Goal: Transaction & Acquisition: Purchase product/service

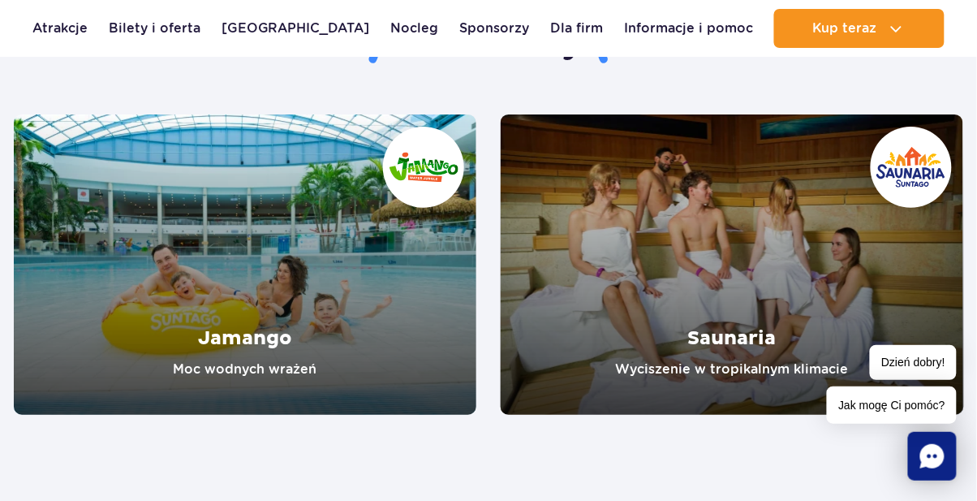
scroll to position [2770, 0]
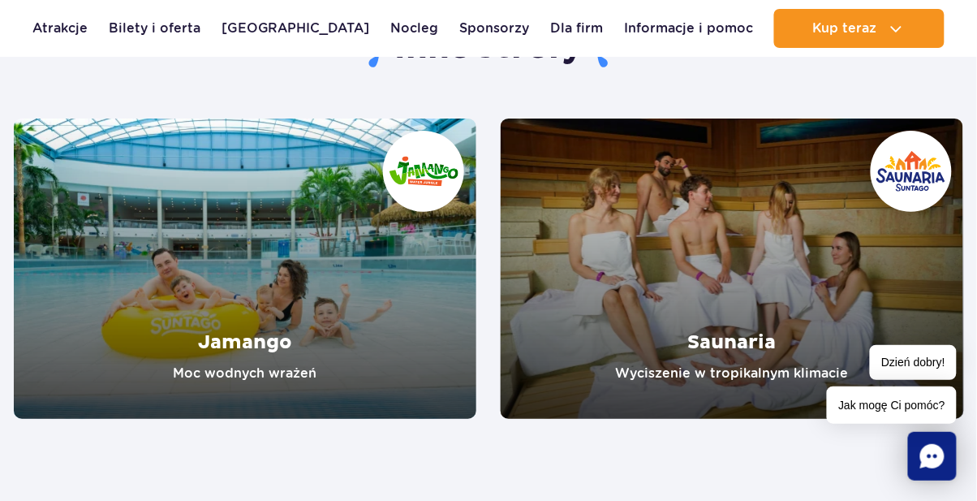
click at [151, 32] on link "Bilety i oferta" at bounding box center [155, 28] width 92 height 39
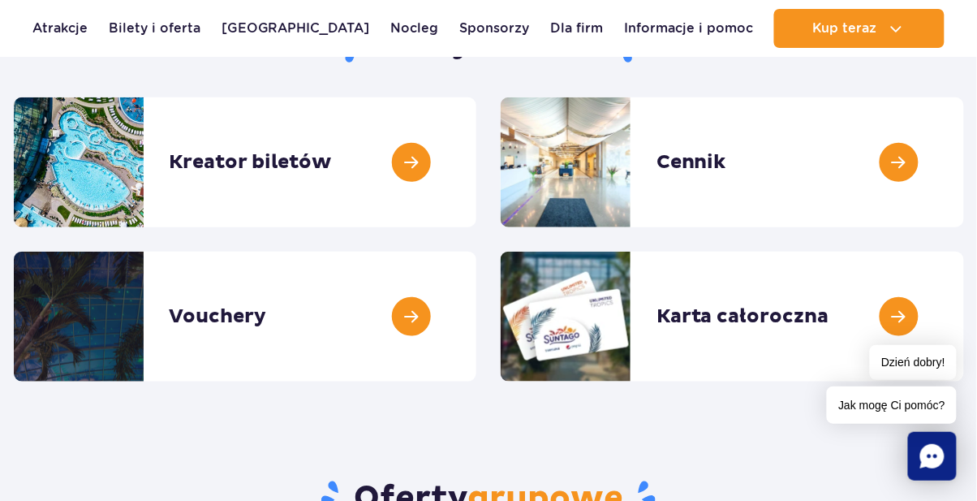
scroll to position [209, 0]
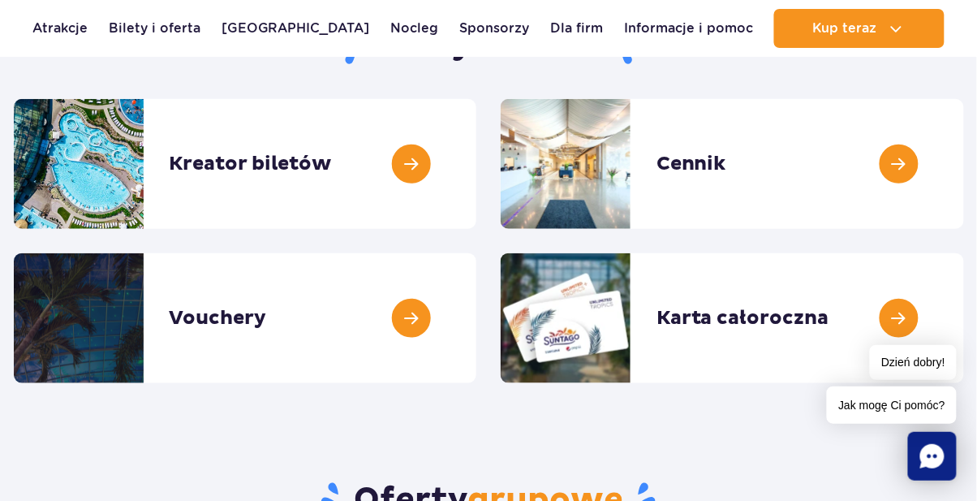
click at [964, 161] on link at bounding box center [964, 164] width 0 height 130
click at [964, 170] on link at bounding box center [964, 164] width 0 height 130
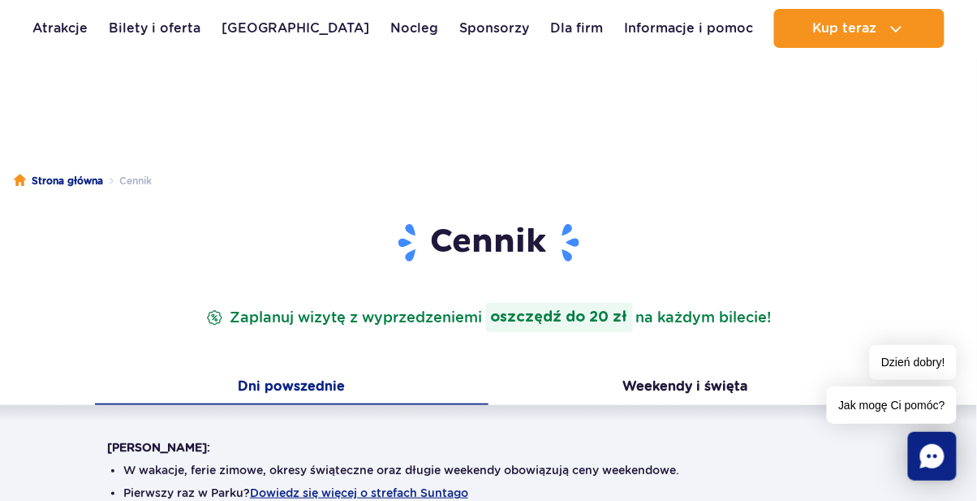
scroll to position [39, 0]
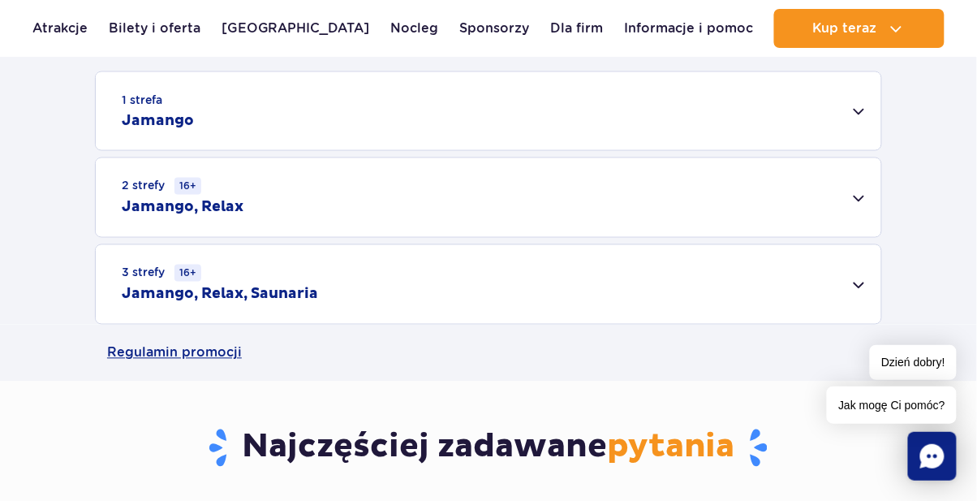
scroll to position [531, 0]
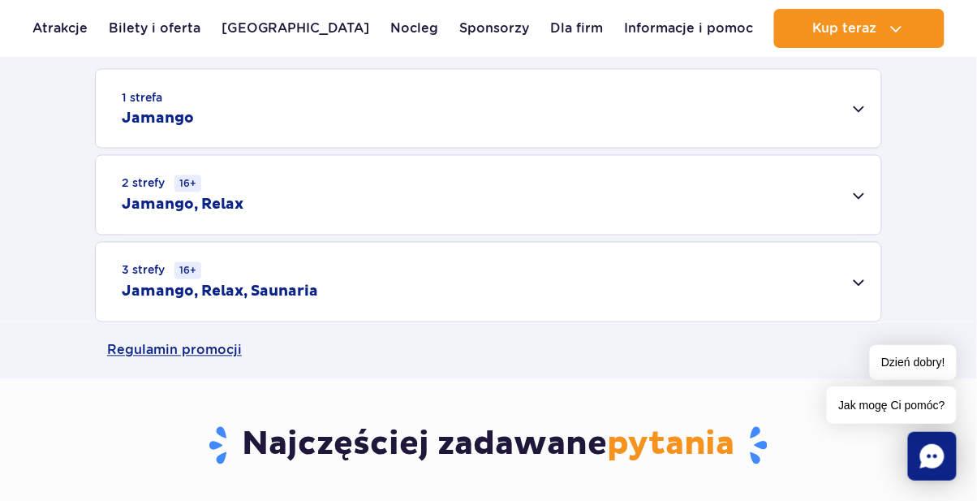
click at [853, 105] on div "1 strefa Jamango" at bounding box center [488, 109] width 785 height 78
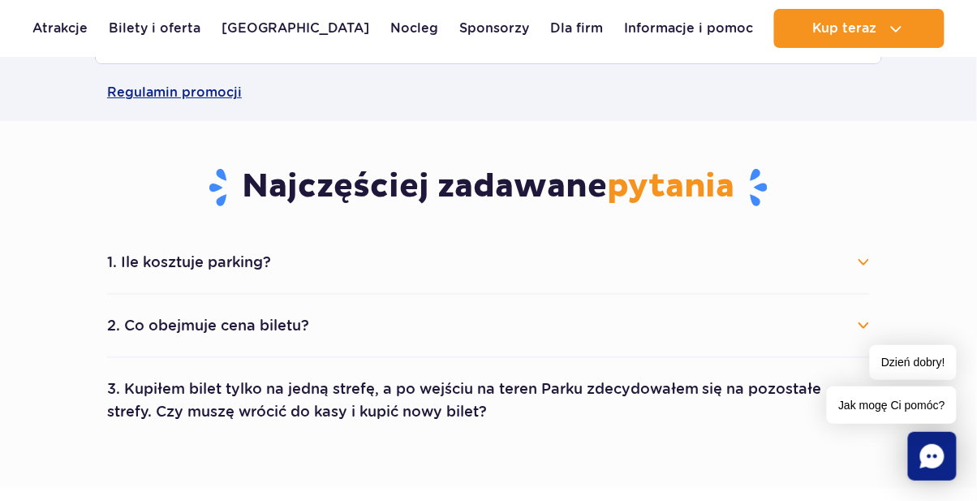
scroll to position [1391, 0]
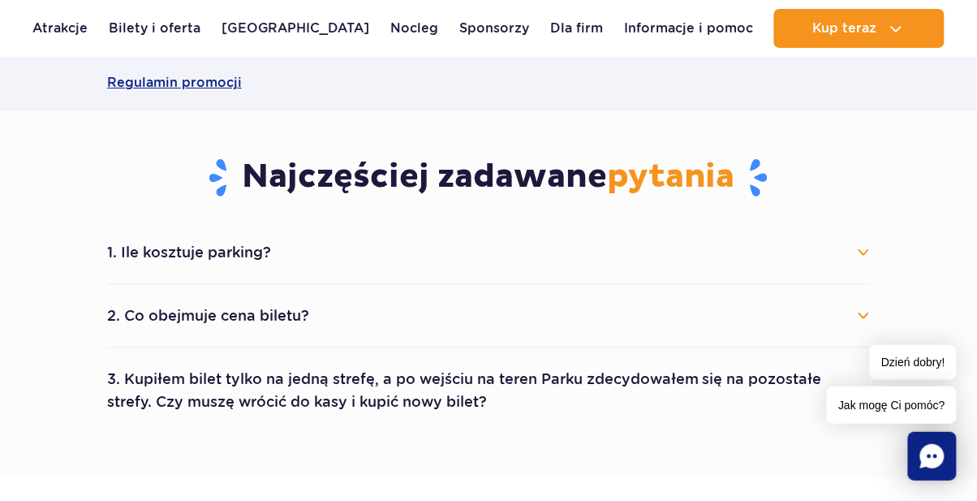
click at [862, 263] on button "1. Ile kosztuje parking?" at bounding box center [488, 252] width 763 height 36
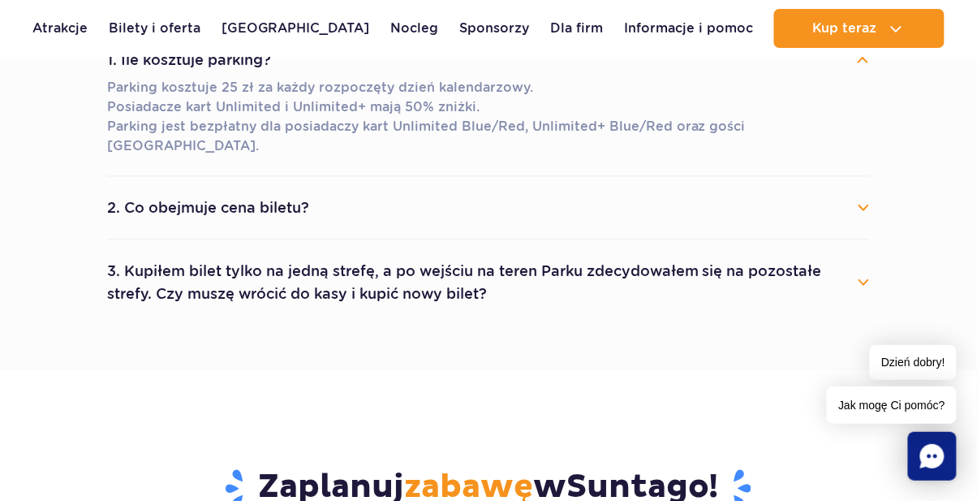
scroll to position [1584, 0]
click at [847, 193] on button "2. Co obejmuje cena biletu?" at bounding box center [488, 207] width 763 height 36
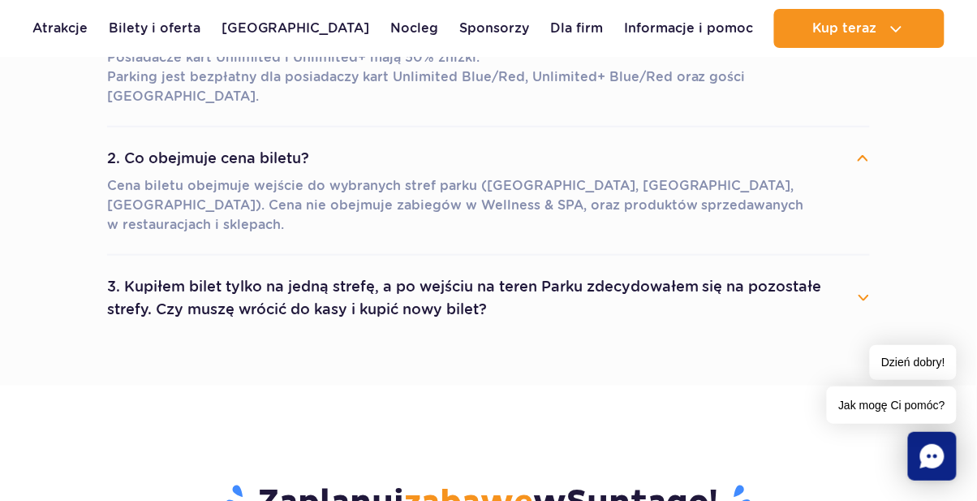
scroll to position [1644, 0]
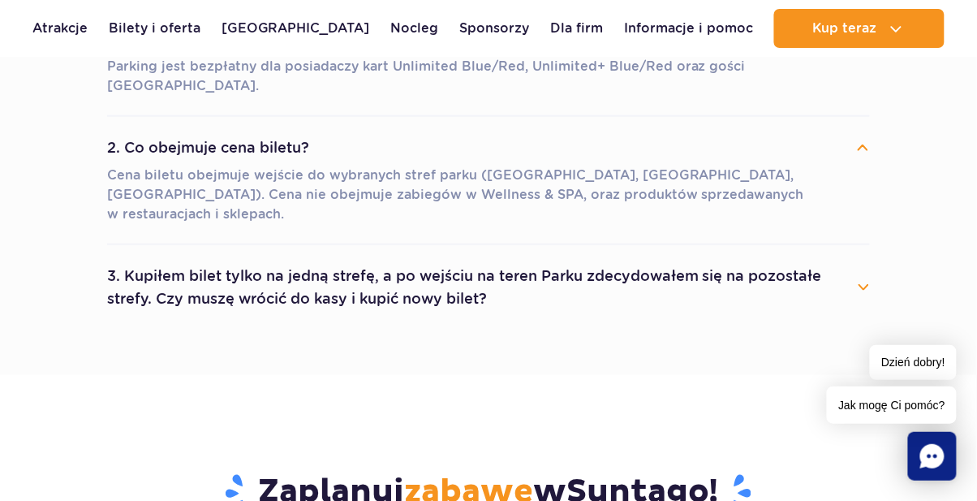
click at [863, 258] on button "3. Kupiłem bilet tylko na jedną strefę, a po wejściu na teren Parku zdecydowałe…" at bounding box center [488, 287] width 763 height 58
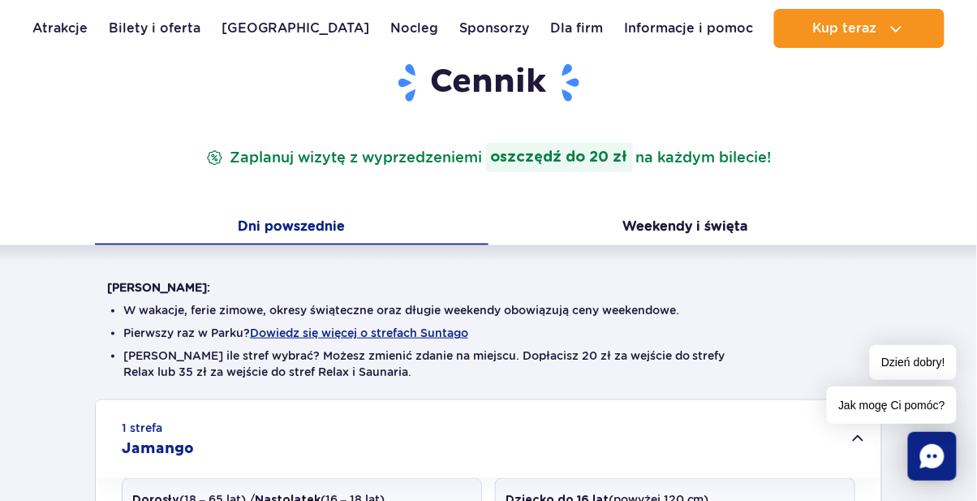
scroll to position [189, 0]
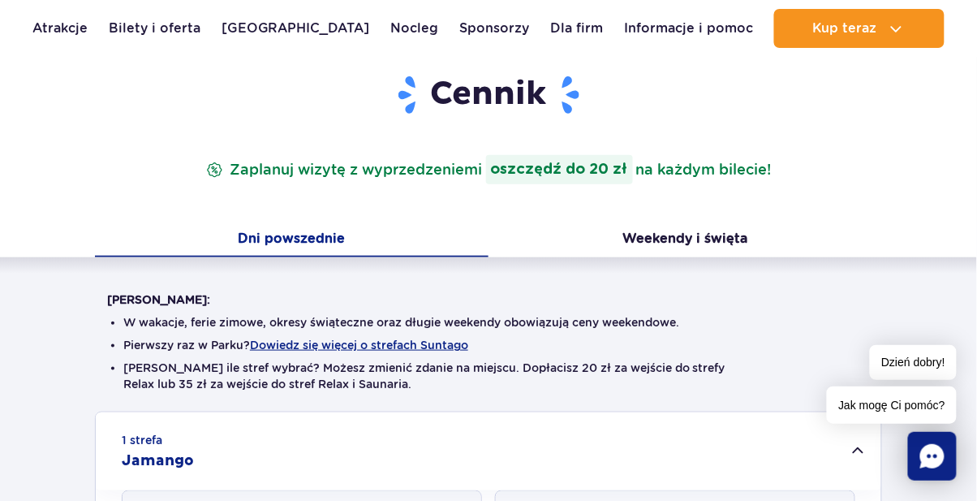
click at [727, 239] on button "Weekendy i święta" at bounding box center [684, 240] width 393 height 34
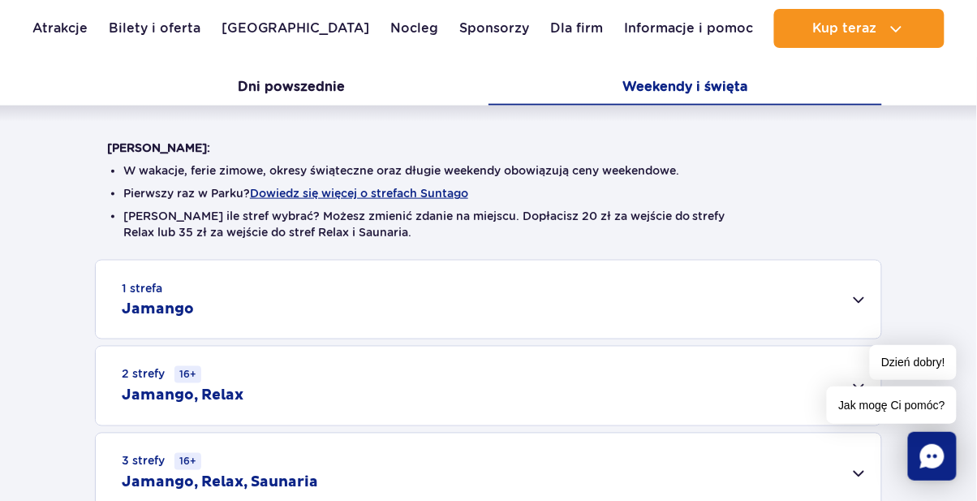
scroll to position [344, 0]
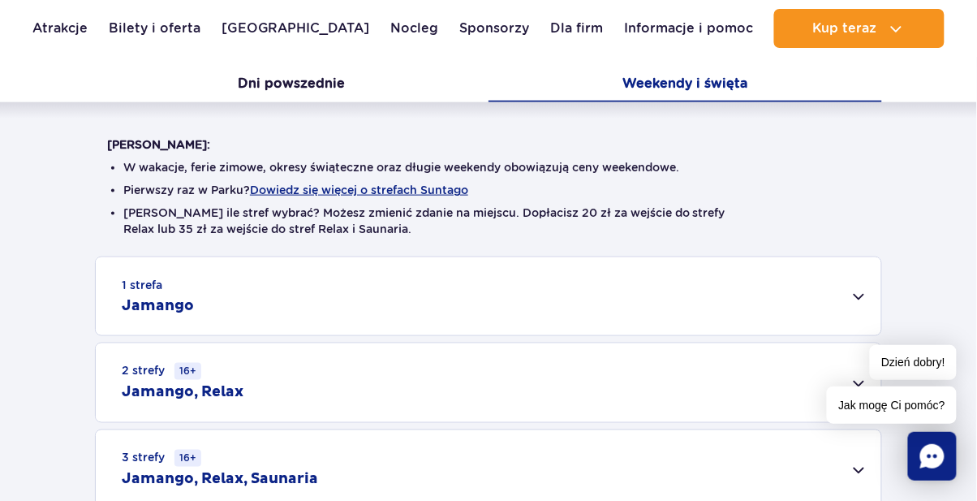
click at [853, 289] on div "1 strefa Jamango" at bounding box center [488, 296] width 785 height 78
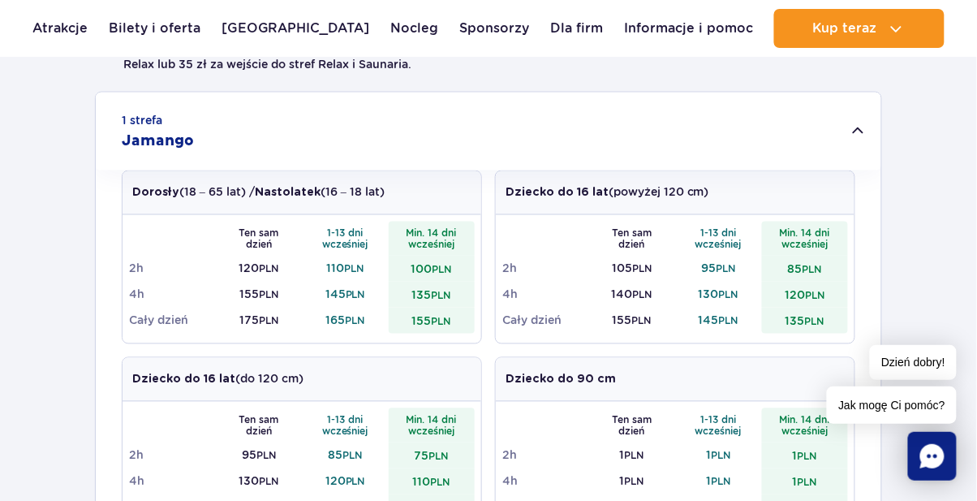
scroll to position [508, 0]
click at [138, 23] on link "Bilety i oferta" at bounding box center [155, 28] width 92 height 39
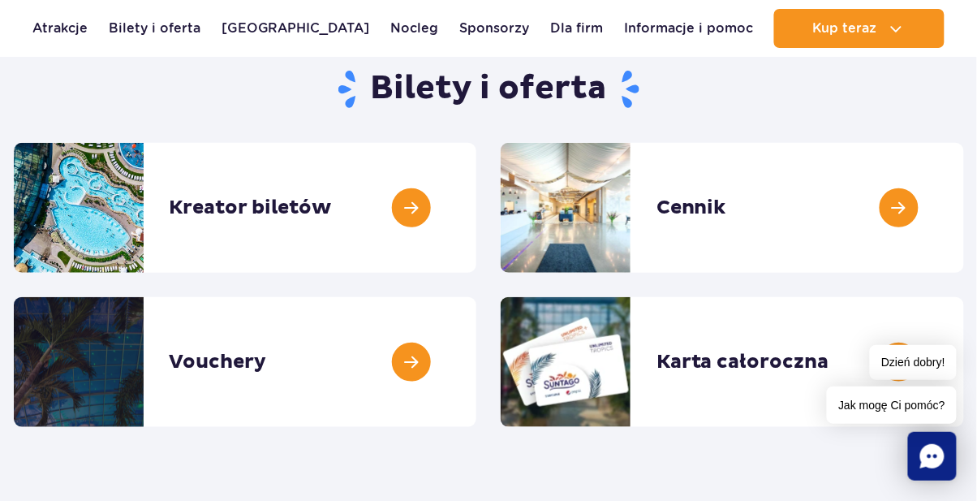
scroll to position [170, 0]
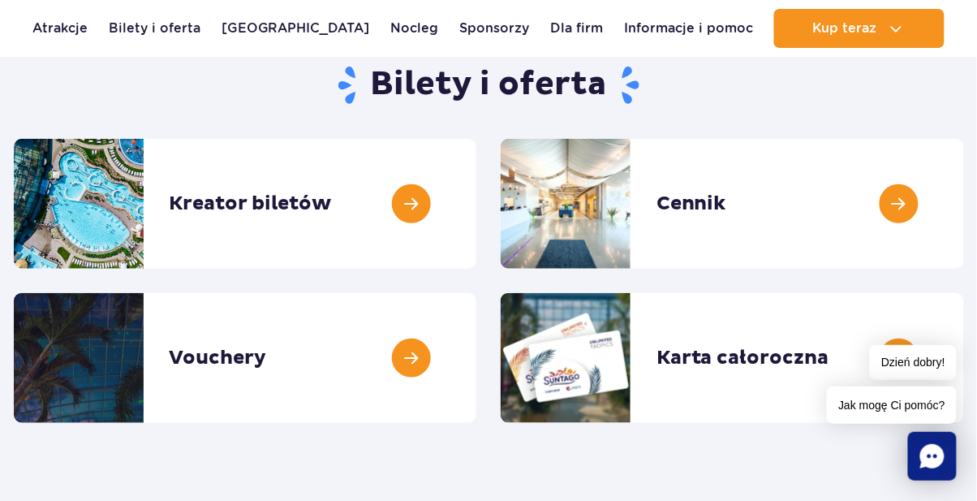
click at [476, 213] on link at bounding box center [476, 204] width 0 height 130
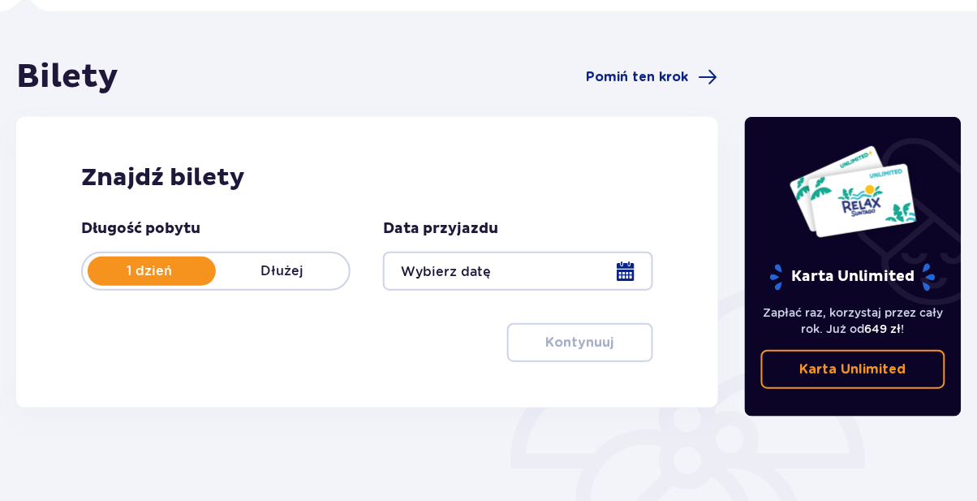
scroll to position [117, 0]
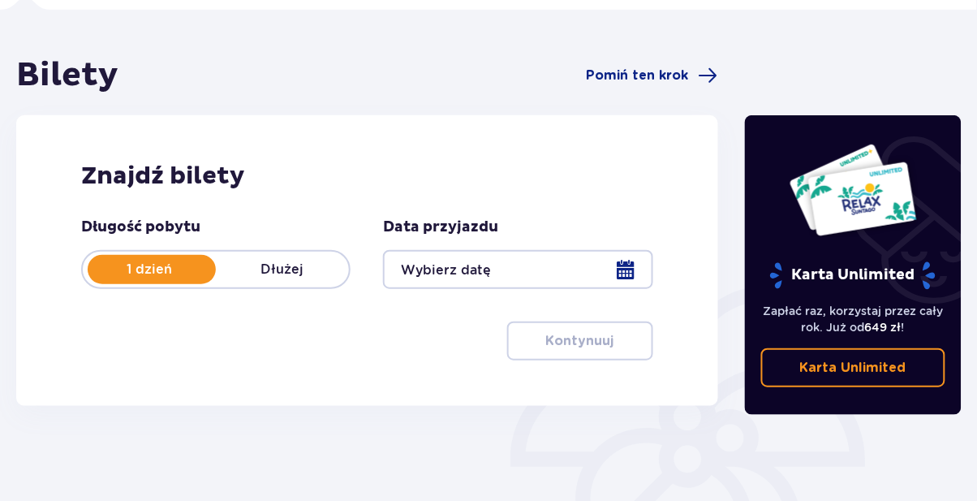
click at [637, 266] on div at bounding box center [517, 269] width 269 height 39
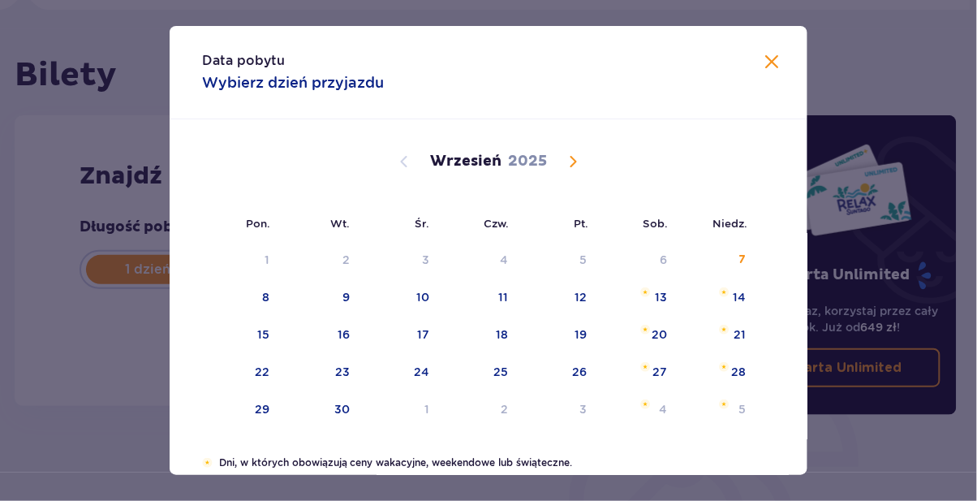
click at [659, 298] on div "13" at bounding box center [661, 297] width 12 height 16
type input "13.09.25"
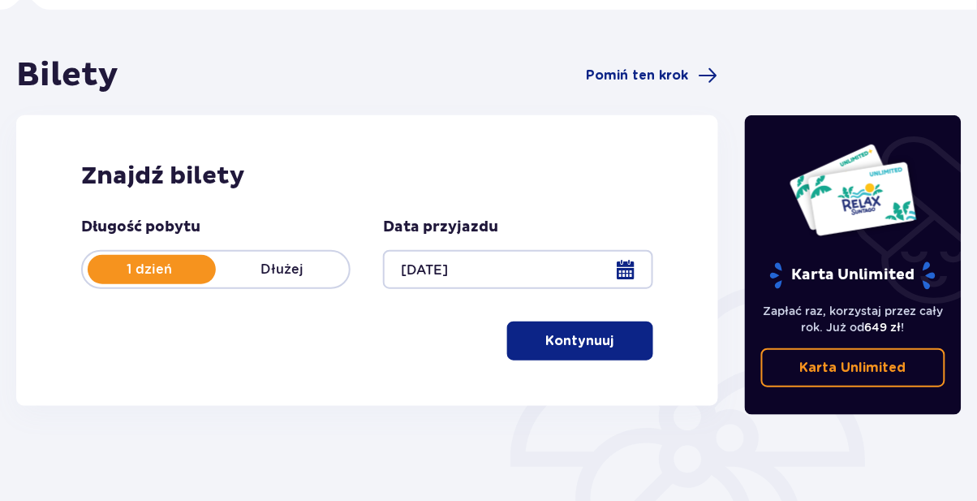
click at [625, 264] on div at bounding box center [517, 269] width 269 height 39
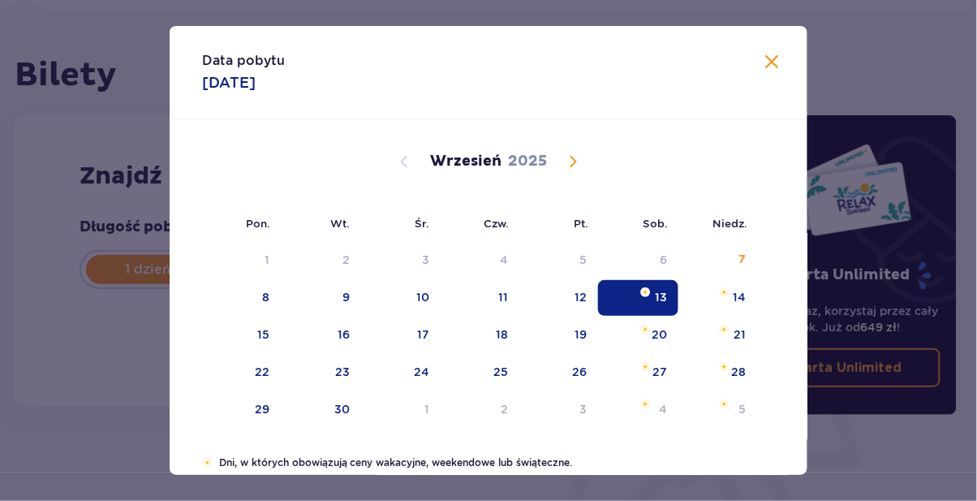
click at [652, 294] on div "13" at bounding box center [638, 298] width 80 height 36
click at [648, 297] on div "13" at bounding box center [638, 298] width 80 height 36
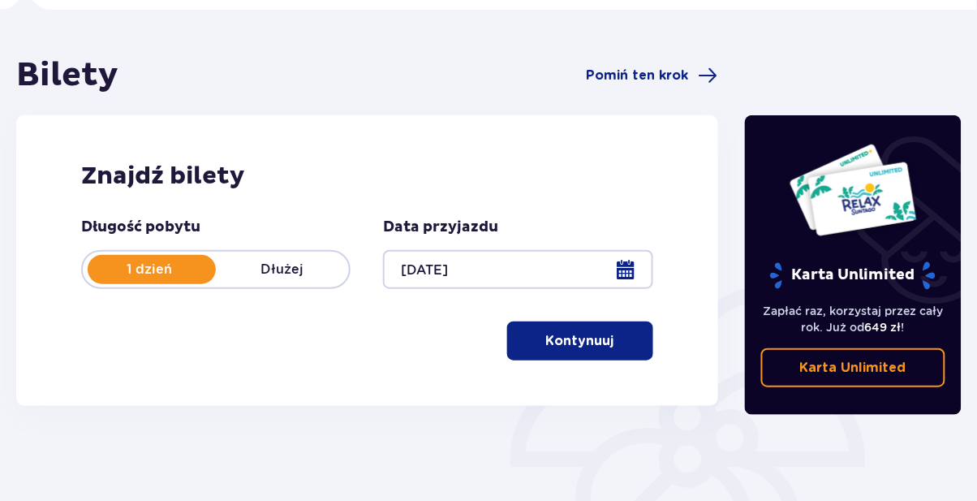
click at [762, 58] on div "Karta Unlimited Zapłać raz, korzystaj przez cały rok. Już od 649 zł ! Karta Unl…" at bounding box center [853, 333] width 243 height 557
click at [626, 342] on button "Kontynuuj" at bounding box center [580, 340] width 146 height 39
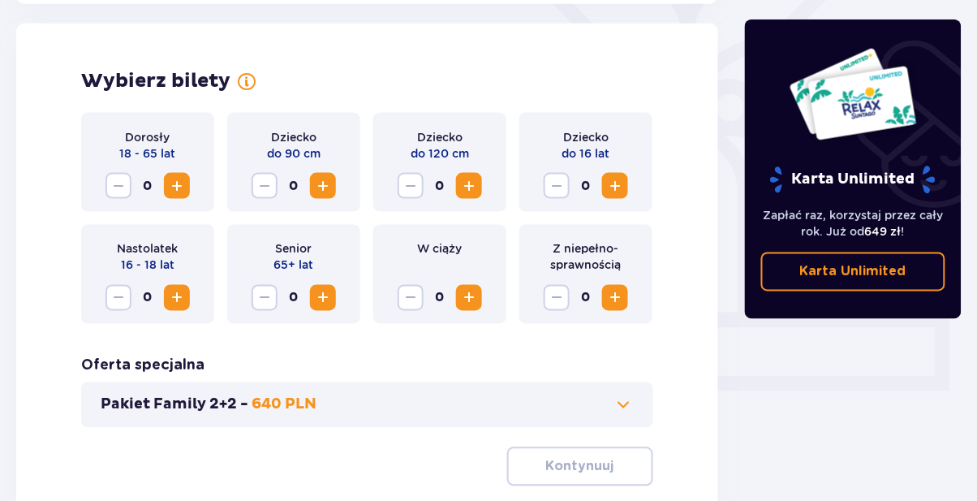
scroll to position [451, 0]
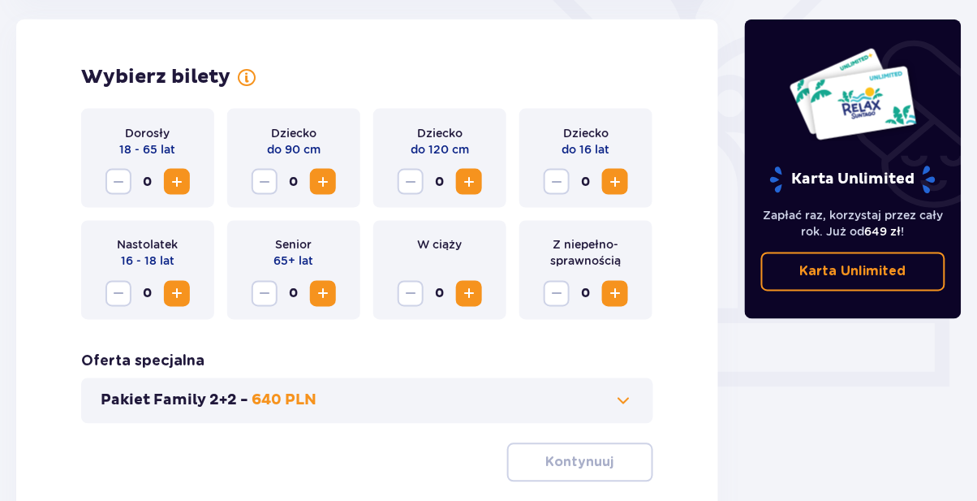
click at [182, 189] on span "Increase" at bounding box center [176, 181] width 19 height 19
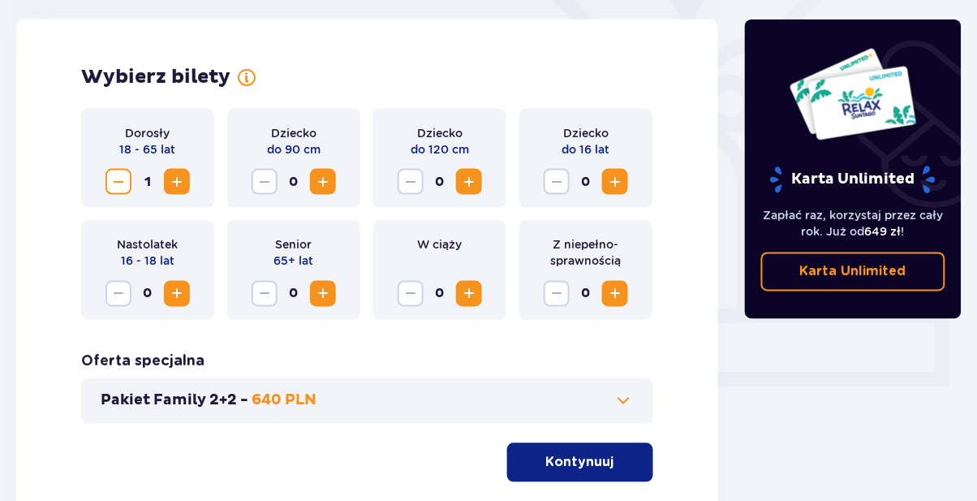
click at [187, 185] on span "Increase" at bounding box center [176, 181] width 19 height 19
click at [617, 173] on span "Increase" at bounding box center [614, 181] width 19 height 19
click at [609, 186] on span "Increase" at bounding box center [614, 181] width 19 height 19
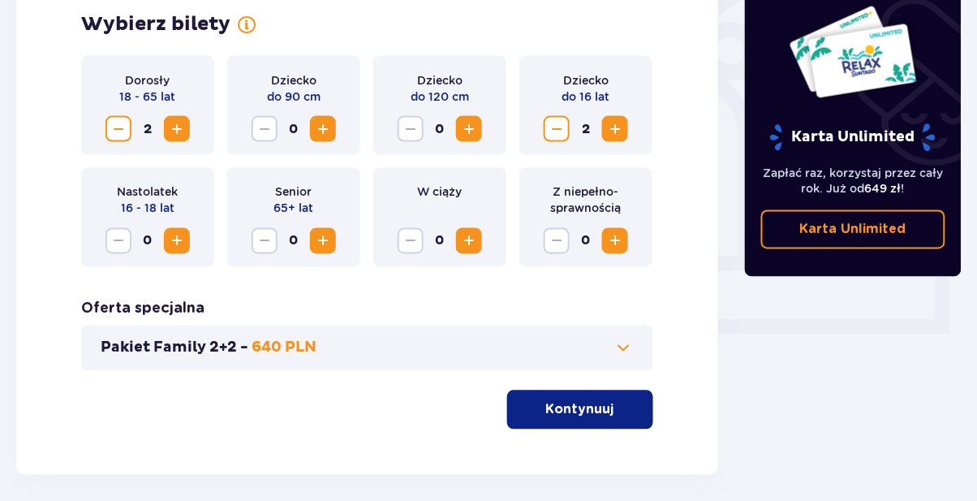
scroll to position [523, 0]
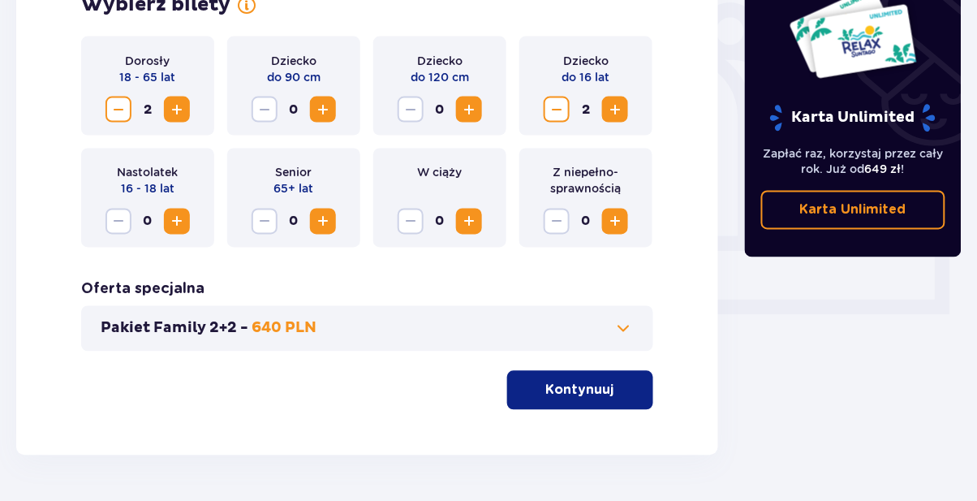
click at [625, 324] on span at bounding box center [623, 328] width 19 height 19
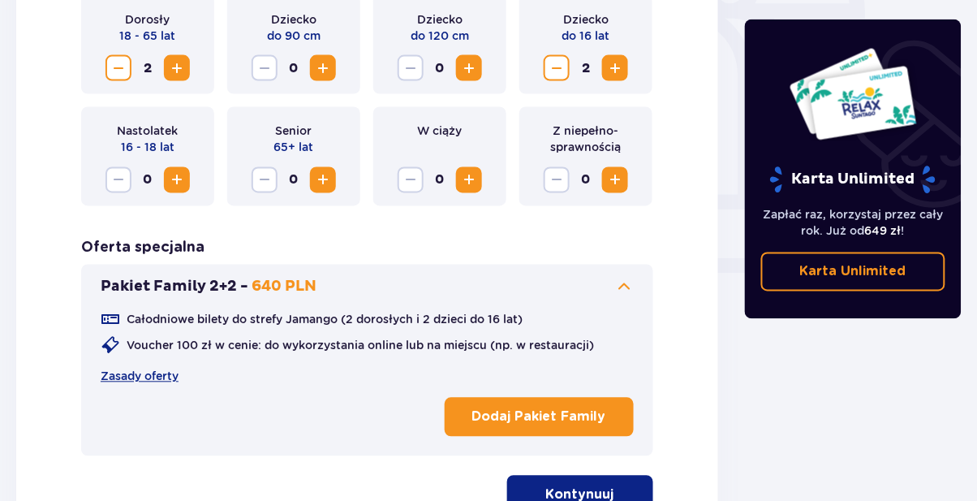
scroll to position [574, 0]
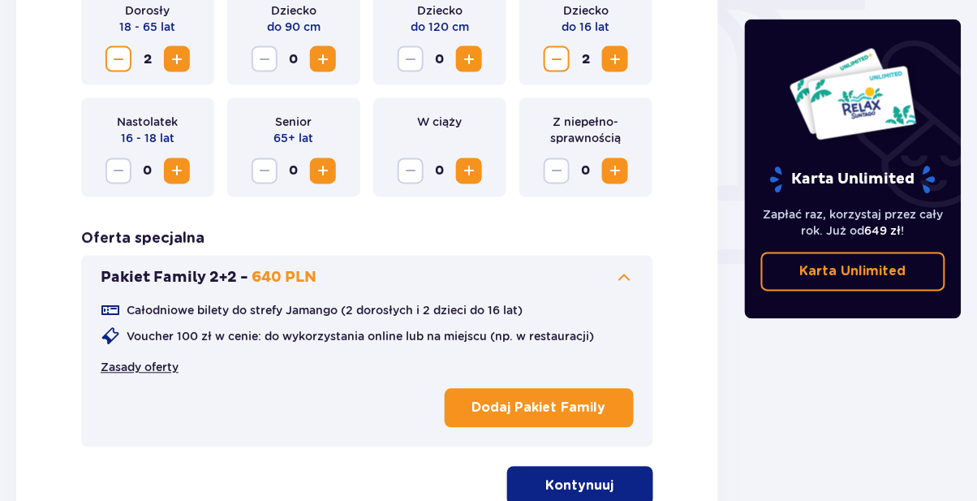
click at [143, 367] on link "Zasady oferty" at bounding box center [140, 367] width 78 height 16
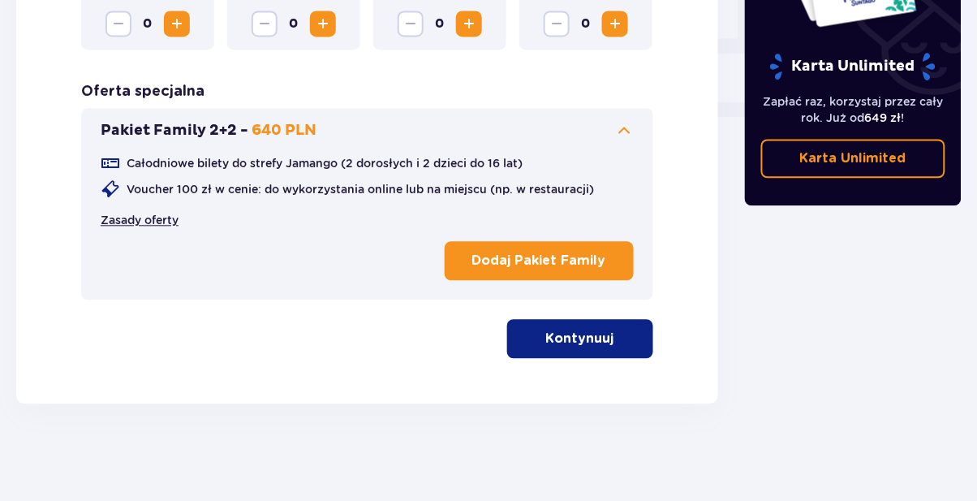
scroll to position [720, 0]
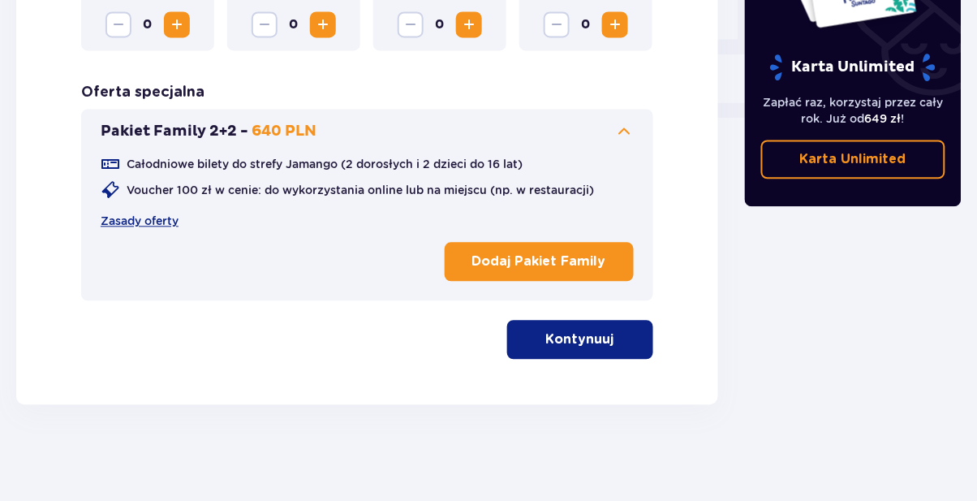
click at [581, 252] on p "Dodaj Pakiet Family" at bounding box center [539, 261] width 134 height 18
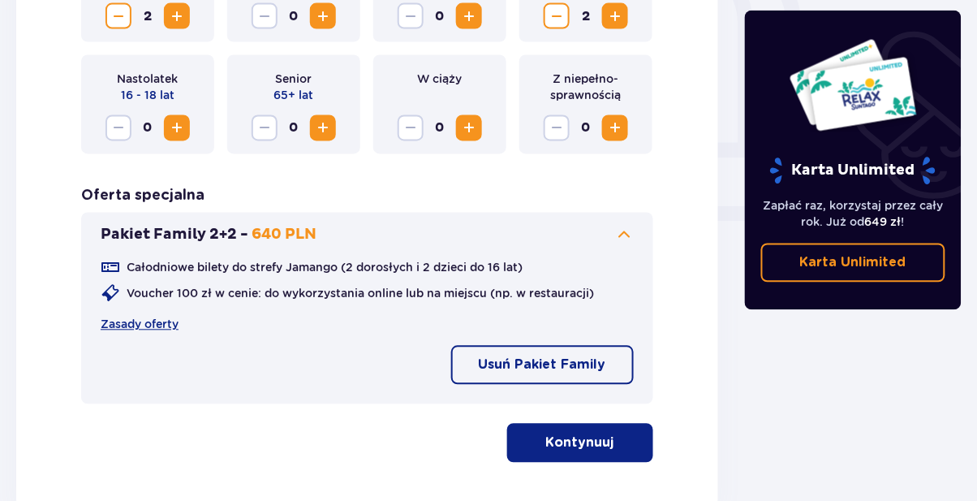
scroll to position [632, 0]
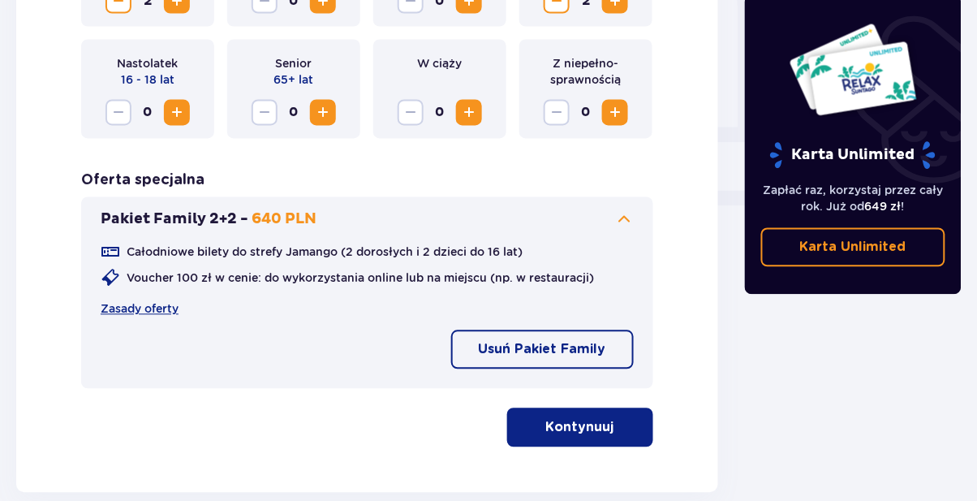
click at [633, 435] on button "Kontynuuj" at bounding box center [580, 427] width 146 height 39
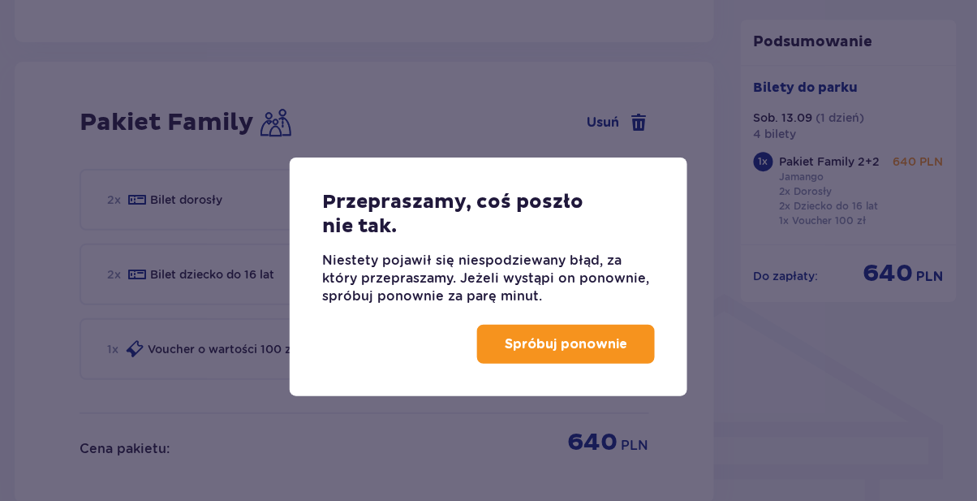
scroll to position [1047, 0]
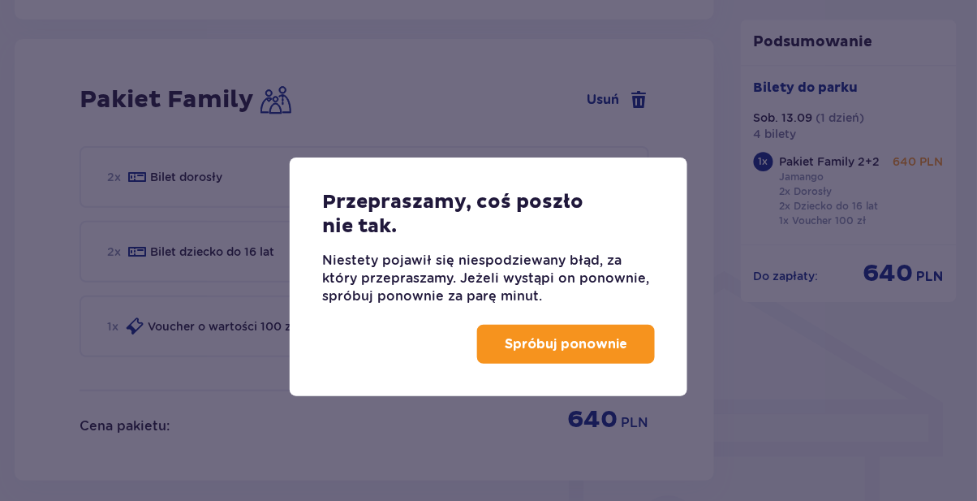
click at [620, 342] on p "Spróbuj ponownie" at bounding box center [566, 344] width 122 height 18
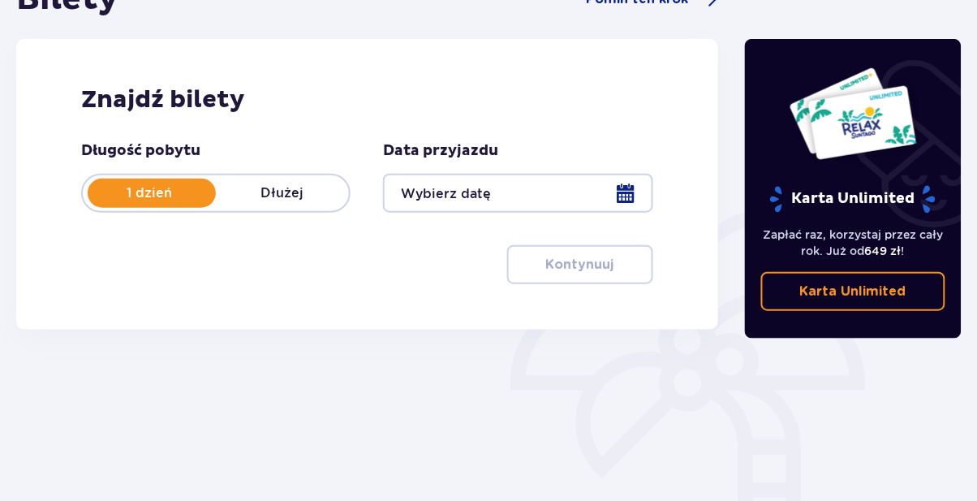
scroll to position [203, 0]
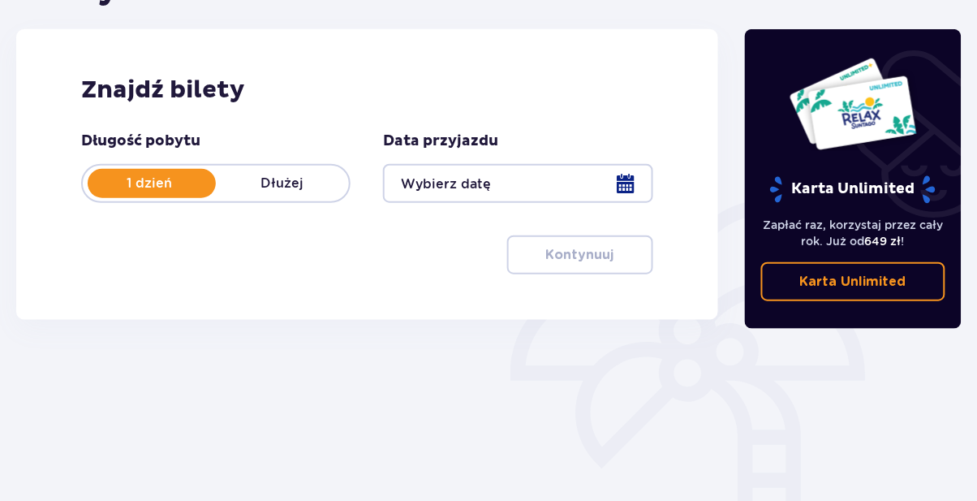
click at [627, 188] on div at bounding box center [517, 183] width 269 height 39
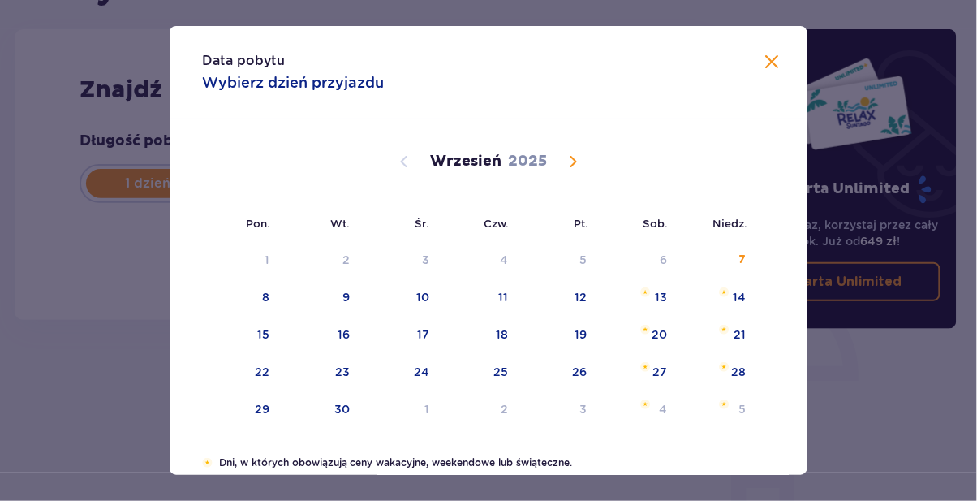
click at [663, 299] on div "13" at bounding box center [661, 297] width 12 height 16
click at [660, 297] on div "13" at bounding box center [661, 297] width 12 height 16
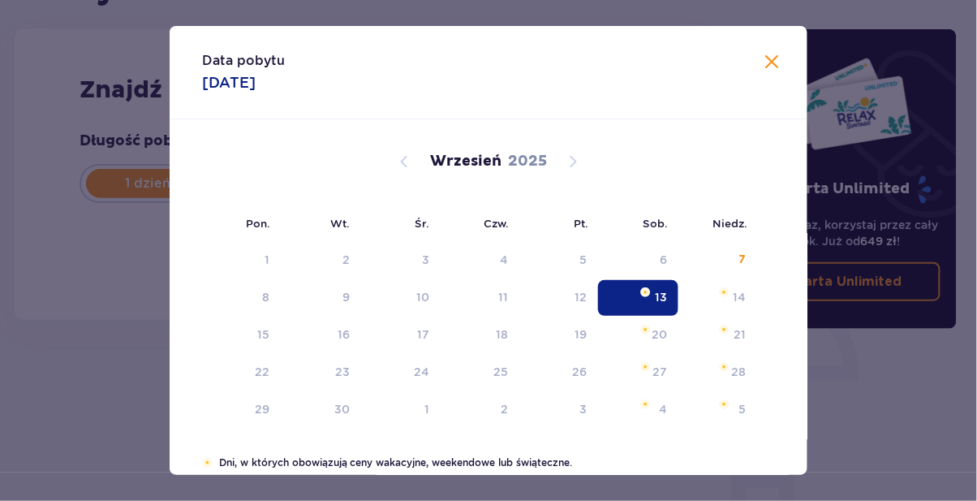
type input "13.09.25"
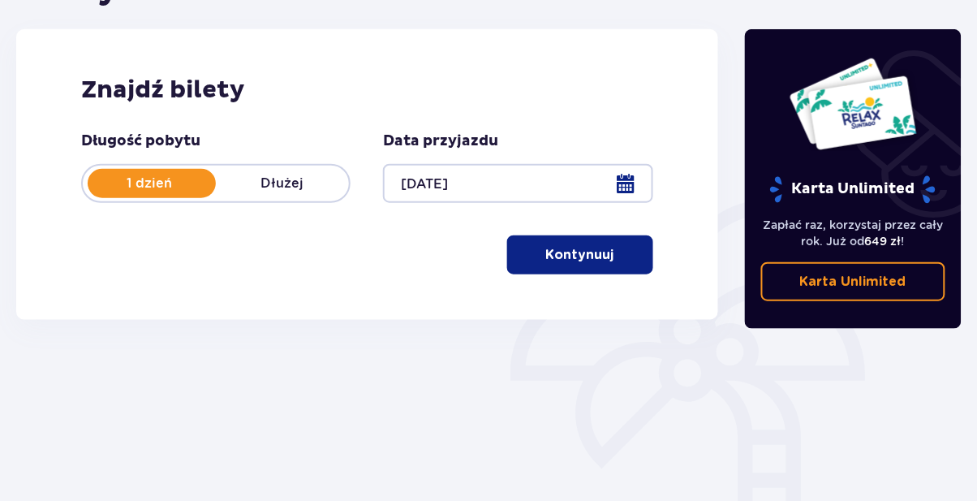
click at [628, 253] on button "Kontynuuj" at bounding box center [580, 254] width 146 height 39
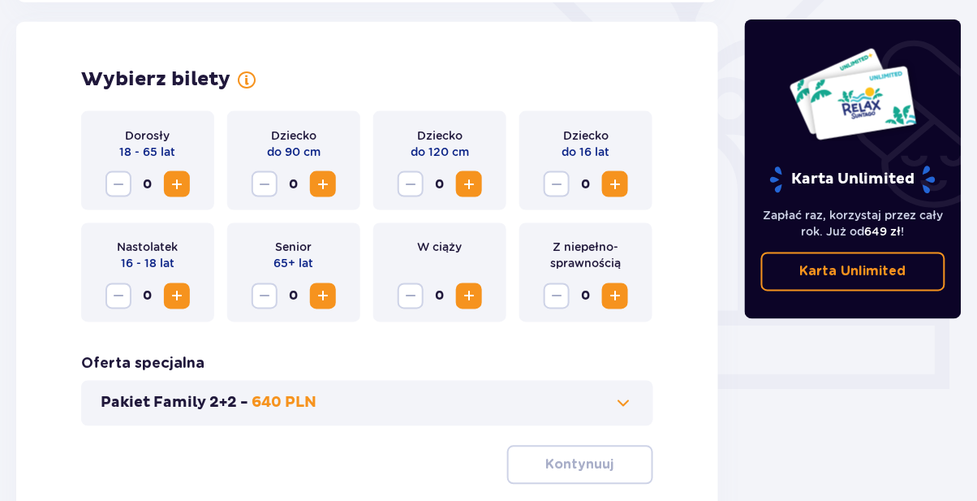
scroll to position [451, 0]
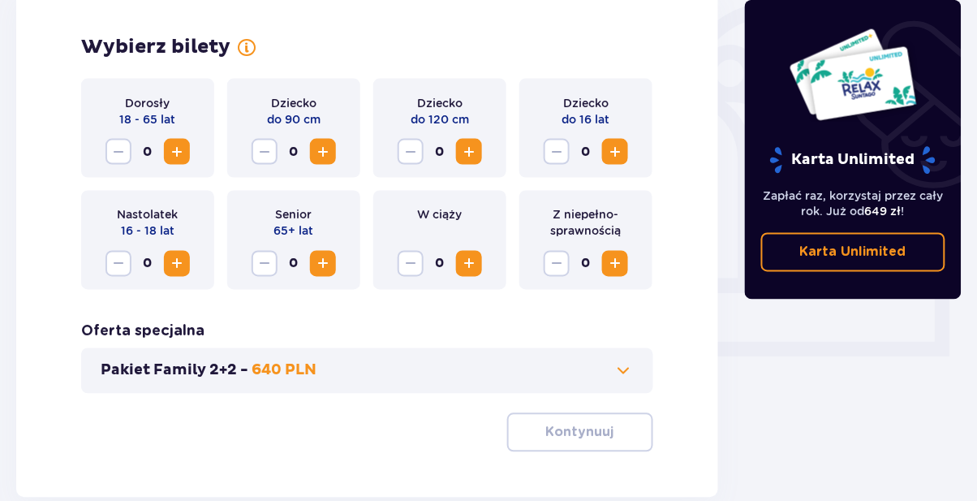
click at [628, 372] on span at bounding box center [623, 370] width 19 height 19
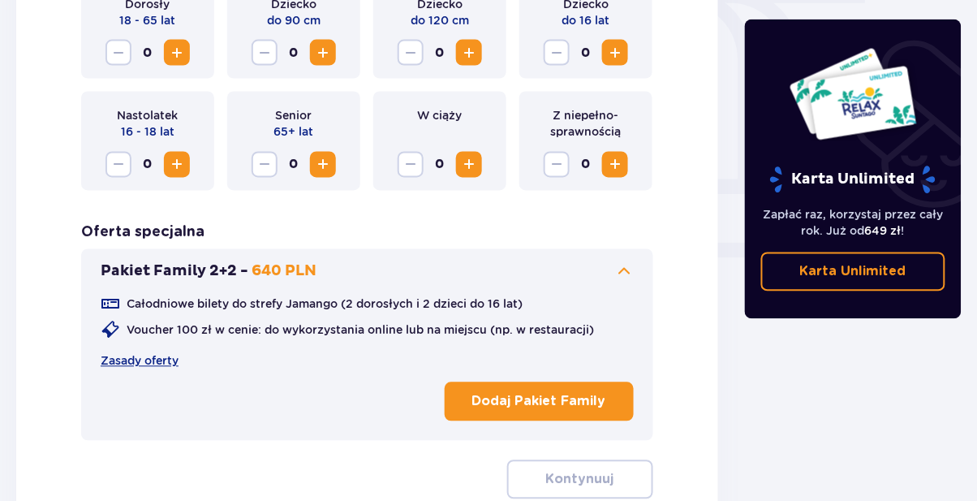
scroll to position [583, 0]
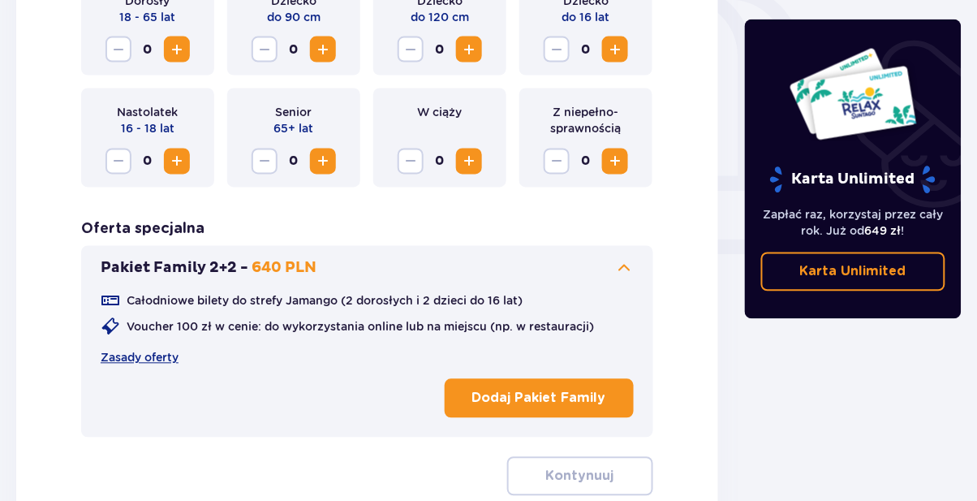
click at [619, 388] on button "Dodaj Pakiet Family" at bounding box center [539, 398] width 189 height 39
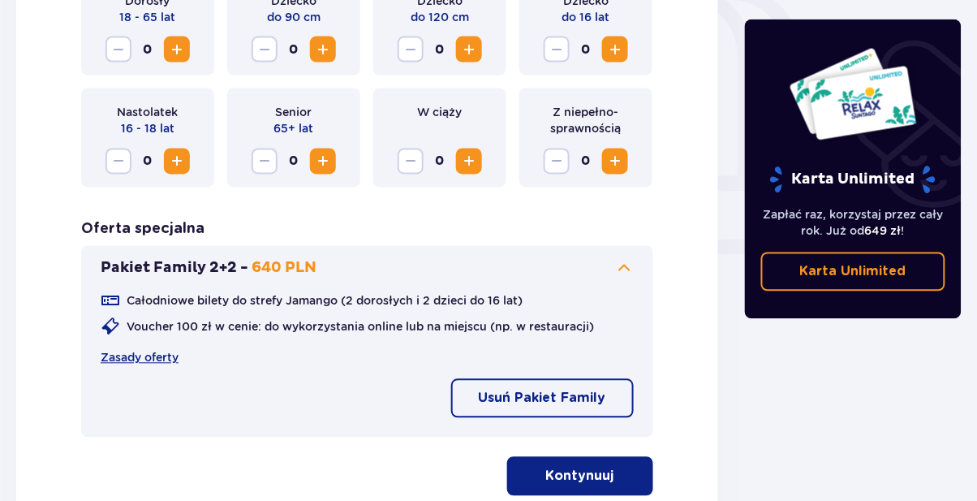
click at [623, 479] on span "button" at bounding box center [617, 475] width 19 height 19
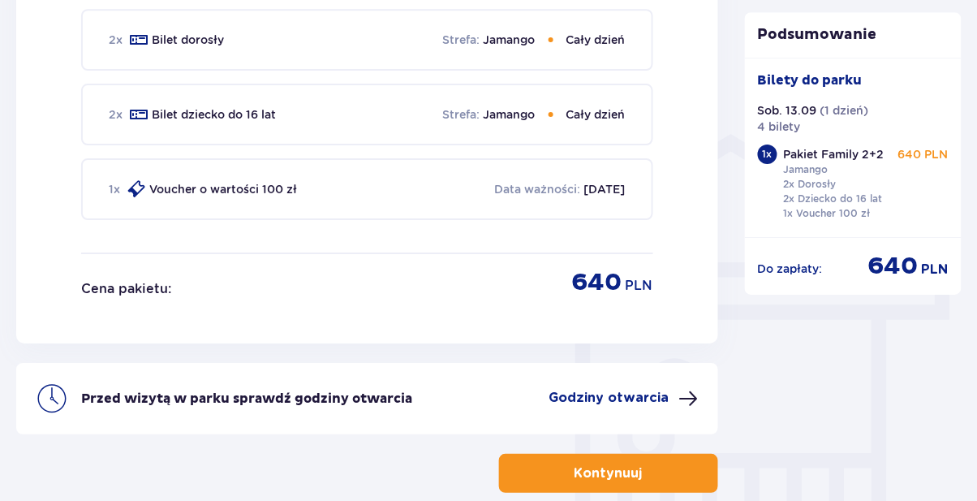
scroll to position [1220, 0]
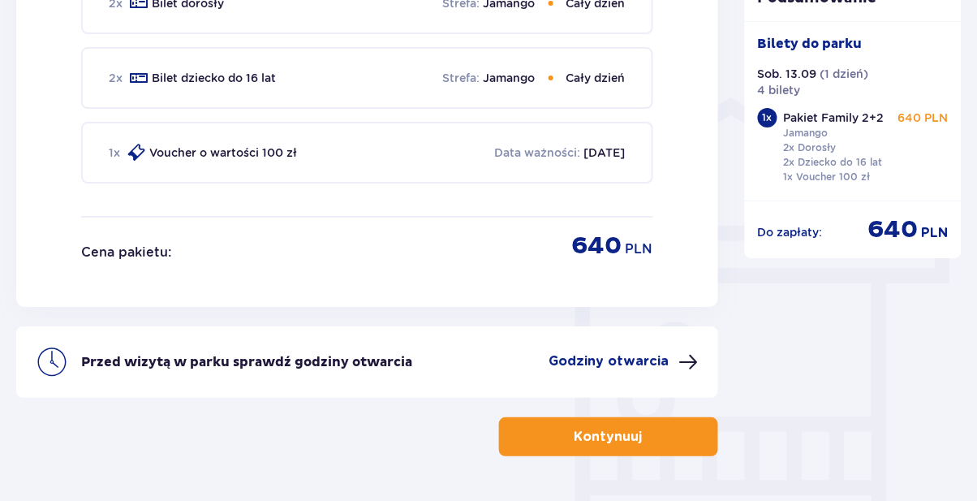
click at [643, 352] on p "Godziny otwarcia" at bounding box center [609, 361] width 120 height 18
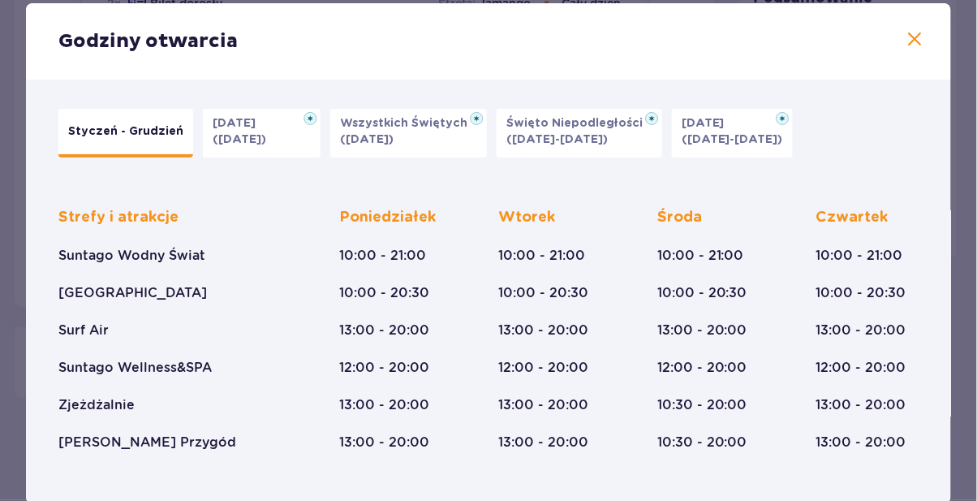
click at [905, 49] on span at bounding box center [914, 38] width 19 height 19
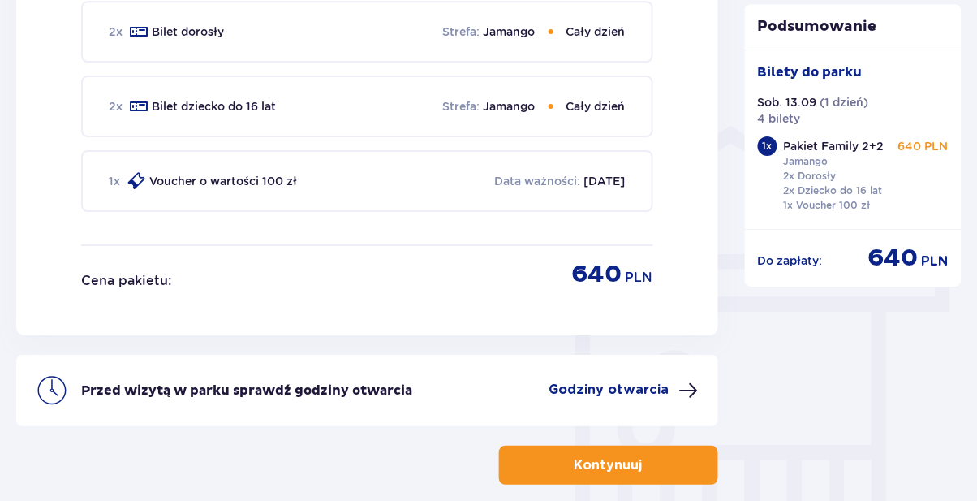
scroll to position [1220, 0]
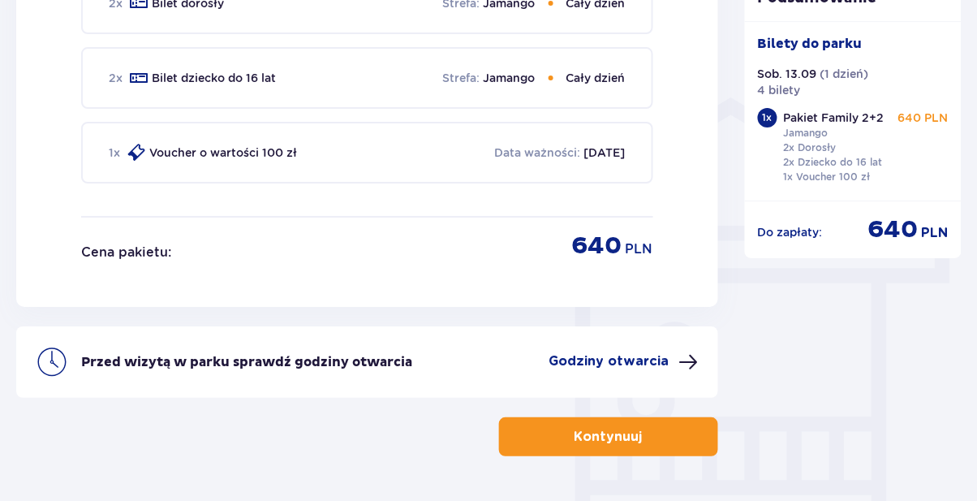
click at [688, 435] on button "Kontynuuj" at bounding box center [608, 436] width 219 height 39
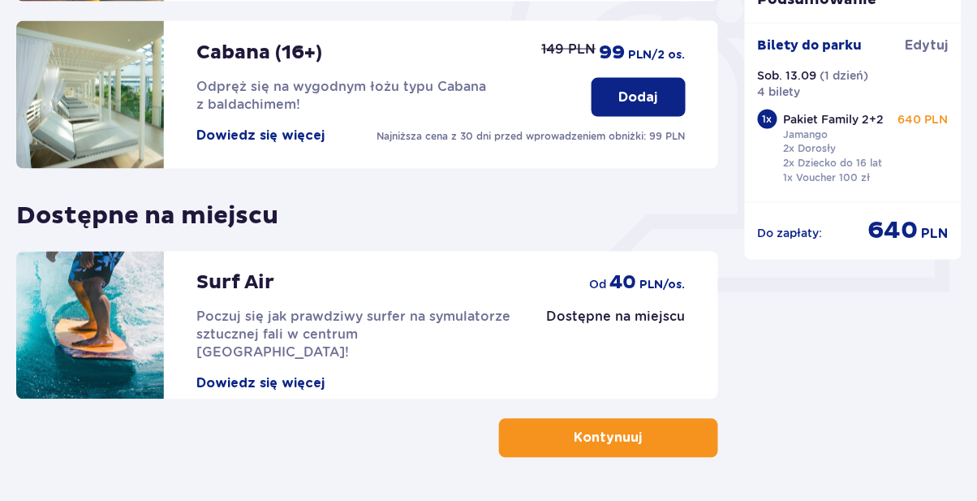
scroll to position [548, 0]
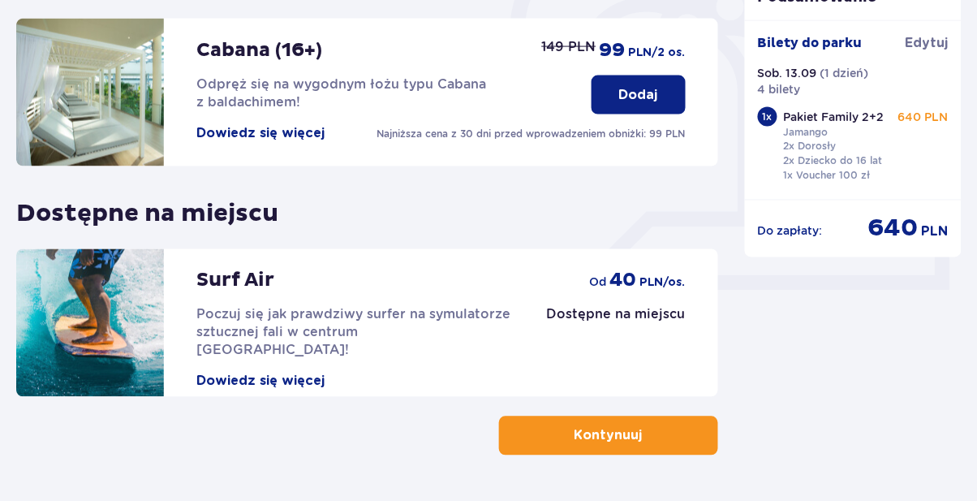
click at [694, 428] on button "Kontynuuj" at bounding box center [608, 435] width 219 height 39
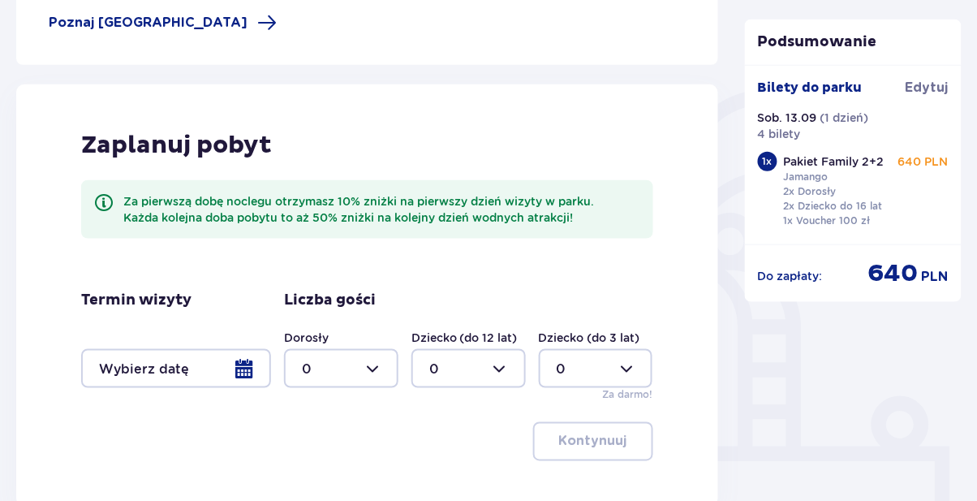
scroll to position [313, 0]
click at [246, 373] on div at bounding box center [176, 368] width 190 height 39
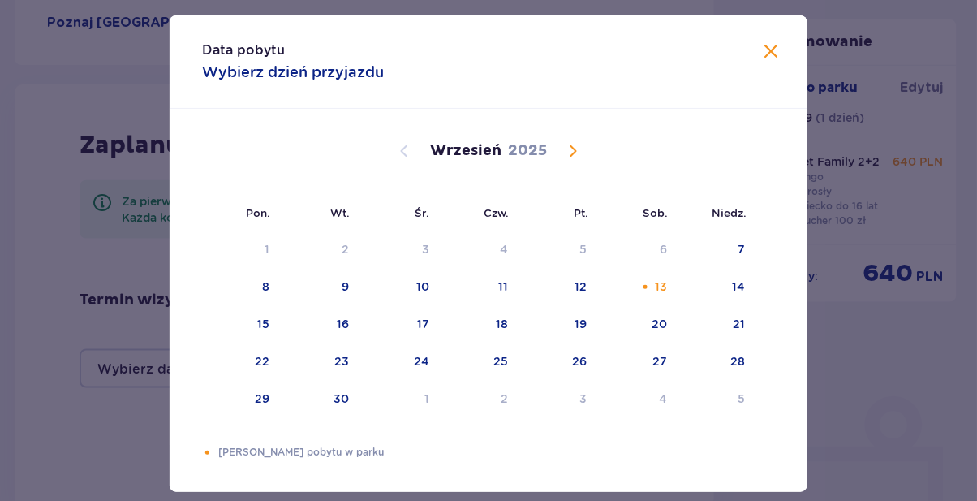
click at [662, 294] on div "13" at bounding box center [661, 286] width 12 height 16
click at [771, 61] on span at bounding box center [771, 50] width 19 height 19
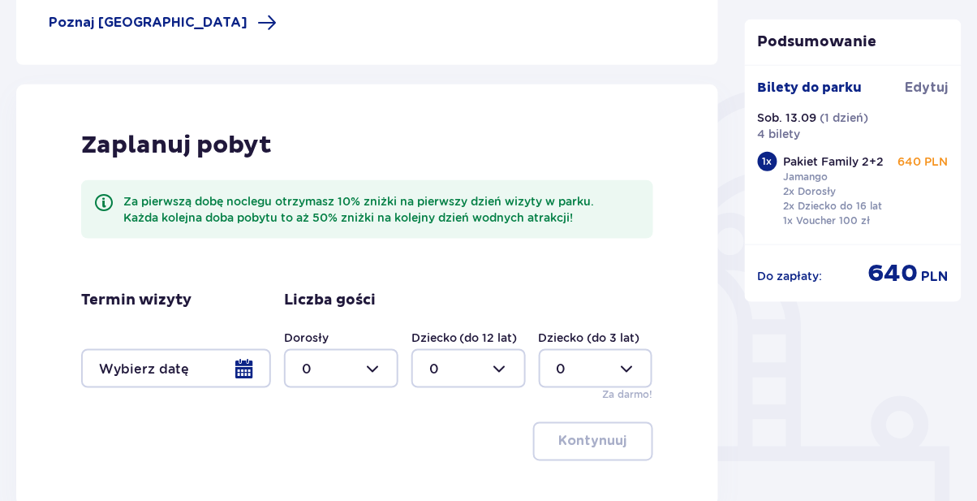
click at [376, 375] on div at bounding box center [341, 368] width 114 height 39
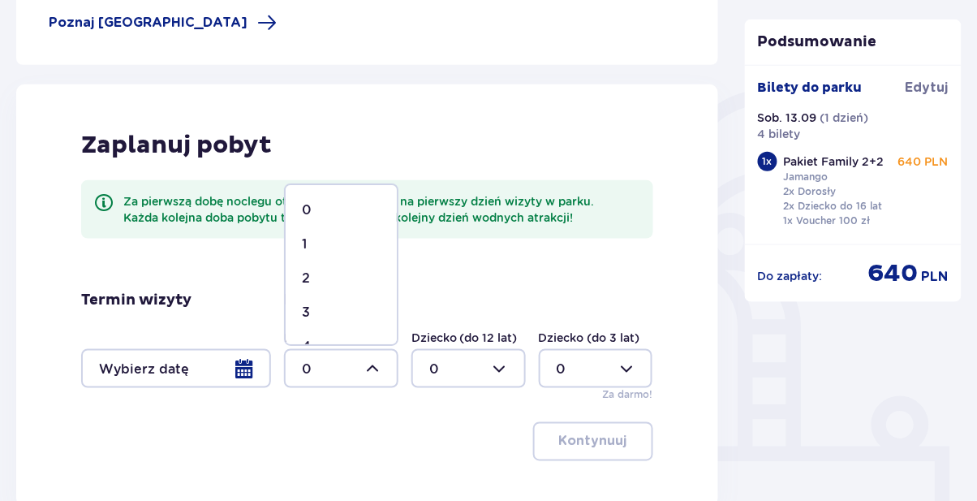
click at [356, 282] on div "2" at bounding box center [341, 278] width 79 height 18
type input "2"
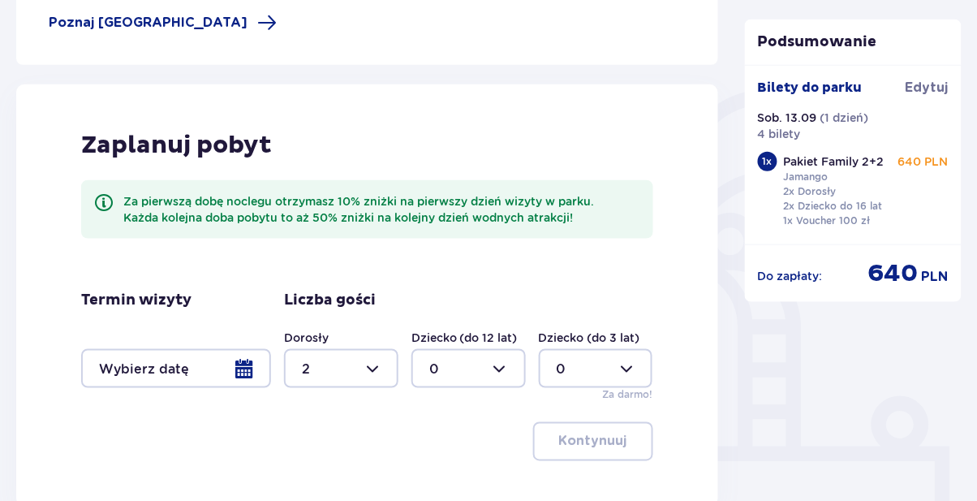
click at [490, 371] on div at bounding box center [468, 368] width 114 height 39
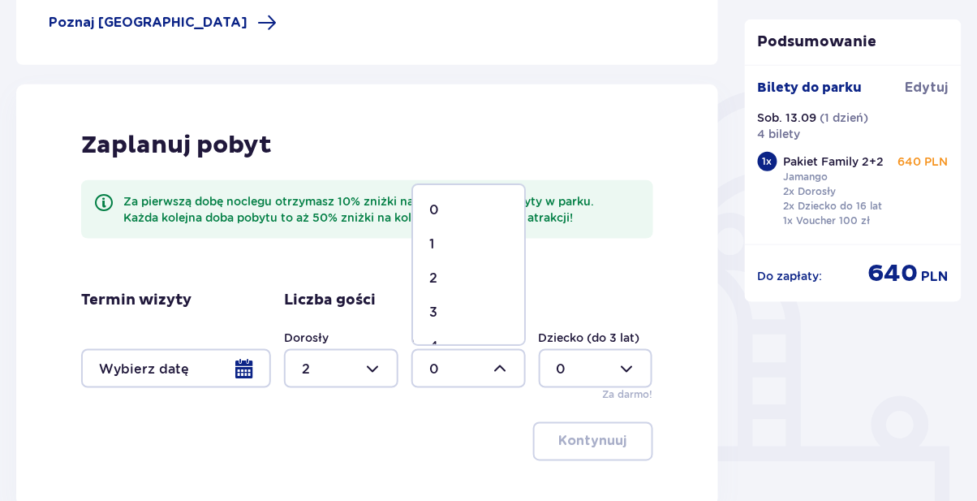
click at [479, 272] on div "2" at bounding box center [468, 278] width 79 height 18
type input "2"
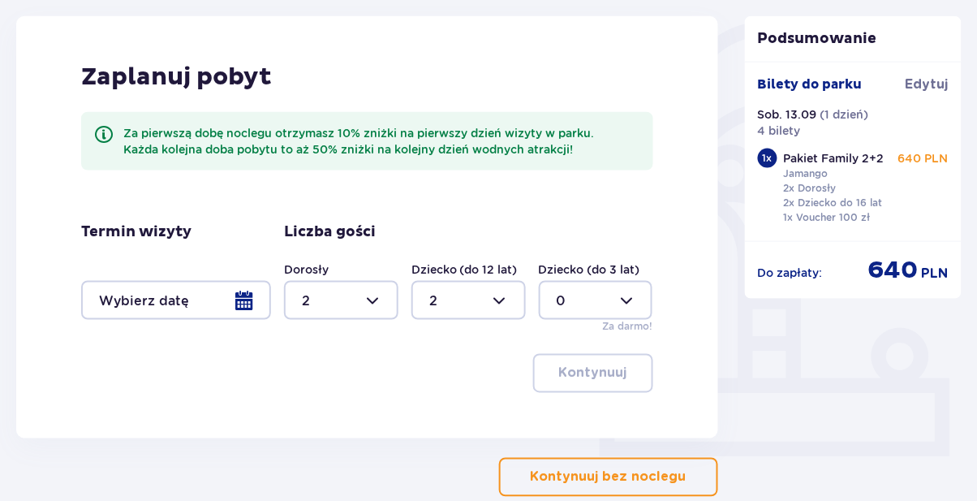
scroll to position [381, 0]
click at [501, 294] on div at bounding box center [468, 300] width 114 height 39
click at [780, 417] on div "Podsumowanie Bilety do parku Edytuj Sob. 13.09 ( 1 dzień ) 4 bilety 1 x Pakiet …" at bounding box center [853, 144] width 243 height 706
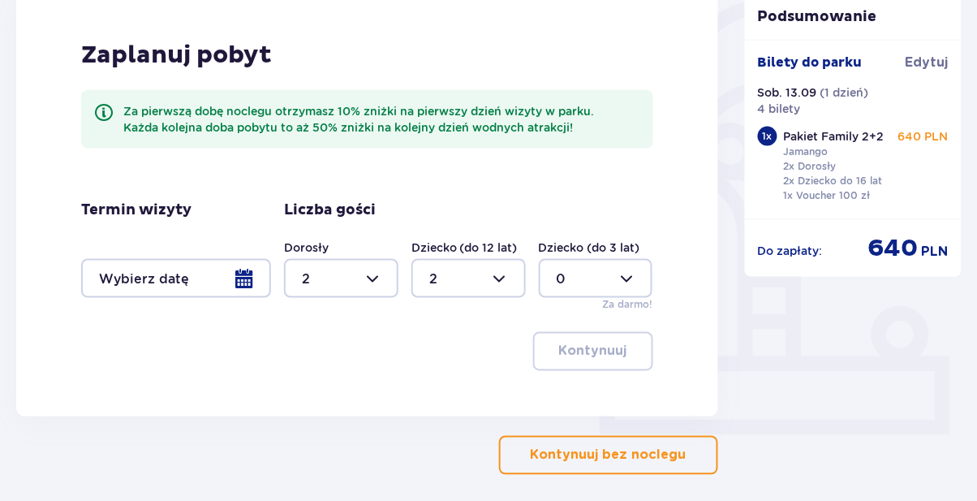
scroll to position [402, 0]
click at [242, 289] on div at bounding box center [176, 279] width 190 height 39
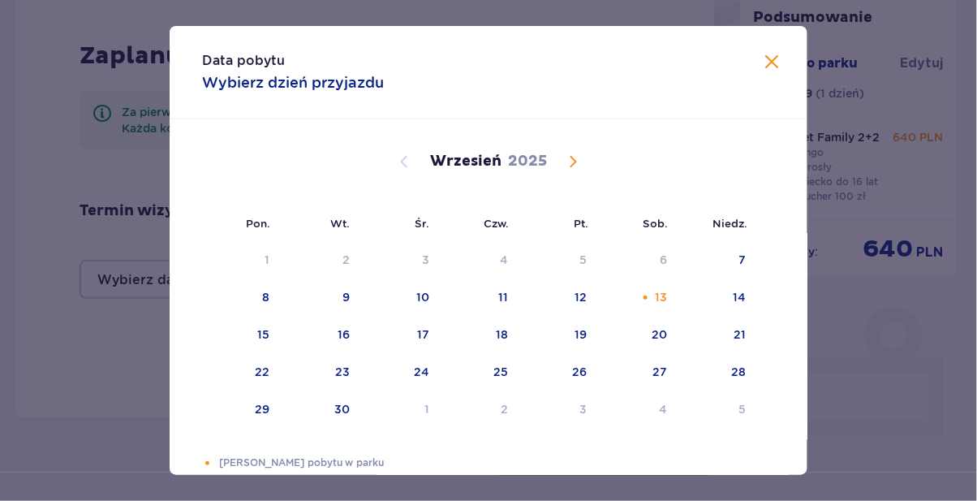
click at [656, 303] on div "13" at bounding box center [661, 297] width 12 height 16
click at [768, 67] on span at bounding box center [771, 61] width 19 height 19
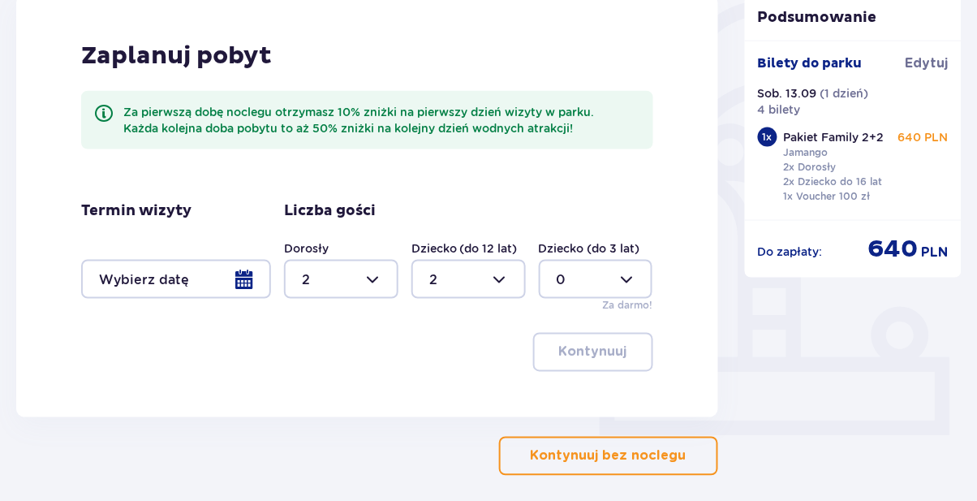
click at [251, 273] on div at bounding box center [176, 279] width 190 height 39
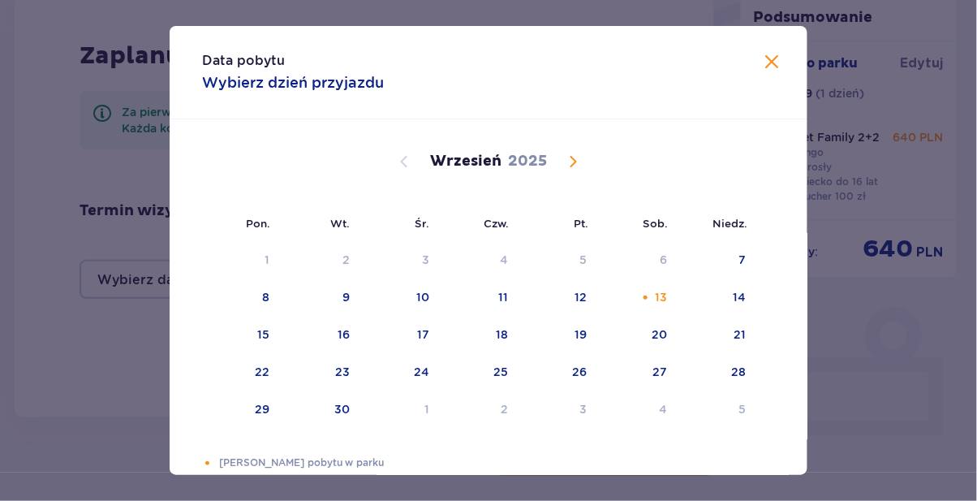
click at [656, 297] on div "13" at bounding box center [661, 297] width 12 height 16
click at [734, 294] on div "14" at bounding box center [739, 297] width 13 height 16
type input "13.09.25 - 14.09.25"
type input "0"
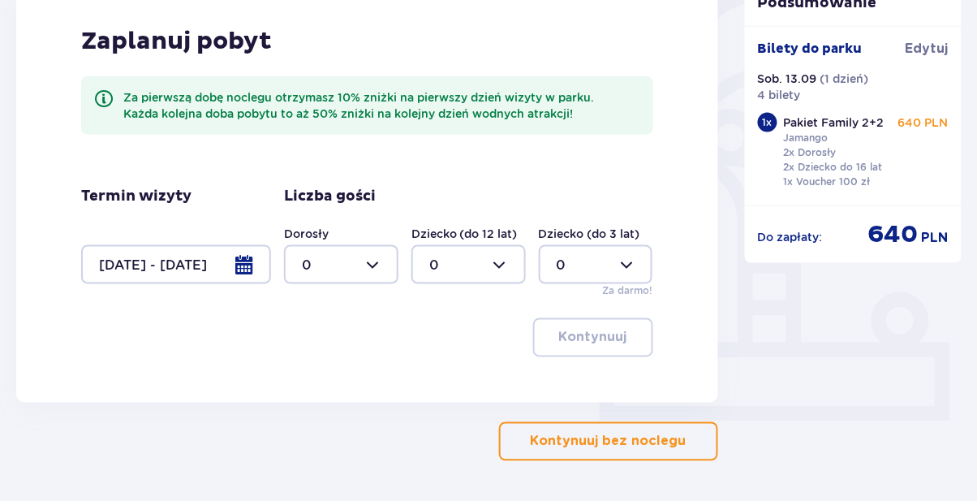
scroll to position [418, 0]
click at [387, 259] on div at bounding box center [341, 263] width 114 height 39
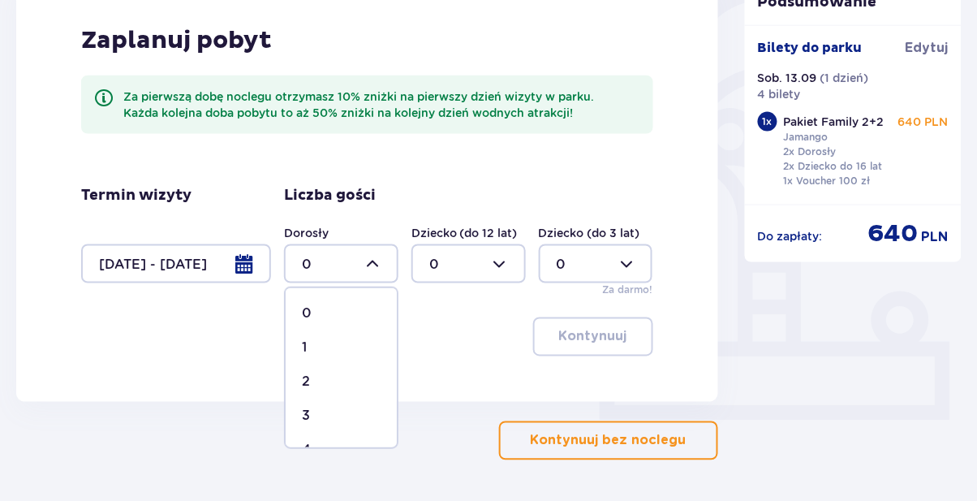
click at [338, 378] on div "2" at bounding box center [341, 381] width 79 height 18
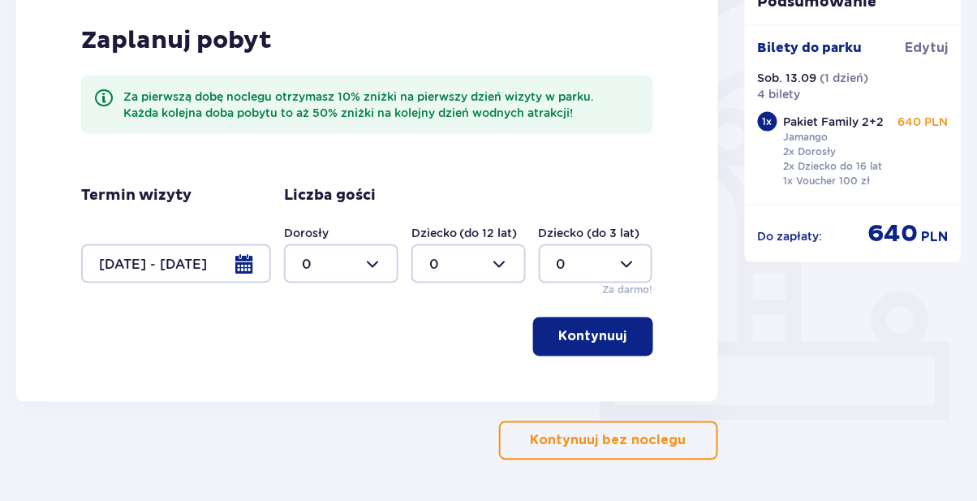
type input "2"
click at [512, 258] on div at bounding box center [468, 263] width 114 height 39
click at [474, 377] on div "2" at bounding box center [468, 381] width 79 height 18
type input "2"
click at [618, 329] on p "Kontynuuj" at bounding box center [593, 337] width 68 height 18
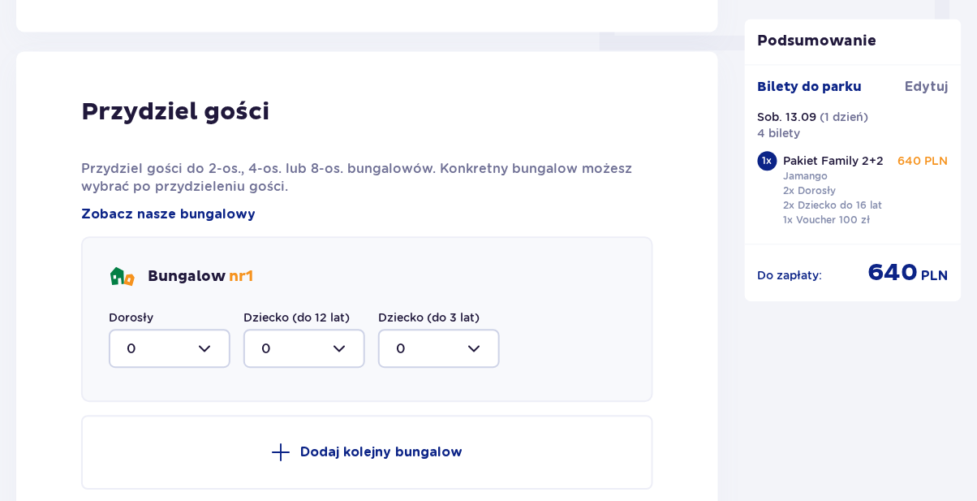
scroll to position [776, 0]
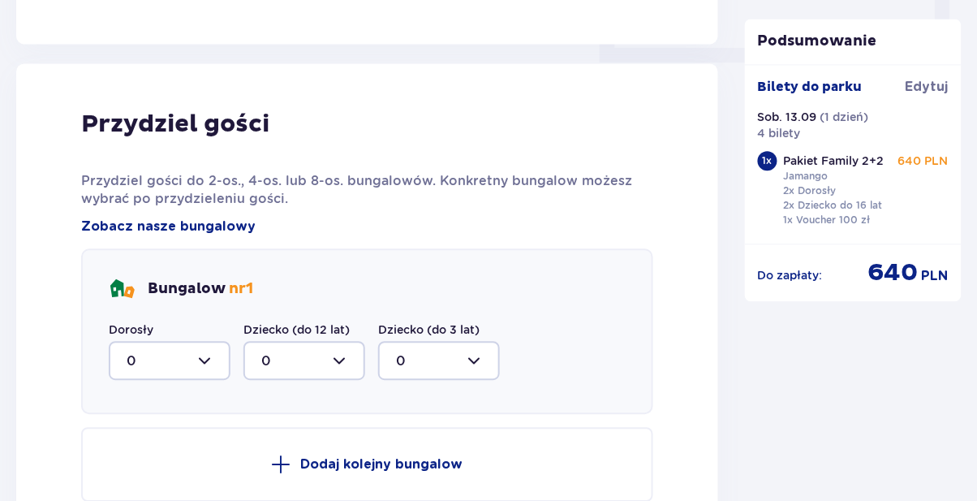
click at [201, 365] on div at bounding box center [170, 360] width 122 height 39
click at [133, 480] on p "2" at bounding box center [131, 478] width 8 height 18
type input "2"
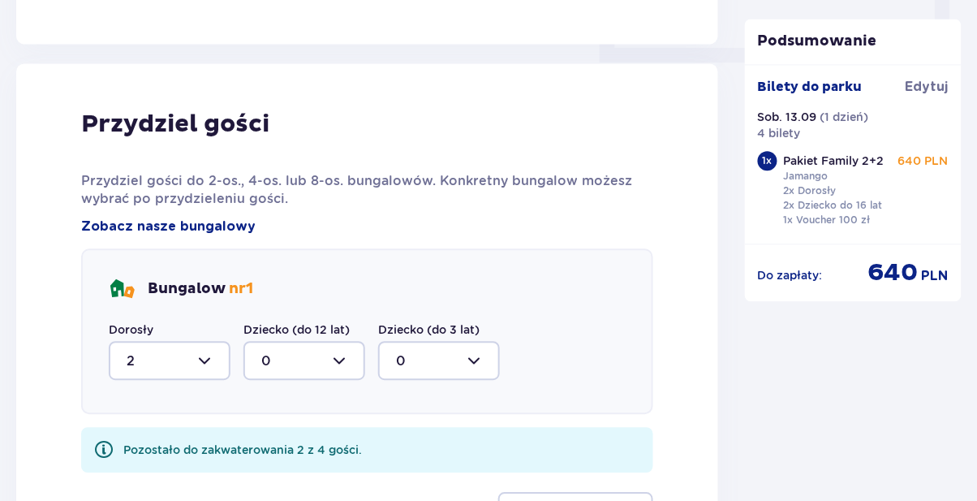
click at [342, 366] on div at bounding box center [304, 360] width 122 height 39
click at [309, 471] on div "2" at bounding box center [304, 478] width 86 height 18
type input "2"
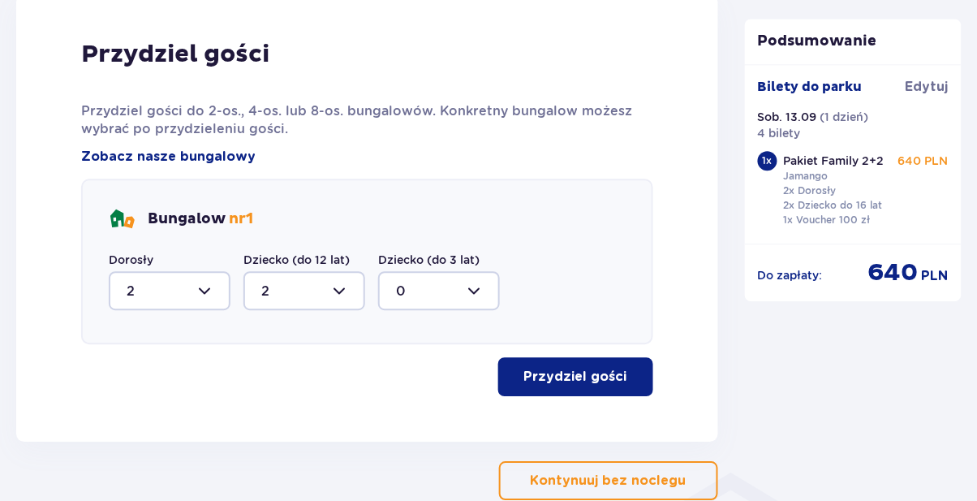
scroll to position [845, 0]
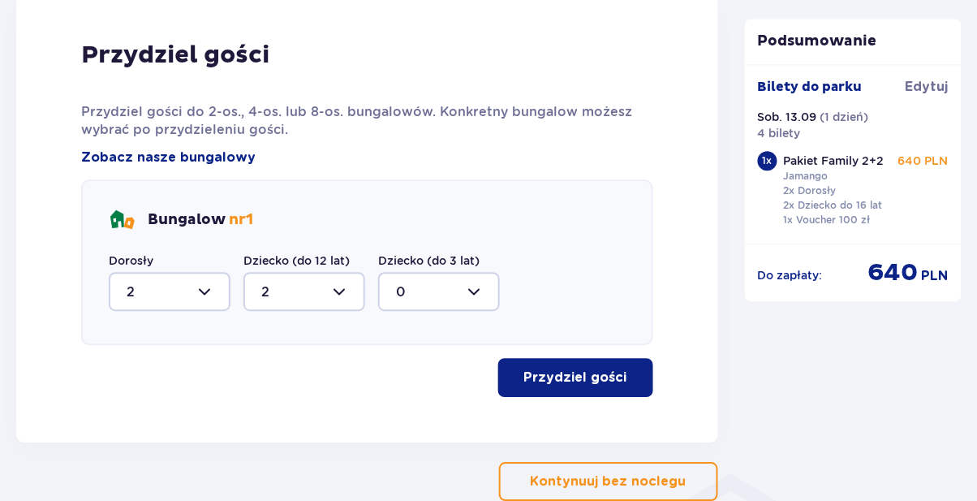
click at [646, 393] on button "Przydziel gości" at bounding box center [575, 377] width 155 height 39
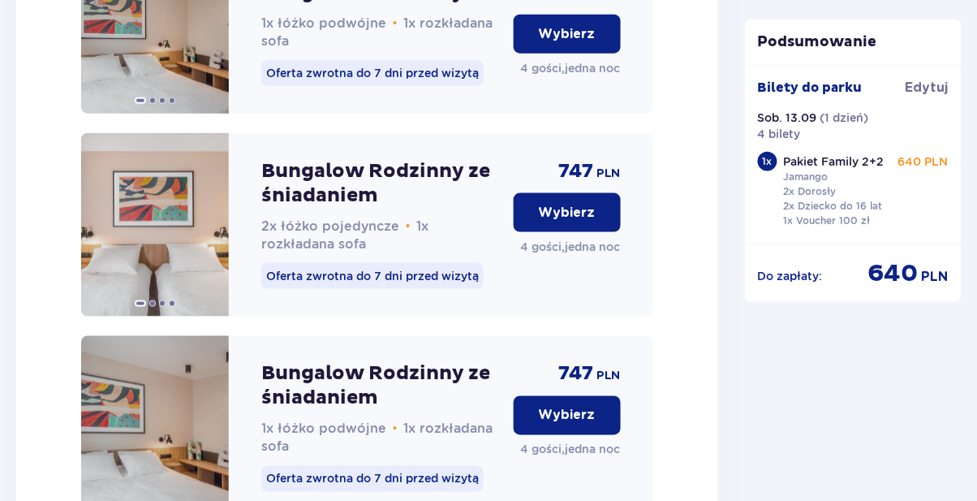
scroll to position [1968, 0]
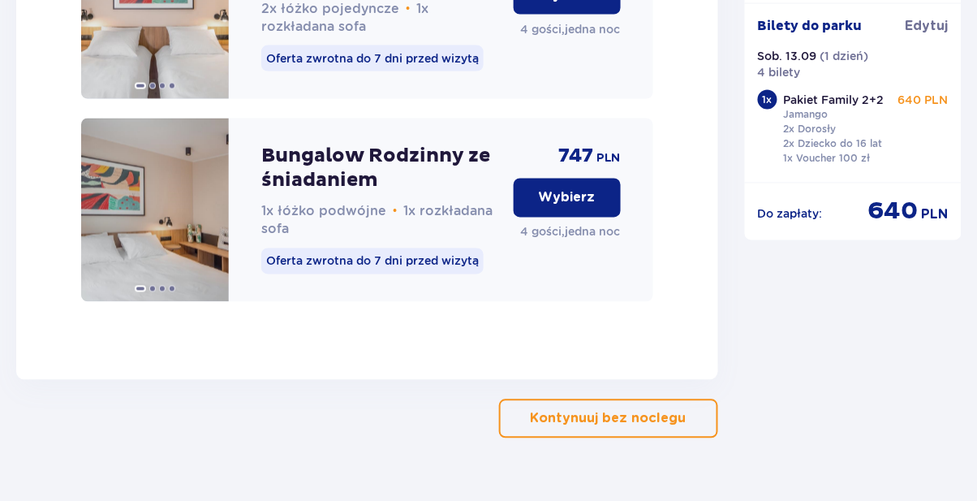
click at [680, 428] on span "button" at bounding box center [689, 418] width 19 height 19
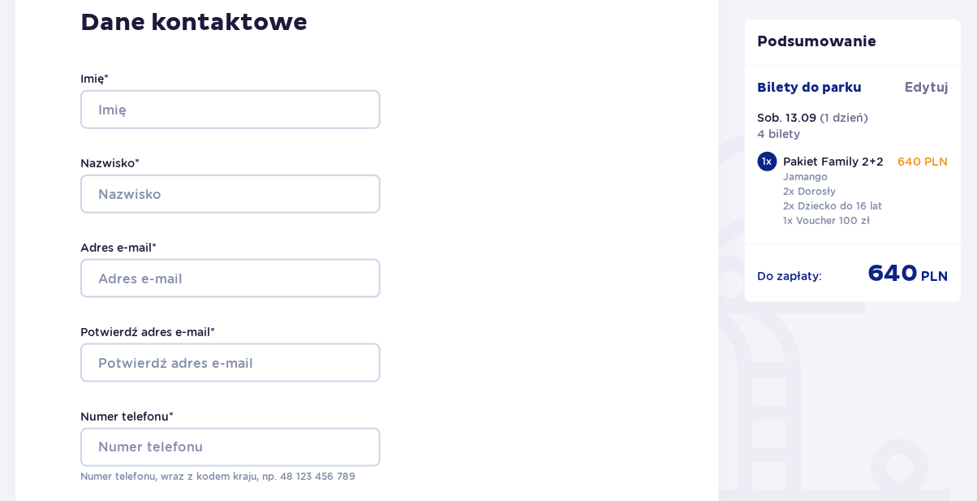
scroll to position [255, 0]
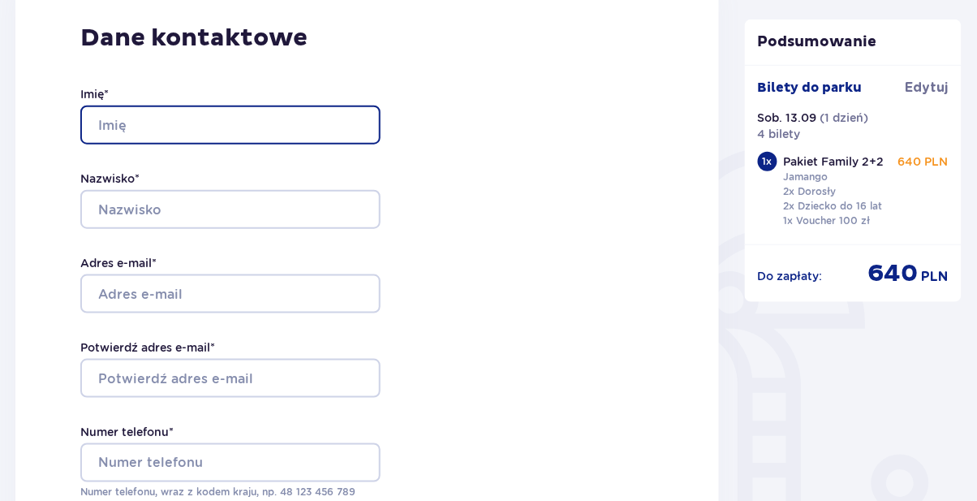
click at [269, 118] on input "Imię *" at bounding box center [230, 124] width 300 height 39
click at [292, 118] on input "Imię *" at bounding box center [230, 124] width 300 height 39
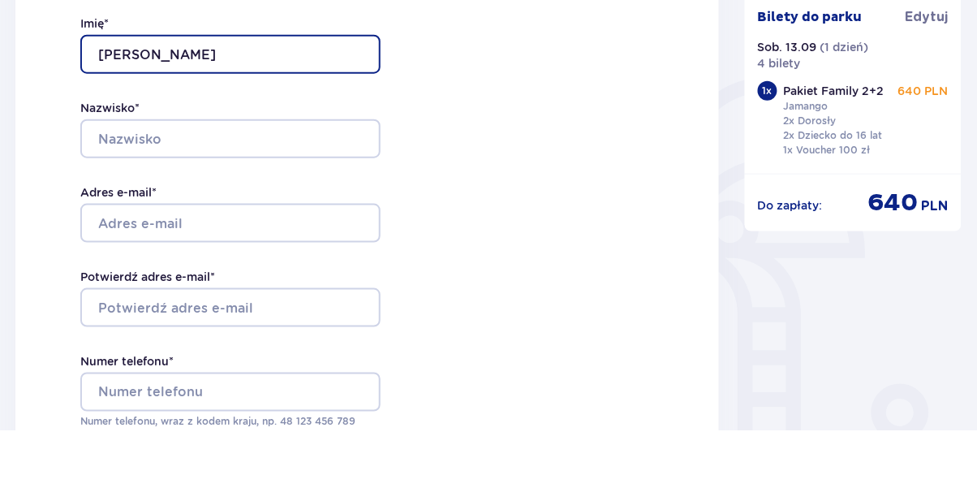
type input "Robert"
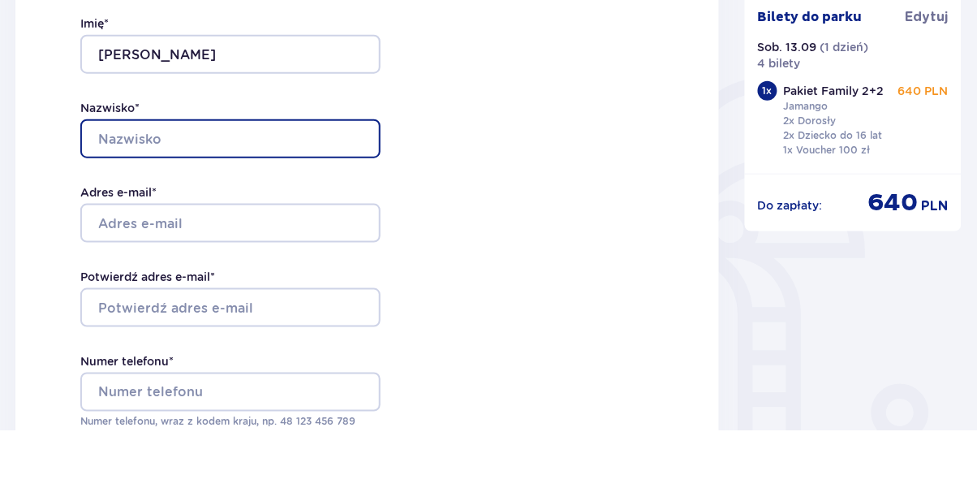
click at [312, 201] on input "Nazwisko *" at bounding box center [230, 209] width 300 height 39
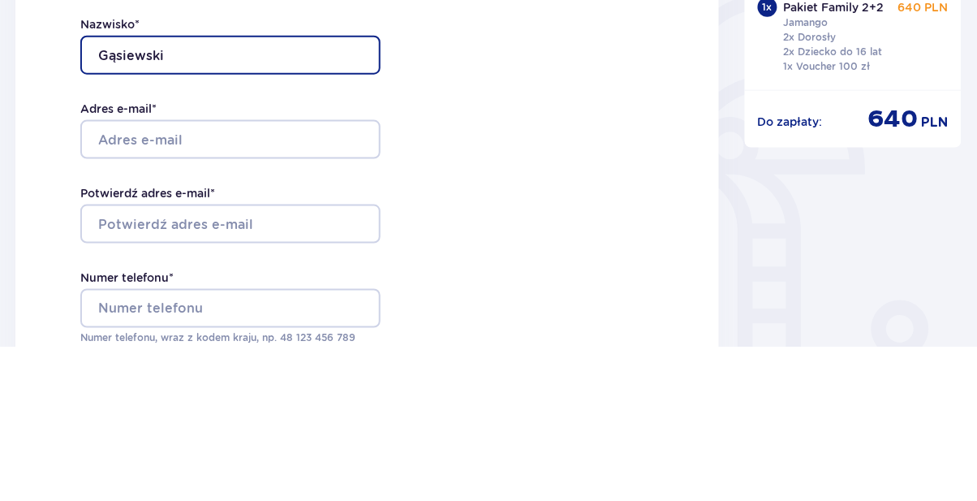
type input "Gąsiewski"
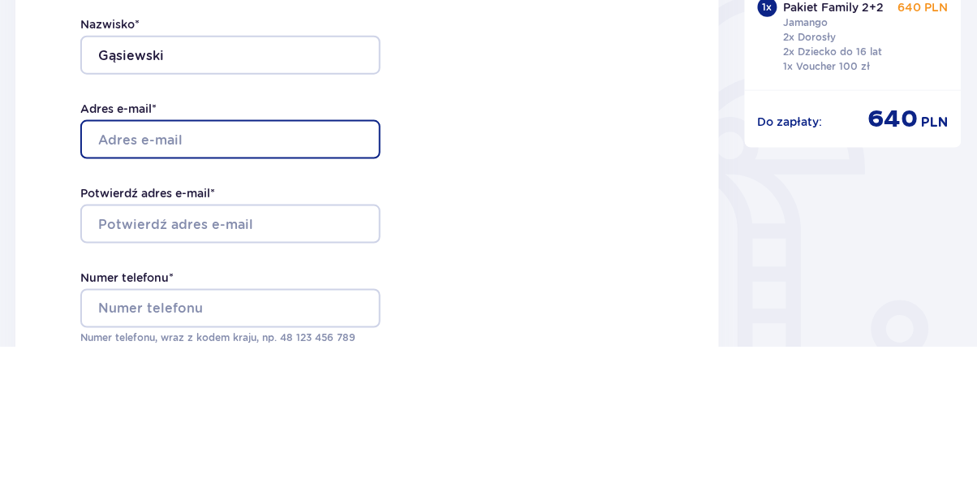
click at [328, 289] on input "Adres e-mail *" at bounding box center [230, 293] width 300 height 39
type input "robert.gasiewski@gmail.com"
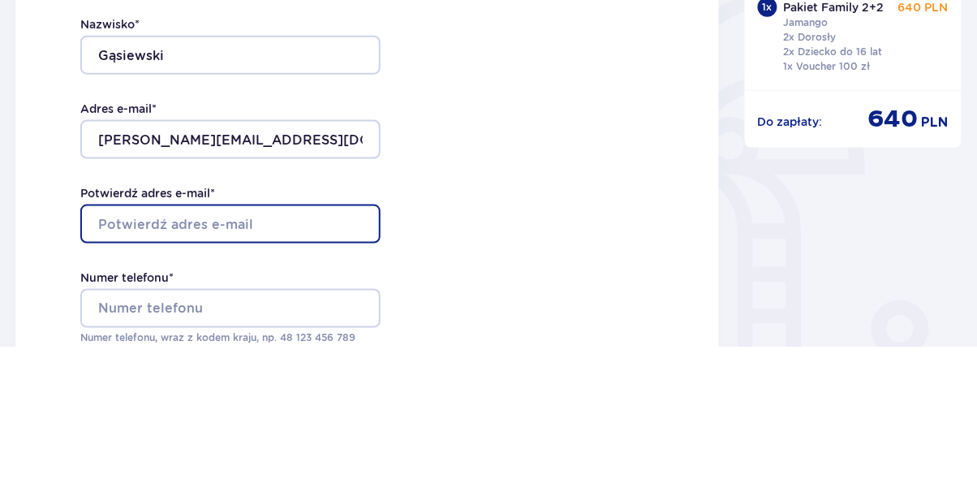
type input "robert.gasiewski@gmail.com"
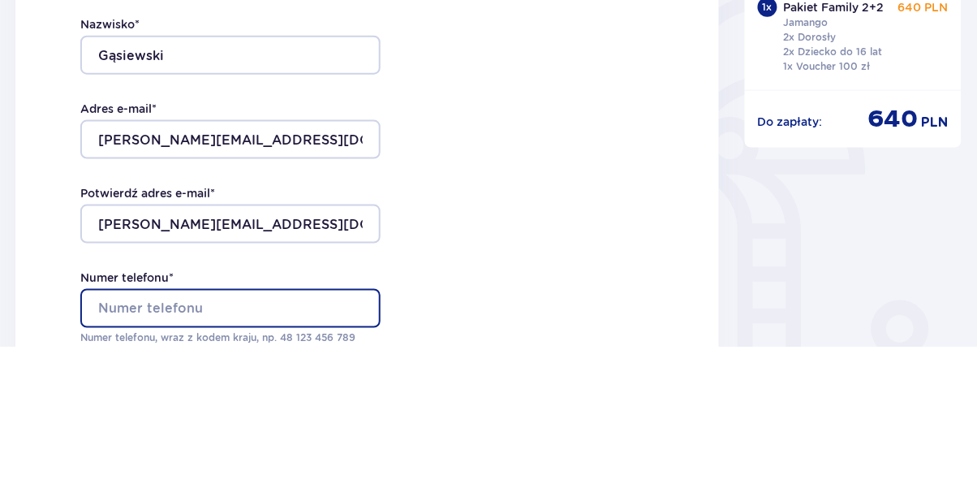
type input "506149592"
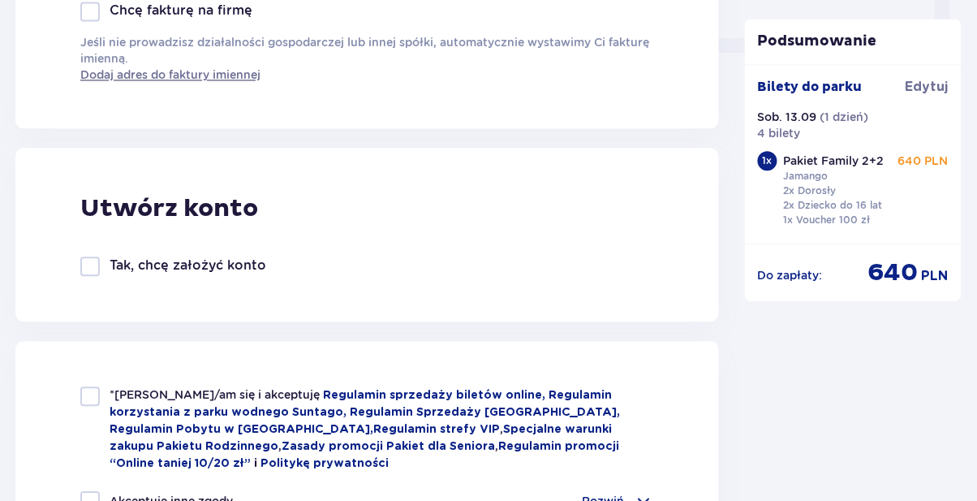
scroll to position [832, 0]
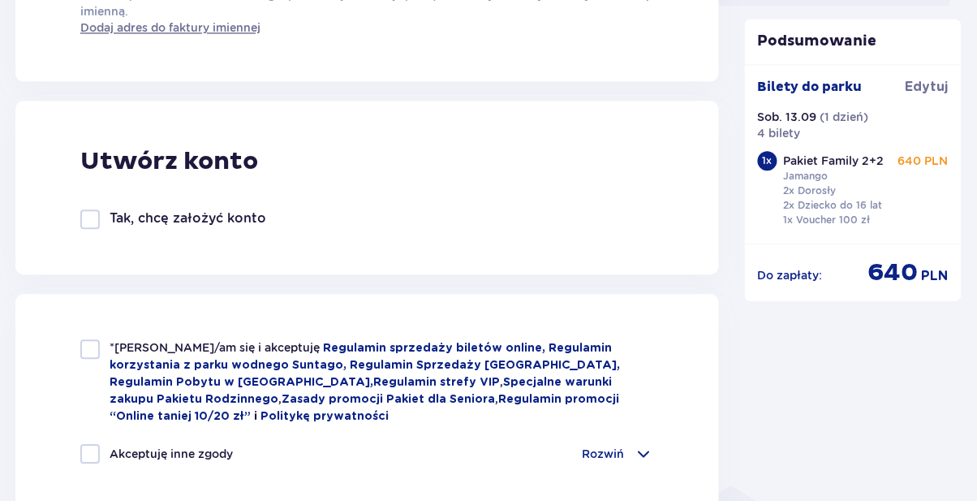
click at [88, 346] on div at bounding box center [89, 348] width 19 height 19
checkbox input "true"
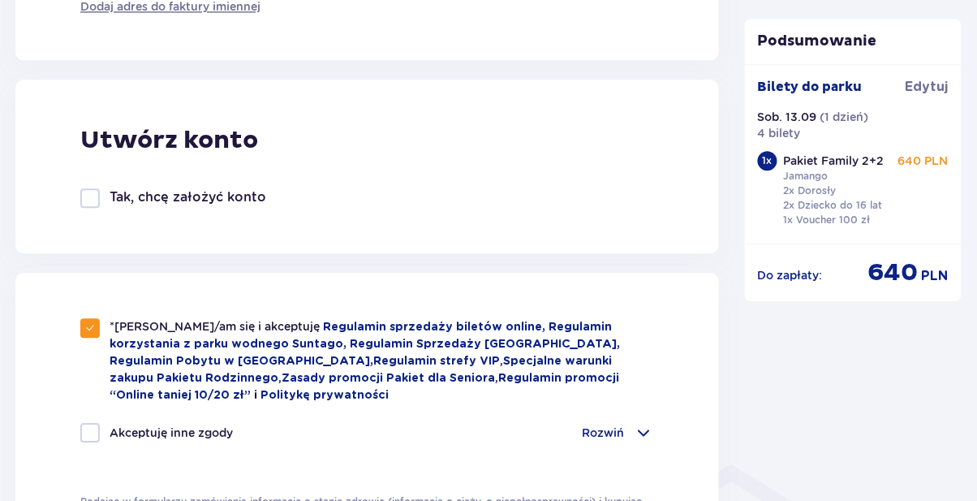
click at [94, 197] on div at bounding box center [89, 197] width 19 height 19
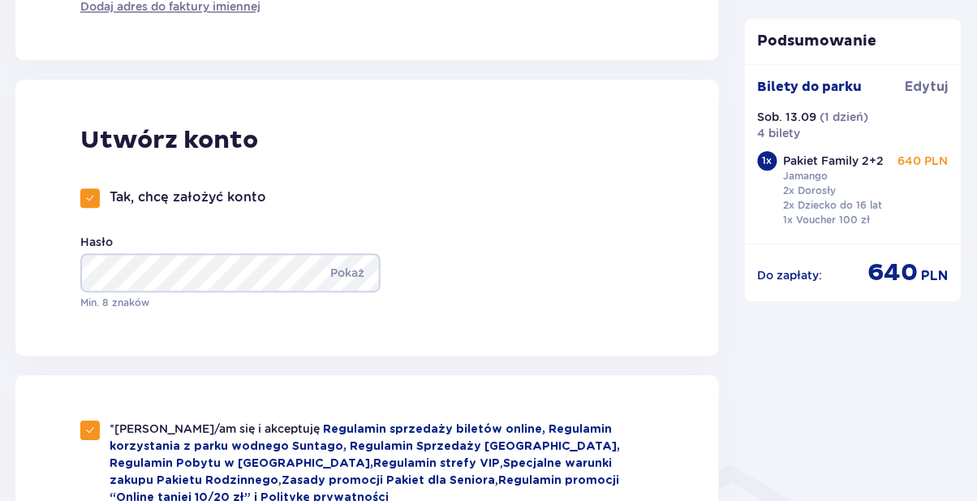
click at [93, 195] on span at bounding box center [90, 198] width 10 height 10
checkbox input "false"
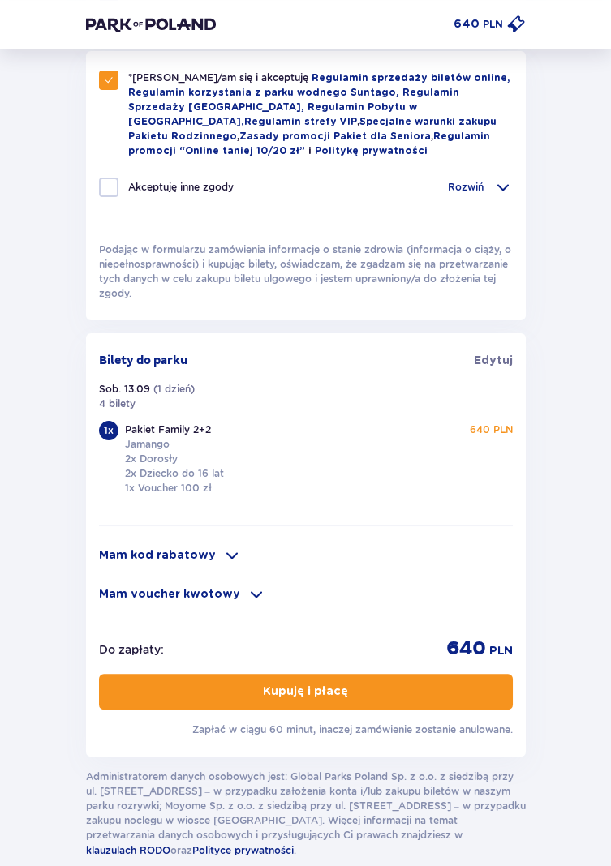
scroll to position [824, 0]
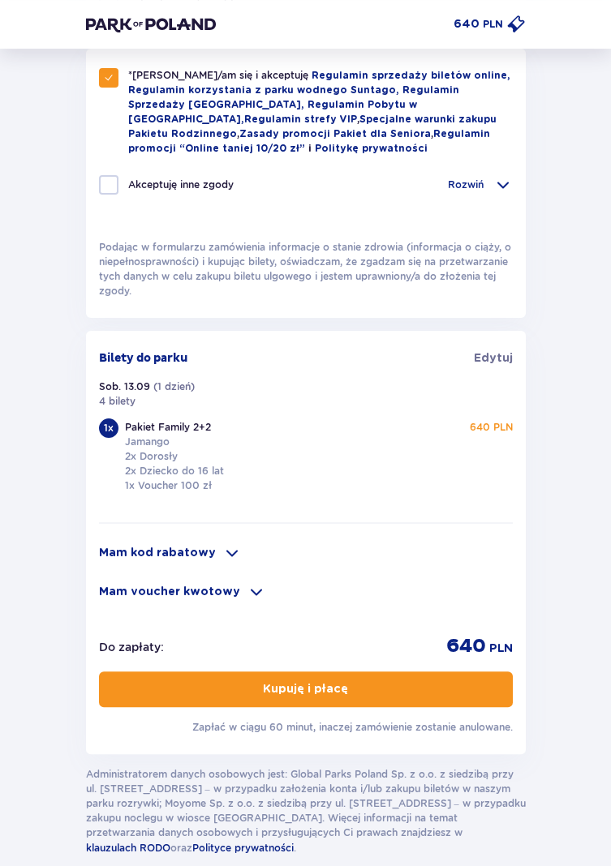
click at [411, 500] on button "Kupuję i płacę" at bounding box center [306, 690] width 414 height 36
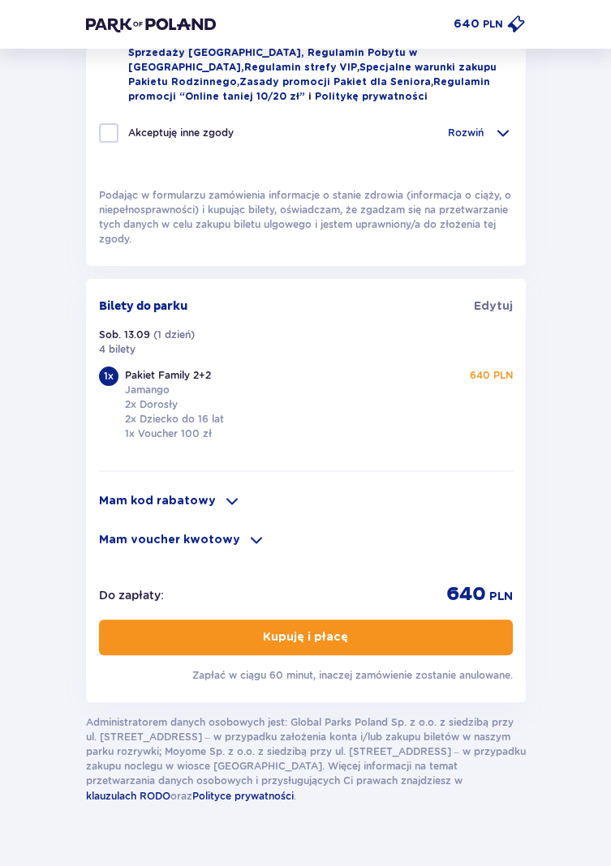
scroll to position [876, 0]
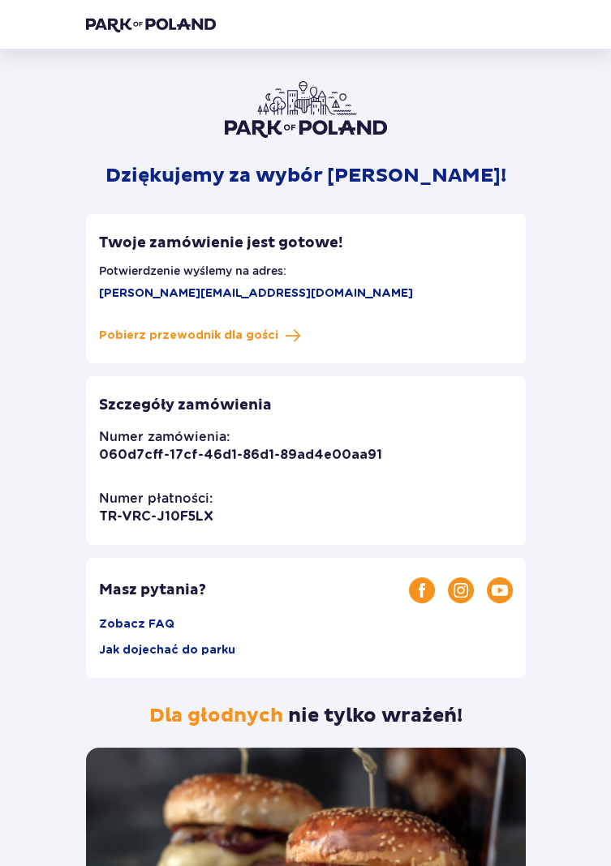
click at [260, 335] on span "Pobierz przewodnik dla gości" at bounding box center [188, 336] width 179 height 16
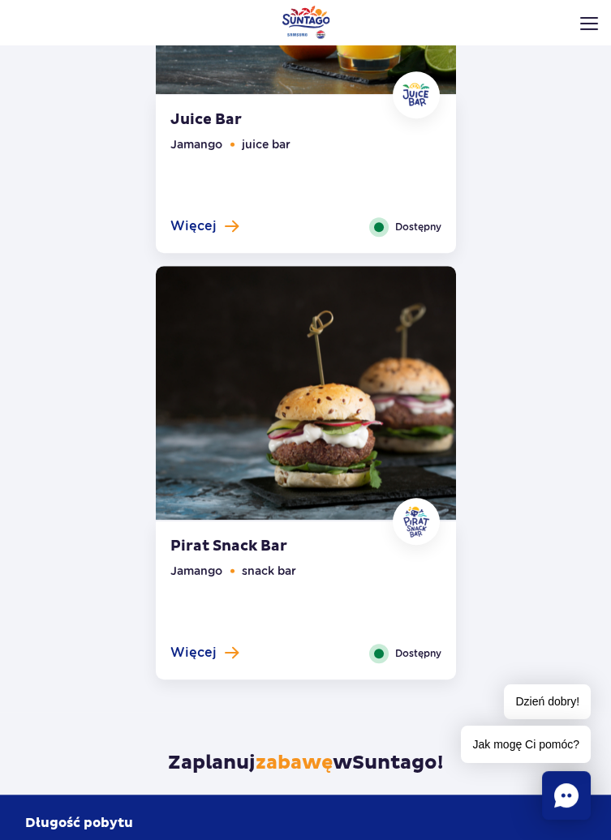
scroll to position [2413, 0]
click at [203, 646] on span "Więcej" at bounding box center [193, 653] width 46 height 18
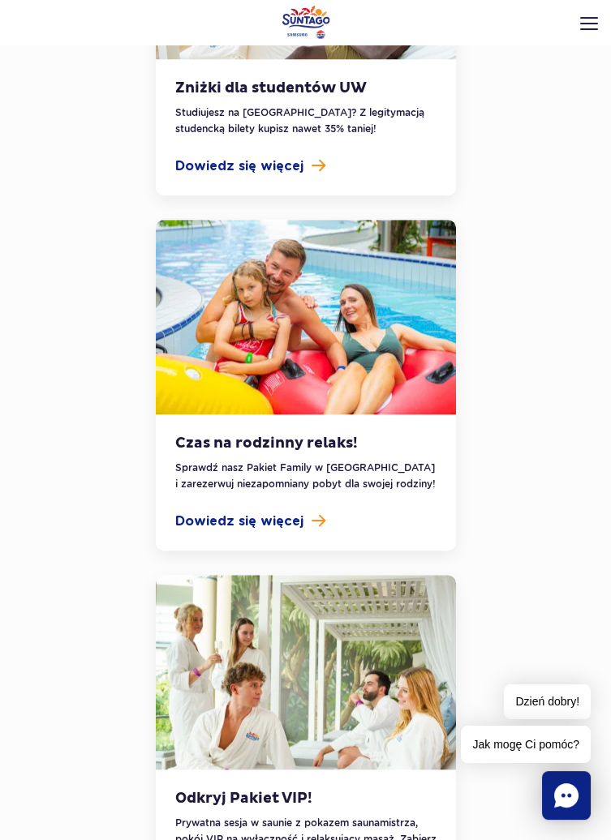
scroll to position [2457, 0]
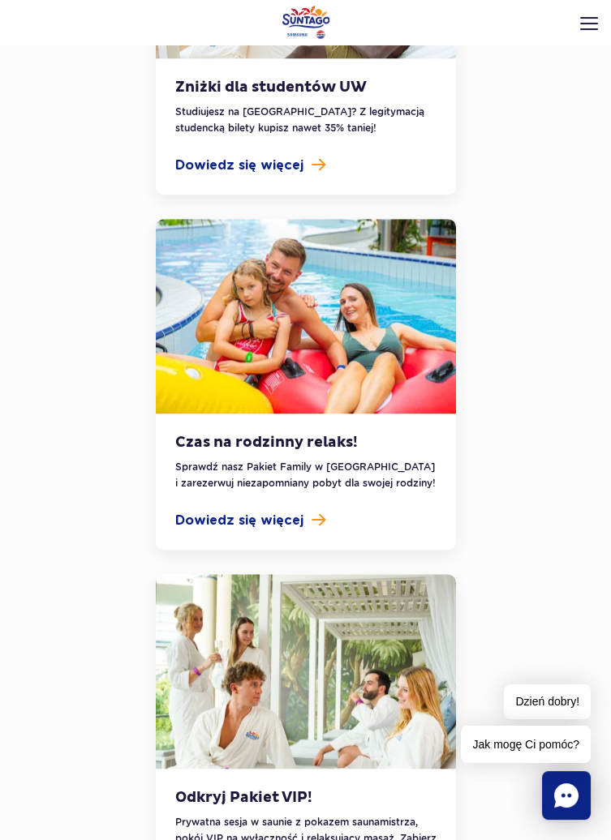
click at [281, 511] on span "Dowiedz się więcej" at bounding box center [239, 520] width 128 height 19
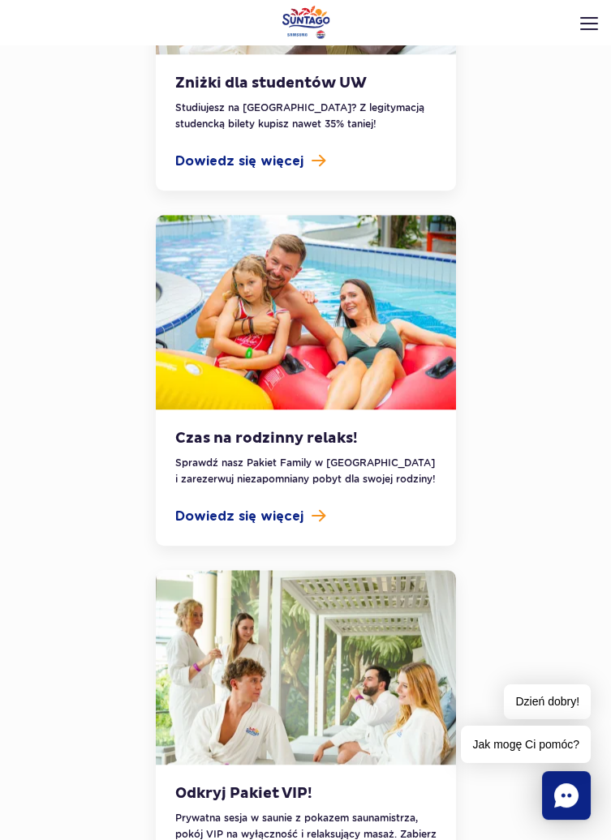
scroll to position [2492, 0]
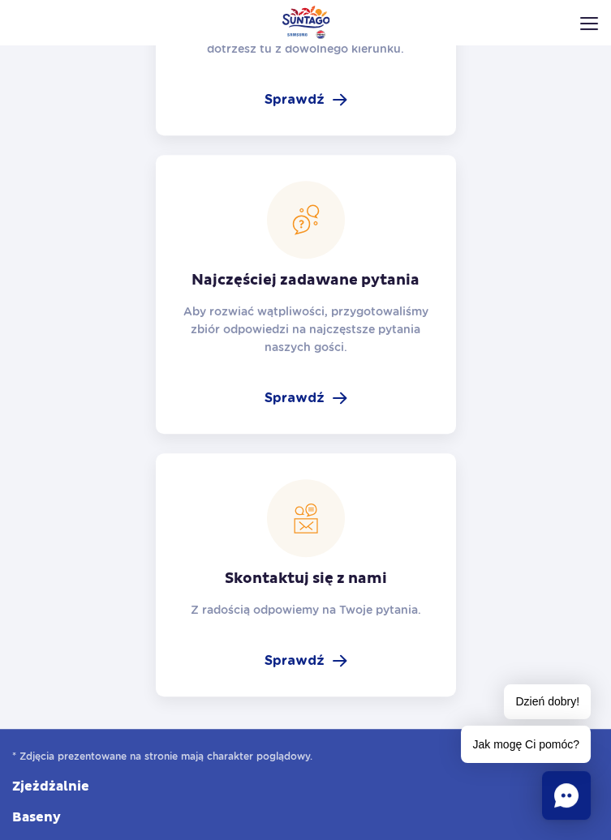
scroll to position [1730, 0]
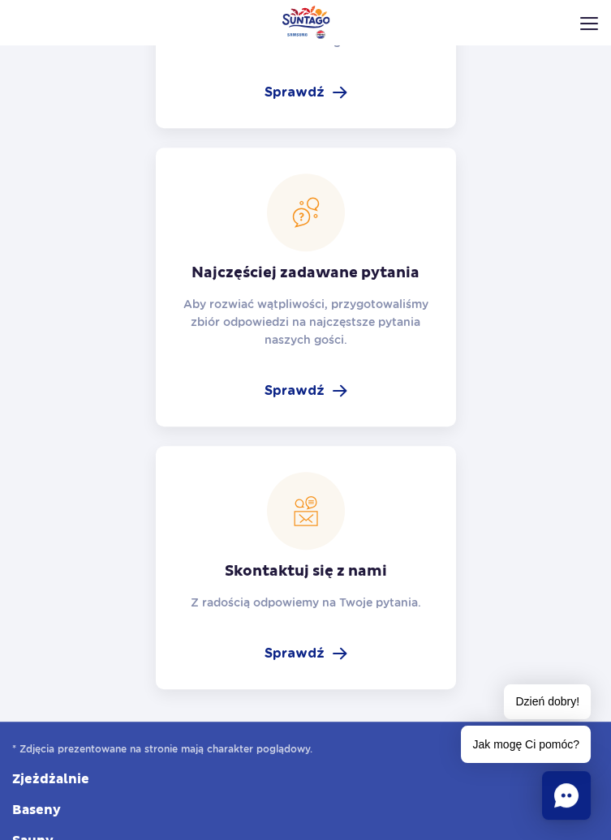
click at [315, 387] on span "Sprawdź" at bounding box center [294, 390] width 60 height 19
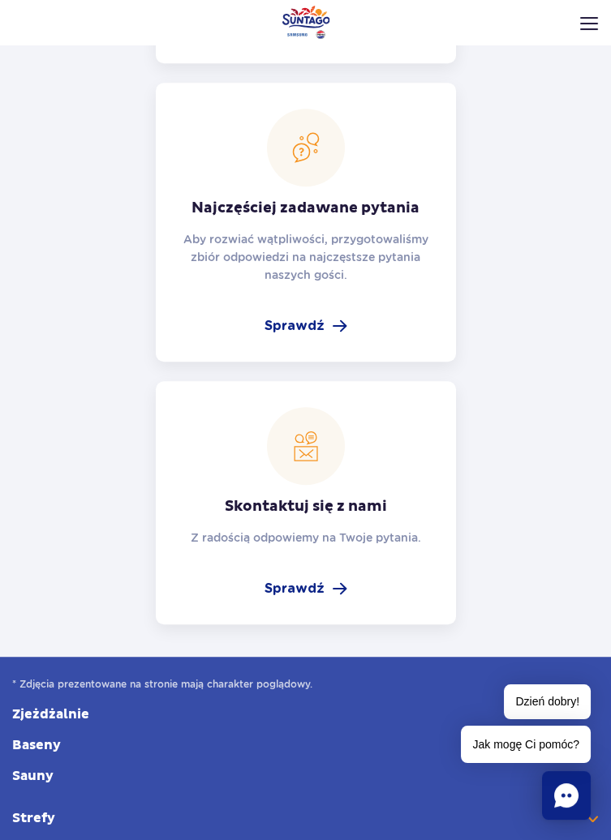
scroll to position [1807, 0]
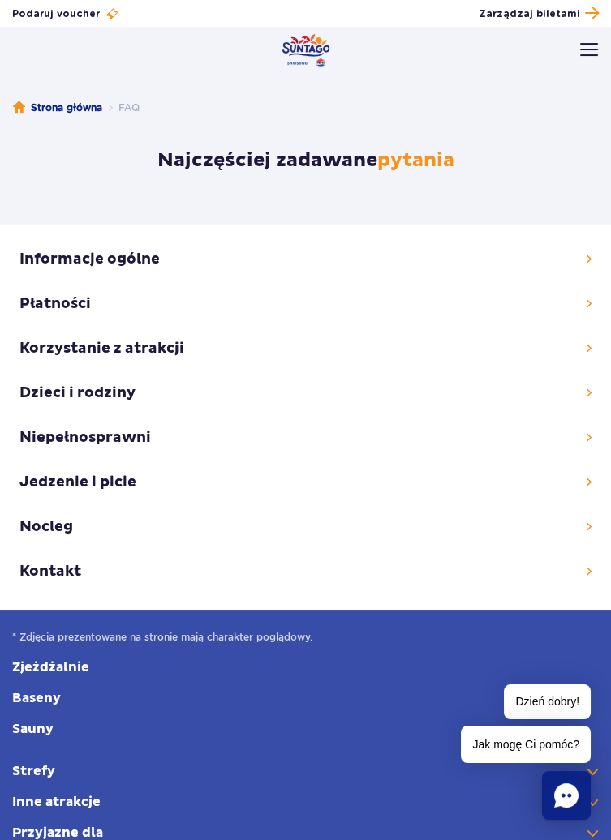
click at [578, 398] on link at bounding box center [305, 393] width 572 height 28
click at [587, 296] on link at bounding box center [305, 304] width 572 height 28
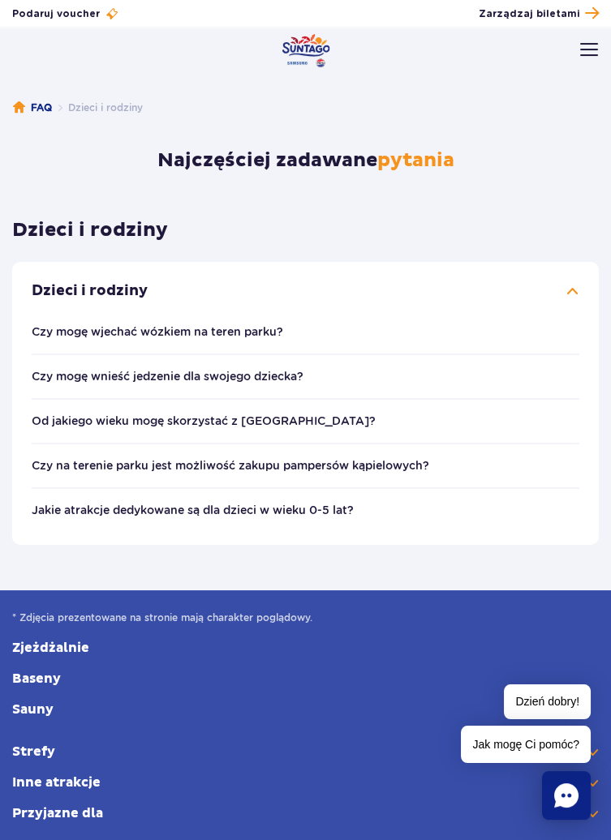
click at [284, 389] on li "Czy mogę wnieść jedzenie dla swojego dziecka? Dozwolone jest wnoszenie żywności…" at bounding box center [306, 376] width 548 height 45
click at [273, 378] on button "Czy mogę wnieść jedzenie dla swojego dziecka?" at bounding box center [168, 376] width 272 height 13
click at [277, 420] on button "Od jakiego wieku mogę skorzystać z Suntago?" at bounding box center [204, 421] width 344 height 13
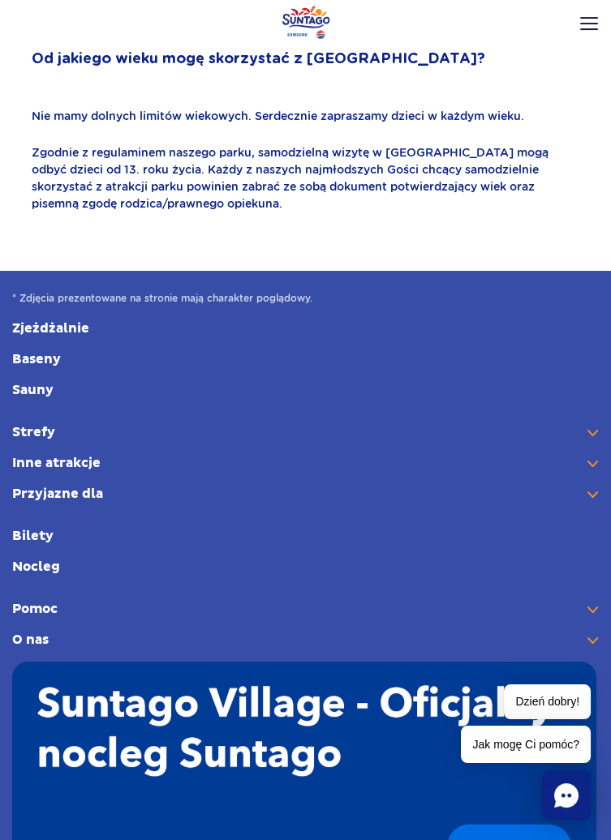
scroll to position [148, 0]
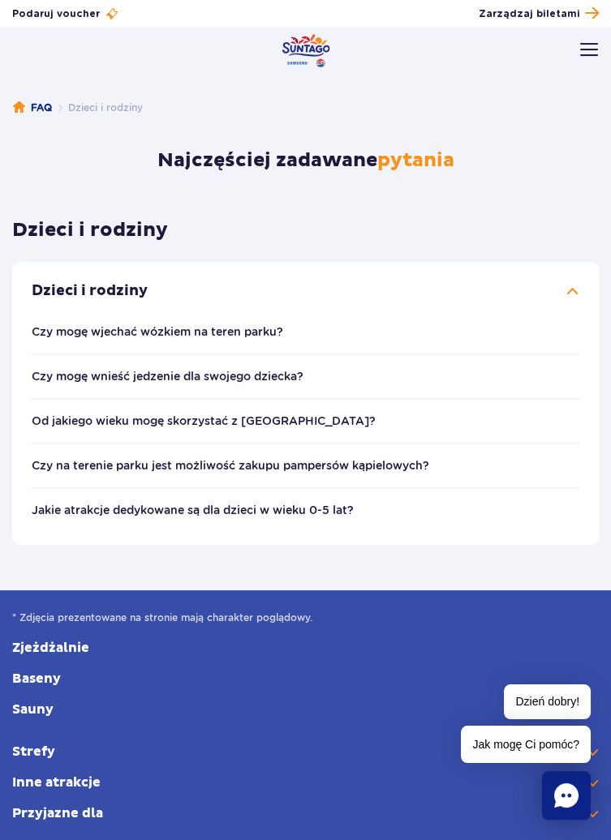
click at [572, 287] on h3 "Dzieci i rodziny" at bounding box center [306, 291] width 548 height 45
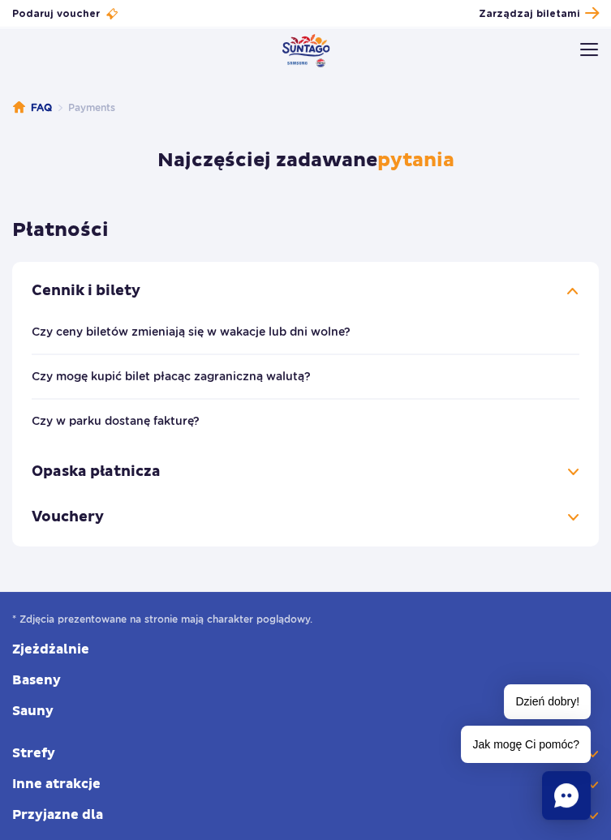
click at [346, 334] on button "Czy ceny biletów zmieniają się w wakacje lub dni wolne?" at bounding box center [191, 331] width 319 height 13
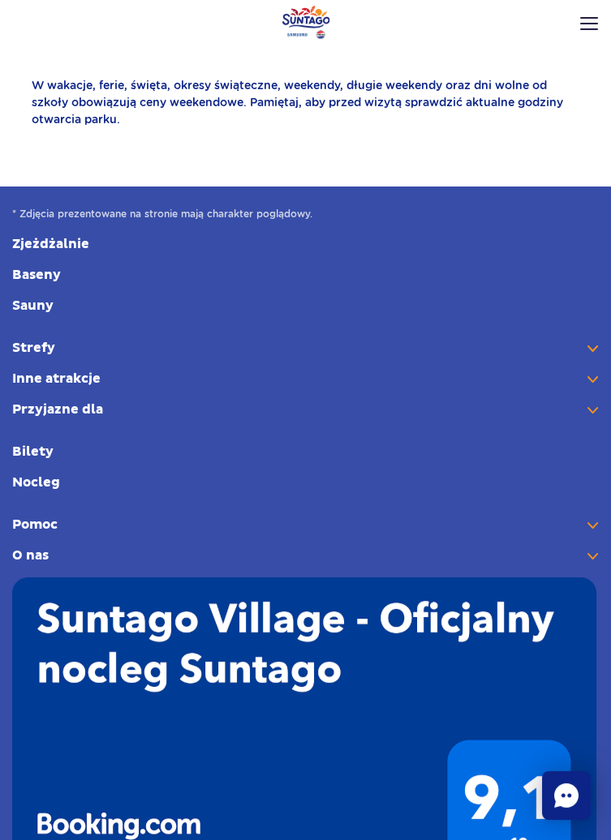
scroll to position [148, 0]
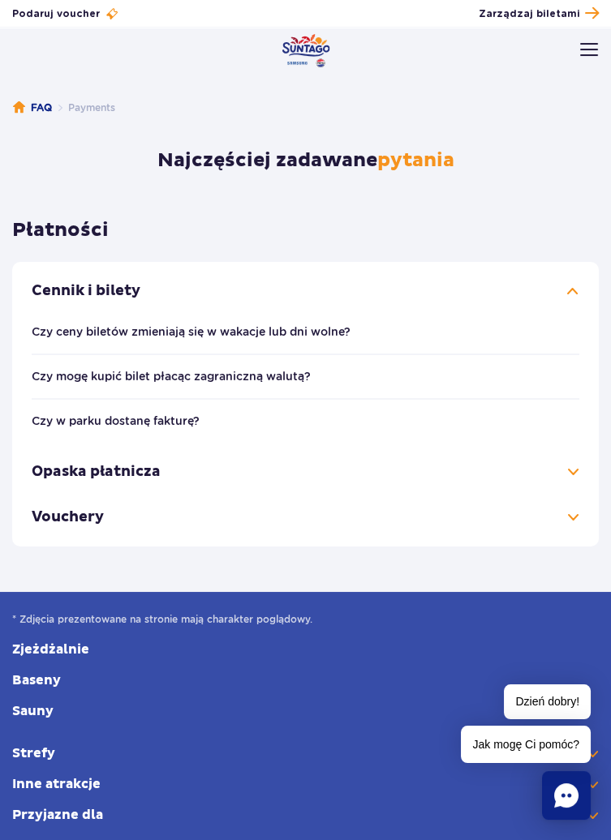
click at [567, 476] on h3 "Opaska płatnicza" at bounding box center [306, 471] width 548 height 45
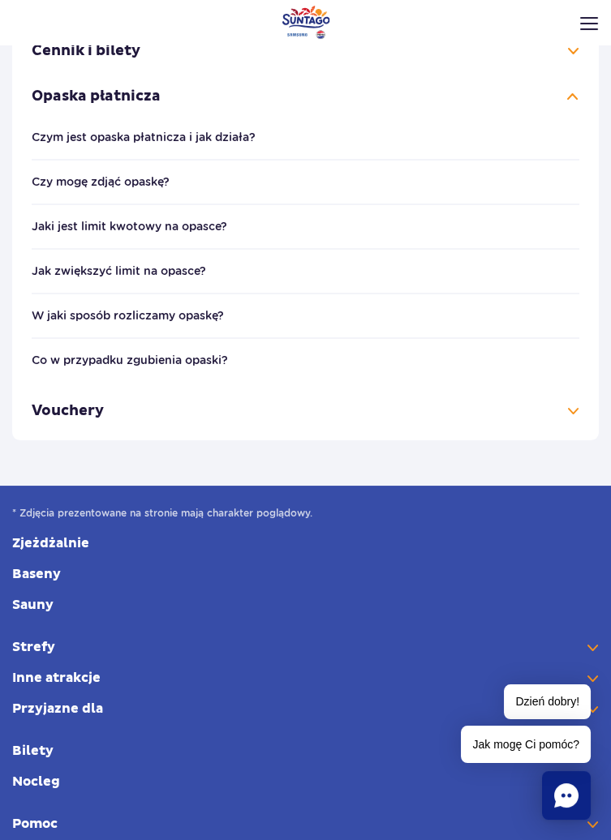
scroll to position [257, 0]
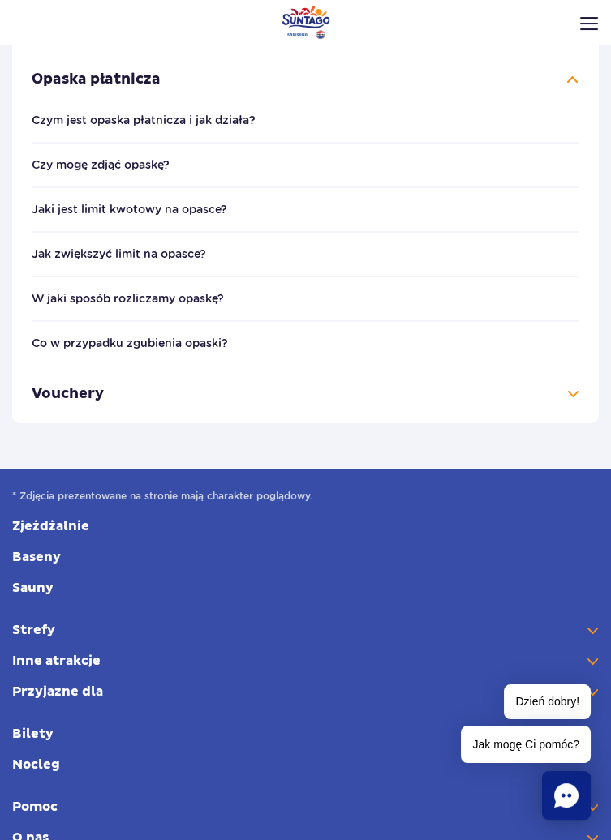
click at [146, 162] on button "Czy mogę zdjąć opaskę?" at bounding box center [101, 164] width 138 height 13
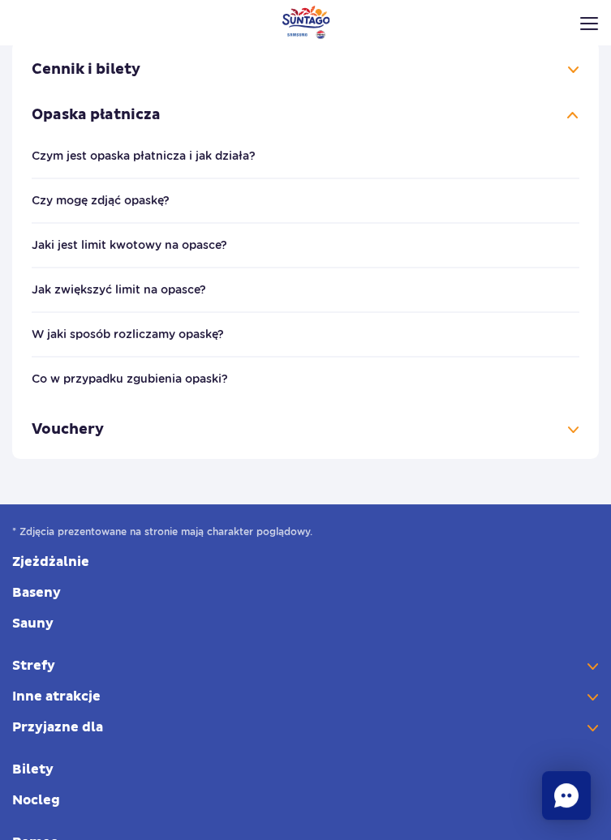
scroll to position [257, 0]
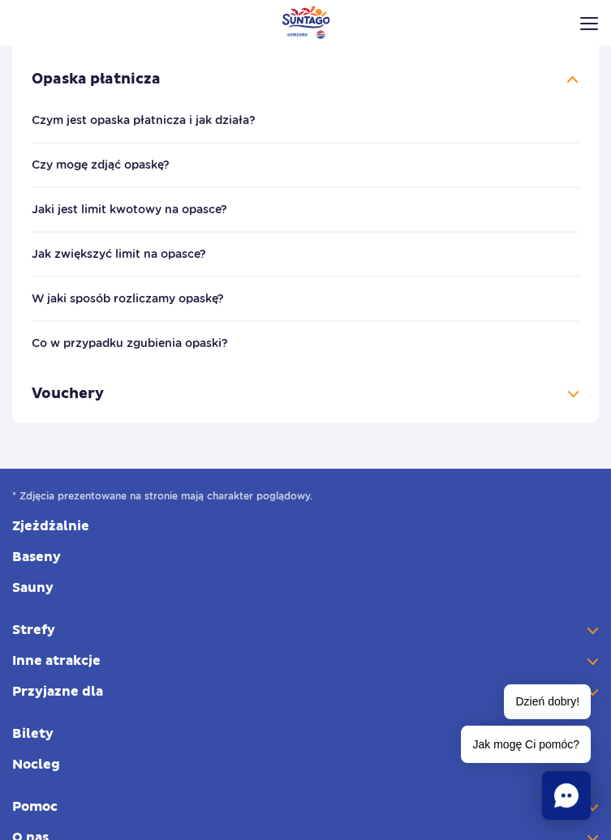
click at [218, 211] on button "Jaki jest limit kwotowy na opasce?" at bounding box center [130, 209] width 196 height 13
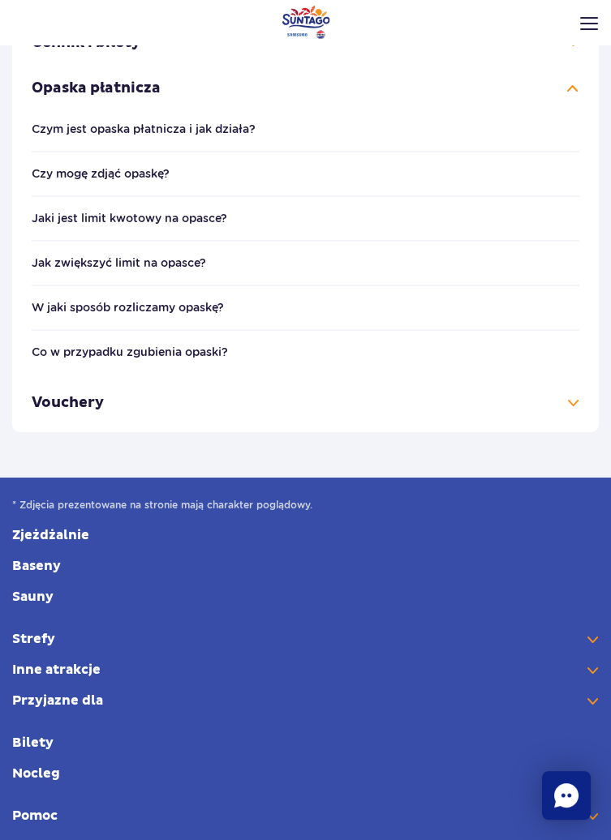
scroll to position [257, 0]
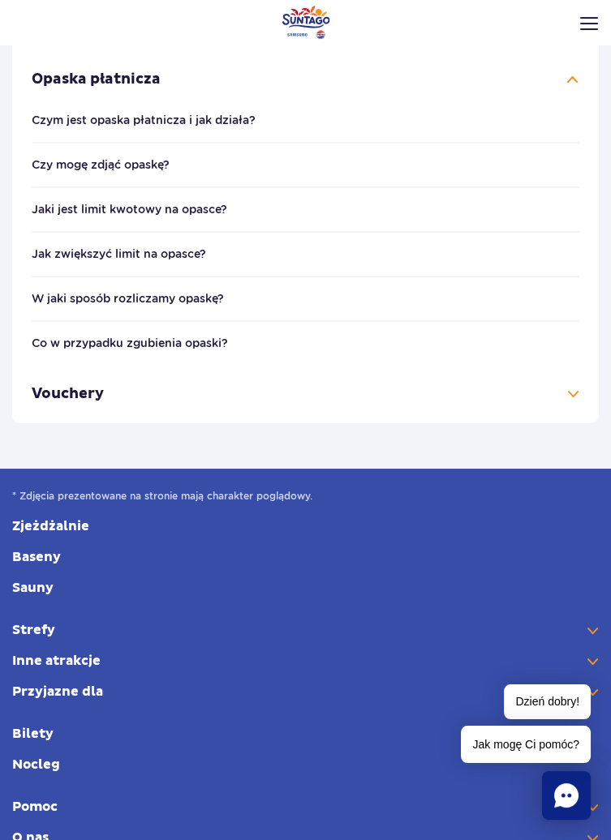
click at [192, 255] on button "Jak zwiększyć limit na opasce?" at bounding box center [119, 253] width 174 height 13
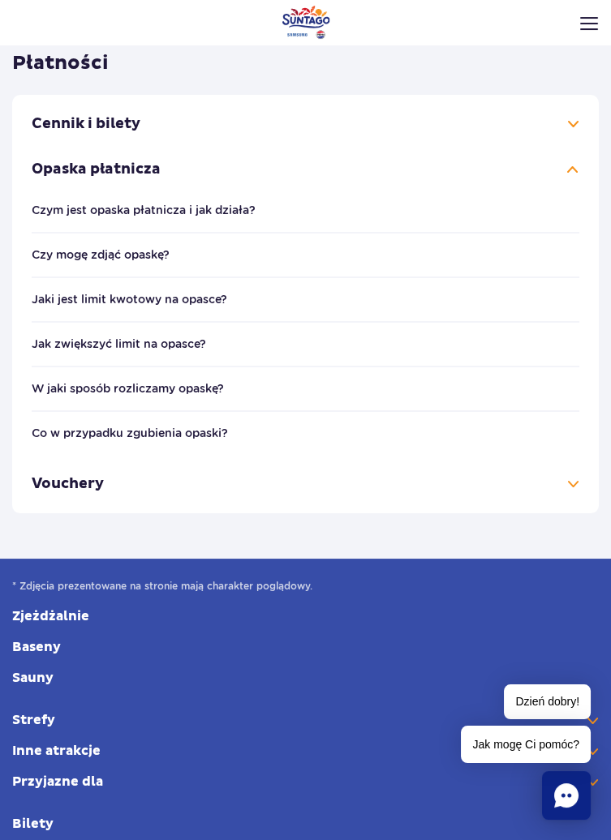
scroll to position [257, 0]
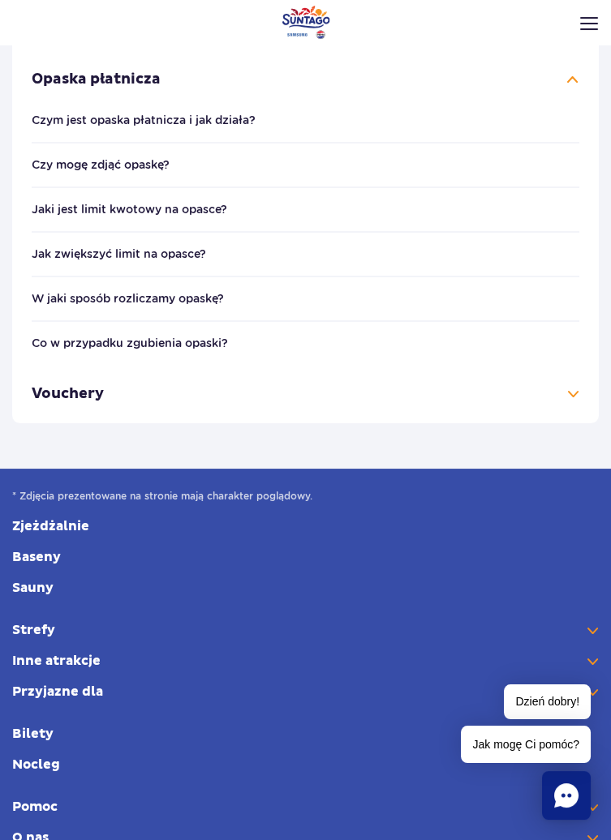
click at [215, 294] on button "W jaki sposób rozliczamy opaskę?" at bounding box center [128, 298] width 192 height 13
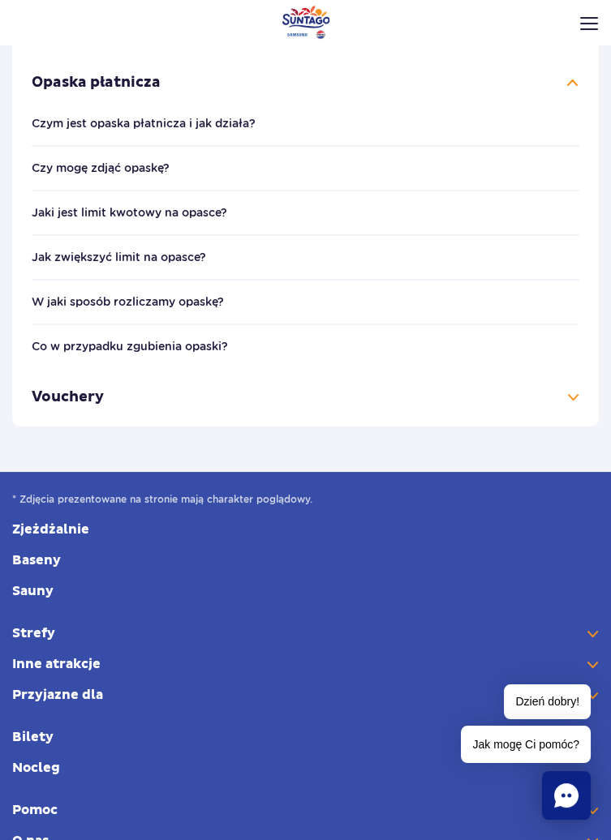
scroll to position [257, 0]
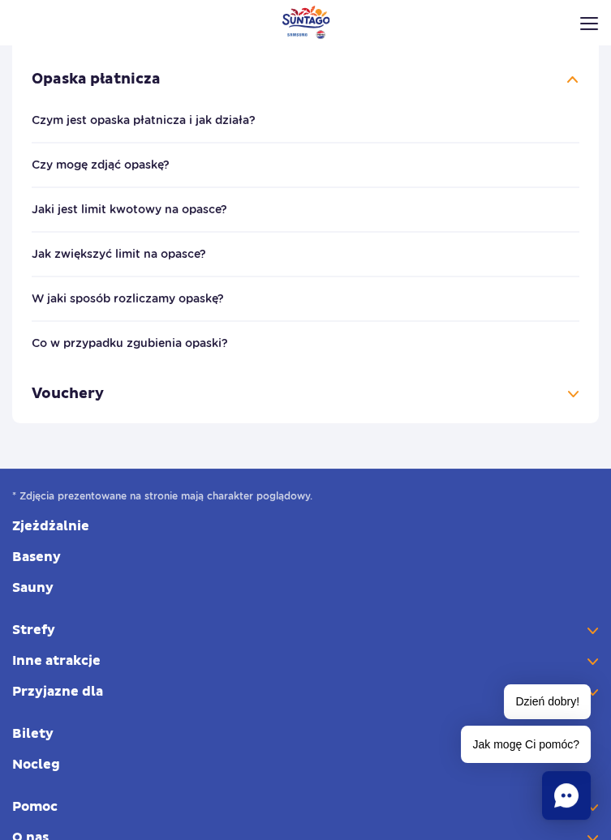
click at [571, 398] on h3 "Vouchery" at bounding box center [306, 394] width 548 height 45
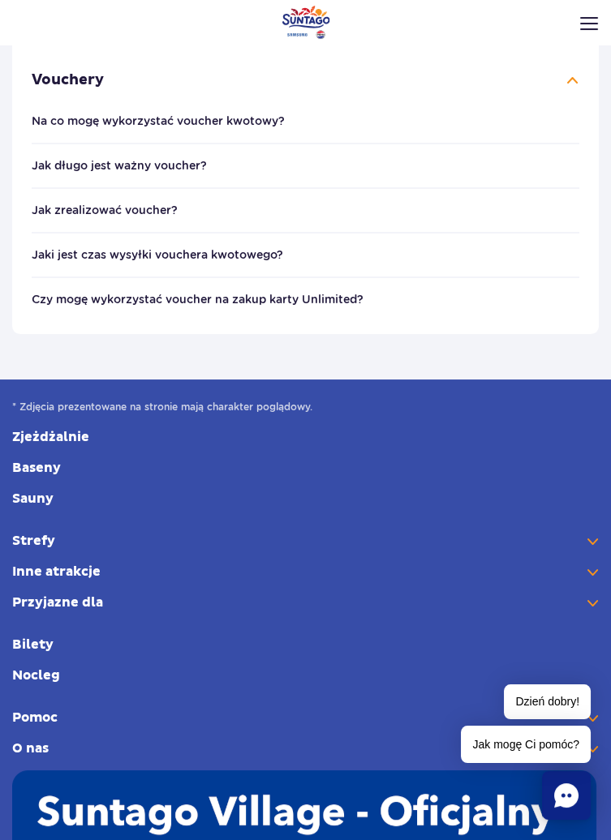
scroll to position [303, 0]
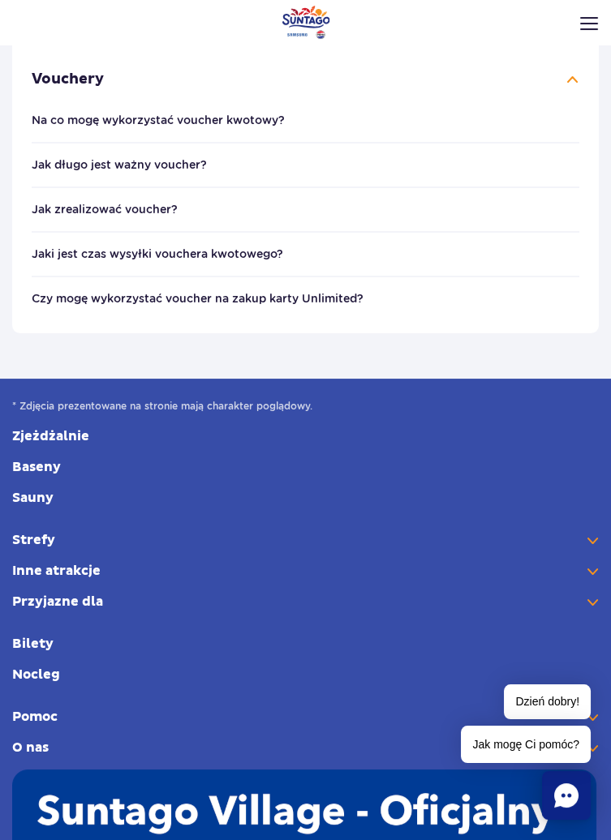
click at [188, 122] on button "Na co mogę wykorzystać voucher kwotowy?" at bounding box center [158, 120] width 253 height 13
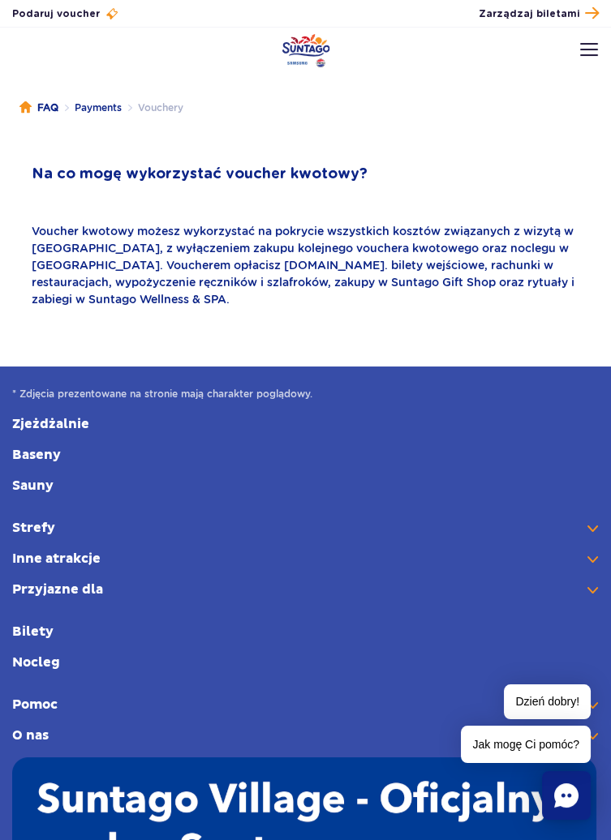
click at [39, 529] on strong "Strefy" at bounding box center [305, 528] width 587 height 18
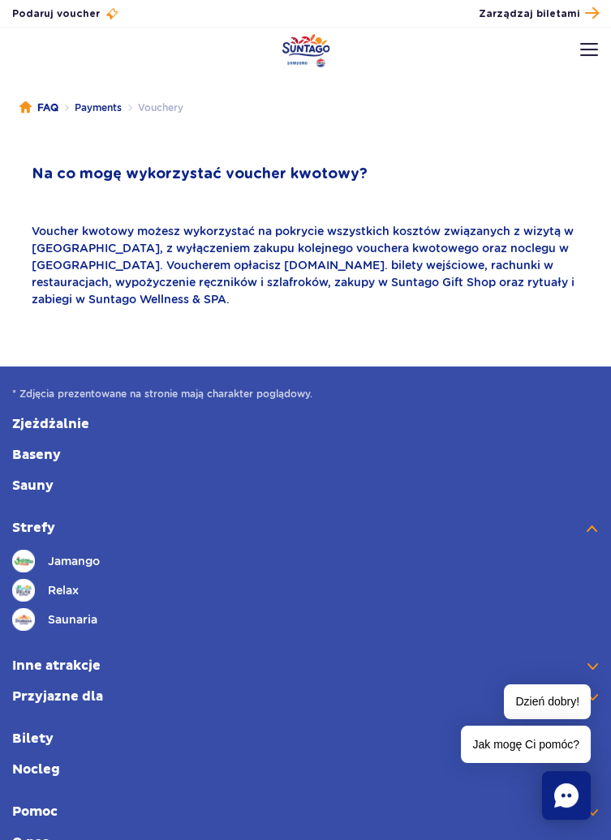
click at [92, 567] on span "Jamango" at bounding box center [74, 561] width 52 height 18
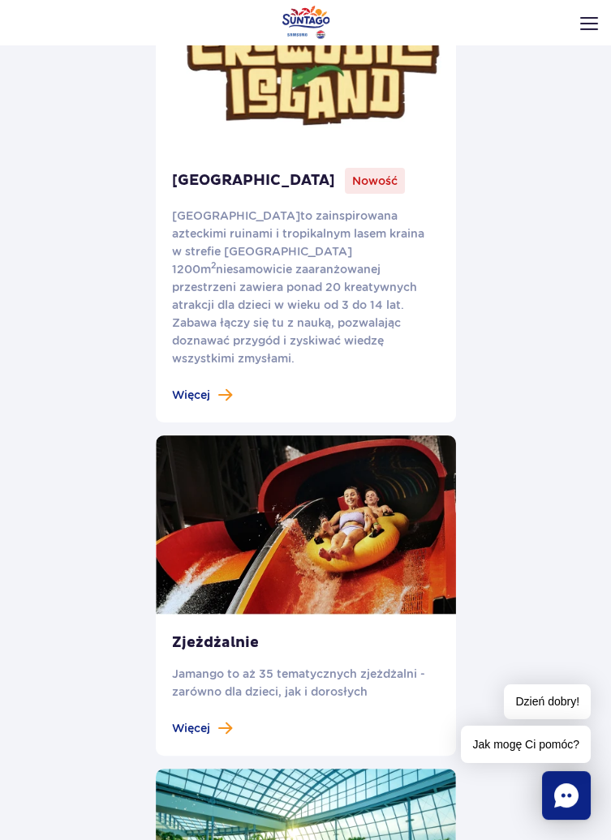
scroll to position [823, 0]
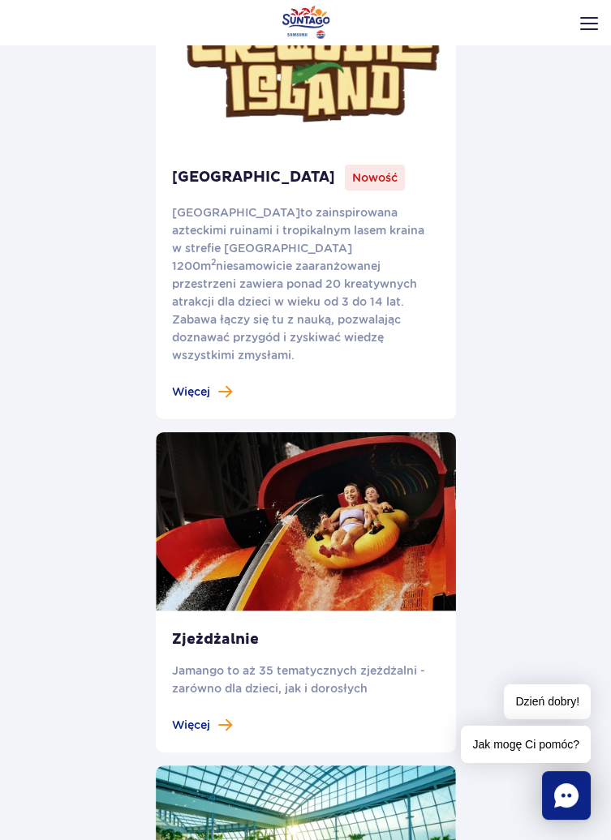
click at [198, 375] on link at bounding box center [306, 172] width 300 height 495
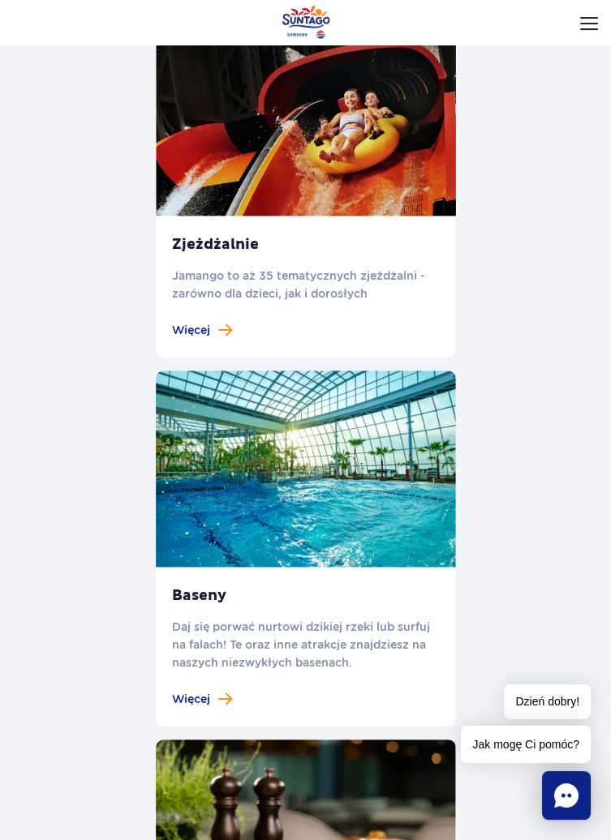
scroll to position [1237, 0]
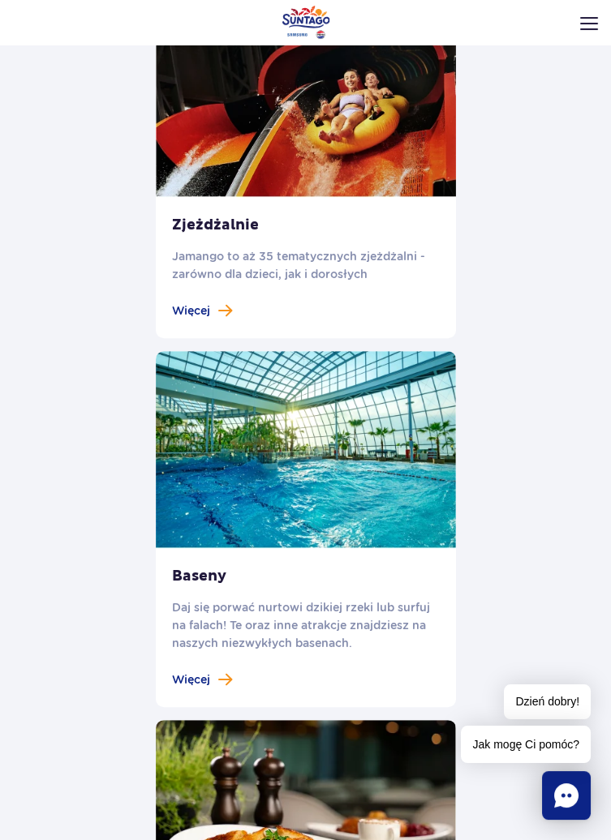
click at [218, 303] on span at bounding box center [225, 310] width 14 height 15
click at [196, 303] on span "Więcej" at bounding box center [191, 310] width 38 height 15
click at [187, 303] on span "Więcej" at bounding box center [191, 310] width 38 height 15
click at [204, 303] on span "Więcej" at bounding box center [191, 310] width 38 height 15
click at [201, 303] on span "Więcej" at bounding box center [191, 310] width 38 height 15
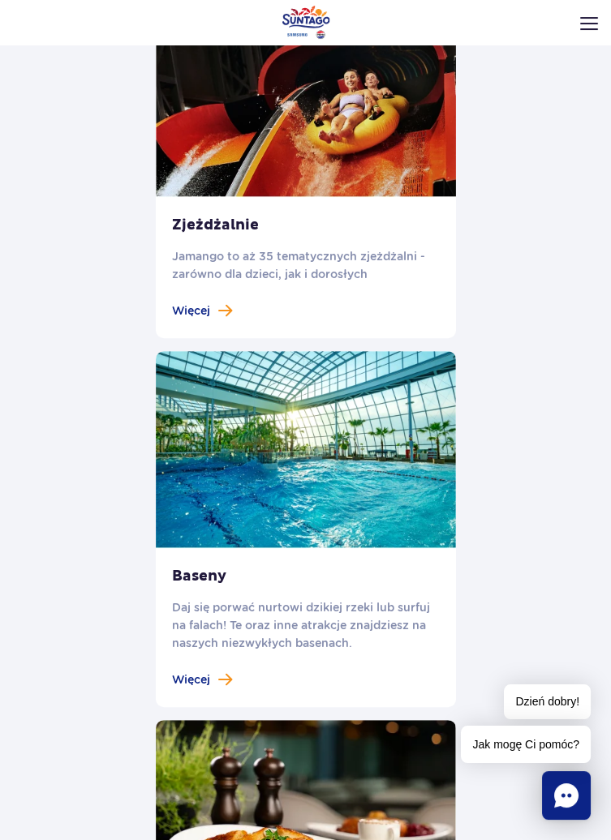
click at [187, 303] on span "Więcej" at bounding box center [191, 310] width 38 height 15
click at [195, 661] on link at bounding box center [306, 529] width 300 height 356
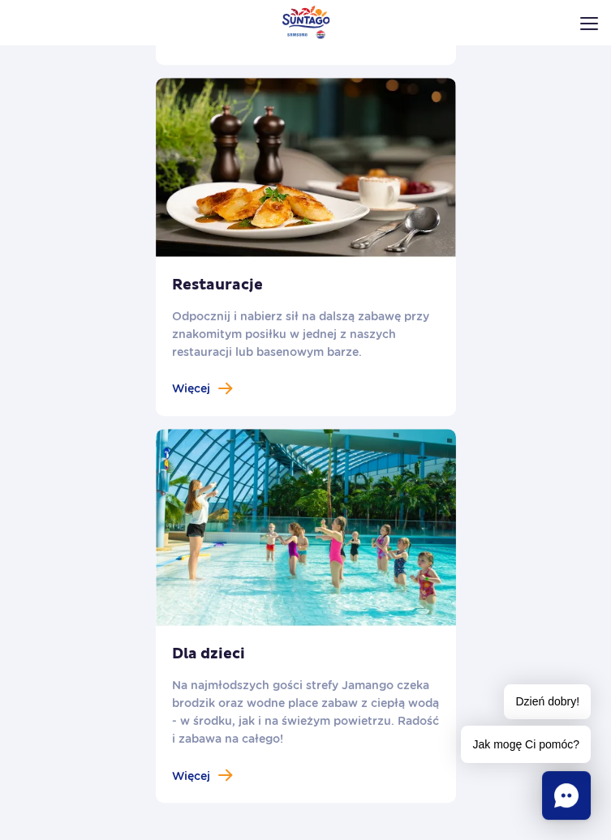
click at [206, 755] on link at bounding box center [306, 616] width 300 height 374
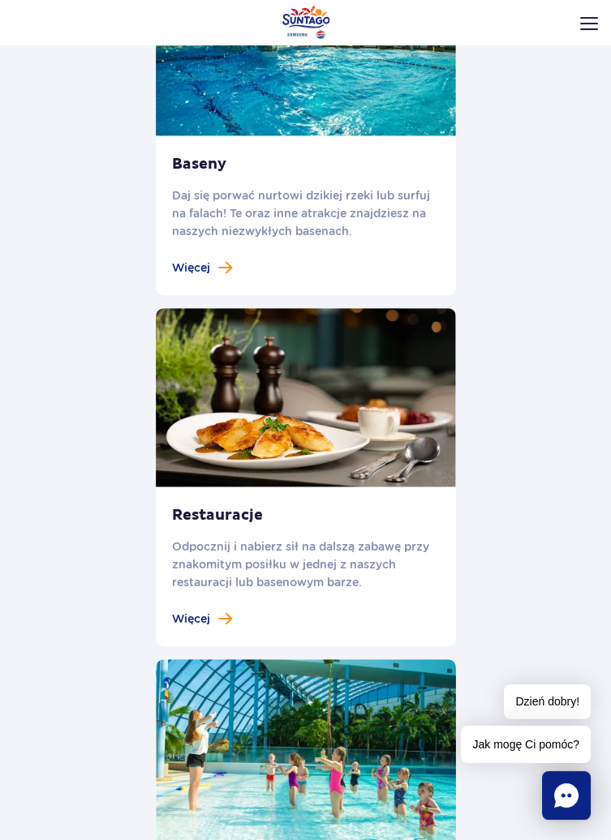
scroll to position [1647, 0]
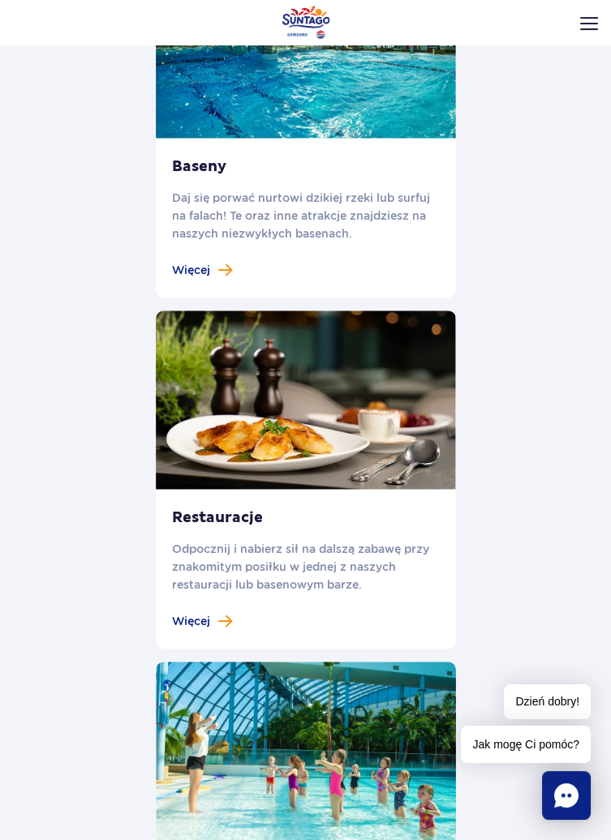
click at [223, 614] on span at bounding box center [225, 621] width 14 height 15
click at [208, 614] on span "Więcej" at bounding box center [191, 621] width 38 height 15
click at [207, 614] on span "Więcej" at bounding box center [191, 621] width 38 height 15
click at [219, 614] on span at bounding box center [225, 621] width 14 height 15
click at [200, 614] on span "Więcej" at bounding box center [191, 621] width 38 height 15
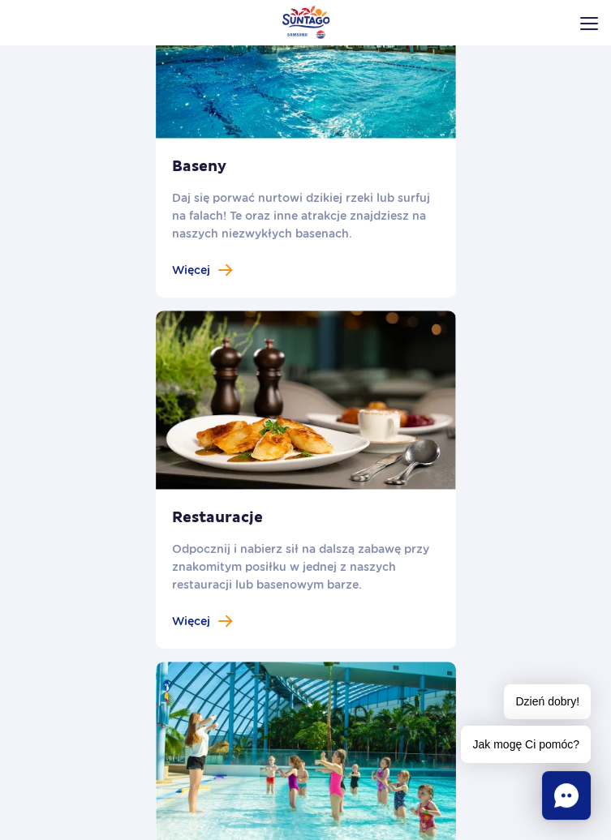
click at [303, 437] on link at bounding box center [306, 480] width 300 height 338
click at [213, 614] on div "Więcej" at bounding box center [202, 621] width 60 height 15
click at [232, 490] on div "Restauracje Odpocznij i nabierz sił na dalszą zabawę przy znakomitym posiłku w …" at bounding box center [306, 569] width 300 height 159
click at [357, 376] on link at bounding box center [306, 480] width 300 height 338
click at [248, 490] on div "Restauracje Odpocznij i nabierz sił na dalszą zabawę przy znakomitym posiłku w …" at bounding box center [306, 569] width 300 height 159
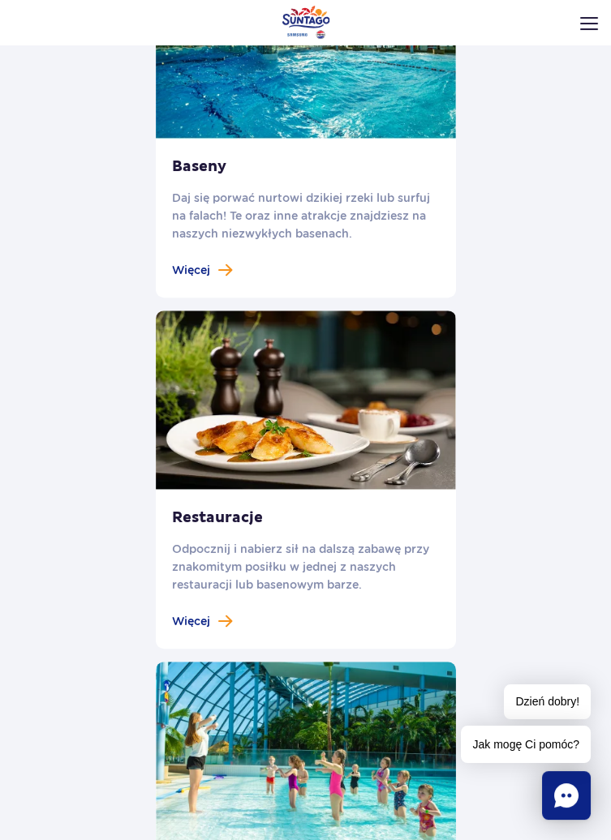
click at [370, 415] on link at bounding box center [306, 480] width 300 height 338
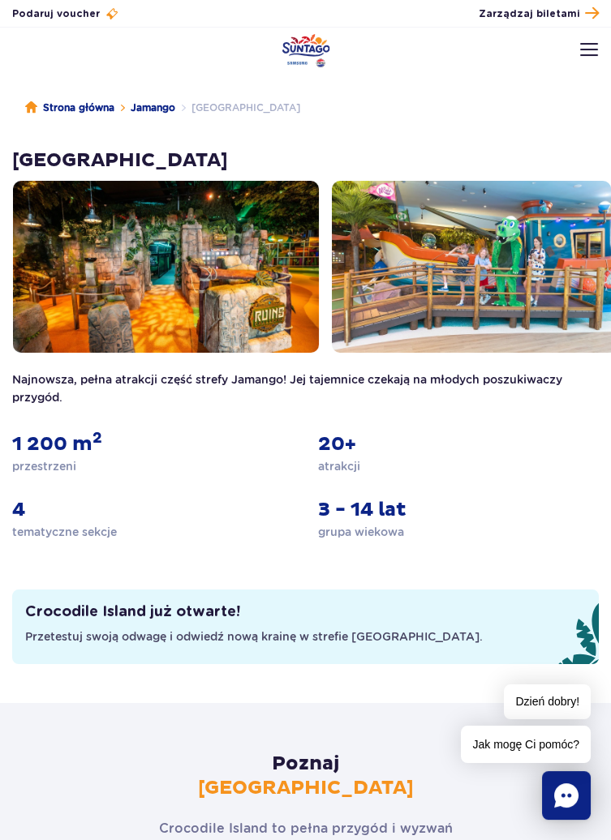
click at [232, 320] on img at bounding box center [166, 267] width 306 height 172
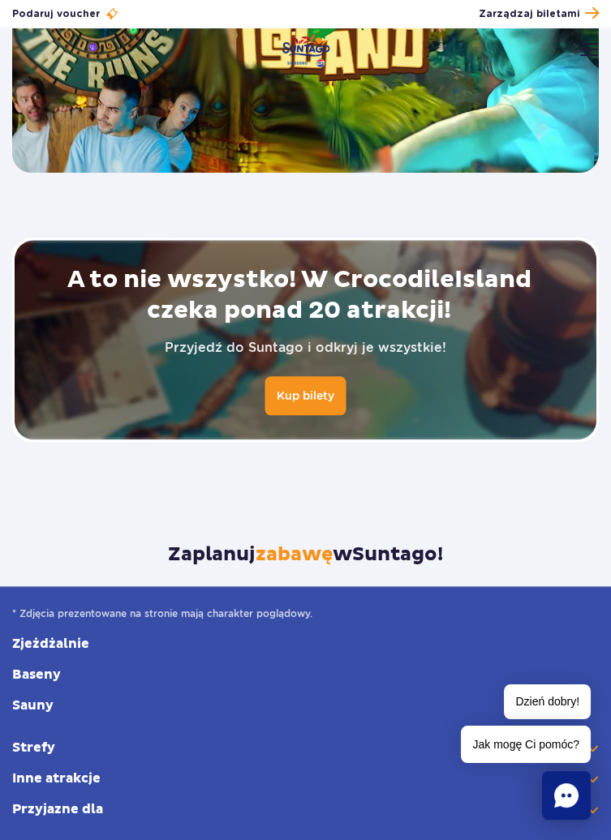
scroll to position [3288, 0]
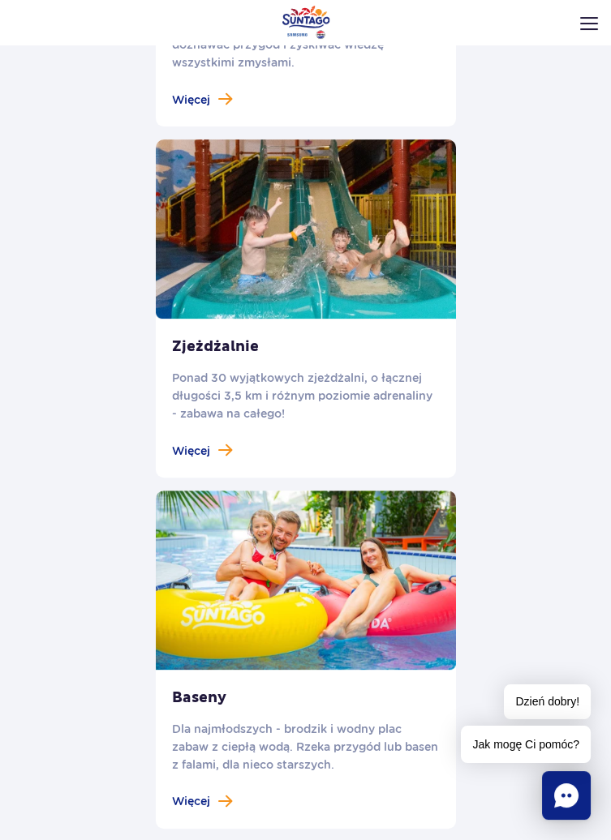
scroll to position [869, 0]
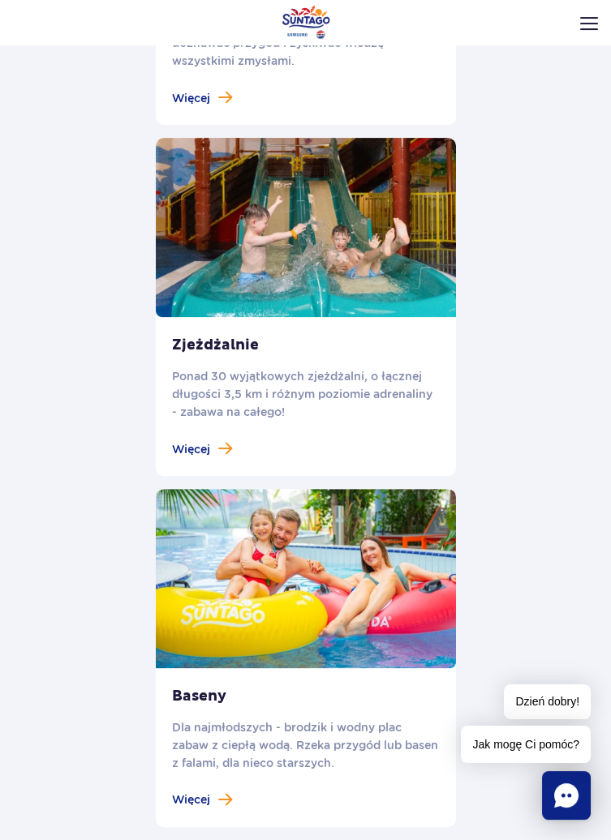
click at [202, 793] on span "Więcej" at bounding box center [191, 800] width 38 height 15
click at [195, 793] on span "Więcej" at bounding box center [191, 800] width 38 height 15
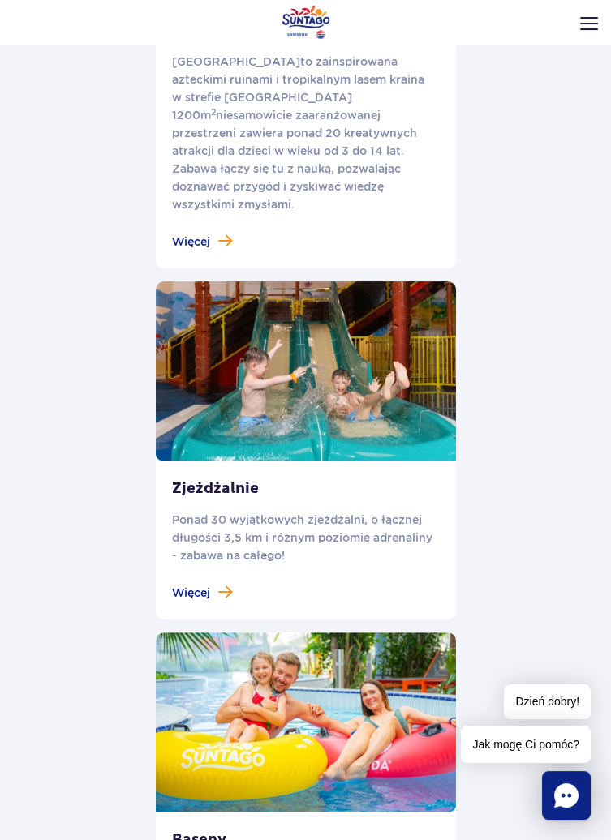
scroll to position [0, 0]
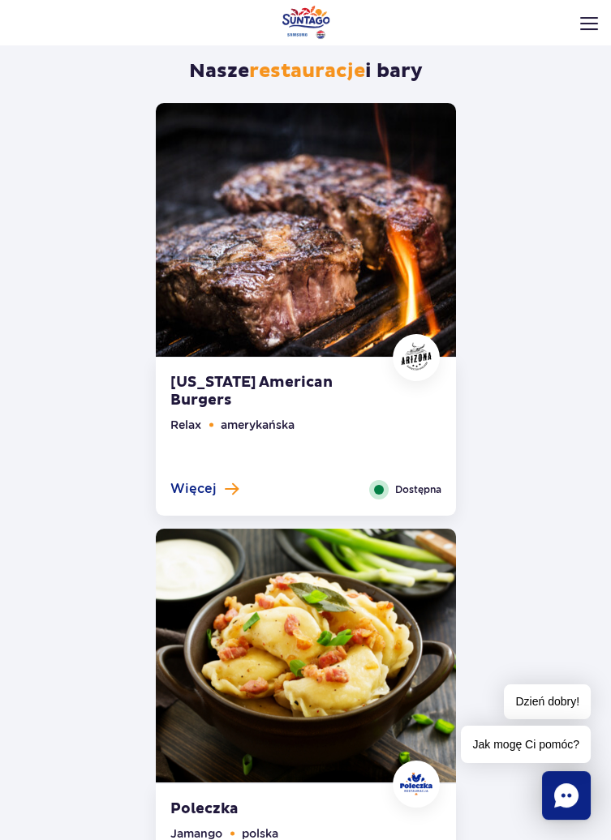
scroll to position [446, 0]
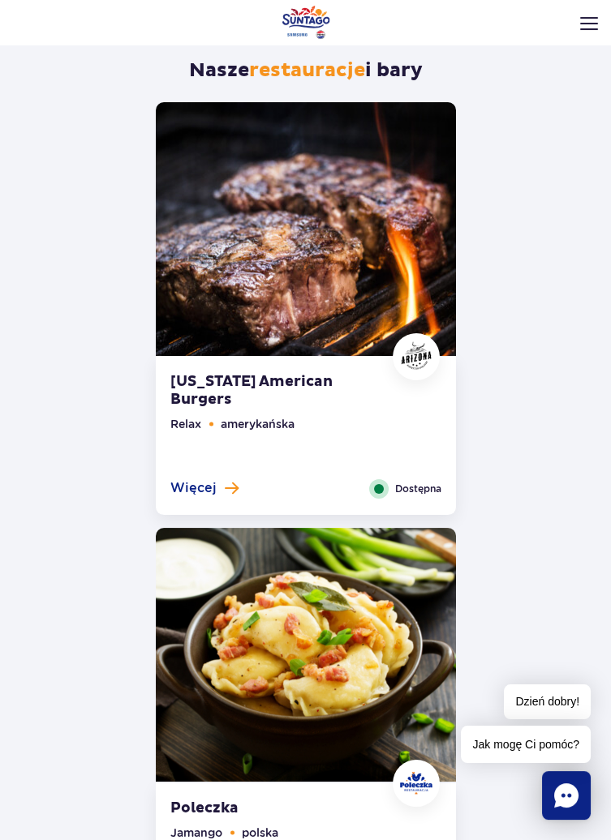
click at [389, 286] on img at bounding box center [306, 229] width 300 height 254
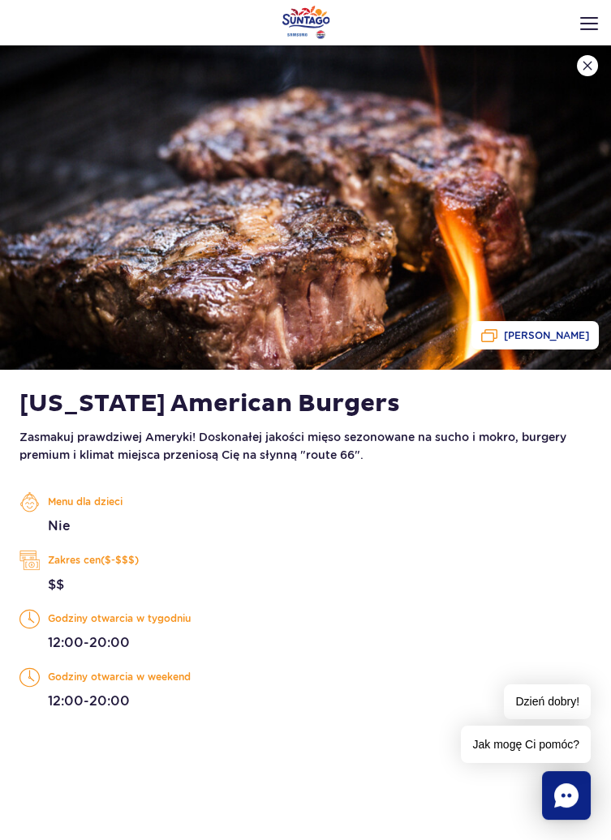
click at [559, 324] on button "Zobacz galerię" at bounding box center [534, 335] width 127 height 28
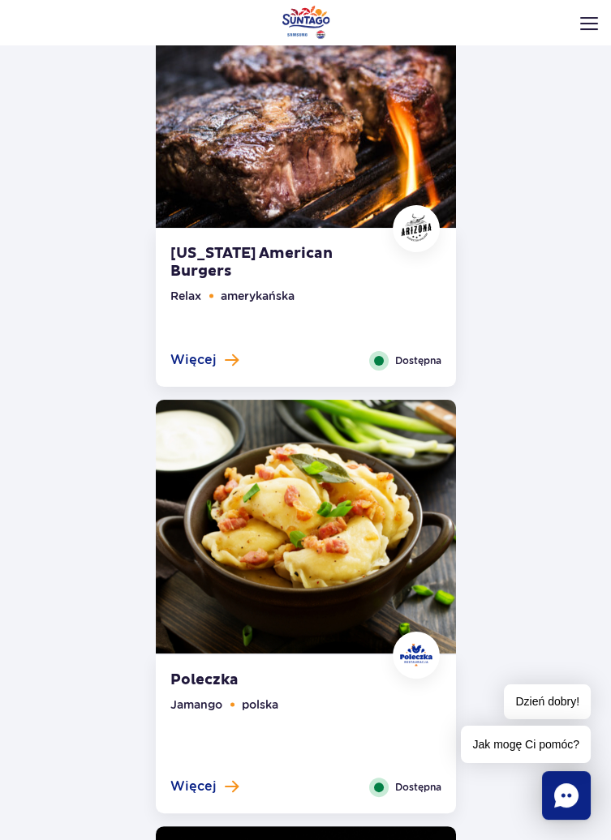
scroll to position [581, 0]
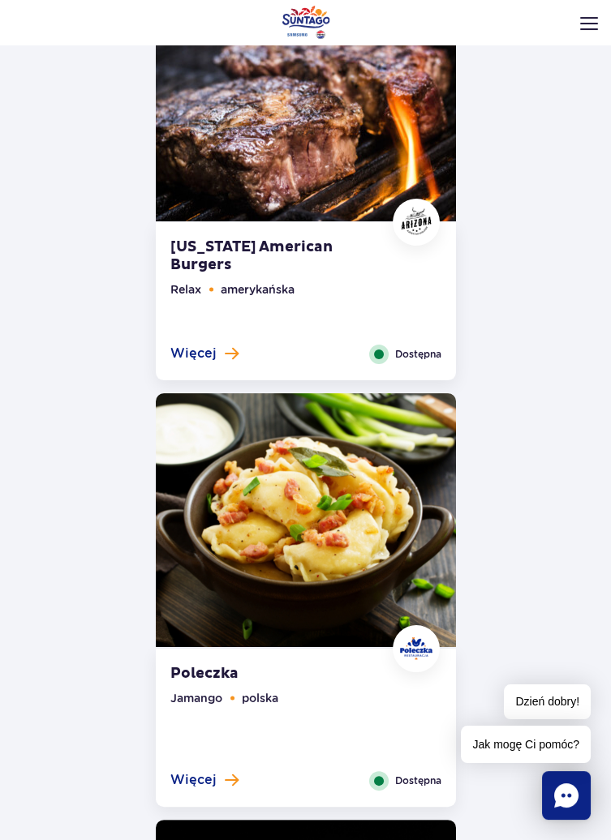
click at [378, 540] on img at bounding box center [306, 520] width 300 height 254
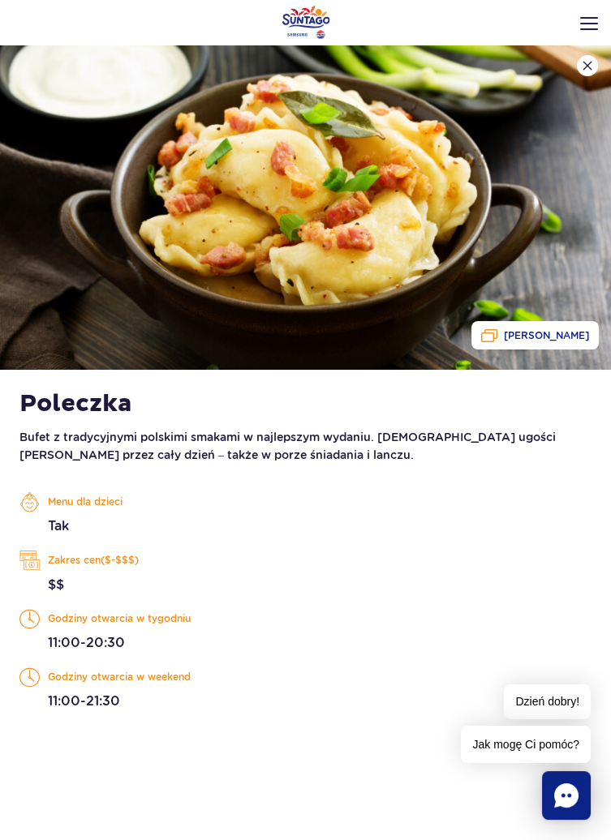
click at [553, 336] on span "[PERSON_NAME]" at bounding box center [546, 335] width 85 height 11
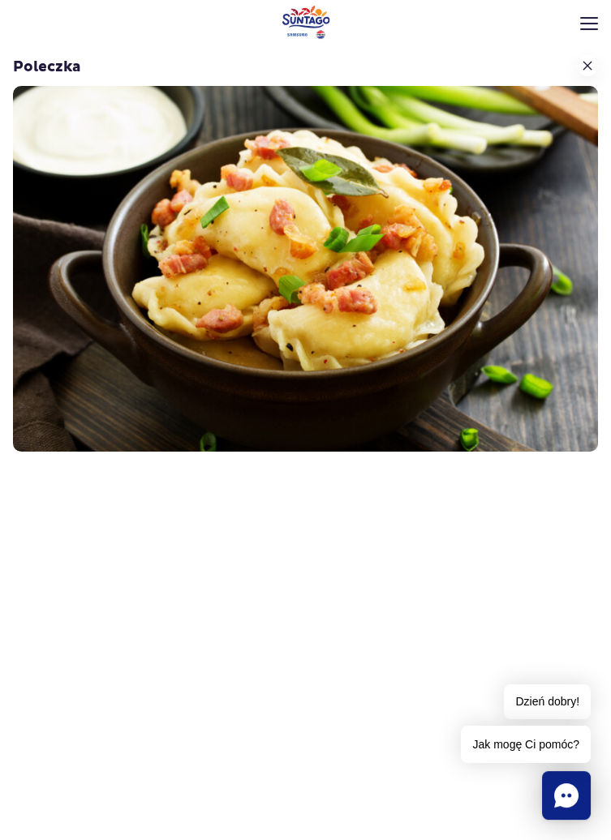
click at [589, 74] on button at bounding box center [587, 65] width 21 height 21
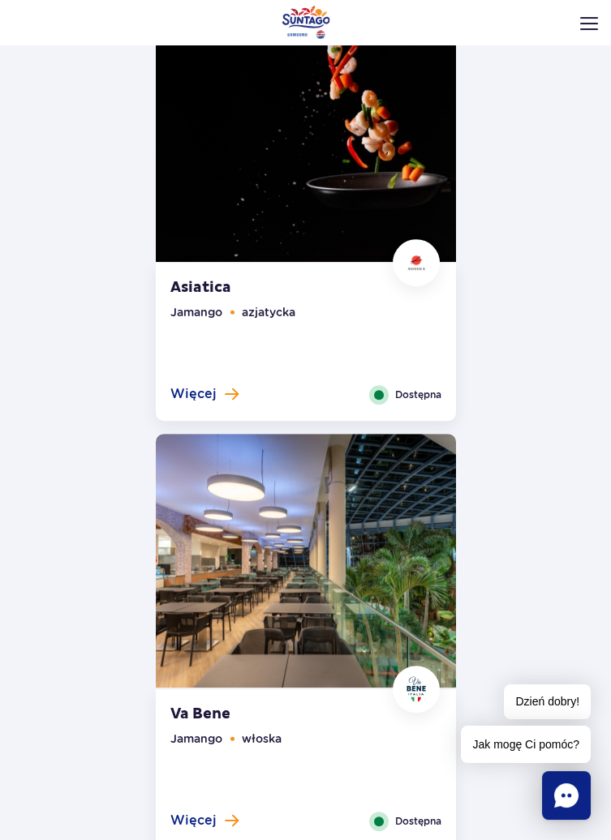
scroll to position [1399, 0]
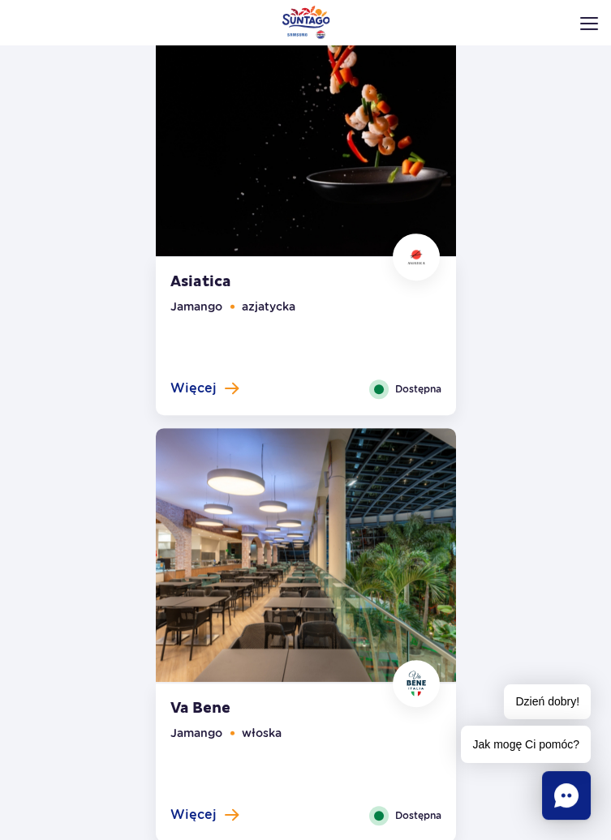
click at [382, 200] on img at bounding box center [306, 129] width 300 height 254
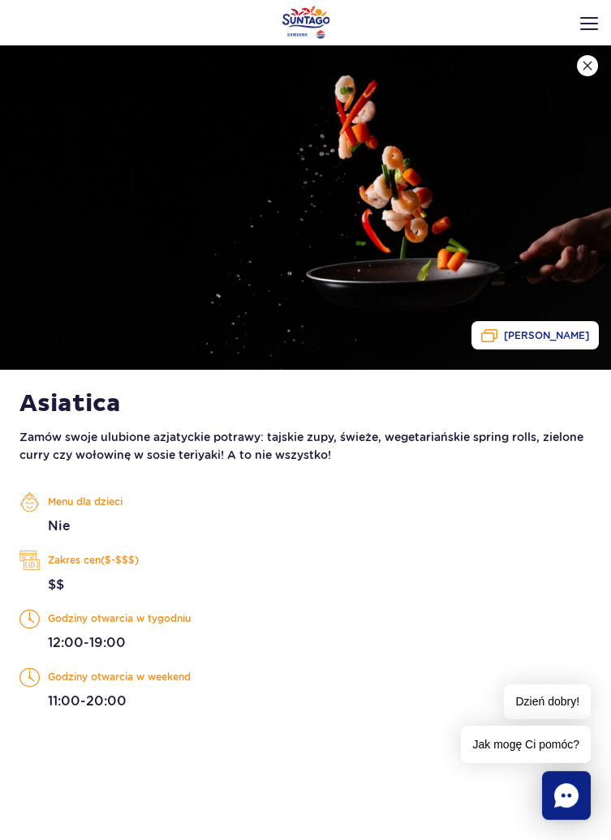
click at [594, 57] on img at bounding box center [305, 207] width 611 height 324
click at [587, 65] on img at bounding box center [587, 66] width 10 height 10
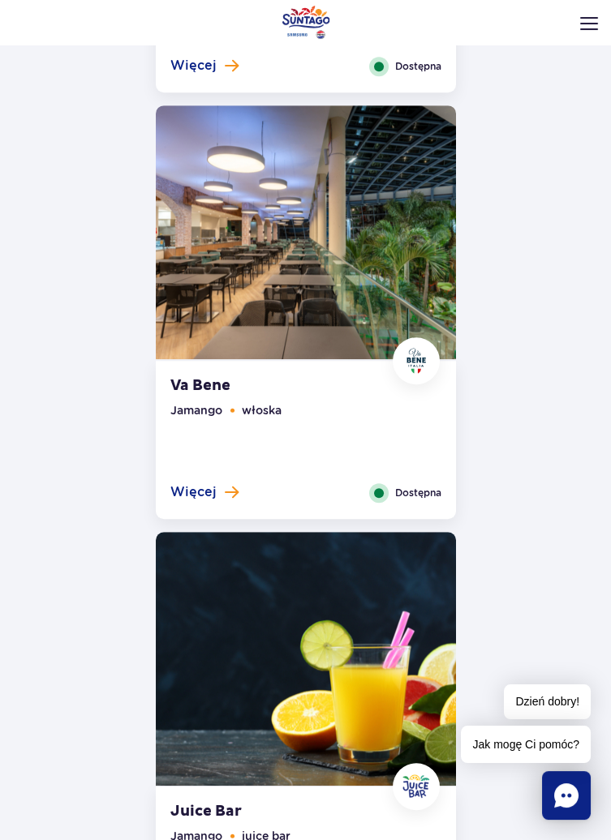
scroll to position [1724, 0]
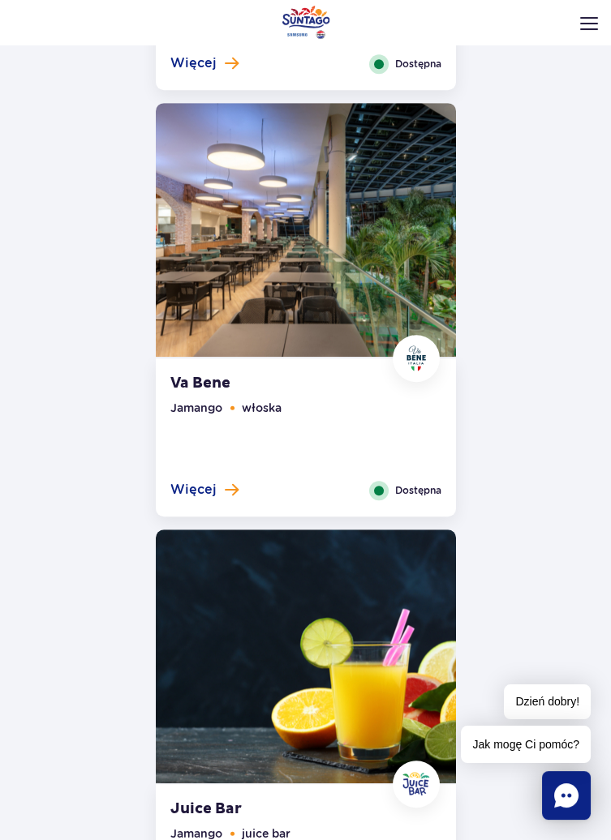
click at [221, 372] on div "Va Bene Jamango włoska Więcej Zamknij Dostępna" at bounding box center [306, 438] width 300 height 158
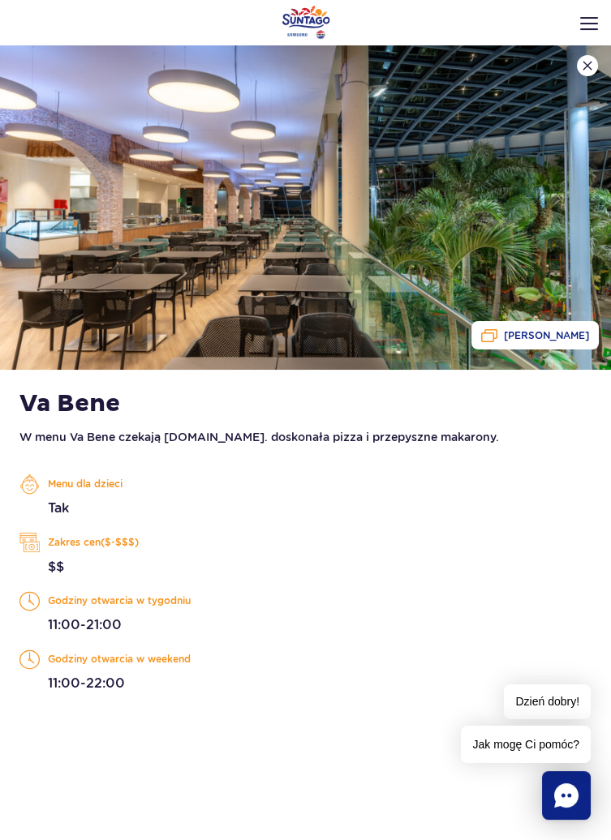
click at [525, 338] on span "[PERSON_NAME]" at bounding box center [546, 335] width 85 height 11
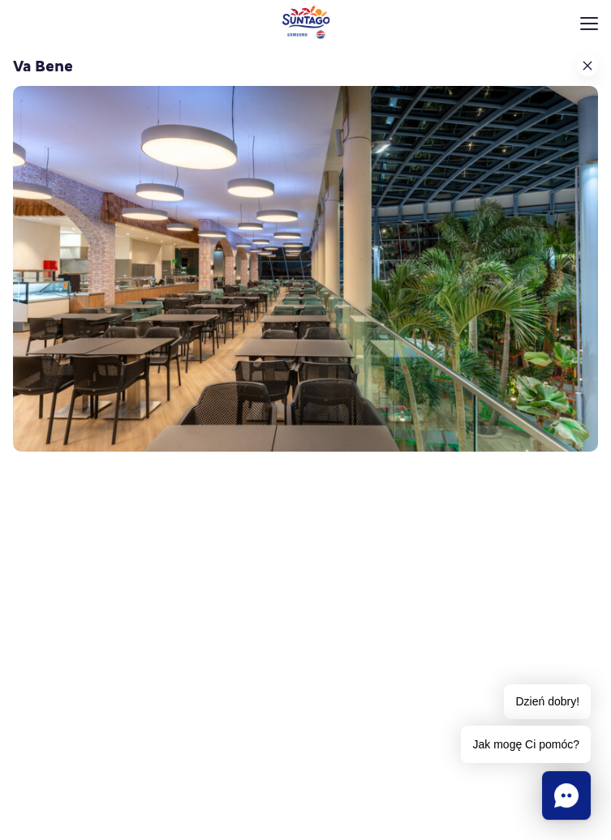
click at [590, 61] on img at bounding box center [587, 66] width 10 height 10
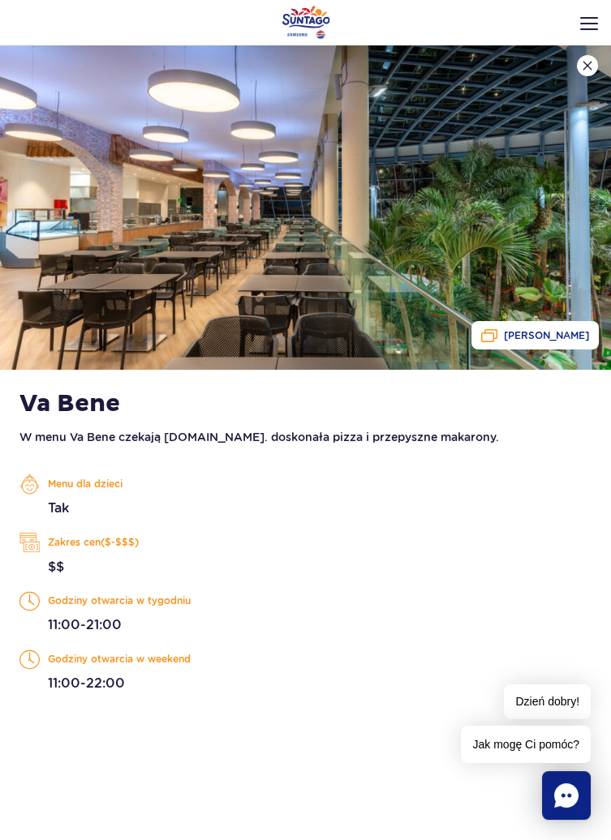
click at [591, 68] on img at bounding box center [587, 66] width 10 height 10
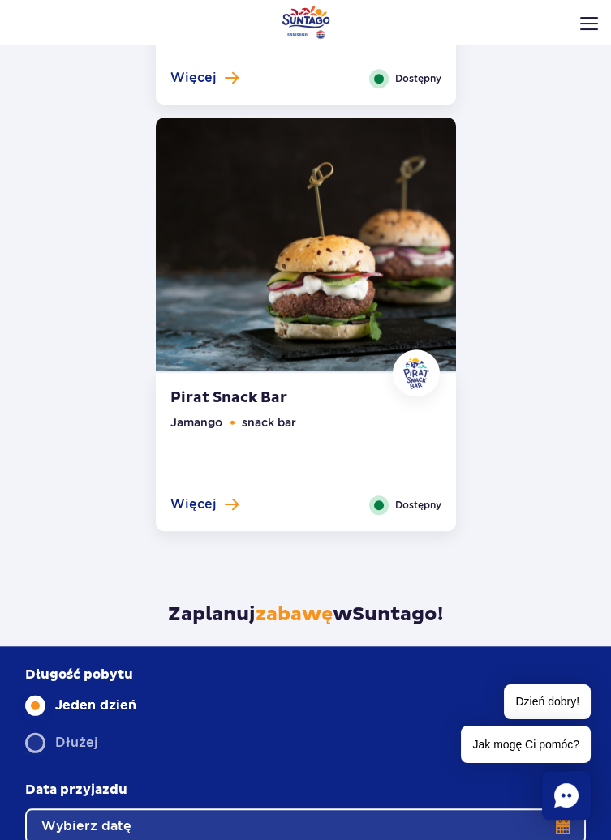
scroll to position [2570, 0]
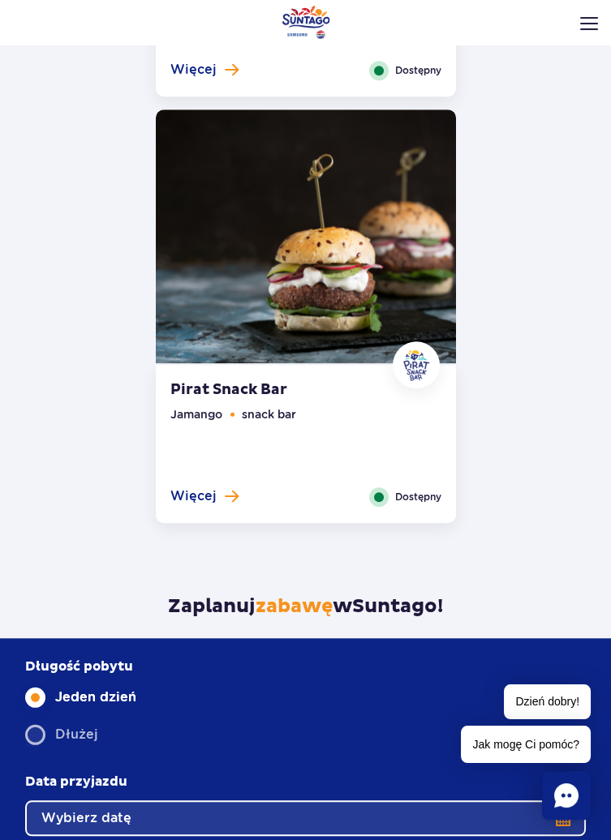
click at [432, 268] on img at bounding box center [306, 237] width 300 height 254
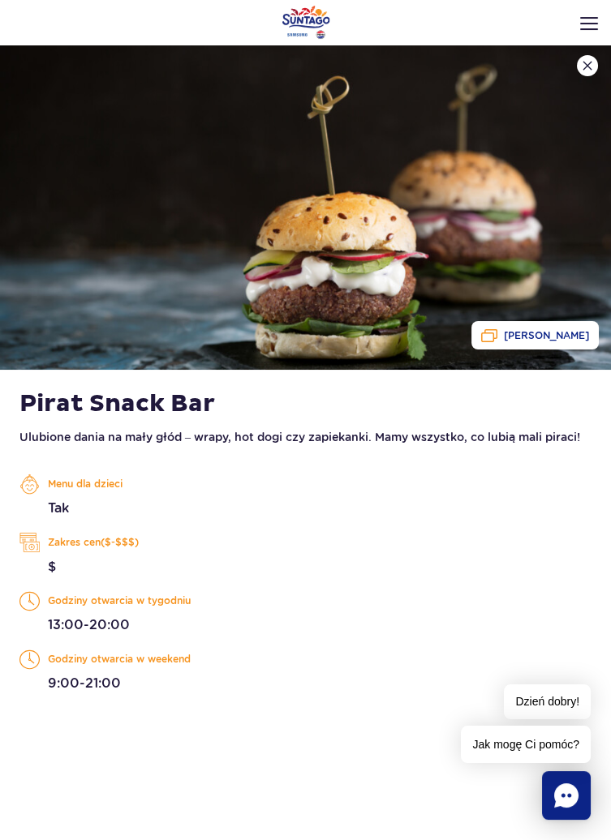
click at [531, 255] on img at bounding box center [305, 207] width 611 height 324
click at [548, 333] on span "Zobacz galerię" at bounding box center [546, 335] width 85 height 11
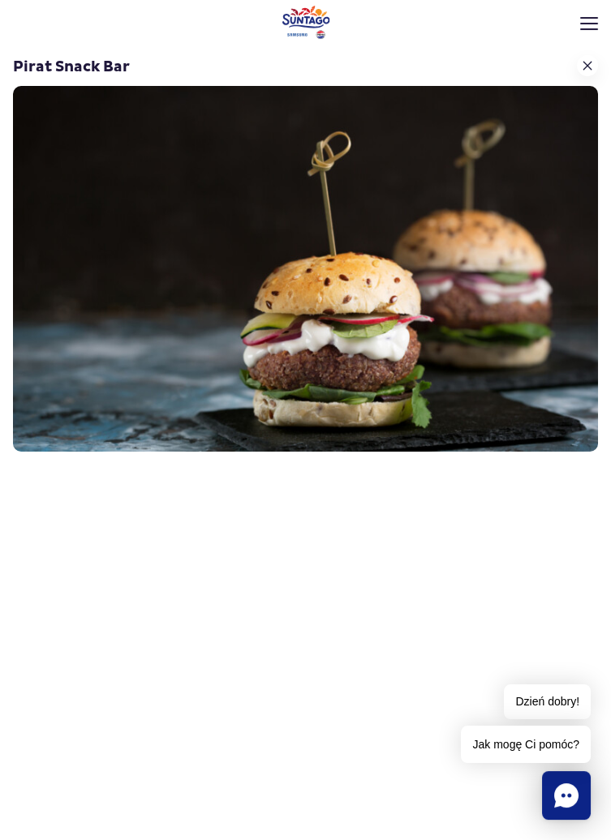
click at [590, 58] on button at bounding box center [587, 65] width 21 height 21
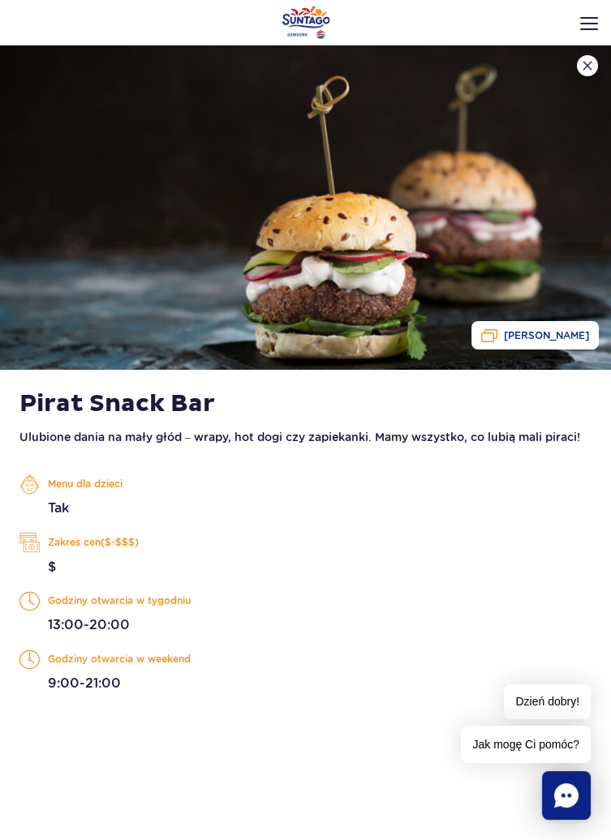
click at [597, 20] on img at bounding box center [589, 23] width 18 height 13
click at [587, 21] on img at bounding box center [589, 23] width 18 height 13
click at [591, 74] on button at bounding box center [587, 65] width 21 height 21
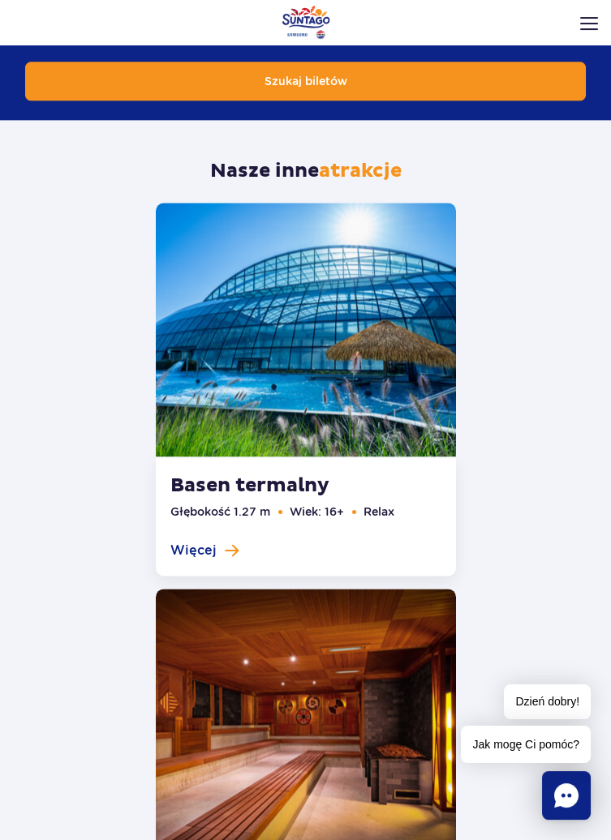
scroll to position [3462, 0]
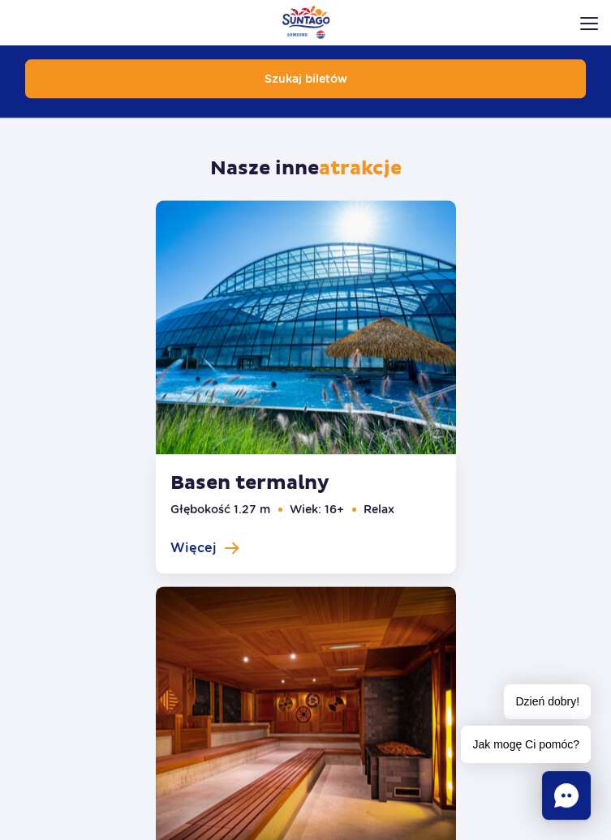
click at [562, 576] on header "Godziny otwarcia pl PL EN UA Moje konto Zarządzaj biletami Aktualny ruch w park…" at bounding box center [305, 420] width 611 height 840
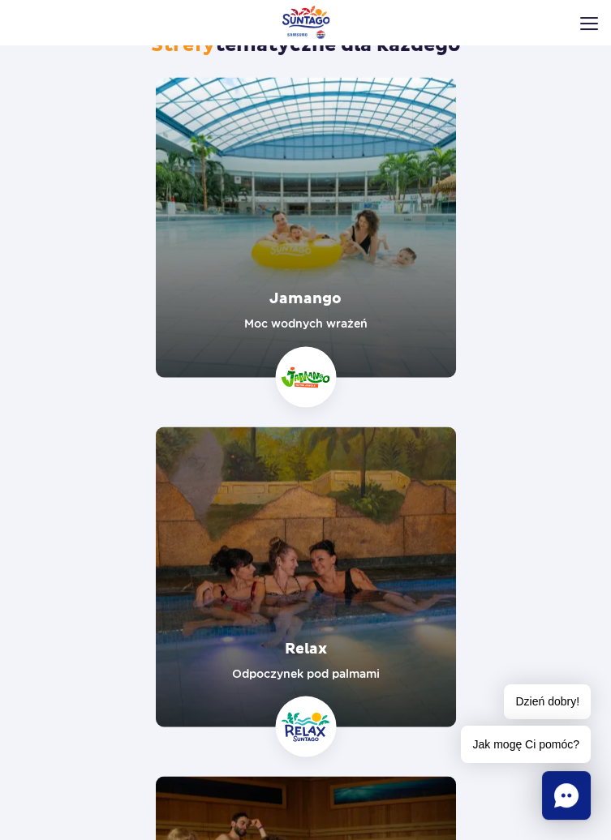
scroll to position [4848, 0]
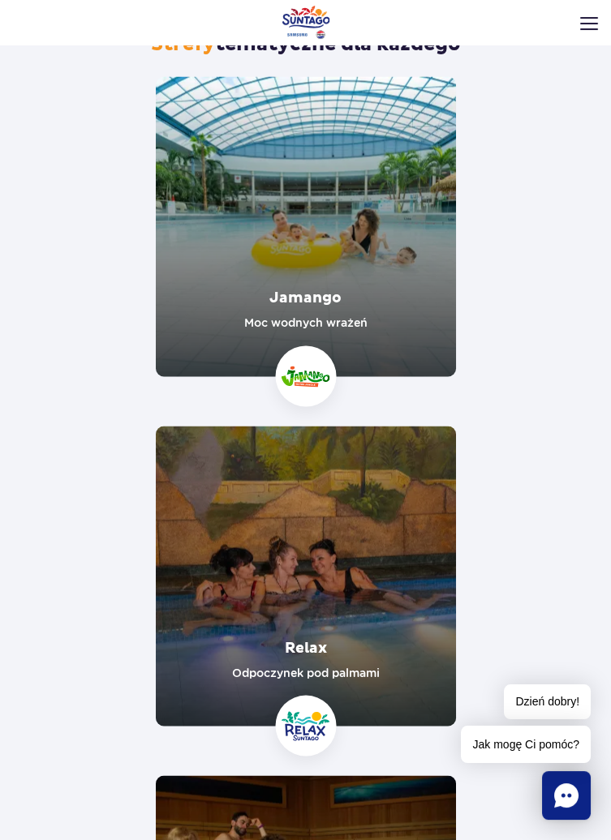
click at [398, 597] on header "Godziny otwarcia pl PL EN UA Moje konto Zarządzaj biletami Aktualny ruch w park…" at bounding box center [305, 420] width 611 height 840
click at [323, 713] on header "Godziny otwarcia pl PL EN UA Moje konto Zarządzaj biletami Aktualny ruch w park…" at bounding box center [305, 420] width 611 height 840
click at [327, 635] on header "Godziny otwarcia pl PL EN UA Moje konto Zarządzaj biletami Aktualny ruch w park…" at bounding box center [305, 420] width 611 height 840
click at [304, 653] on header "Godziny otwarcia pl PL EN UA Moje konto Zarządzaj biletami Aktualny ruch w park…" at bounding box center [305, 420] width 611 height 840
click at [369, 608] on header "Godziny otwarcia pl PL EN UA Moje konto Zarządzaj biletami Aktualny ruch w park…" at bounding box center [305, 420] width 611 height 840
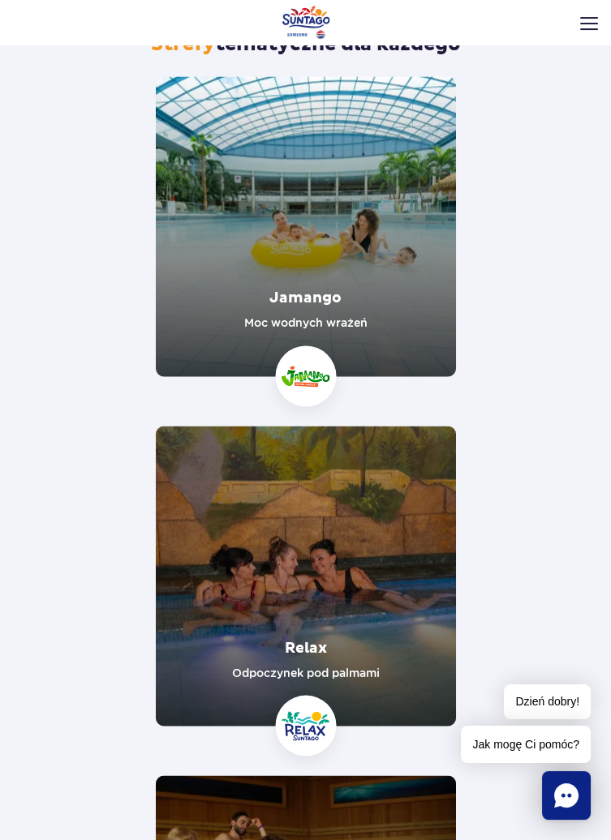
click at [363, 617] on header "Godziny otwarcia pl PL EN UA Moje konto Zarządzaj biletami Aktualny ruch w park…" at bounding box center [305, 420] width 611 height 840
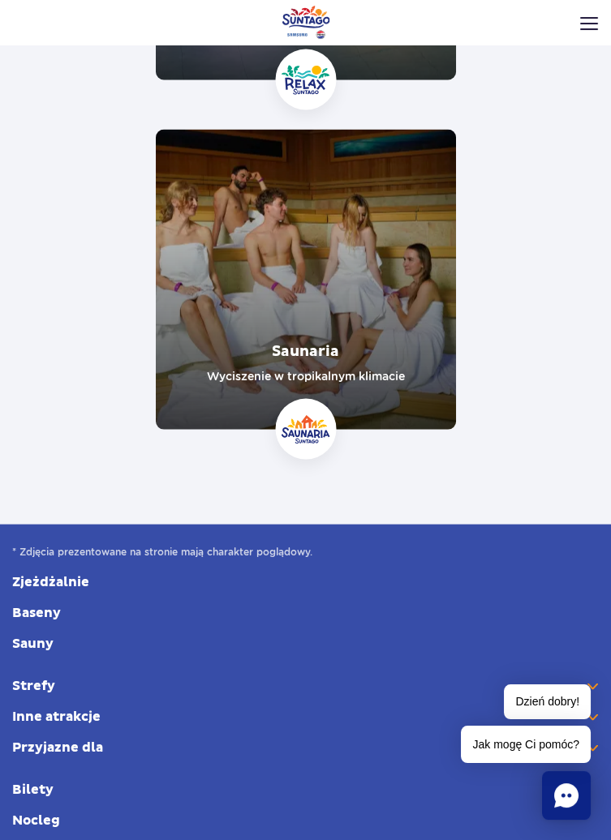
scroll to position [5521, 0]
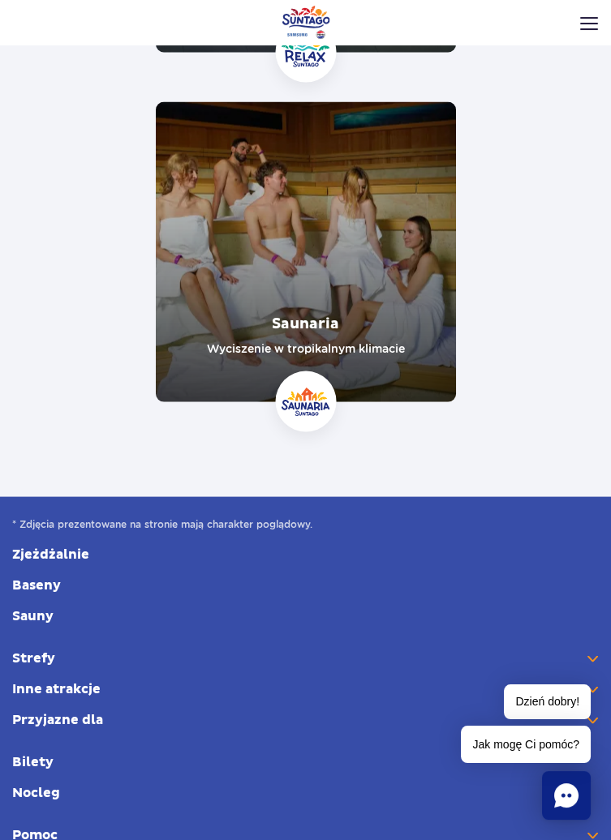
click at [43, 647] on header "Godziny otwarcia pl PL EN UA Moje konto Zarządzaj biletami Aktualny ruch w park…" at bounding box center [305, 420] width 611 height 840
click at [44, 664] on header "Godziny otwarcia pl PL EN UA Moje konto Zarządzaj biletami Aktualny ruch w park…" at bounding box center [305, 420] width 611 height 840
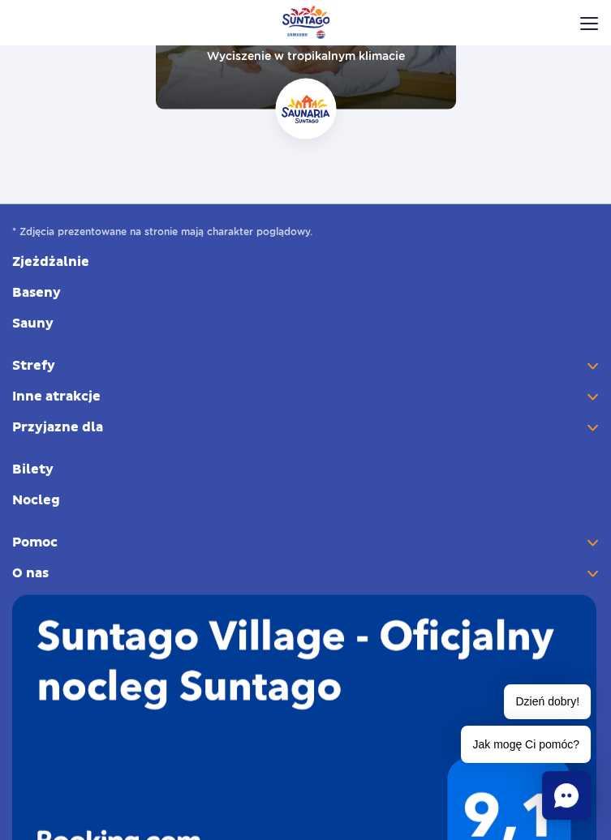
scroll to position [5815, 0]
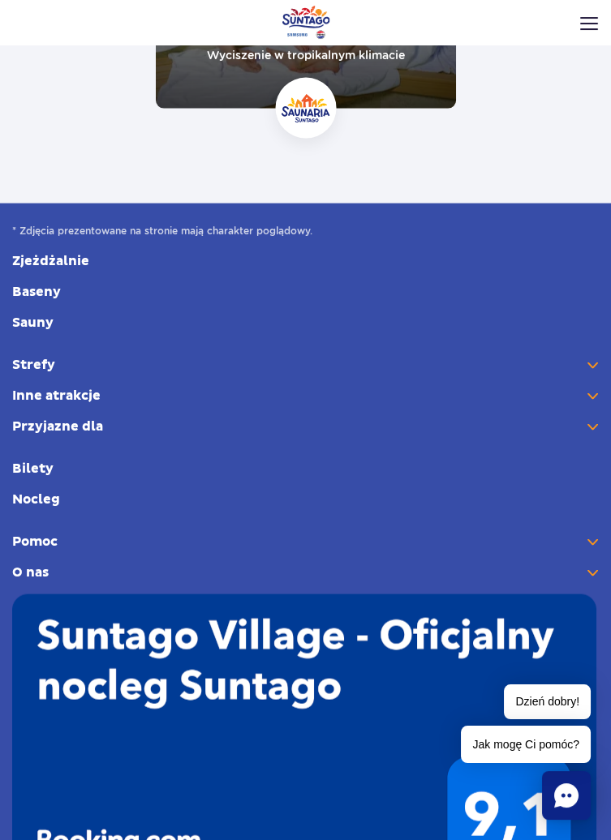
click at [41, 365] on header "Godziny otwarcia pl PL EN UA Moje konto Zarządzaj biletami Aktualny ruch w park…" at bounding box center [305, 420] width 611 height 840
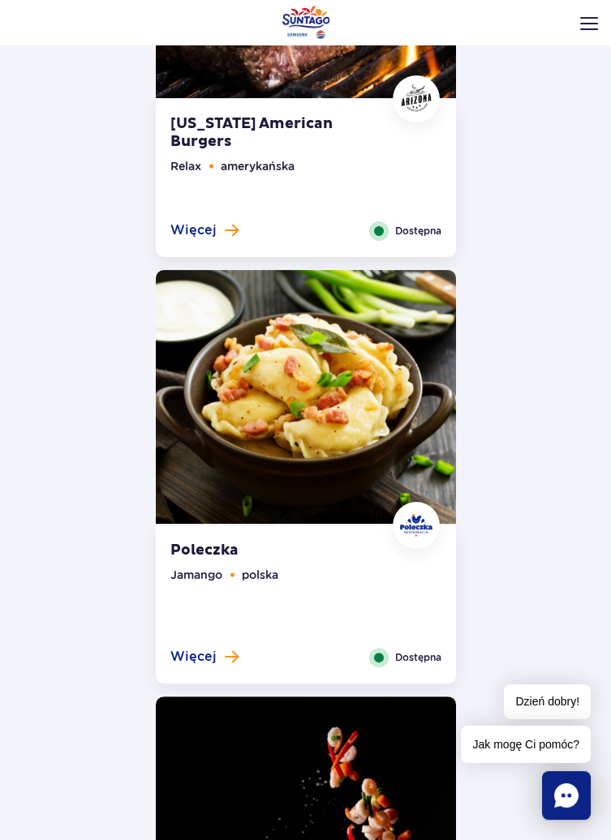
scroll to position [0, 0]
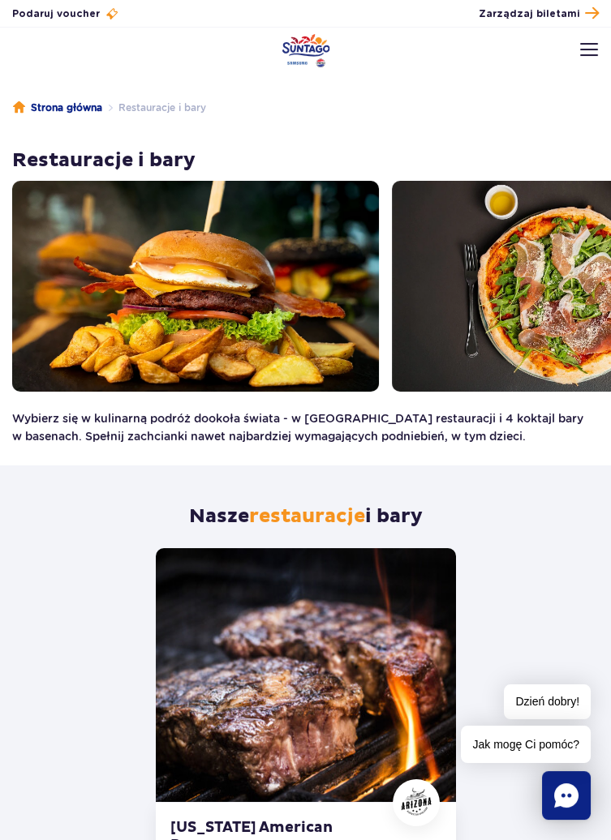
click at [62, 101] on header "Godziny otwarcia pl PL EN UA Moje konto Zarządzaj biletami Aktualny ruch w park…" at bounding box center [305, 420] width 611 height 840
click at [65, 111] on header "Godziny otwarcia pl PL EN UA Moje konto Zarządzaj biletami Aktualny ruch w park…" at bounding box center [305, 420] width 611 height 840
click at [587, 31] on header "Godziny otwarcia pl PL EN UA Moje konto Zarządzaj biletami Aktualny ruch w park…" at bounding box center [305, 420] width 611 height 840
click at [591, 54] on header "Godziny otwarcia pl PL EN UA Moje konto Zarządzaj biletami Aktualny ruch w park…" at bounding box center [305, 420] width 611 height 840
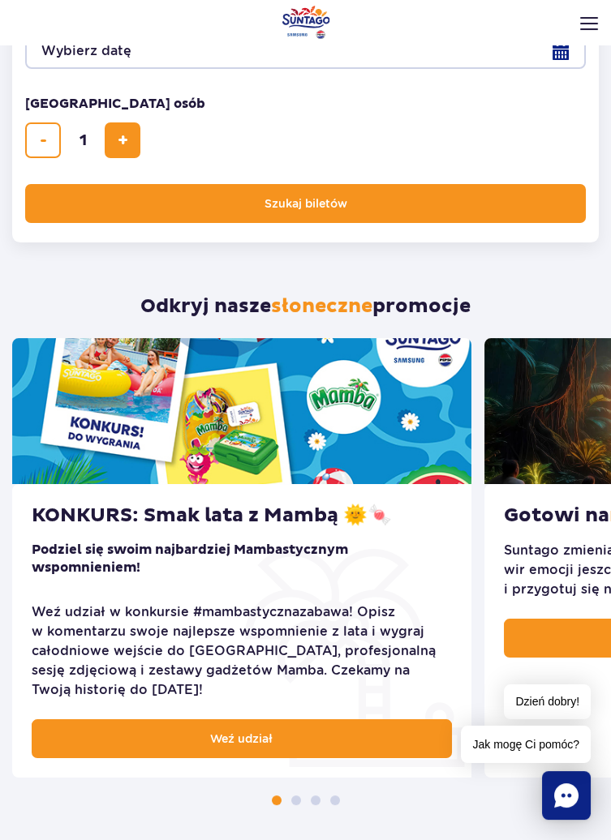
scroll to position [435, 0]
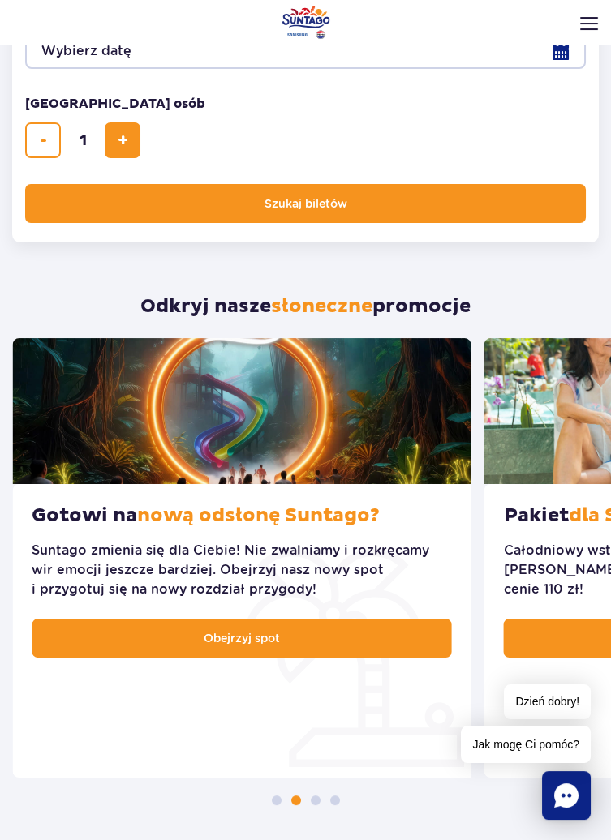
click at [367, 644] on link "Obejrzyj spot" at bounding box center [242, 638] width 420 height 39
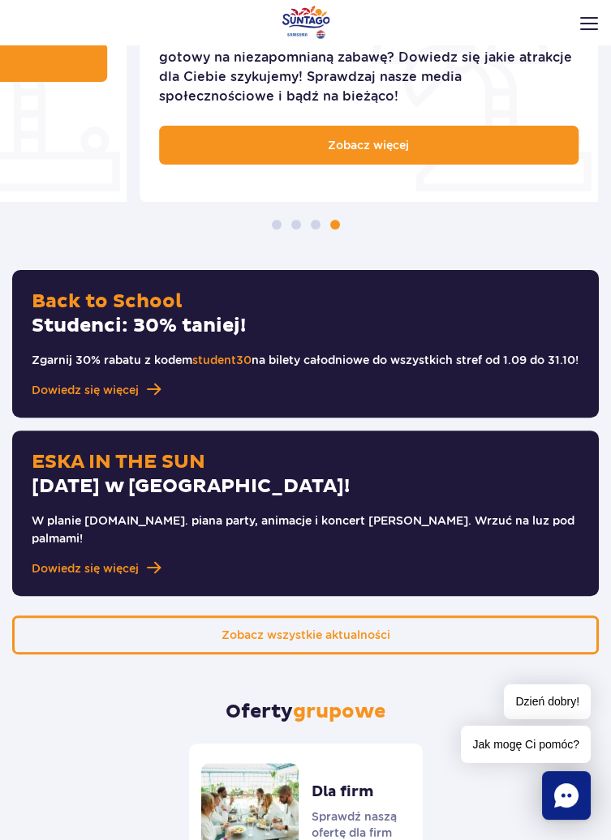
scroll to position [1021, 0]
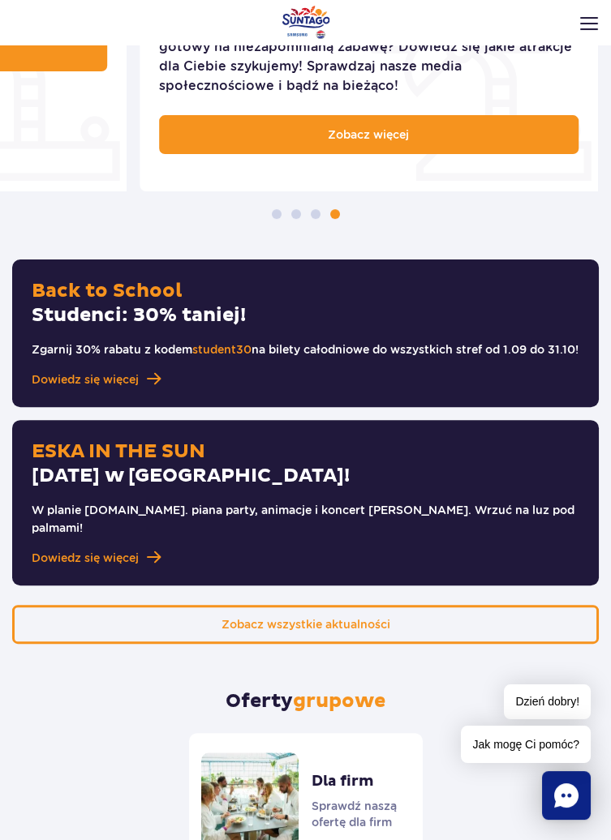
click at [100, 553] on span "Dowiedz się więcej" at bounding box center [85, 558] width 107 height 16
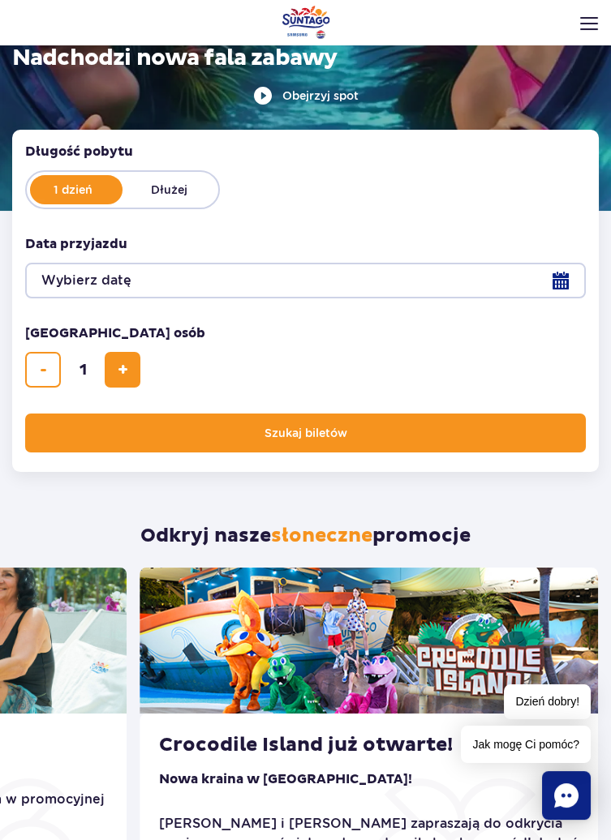
scroll to position [0, 0]
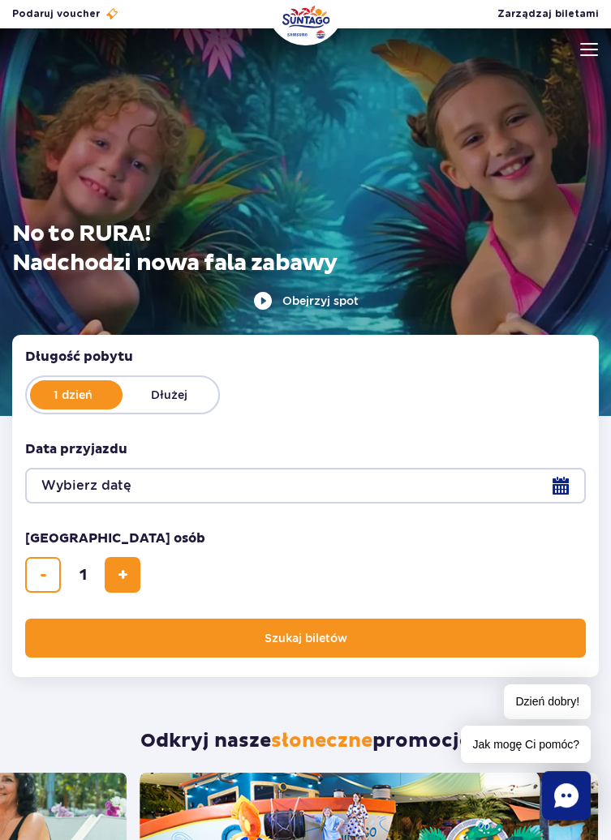
click at [583, 45] on img at bounding box center [589, 49] width 18 height 13
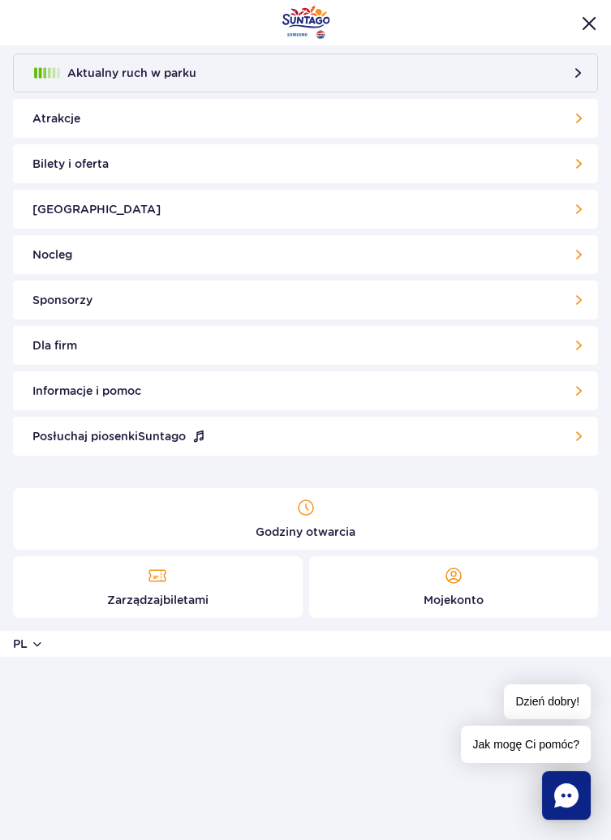
click at [573, 392] on link "Informacje i pomoc" at bounding box center [305, 391] width 585 height 39
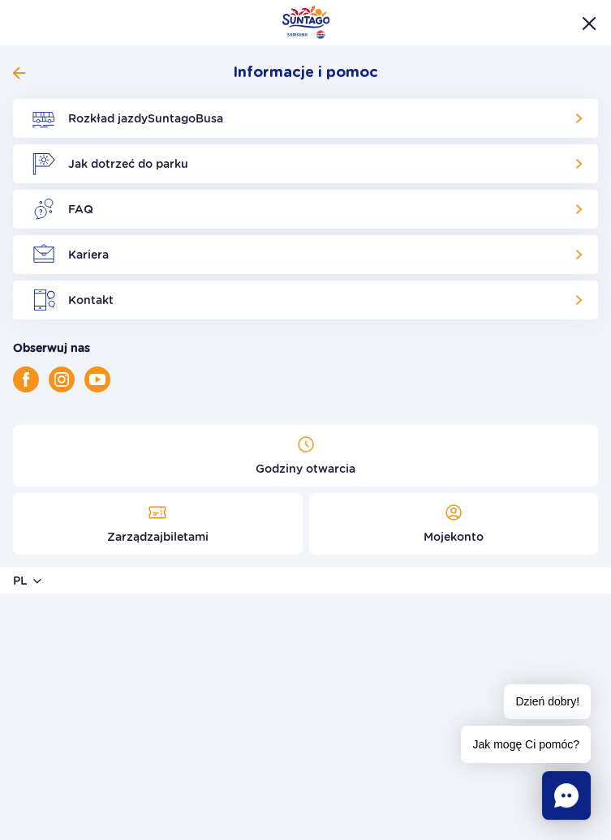
click at [559, 213] on link "FAQ" at bounding box center [305, 209] width 585 height 39
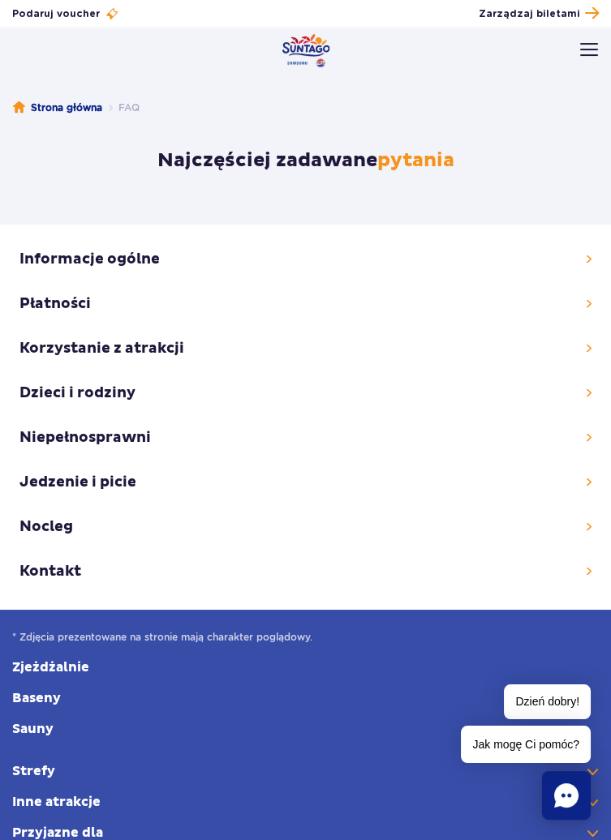
click at [101, 291] on link at bounding box center [305, 304] width 572 height 28
click at [582, 346] on link at bounding box center [305, 348] width 572 height 28
click at [41, 263] on link at bounding box center [305, 259] width 572 height 28
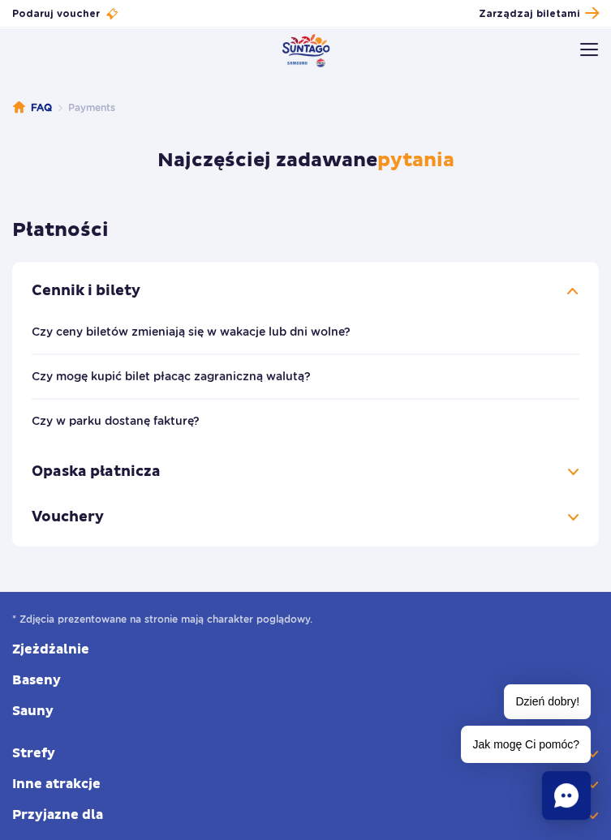
click at [92, 514] on h3 "Vouchery" at bounding box center [306, 517] width 548 height 45
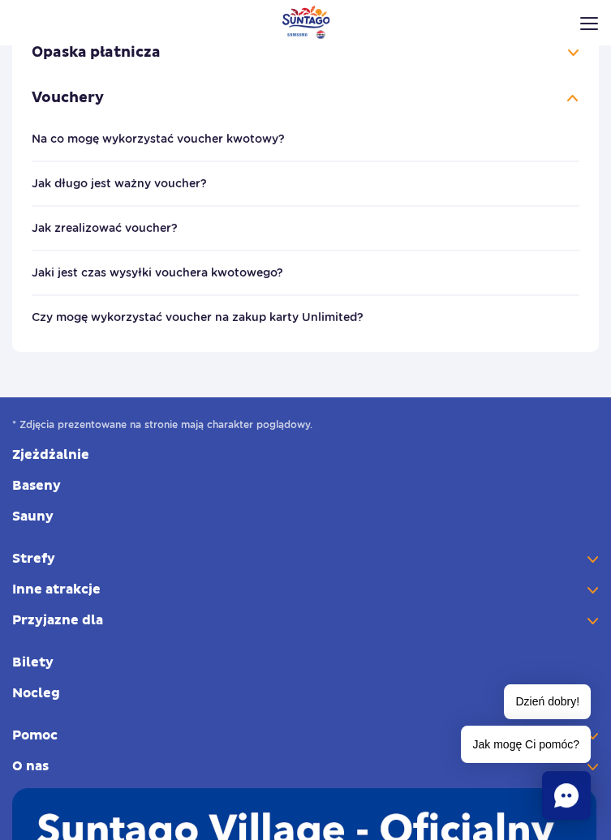
scroll to position [303, 0]
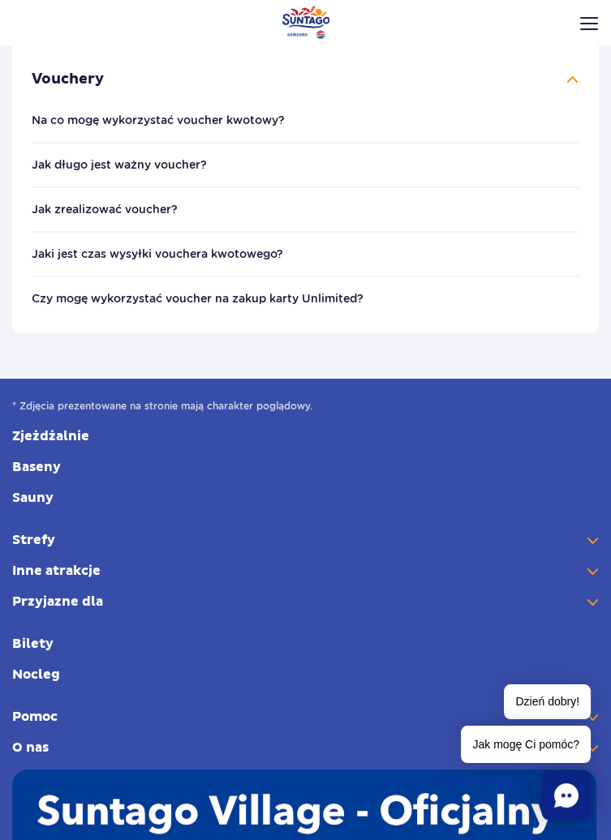
click at [244, 246] on h4 "Jaki jest czas wysyłki vouchera kwotowego?" at bounding box center [306, 254] width 548 height 17
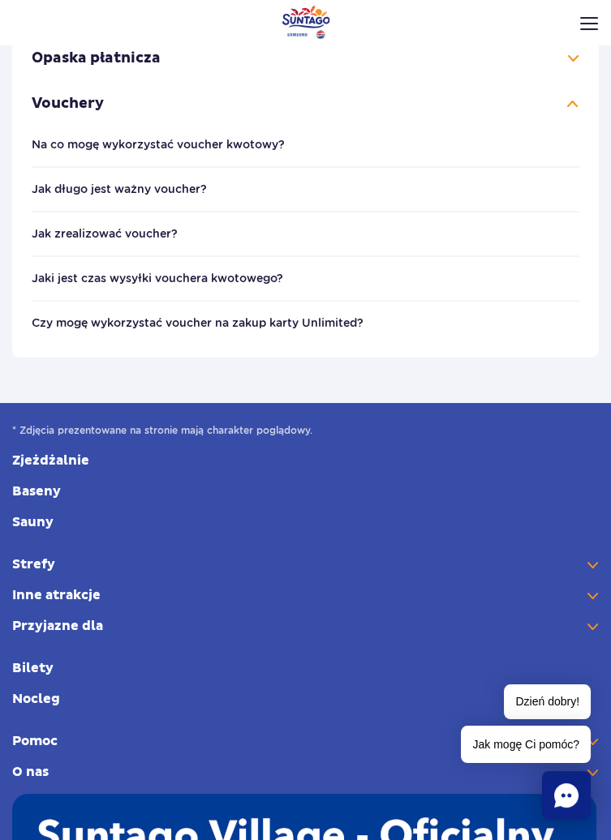
scroll to position [303, 0]
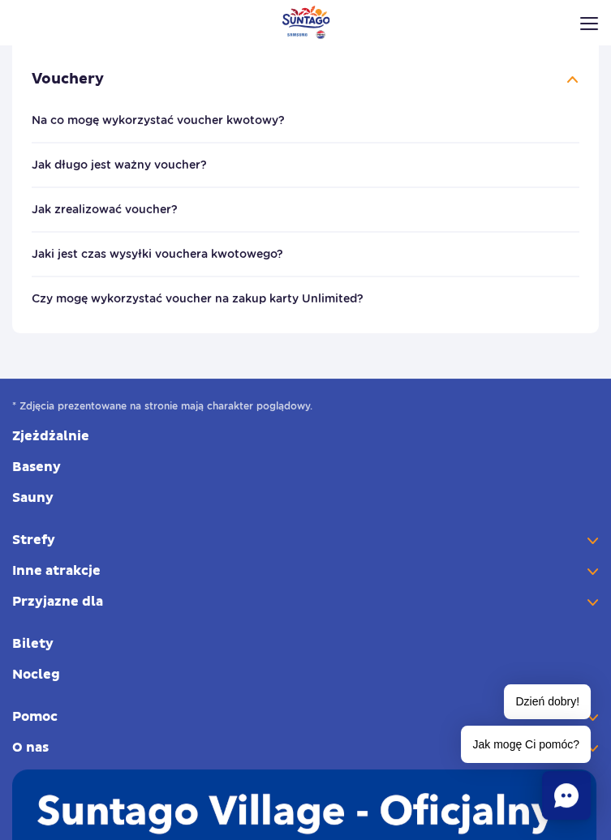
click at [557, 204] on h4 "Jak zrealizować voucher?" at bounding box center [306, 209] width 548 height 17
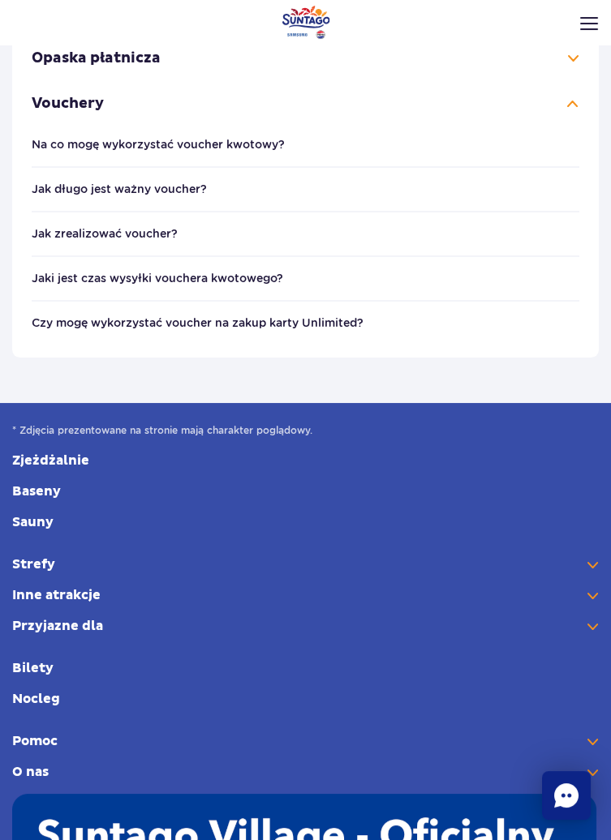
scroll to position [303, 0]
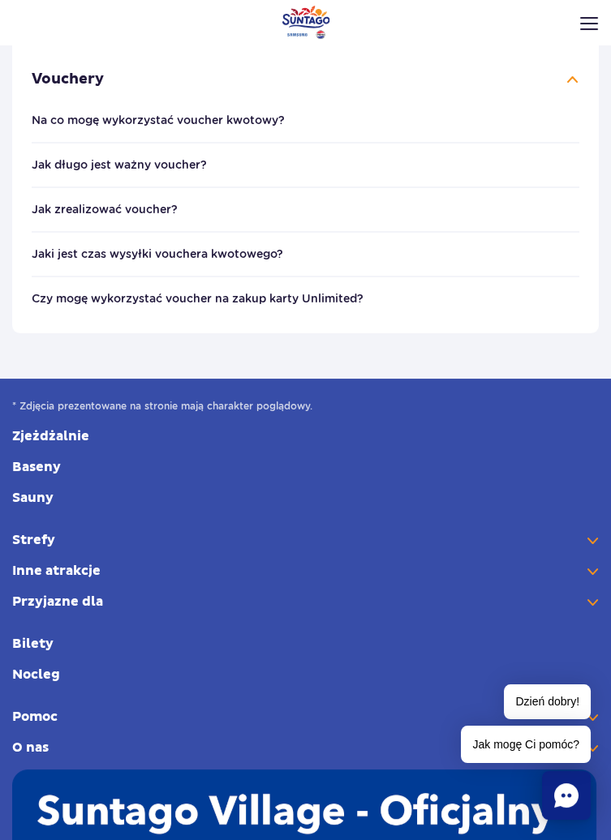
click at [390, 122] on h4 "Na co mogę wykorzystać voucher kwotowy?" at bounding box center [306, 120] width 548 height 17
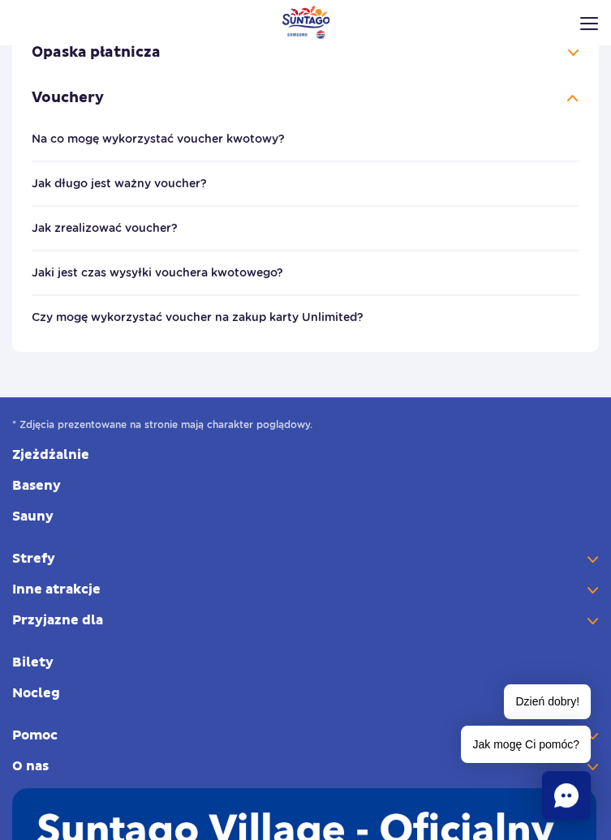
scroll to position [303, 0]
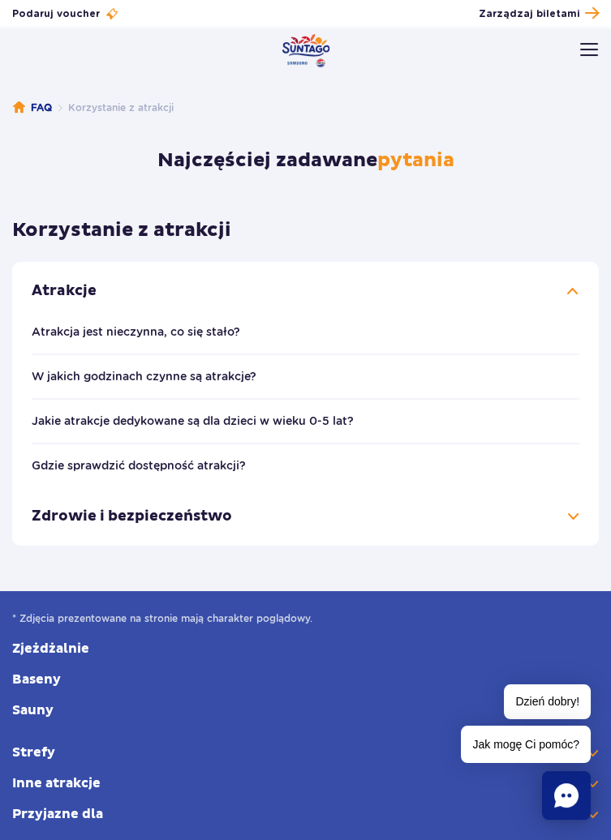
click at [569, 524] on h3 "Zdrowie i bezpieczeństwo" at bounding box center [306, 516] width 548 height 45
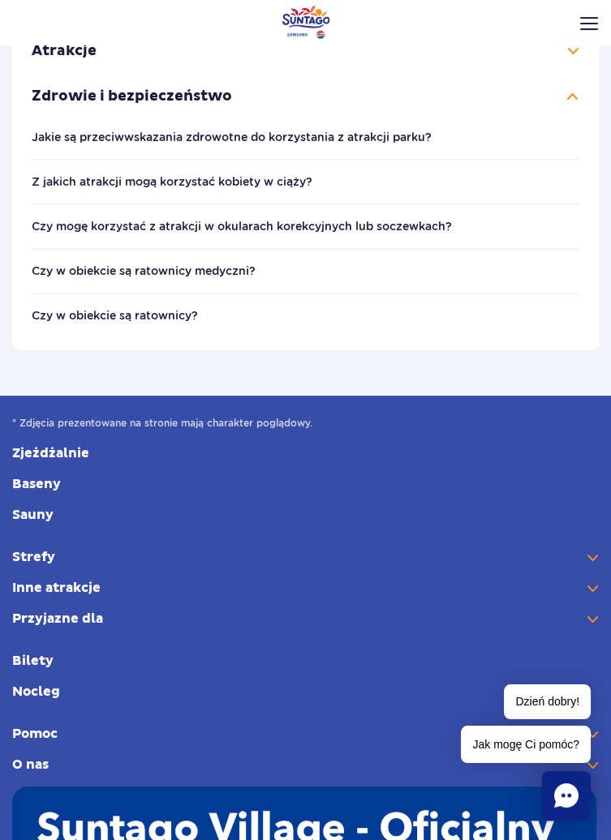
scroll to position [257, 0]
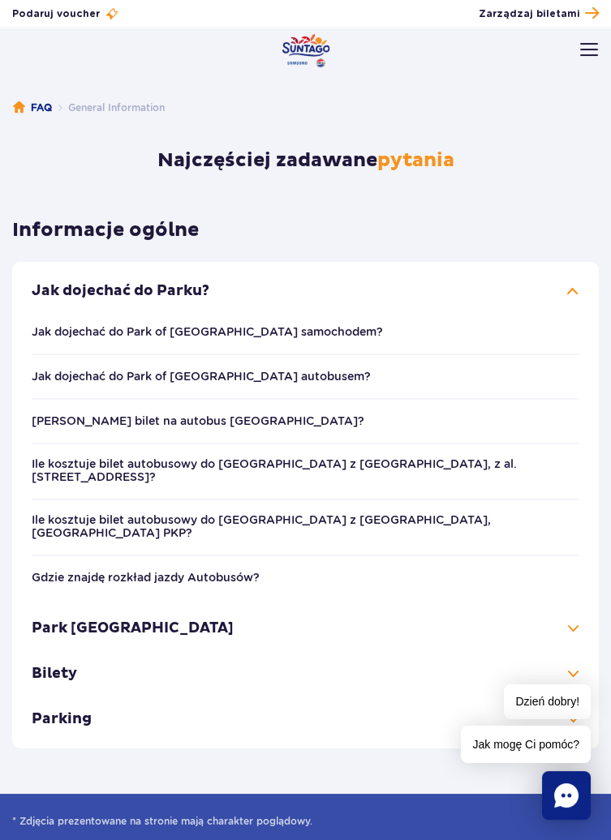
click at [51, 651] on h3 "Bilety" at bounding box center [306, 673] width 548 height 45
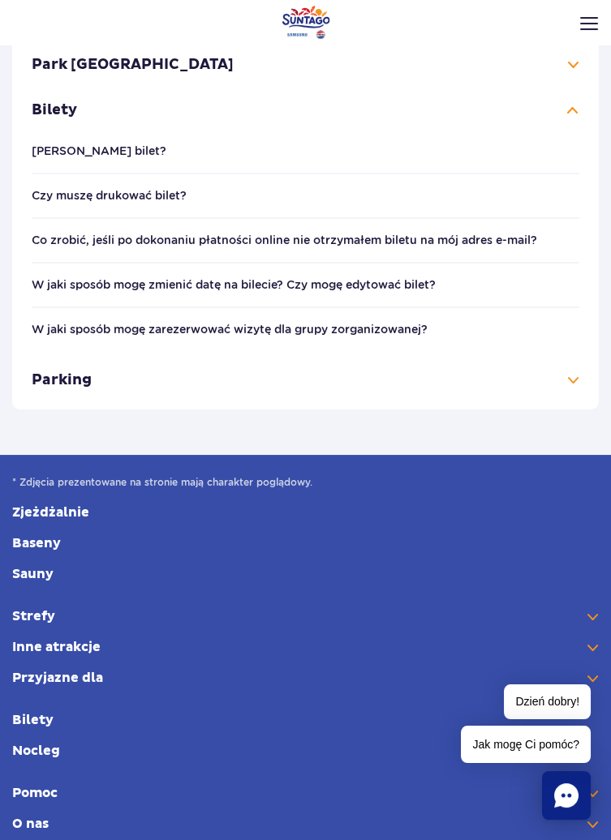
scroll to position [303, 0]
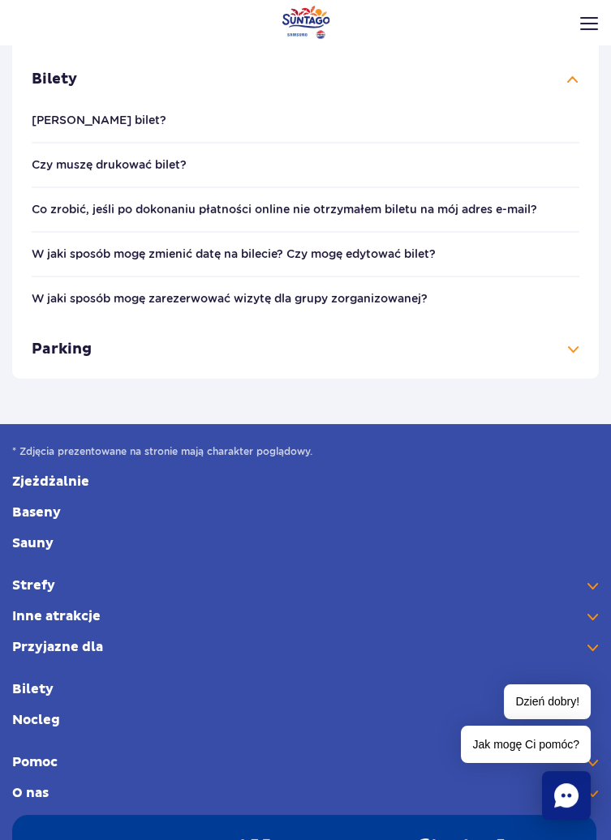
click at [76, 159] on button "Czy muszę drukować bilet?" at bounding box center [109, 164] width 155 height 13
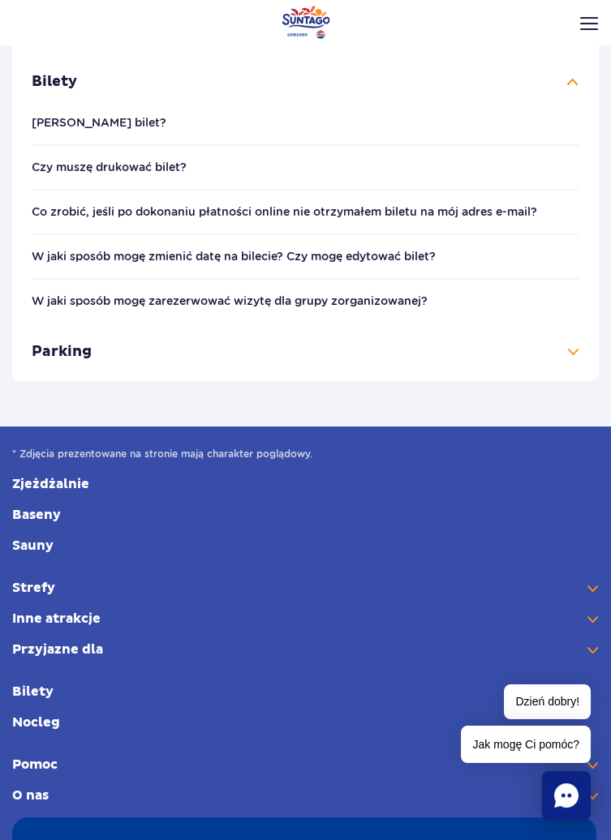
scroll to position [303, 0]
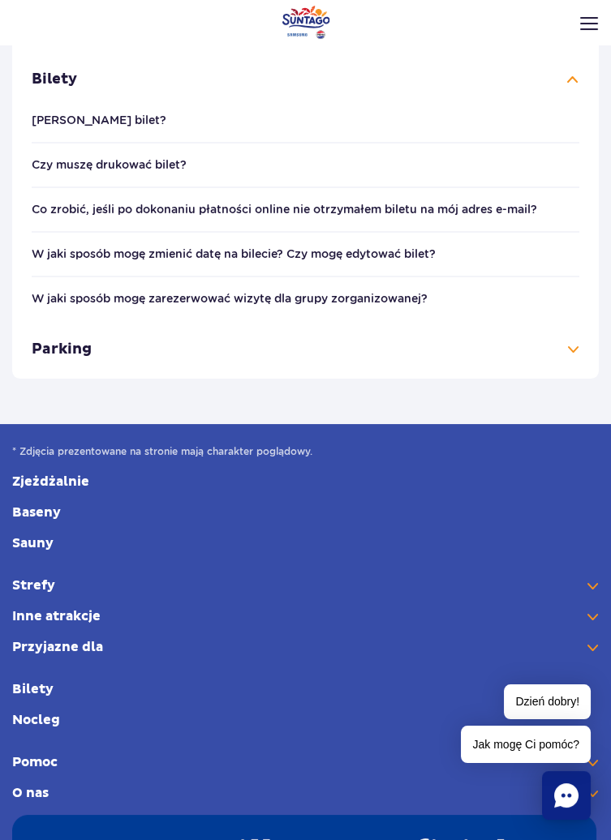
click at [574, 348] on h3 "Parking" at bounding box center [306, 349] width 548 height 45
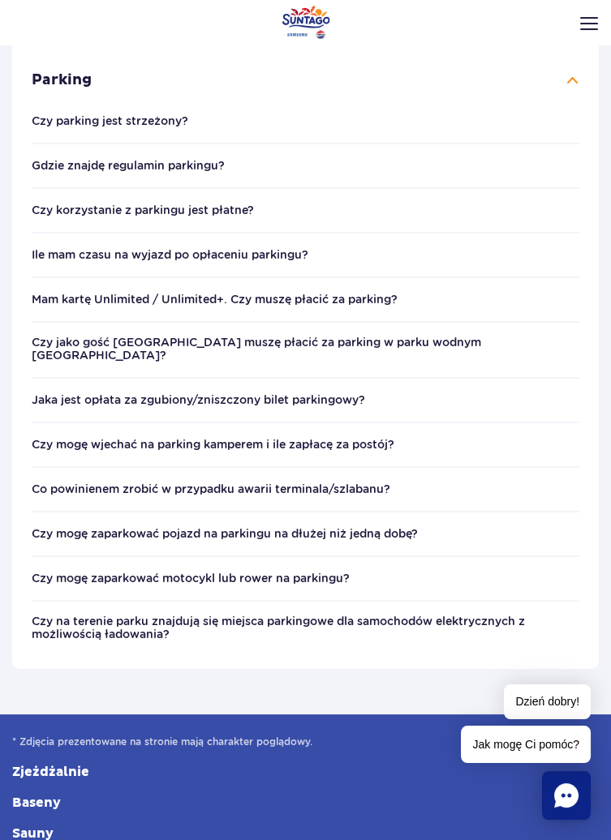
scroll to position [348, 0]
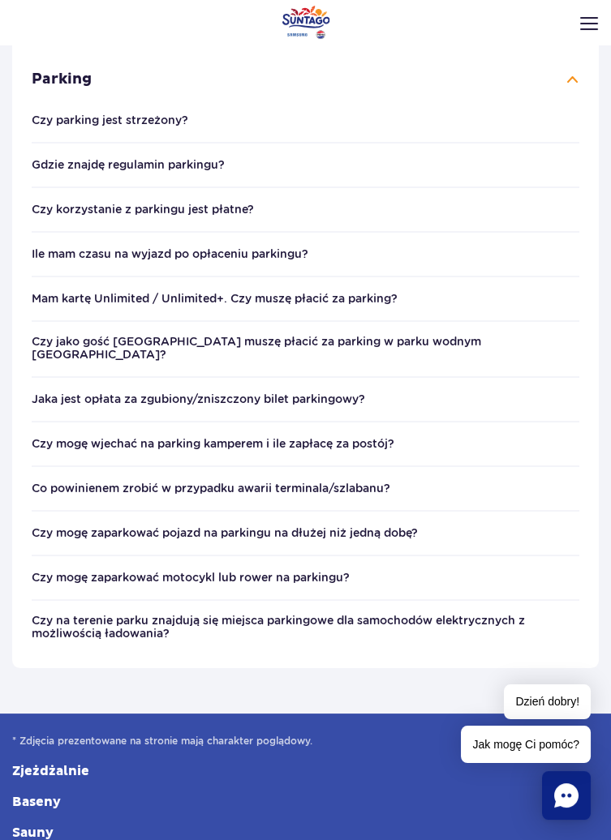
click at [485, 212] on h4 "Czy korzystanie z parkingu jest płatne?" at bounding box center [306, 209] width 548 height 17
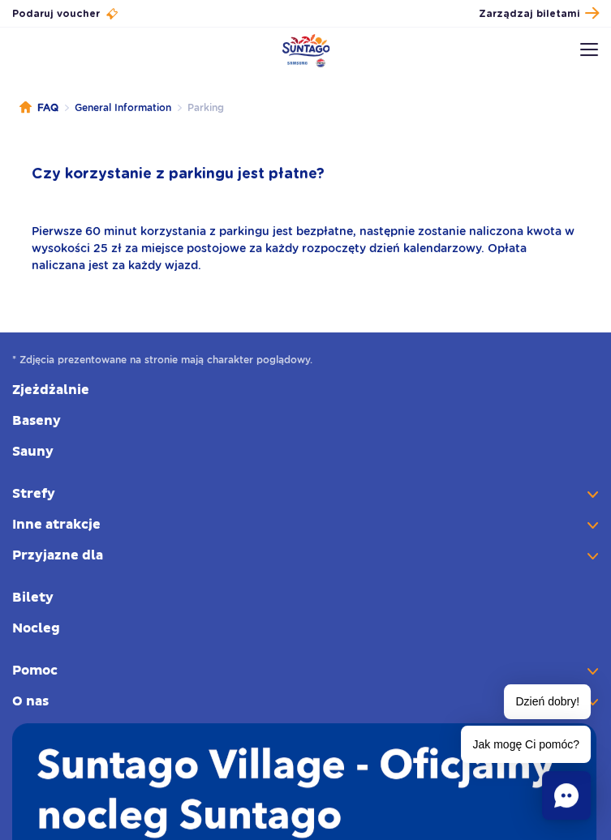
click at [117, 110] on li "General Information" at bounding box center [114, 108] width 113 height 16
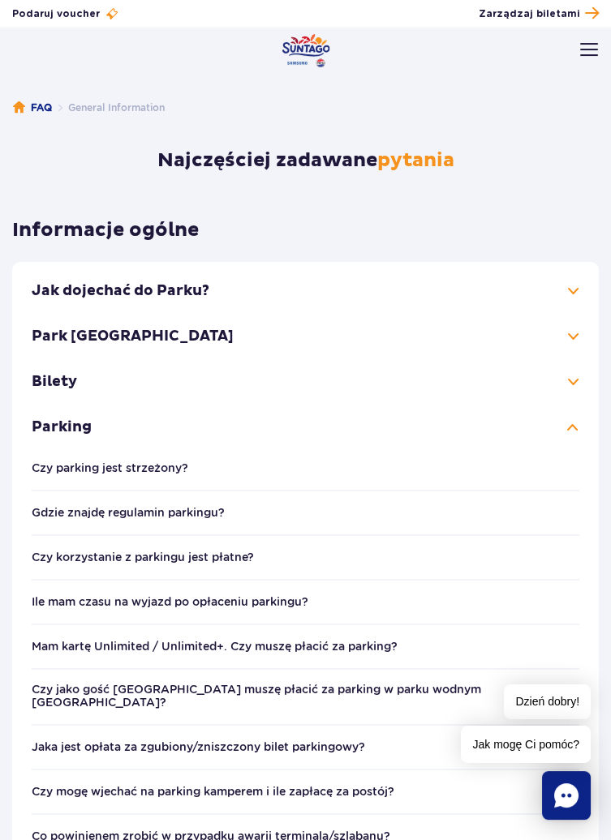
click at [571, 435] on h3 "Parking" at bounding box center [306, 427] width 548 height 45
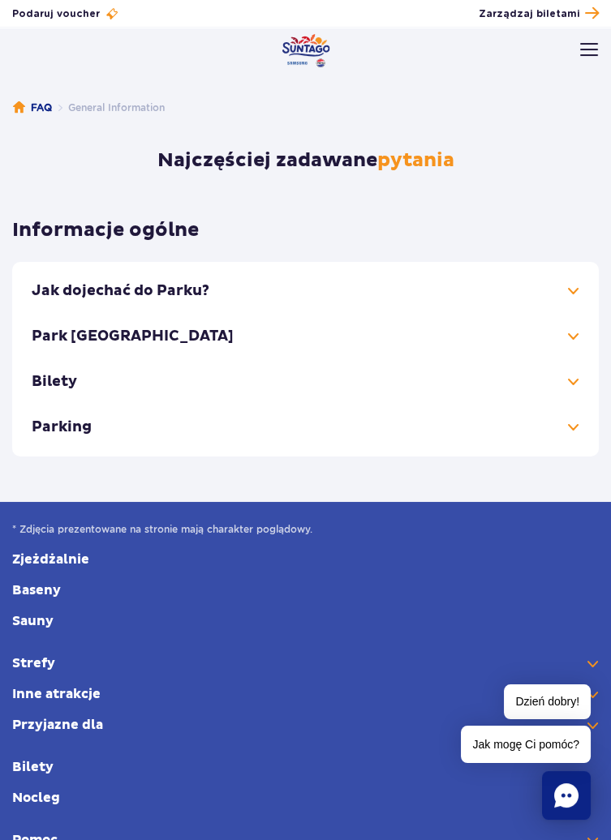
click at [574, 389] on h3 "Bilety" at bounding box center [306, 381] width 548 height 45
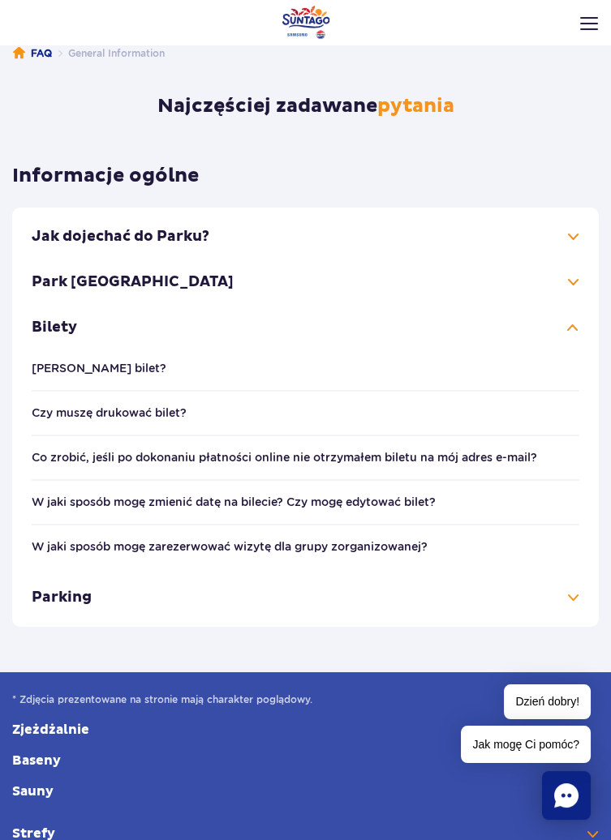
scroll to position [54, 0]
click at [572, 288] on h3 "Park [GEOGRAPHIC_DATA]" at bounding box center [306, 282] width 548 height 45
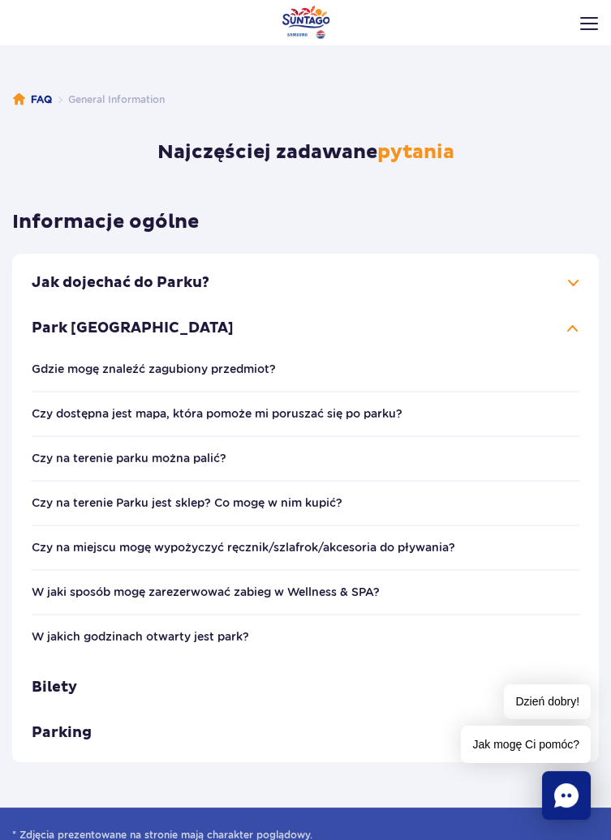
scroll to position [0, 0]
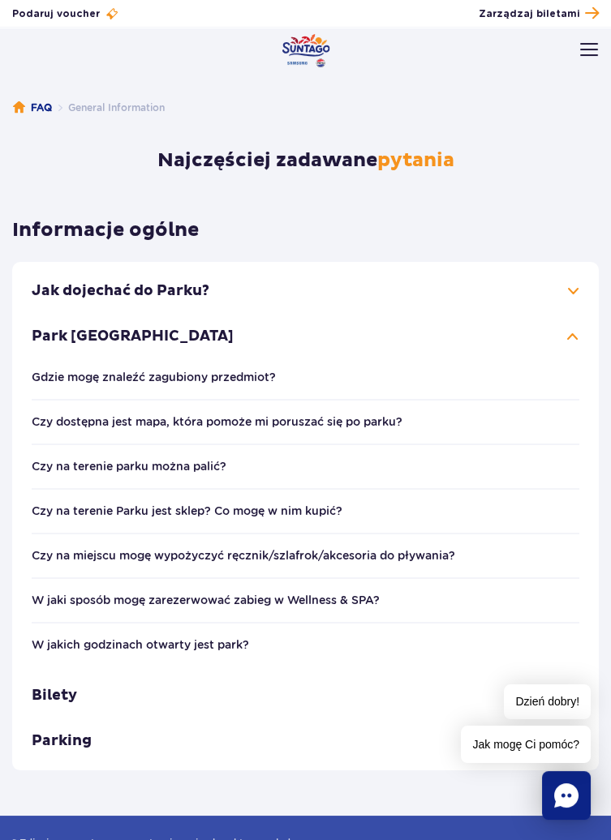
click at [569, 290] on h3 "Jak dojechać do Parku?" at bounding box center [306, 291] width 548 height 45
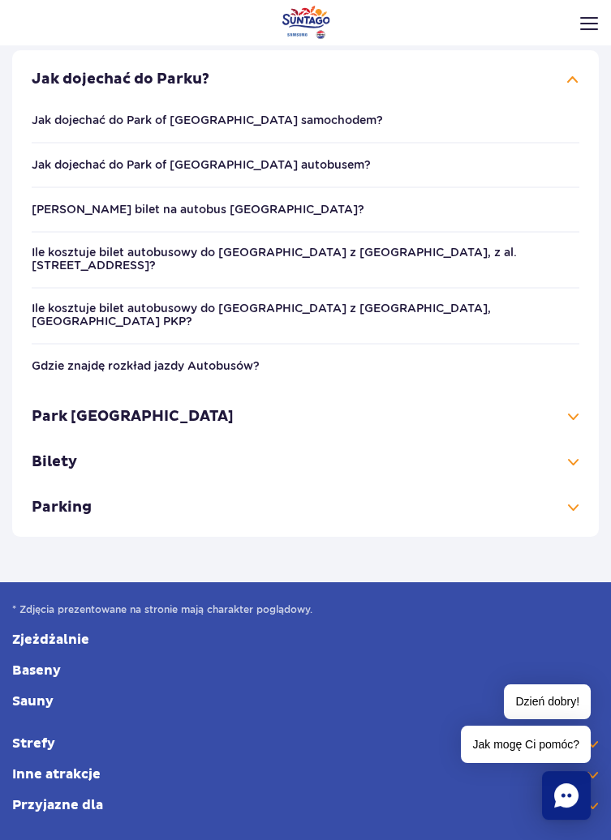
scroll to position [200, 0]
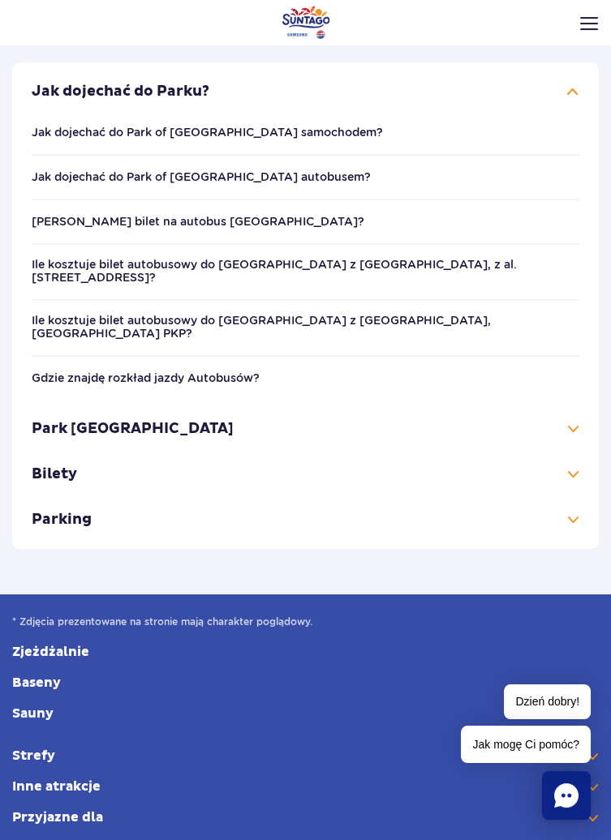
click at [573, 410] on h3 "Park Wodny Suntago" at bounding box center [306, 428] width 548 height 45
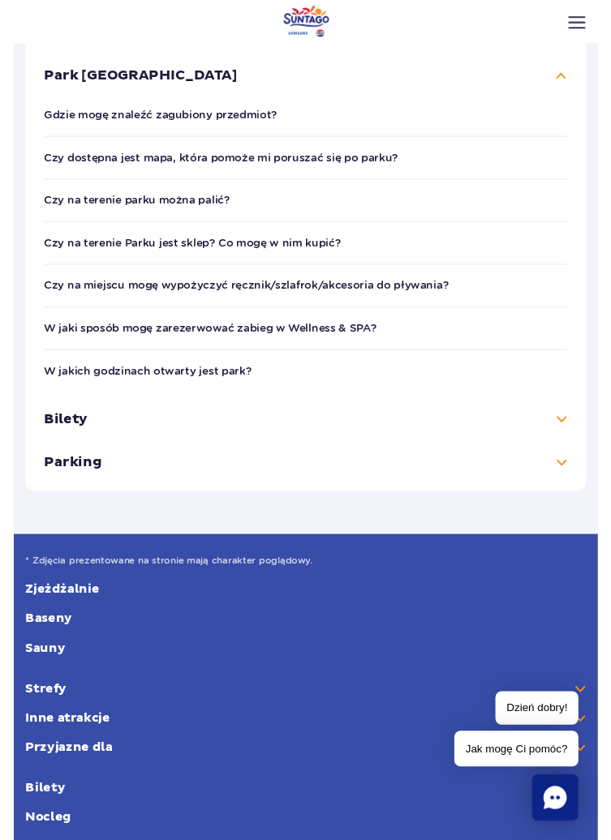
scroll to position [335, 0]
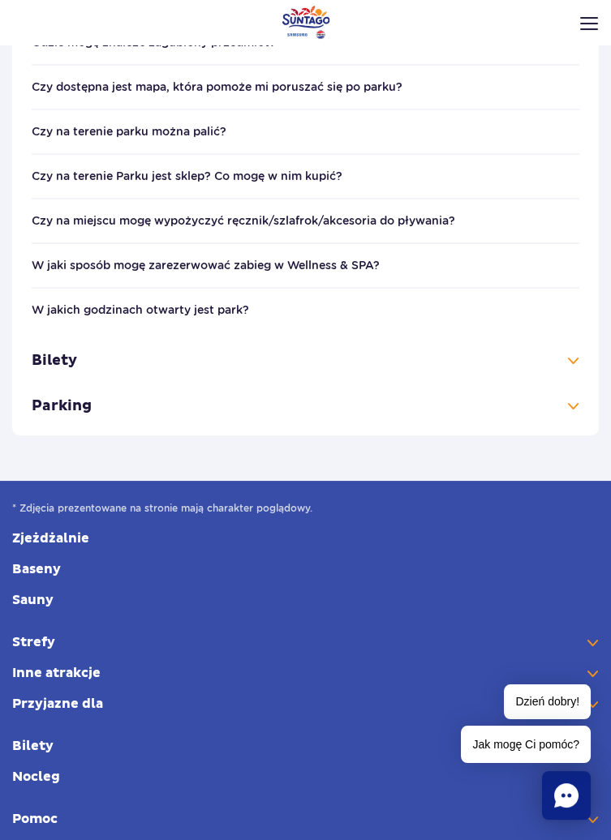
click at [575, 363] on h3 "Bilety" at bounding box center [306, 360] width 548 height 45
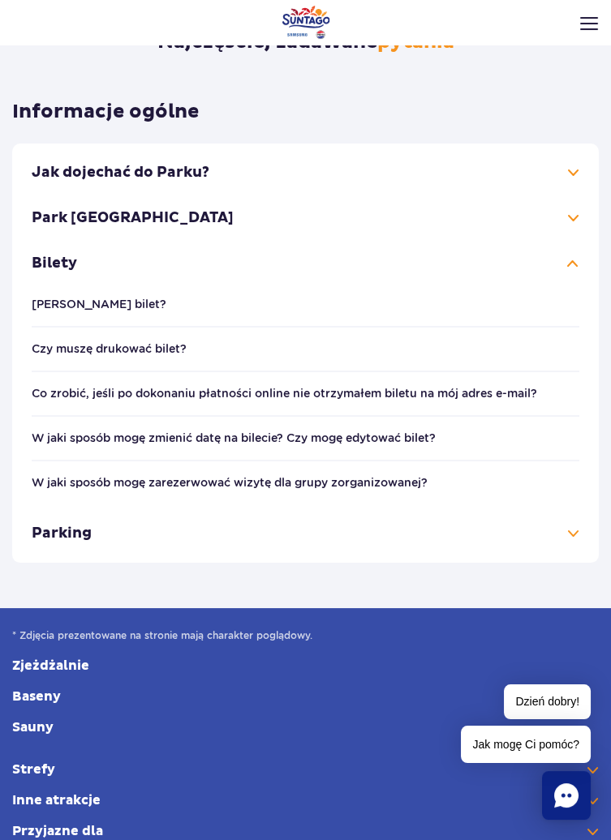
scroll to position [0, 0]
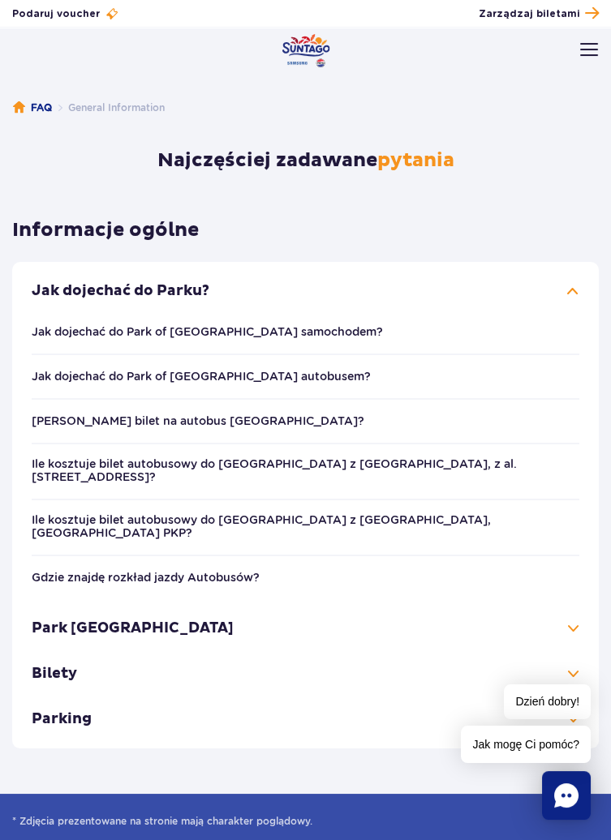
click at [579, 46] on header "Godziny otwarcia pl PL EN UA Moje konto Zarządzaj biletami Aktualny ruch w park…" at bounding box center [305, 63] width 611 height 71
click at [582, 45] on img at bounding box center [589, 49] width 18 height 13
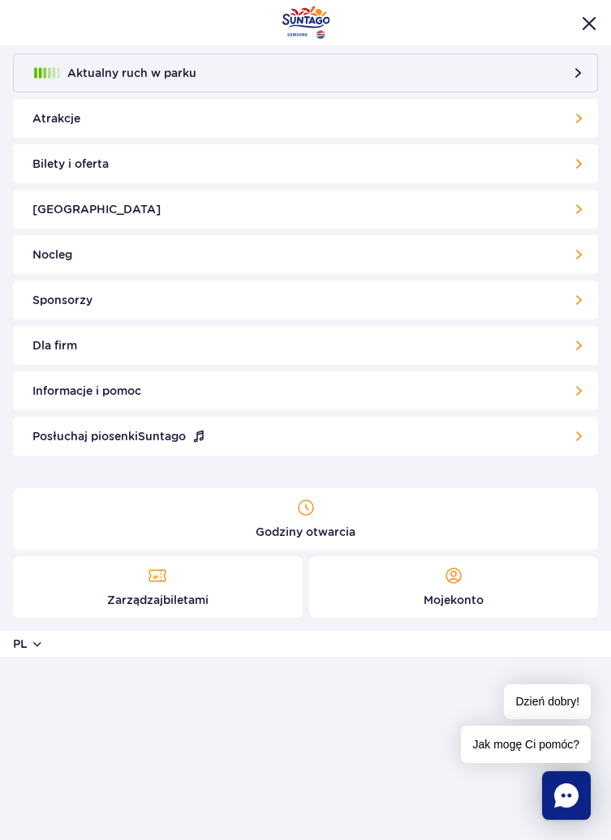
click at [398, 386] on link "Informacje i pomoc" at bounding box center [305, 391] width 585 height 39
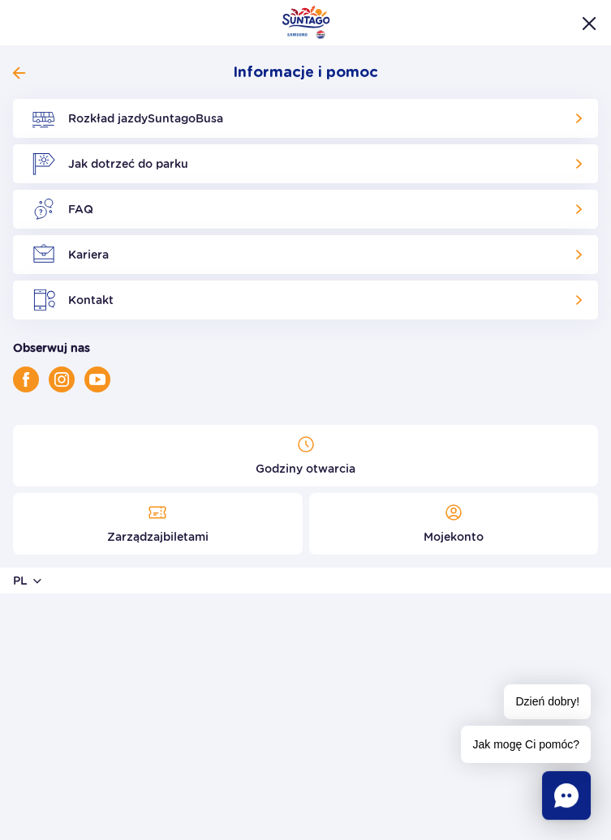
click at [522, 206] on link "FAQ" at bounding box center [305, 209] width 585 height 39
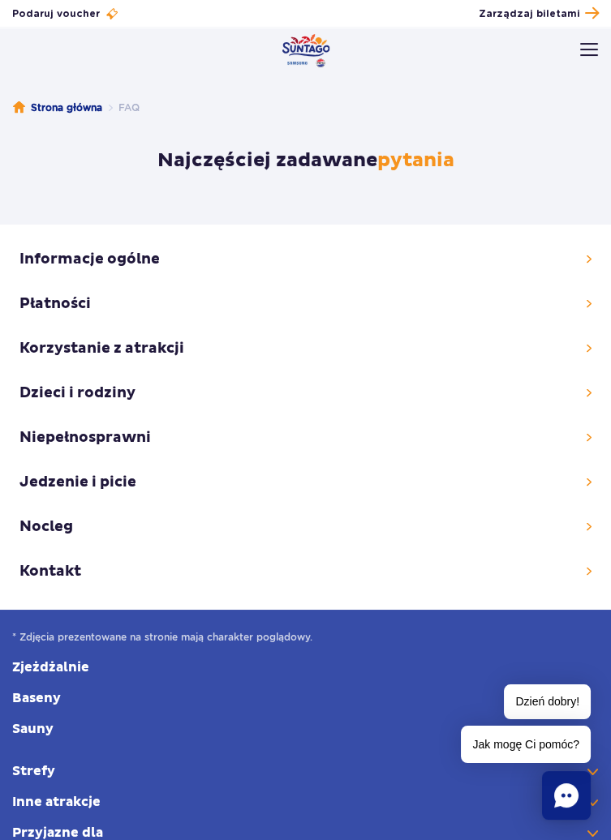
click at [579, 353] on link at bounding box center [305, 348] width 572 height 28
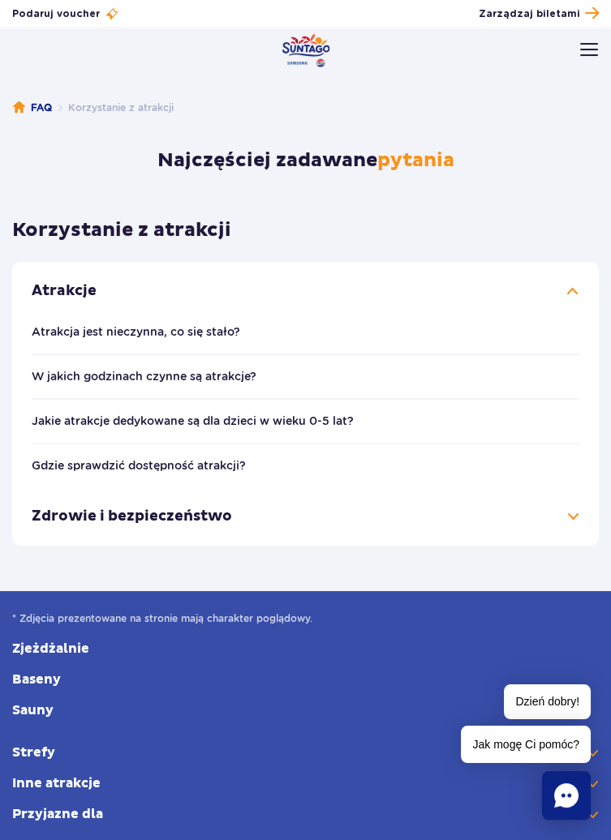
click at [520, 380] on h4 "W jakich godzinach czynne są atrakcje?" at bounding box center [306, 376] width 548 height 17
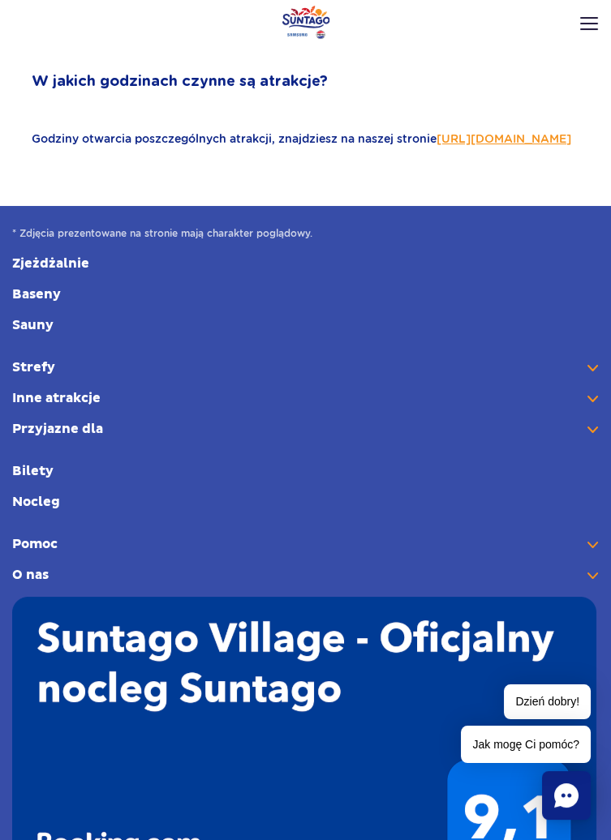
scroll to position [148, 0]
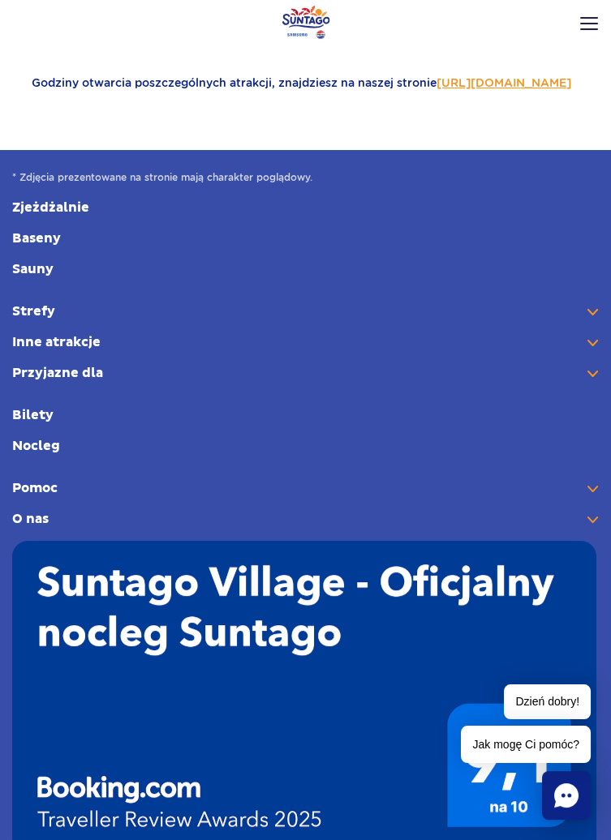
click at [436, 89] on link "https://parkofpoland.com/pl/informacje" at bounding box center [503, 82] width 135 height 13
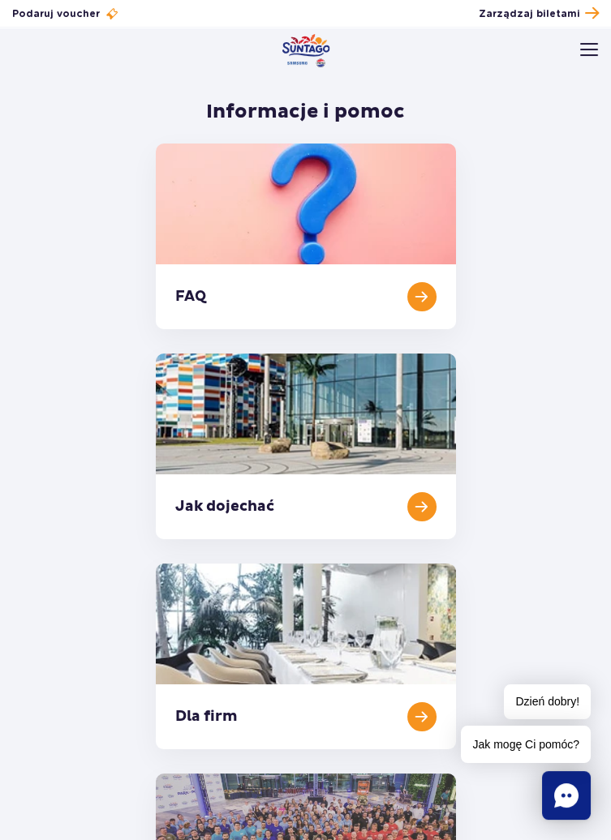
click at [415, 511] on link at bounding box center [306, 447] width 300 height 186
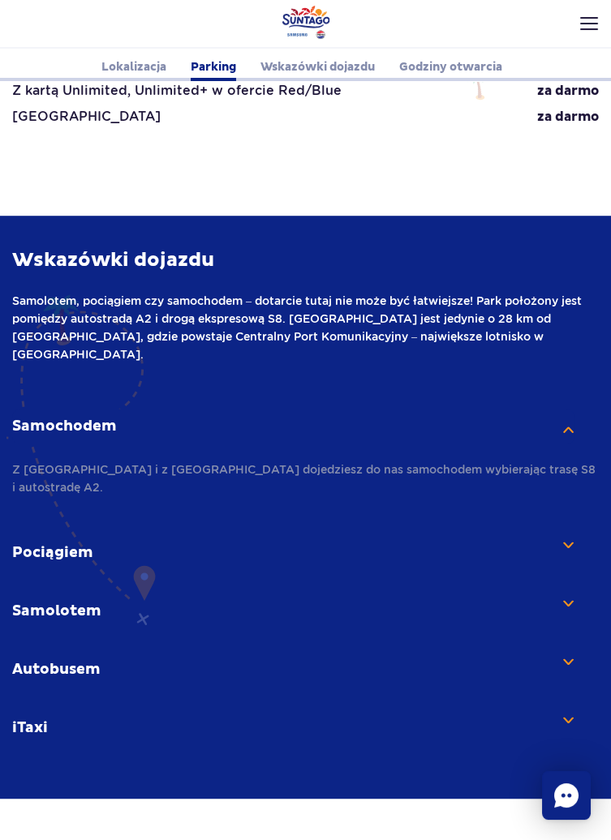
scroll to position [1743, 0]
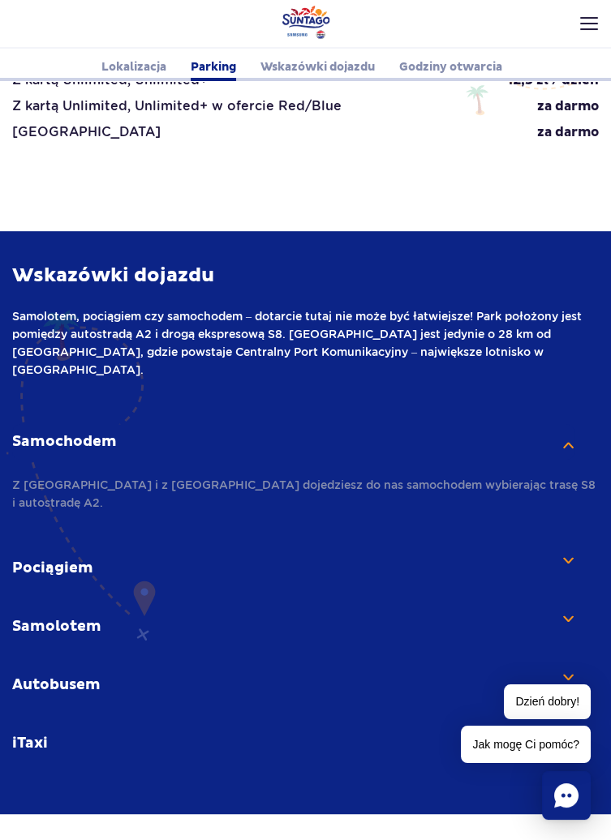
click at [553, 609] on li "Samolotem" at bounding box center [293, 627] width 562 height 36
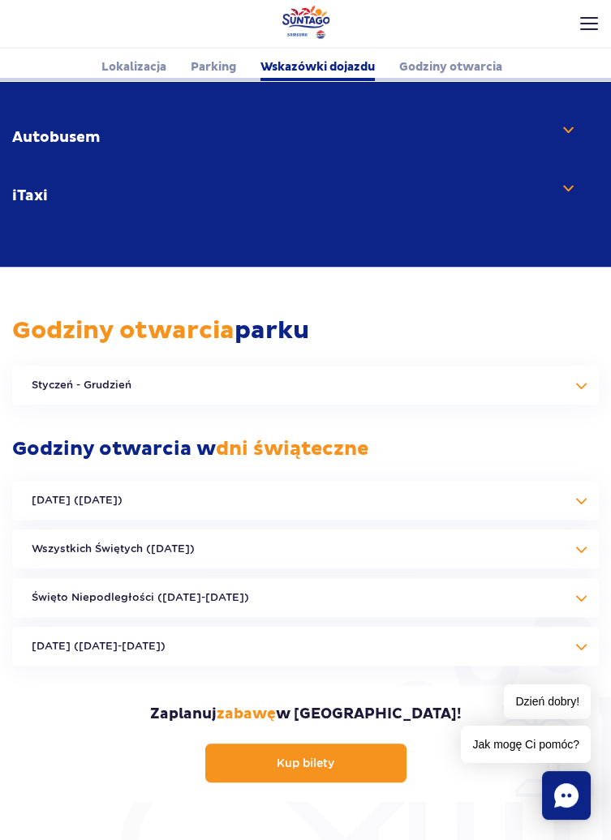
scroll to position [2444, 0]
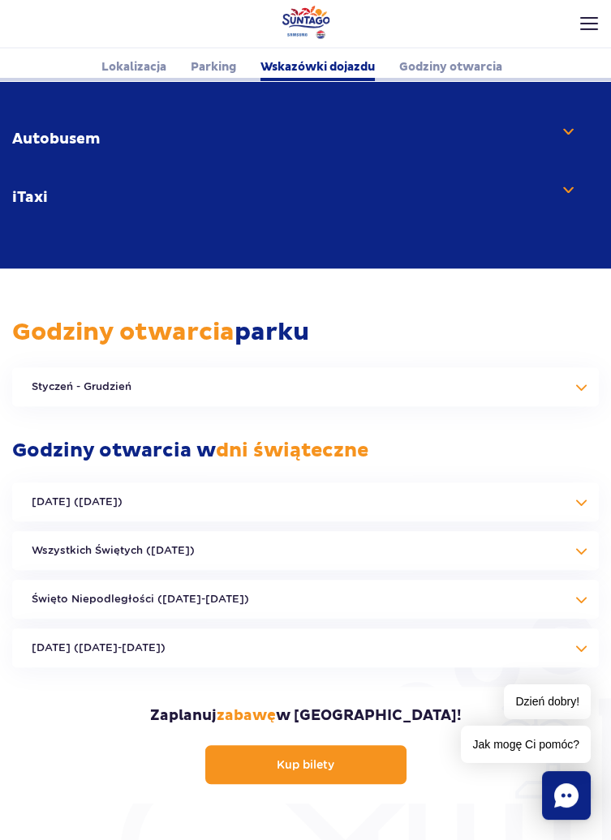
click at [581, 367] on button "Styczeń - Grudzień" at bounding box center [305, 386] width 587 height 39
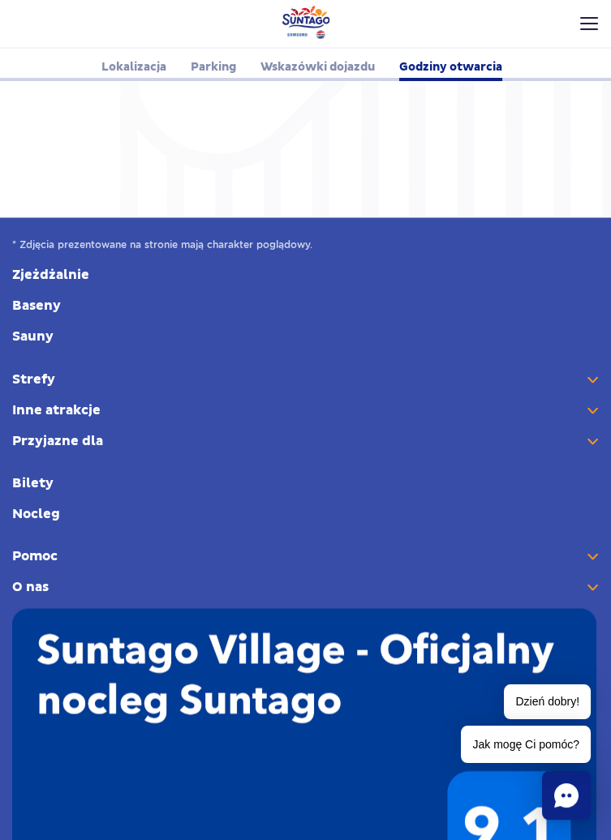
scroll to position [4831, 0]
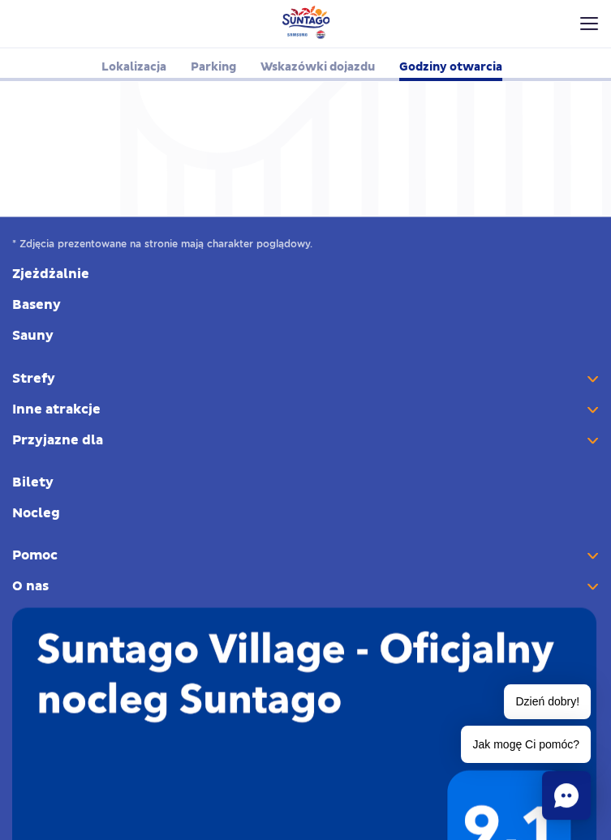
click at [29, 473] on link "Bilety" at bounding box center [305, 482] width 587 height 18
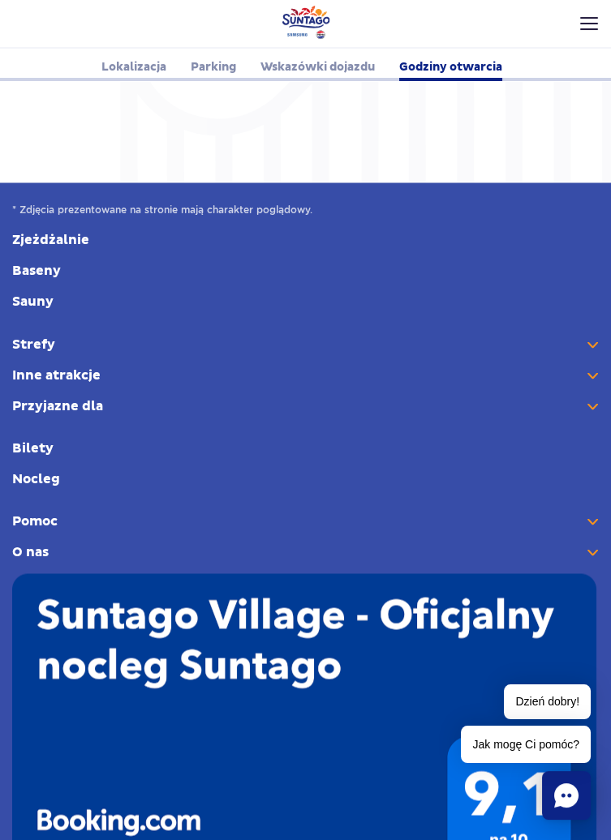
scroll to position [4909, 0]
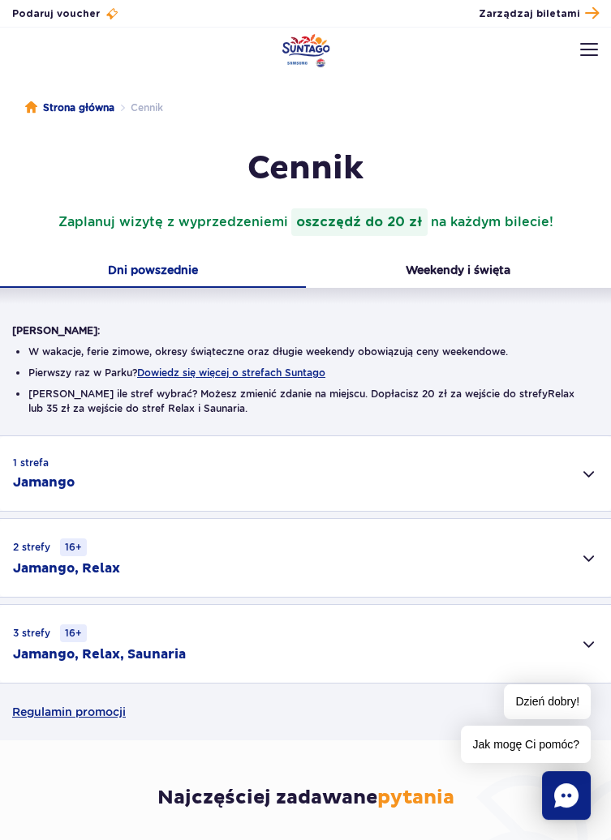
click at [498, 261] on button "Weekendy i święta" at bounding box center [459, 272] width 306 height 32
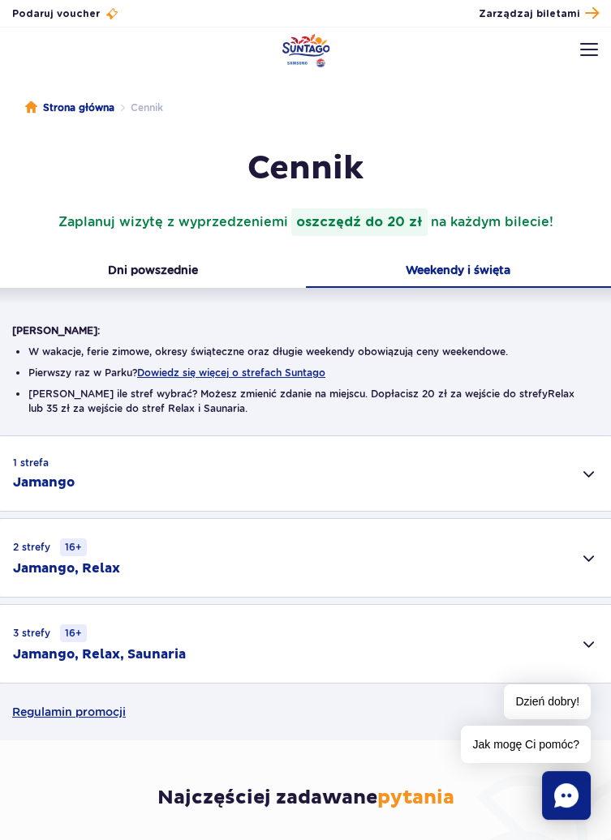
click at [590, 565] on div "2 strefy 16+ Jamango, Relax" at bounding box center [305, 558] width 611 height 78
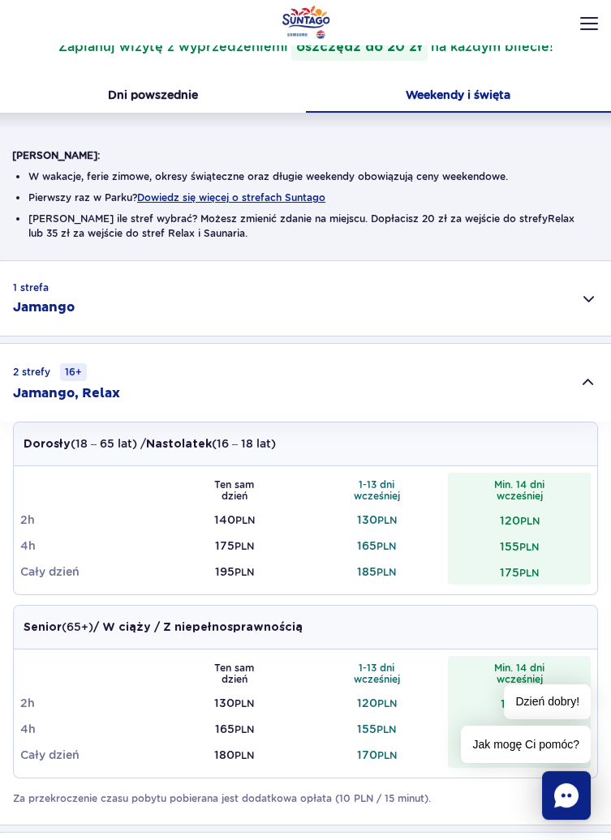
scroll to position [157, 0]
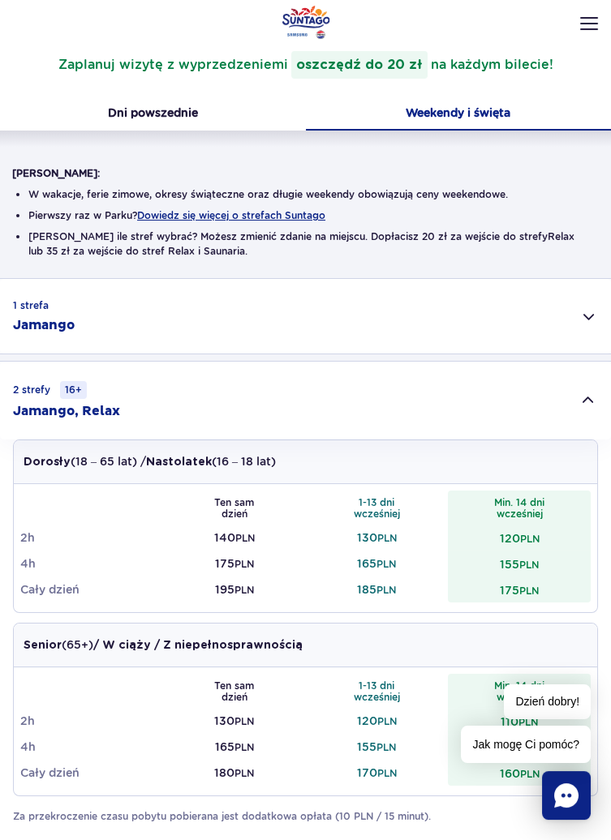
click at [588, 320] on div "1 strefa Jamango" at bounding box center [305, 316] width 611 height 75
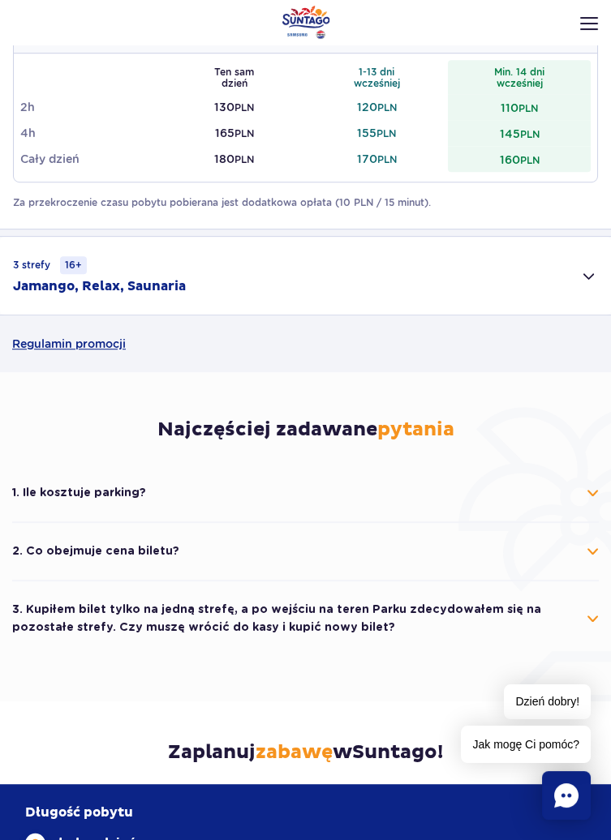
scroll to position [1724, 0]
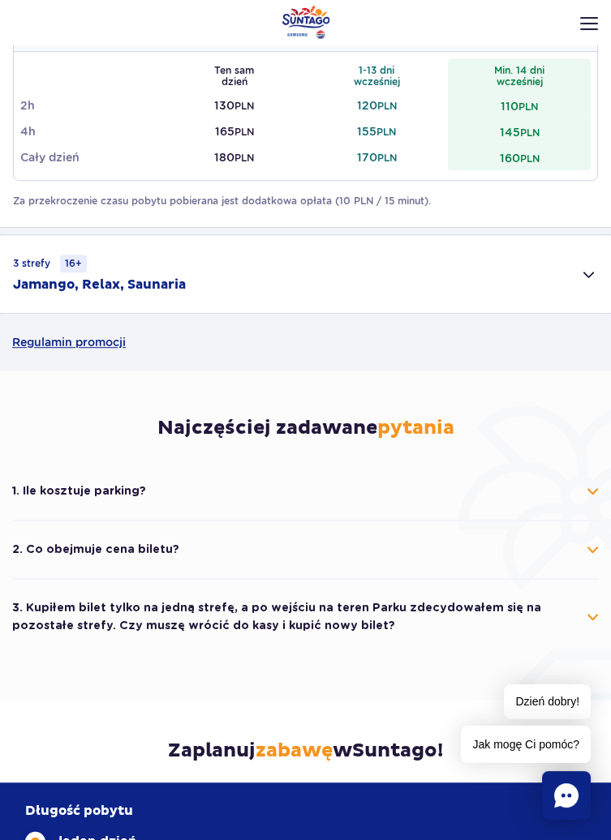
click at [593, 544] on button "2. Co obejmuje cena biletu?" at bounding box center [305, 549] width 587 height 37
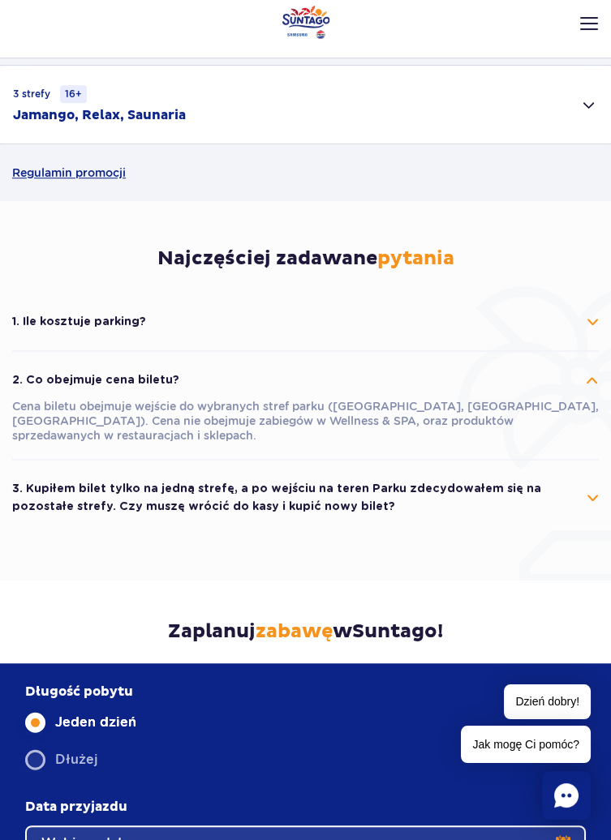
scroll to position [1895, 0]
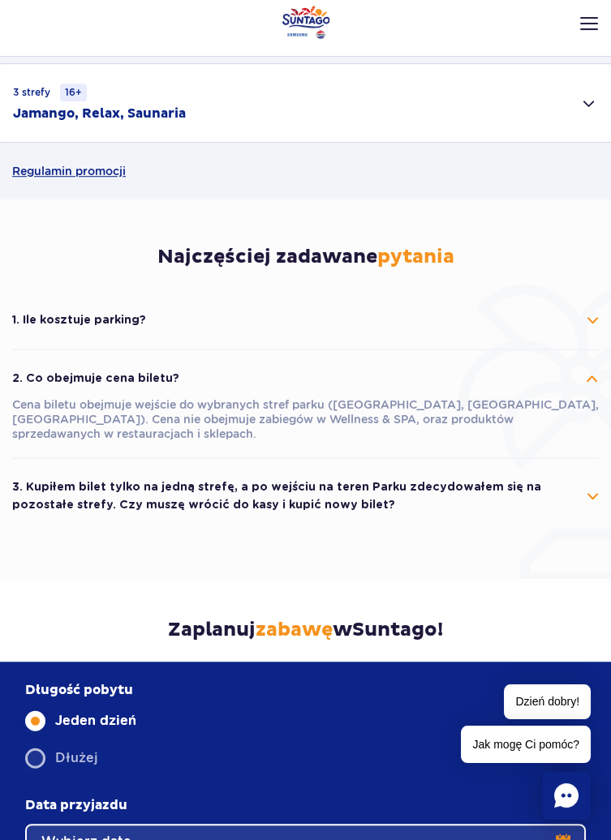
click at [589, 479] on button "3. Kupiłem bilet tylko na jedną strefę, a po wejściu na teren Parku zdecydowałe…" at bounding box center [305, 496] width 587 height 55
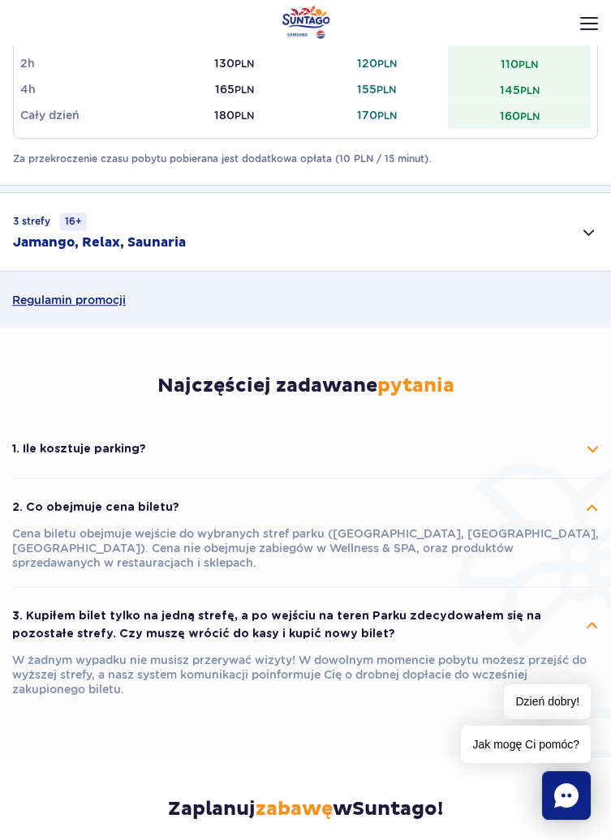
scroll to position [1742, 0]
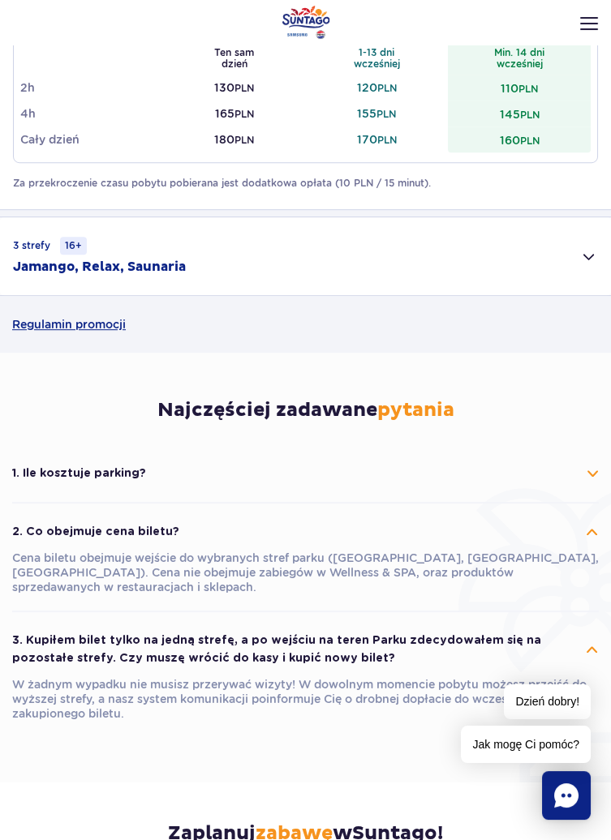
click at [589, 472] on button "1. Ile kosztuje parking?" at bounding box center [305, 473] width 587 height 37
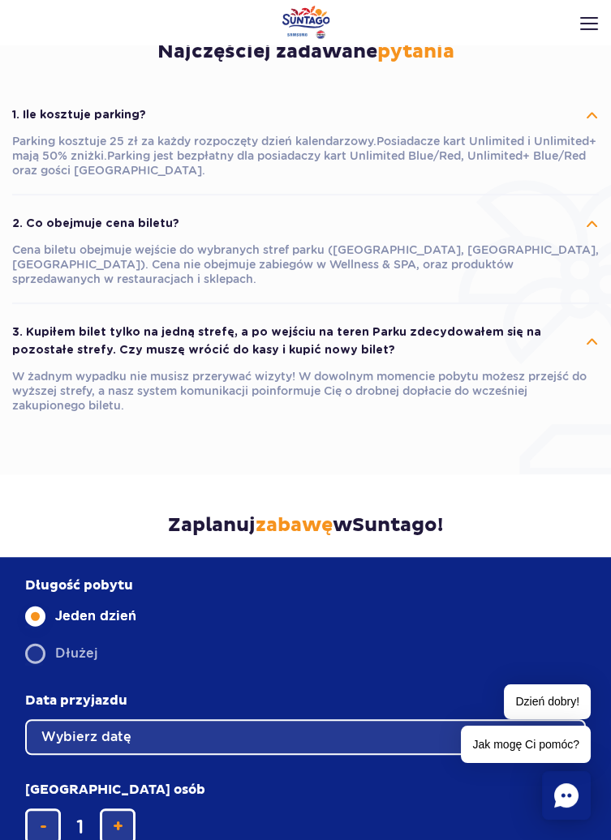
scroll to position [2099, 0]
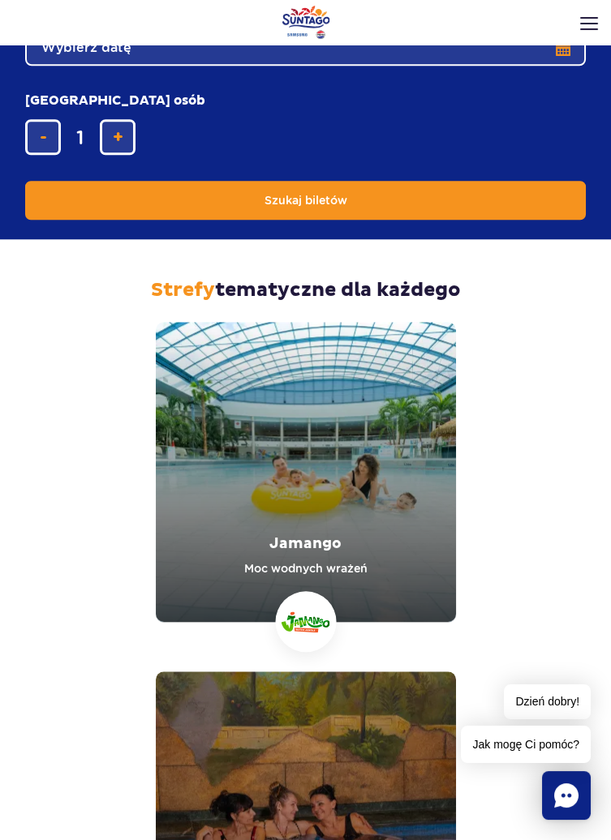
click at [356, 540] on link "Jamango" at bounding box center [306, 472] width 300 height 300
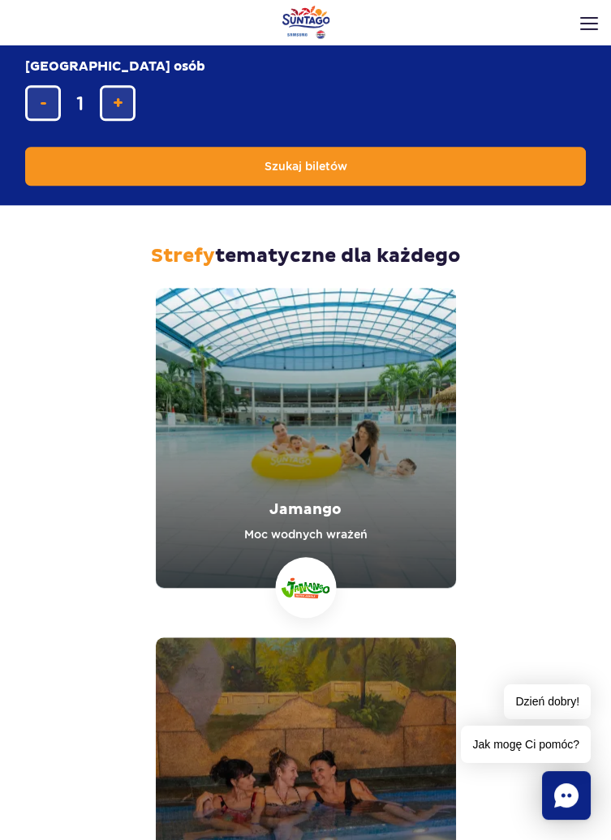
scroll to position [2868, 0]
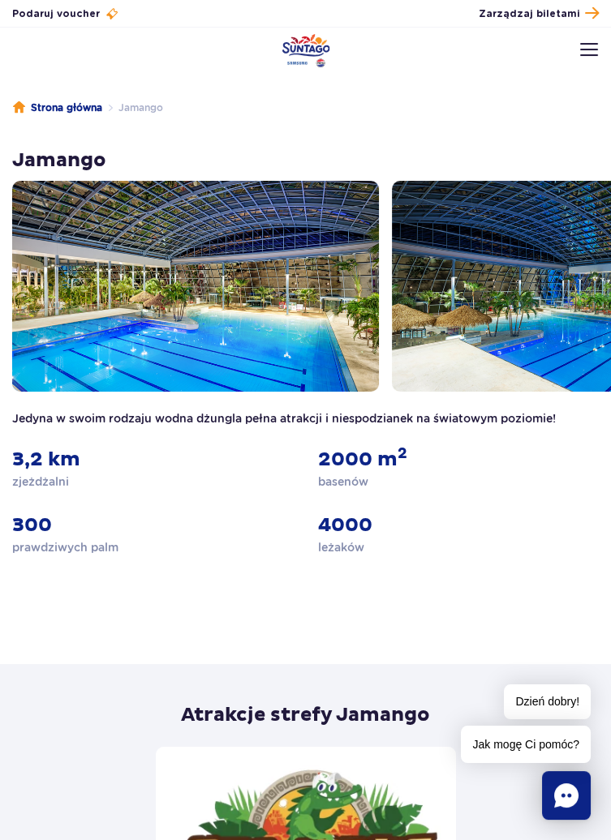
click at [279, 330] on img at bounding box center [195, 286] width 367 height 211
click at [518, 326] on img at bounding box center [575, 286] width 367 height 211
click at [590, 53] on img at bounding box center [589, 49] width 18 height 13
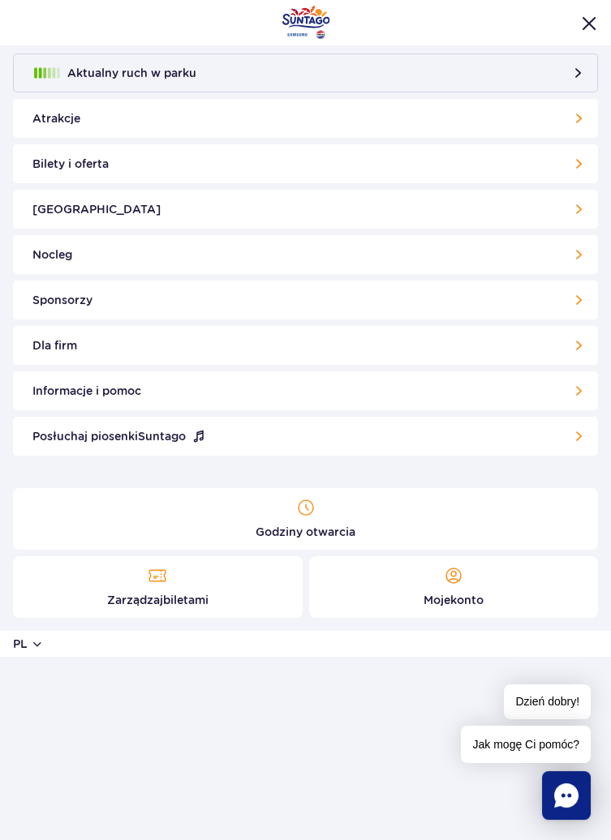
click at [453, 308] on link "Sponsorzy" at bounding box center [305, 300] width 585 height 39
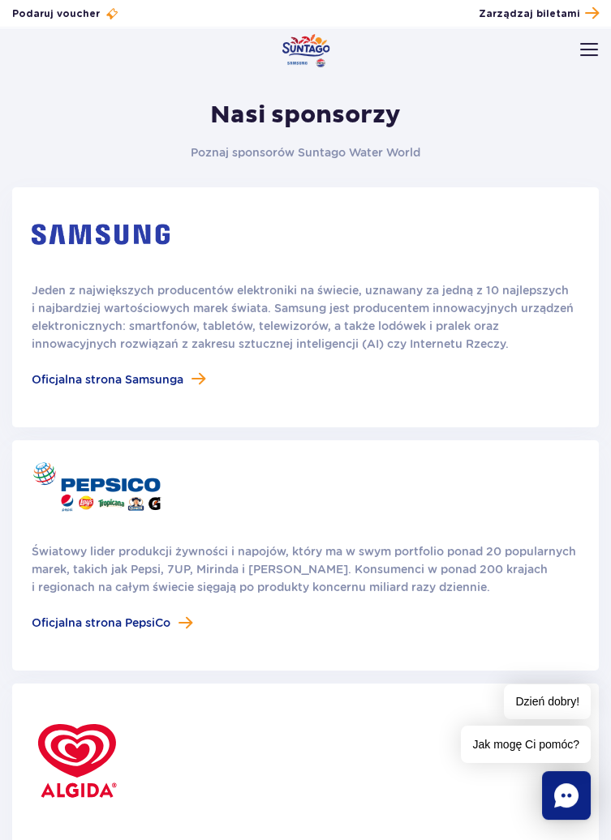
click at [586, 52] on img at bounding box center [589, 49] width 18 height 13
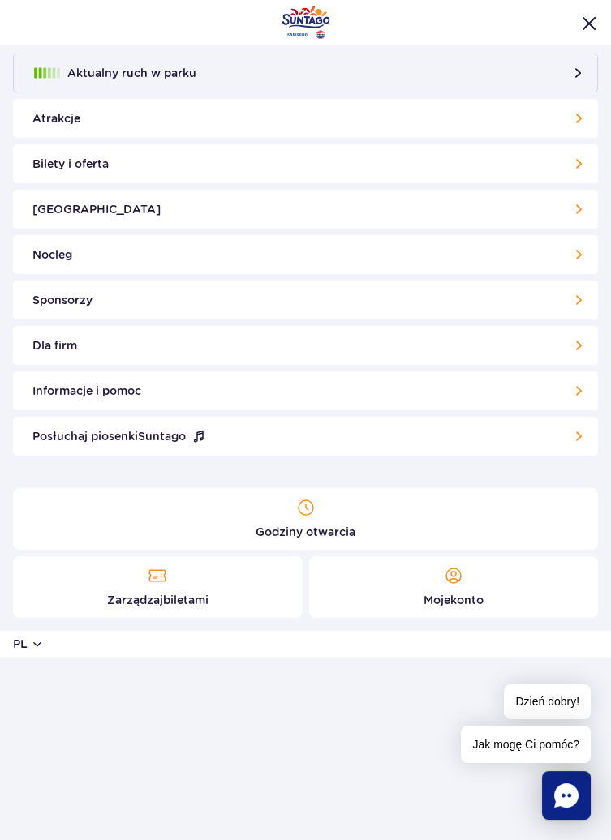
click at [575, 77] on button "Aktualny ruch w parku" at bounding box center [305, 73] width 585 height 39
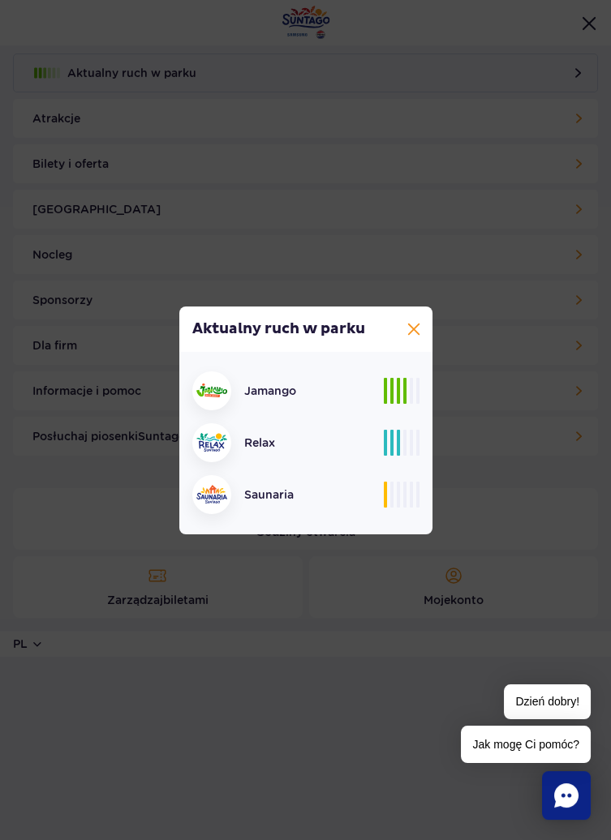
click at [393, 383] on div at bounding box center [402, 391] width 36 height 26
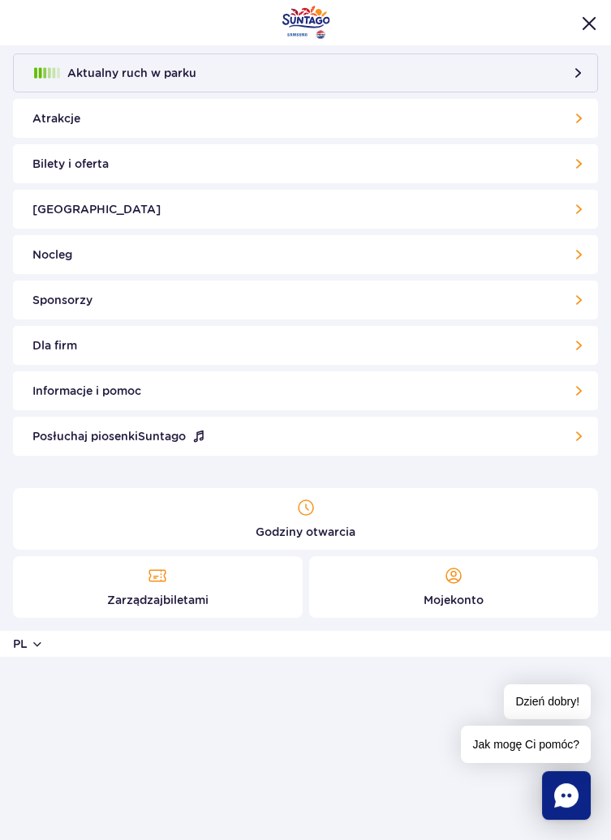
click at [569, 124] on link "Atrakcje" at bounding box center [305, 118] width 585 height 39
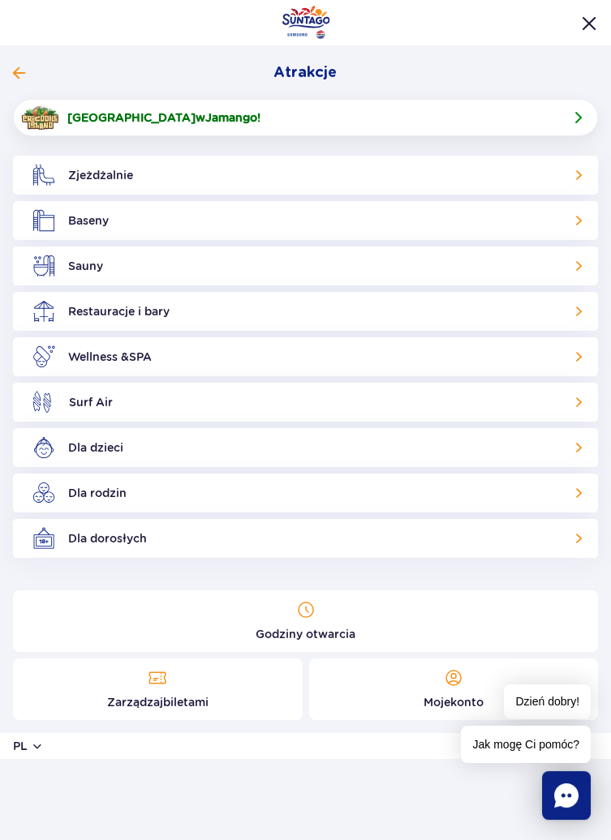
click at [531, 223] on link "Baseny" at bounding box center [305, 220] width 585 height 39
click at [549, 266] on link "Sauny" at bounding box center [305, 266] width 585 height 39
click at [569, 230] on link "Baseny" at bounding box center [305, 220] width 585 height 39
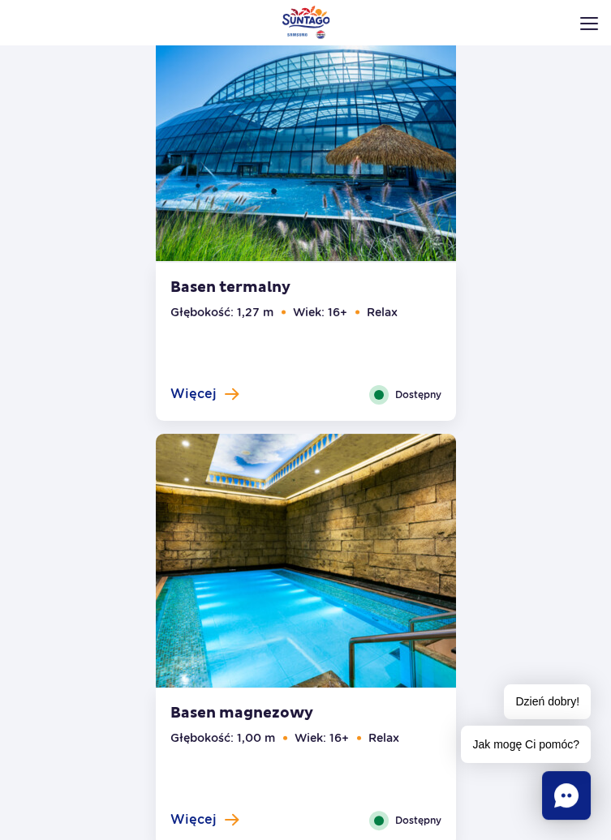
scroll to position [698, 0]
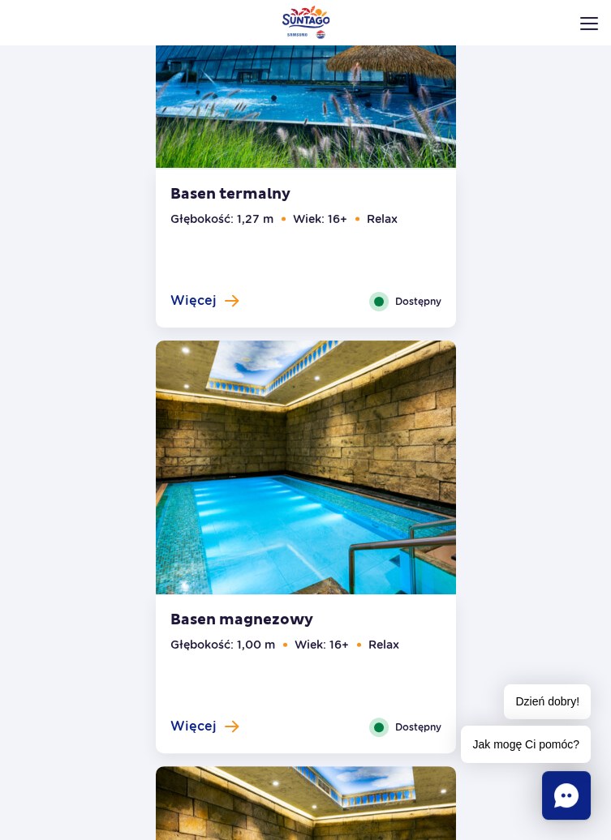
click at [319, 147] on img at bounding box center [306, 41] width 300 height 254
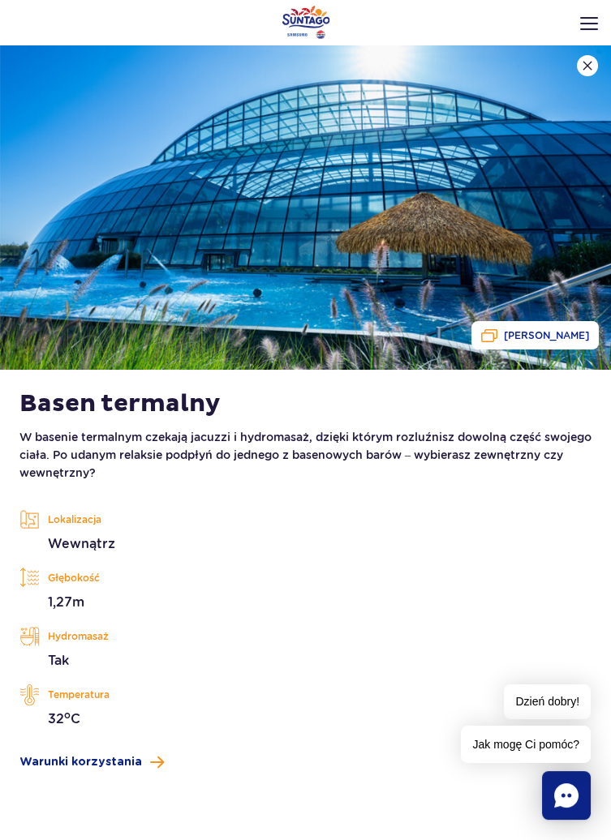
click at [97, 767] on span "Warunki korzystania" at bounding box center [80, 762] width 122 height 17
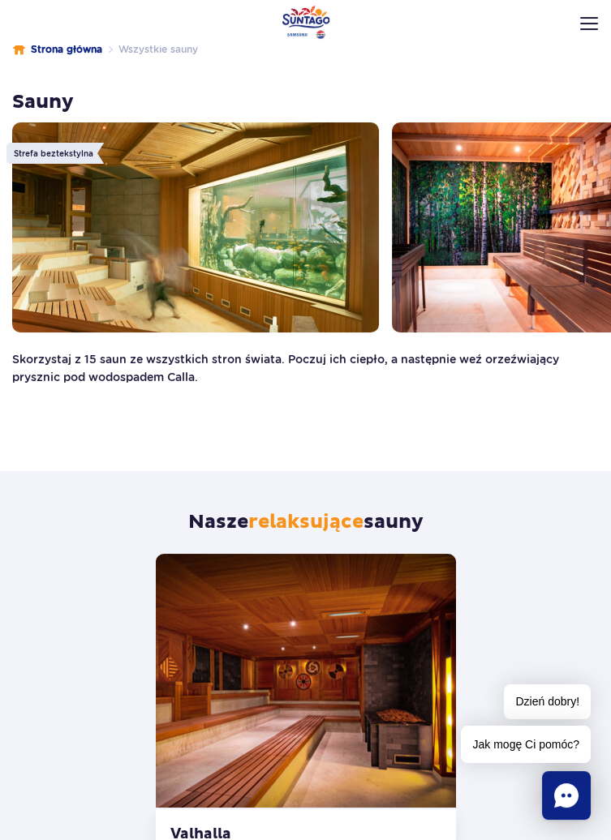
scroll to position [67, 0]
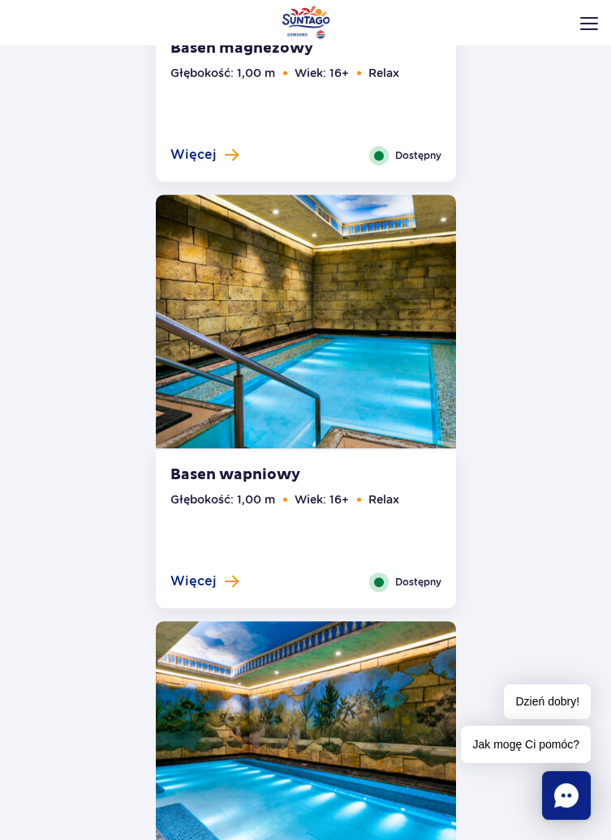
scroll to position [1015, 0]
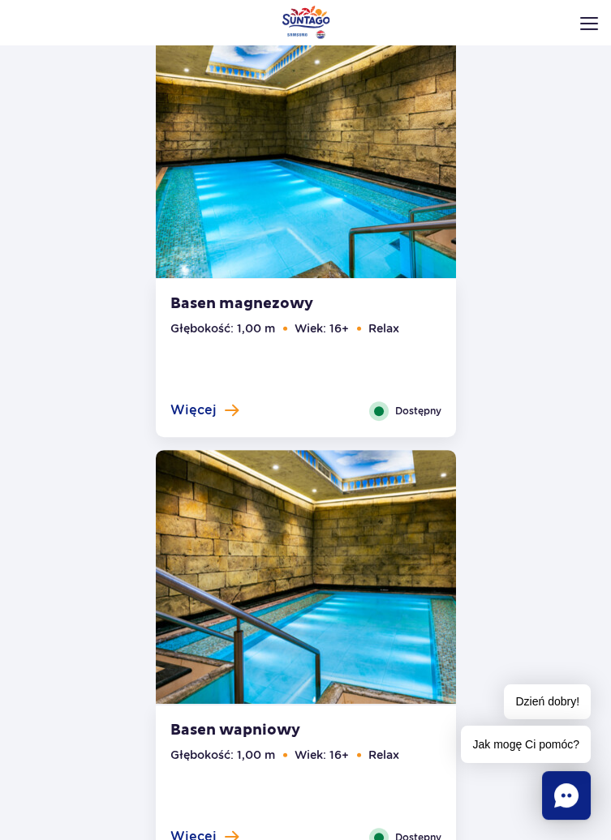
click at [301, 198] on img at bounding box center [306, 151] width 300 height 254
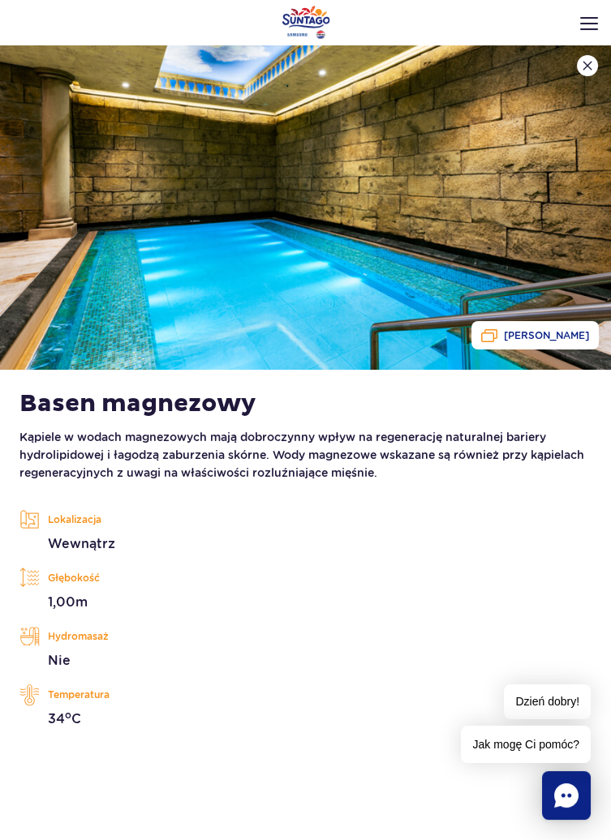
click at [586, 72] on button at bounding box center [587, 65] width 21 height 21
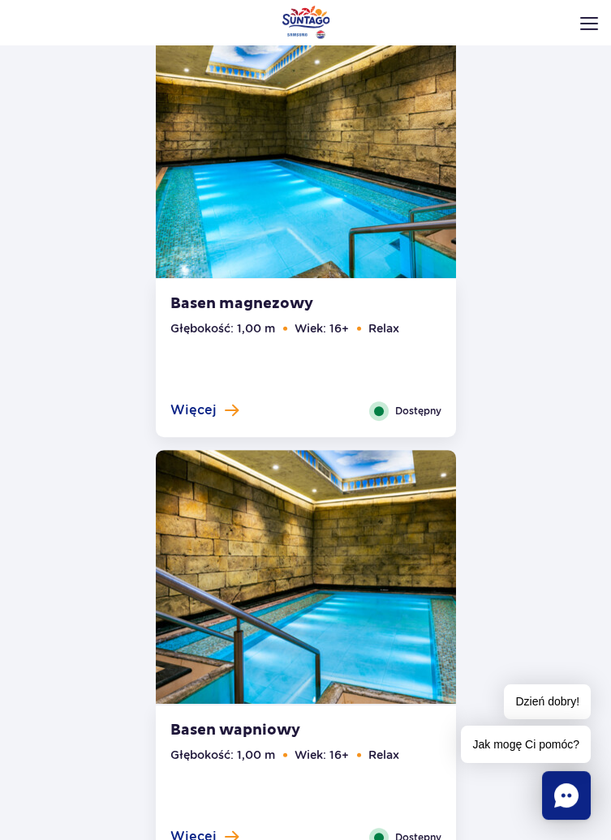
scroll to position [1238, 0]
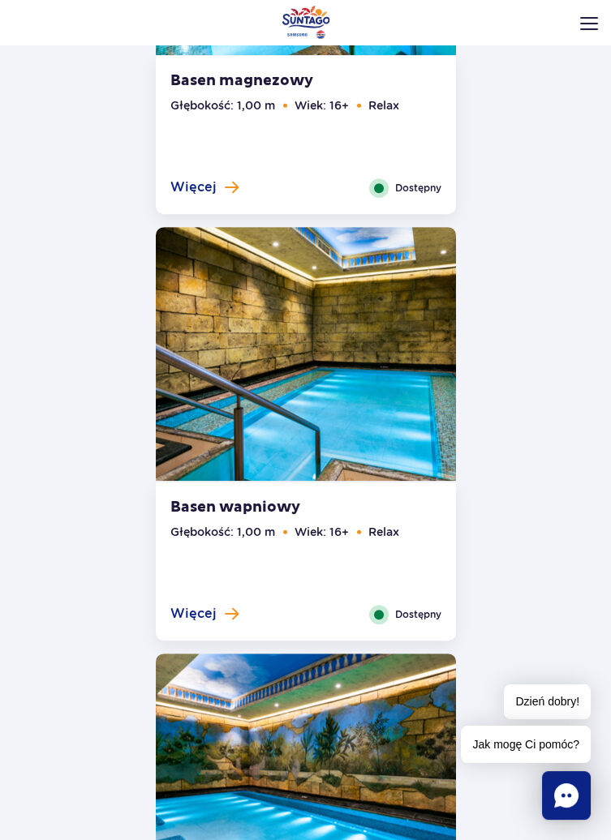
click at [355, 379] on img at bounding box center [306, 354] width 300 height 254
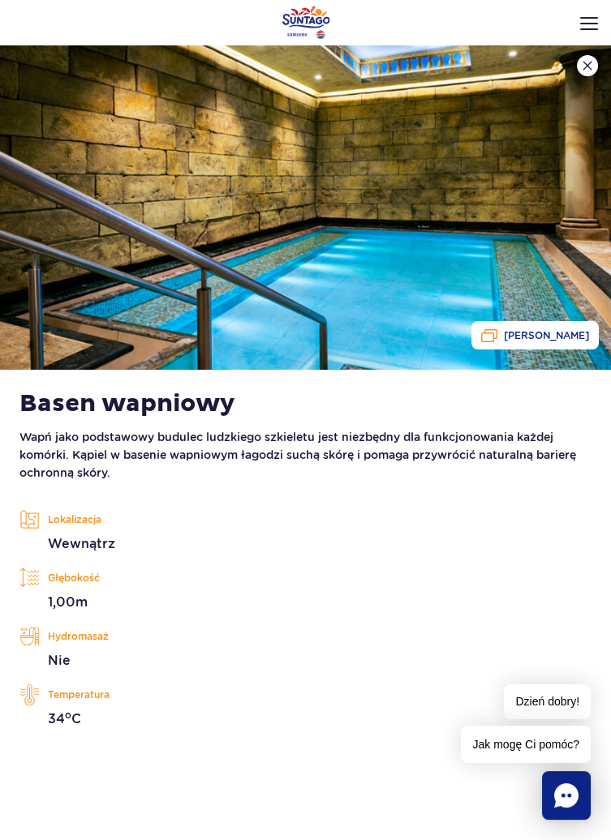
click at [588, 65] on img at bounding box center [587, 66] width 10 height 10
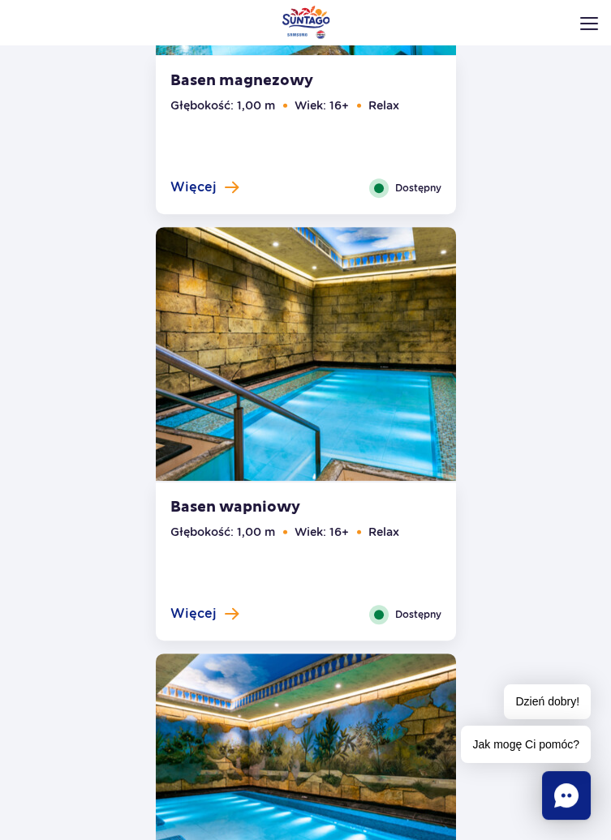
scroll to position [1548, 0]
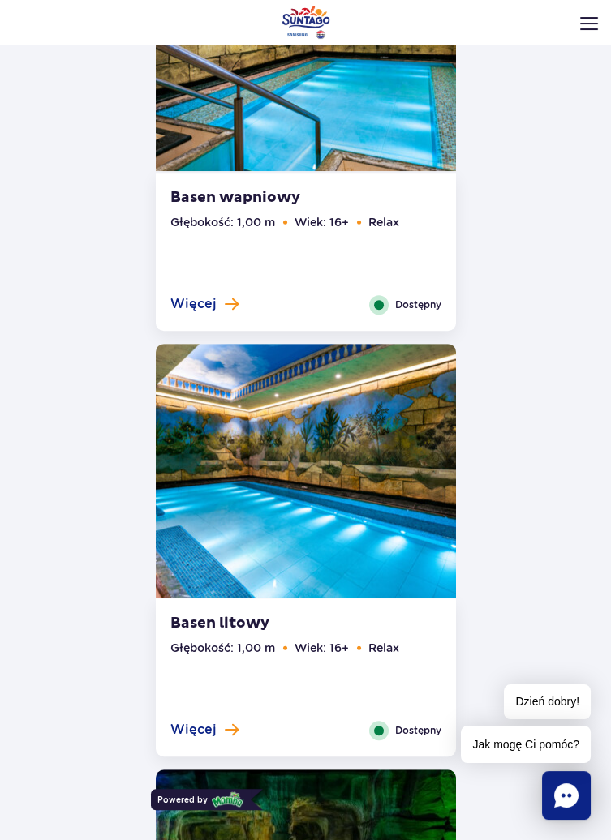
click at [379, 486] on img at bounding box center [306, 471] width 300 height 254
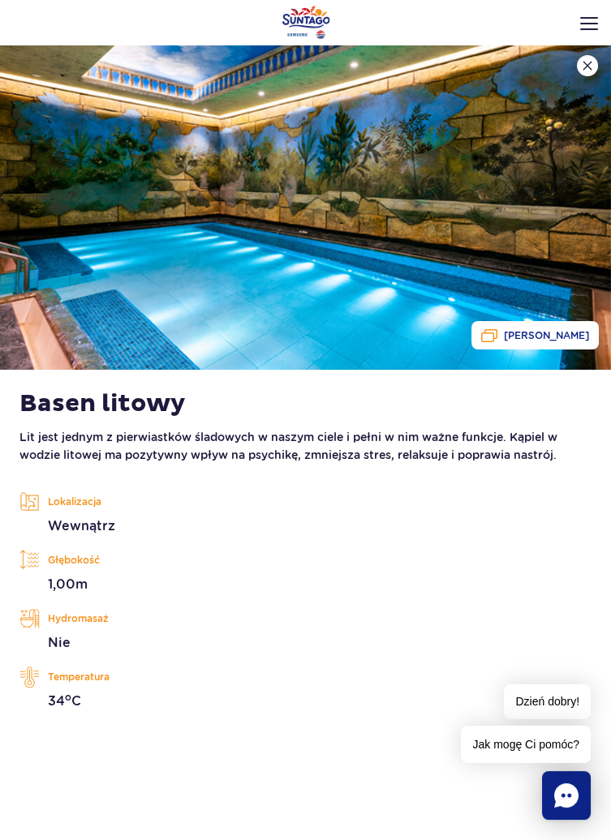
click at [587, 63] on img at bounding box center [587, 66] width 10 height 10
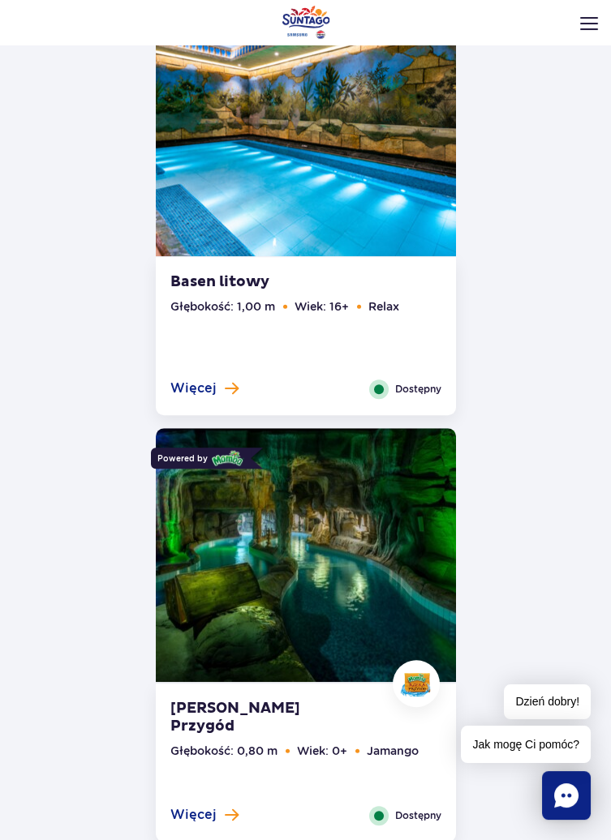
scroll to position [2041, 0]
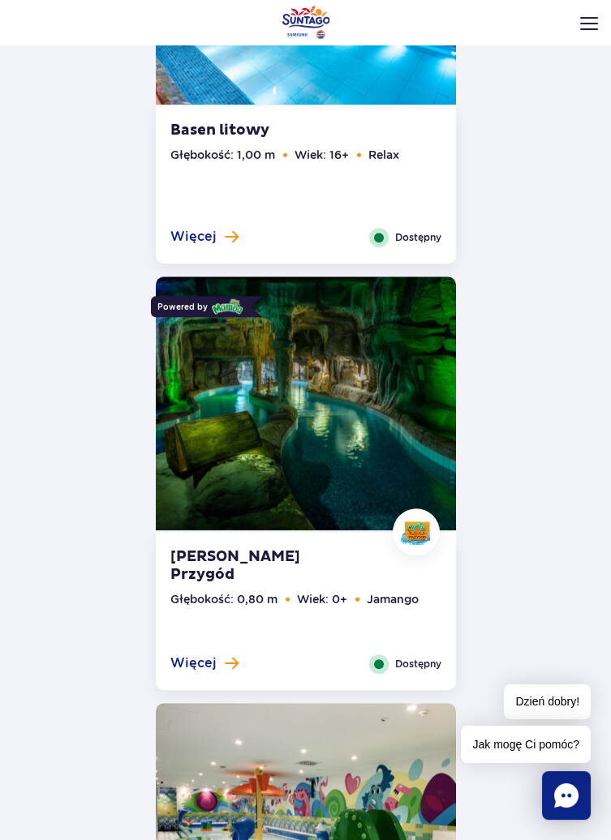
click at [369, 406] on img at bounding box center [306, 404] width 300 height 254
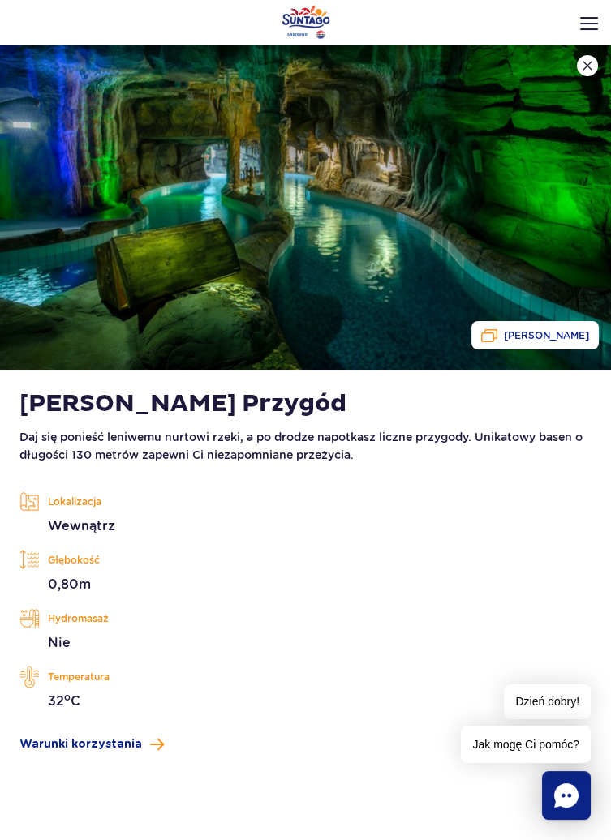
click at [551, 329] on button "Zobacz galerię" at bounding box center [534, 335] width 127 height 28
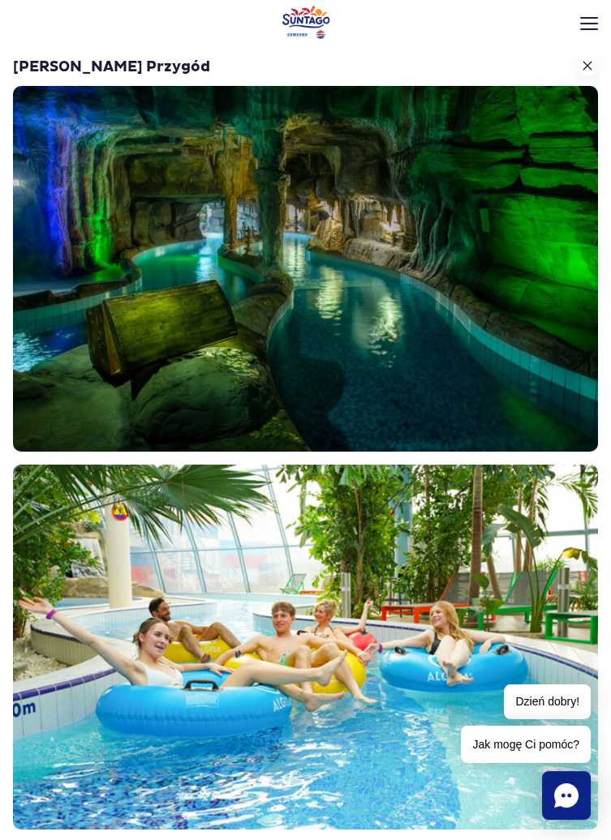
click at [583, 57] on button at bounding box center [587, 65] width 21 height 21
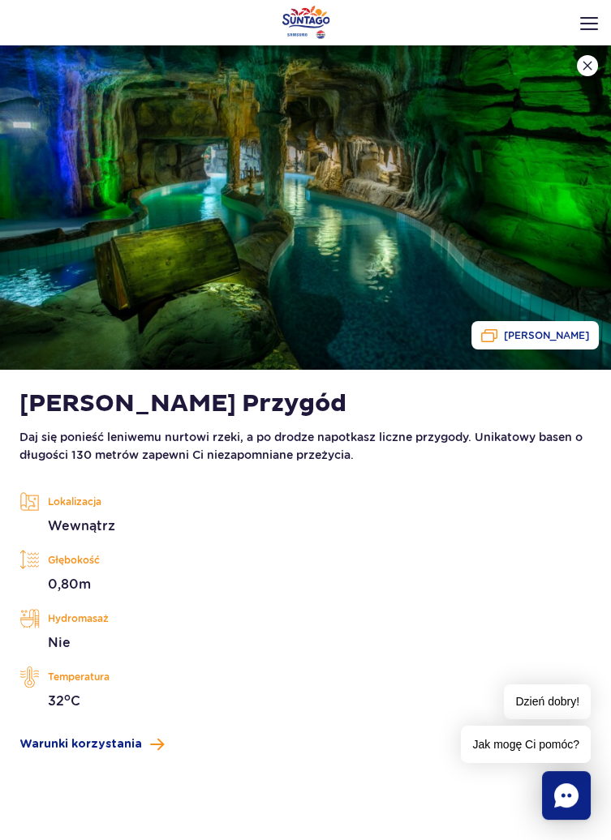
click at [591, 57] on button at bounding box center [587, 65] width 21 height 21
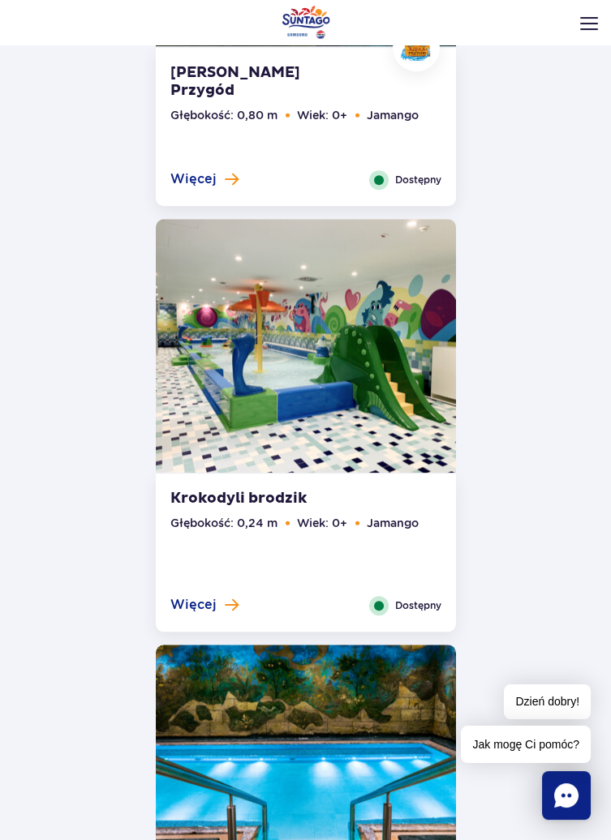
scroll to position [2801, 0]
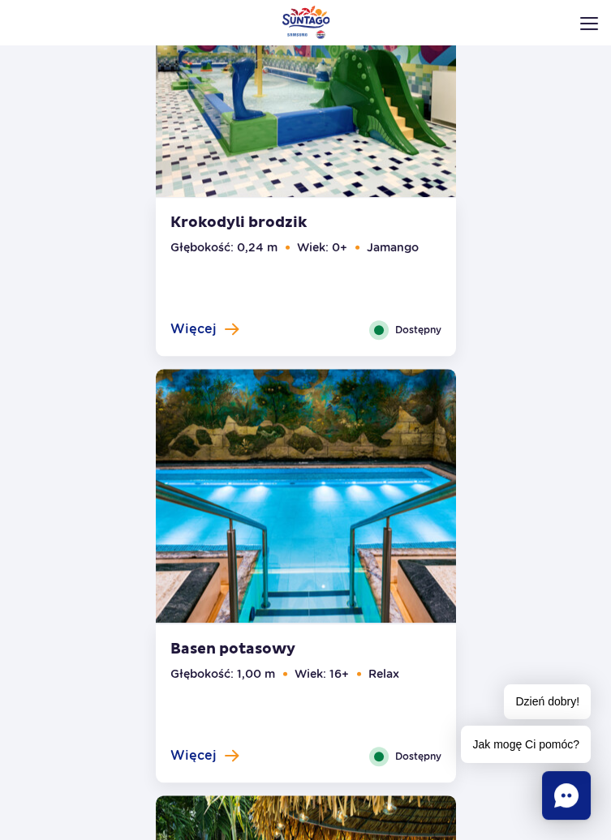
click at [396, 534] on img at bounding box center [306, 496] width 300 height 254
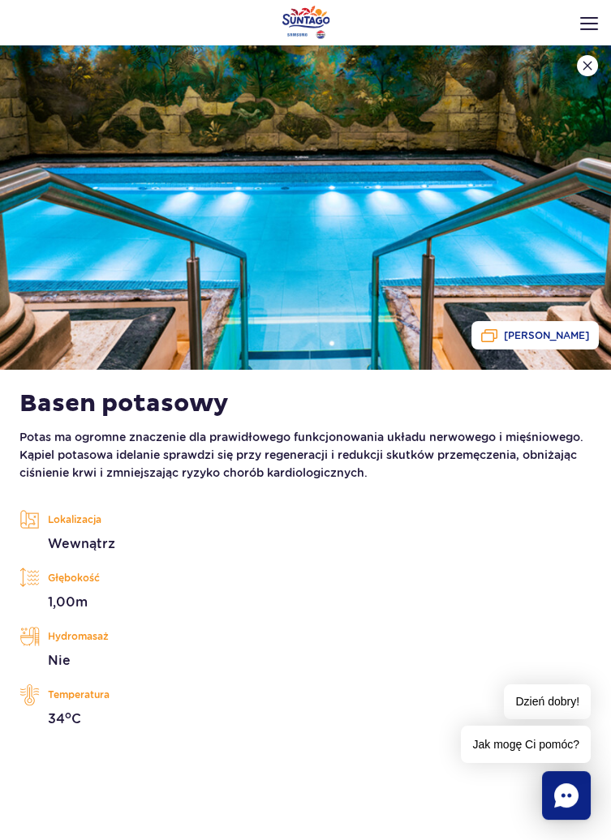
click at [582, 62] on img at bounding box center [587, 66] width 10 height 10
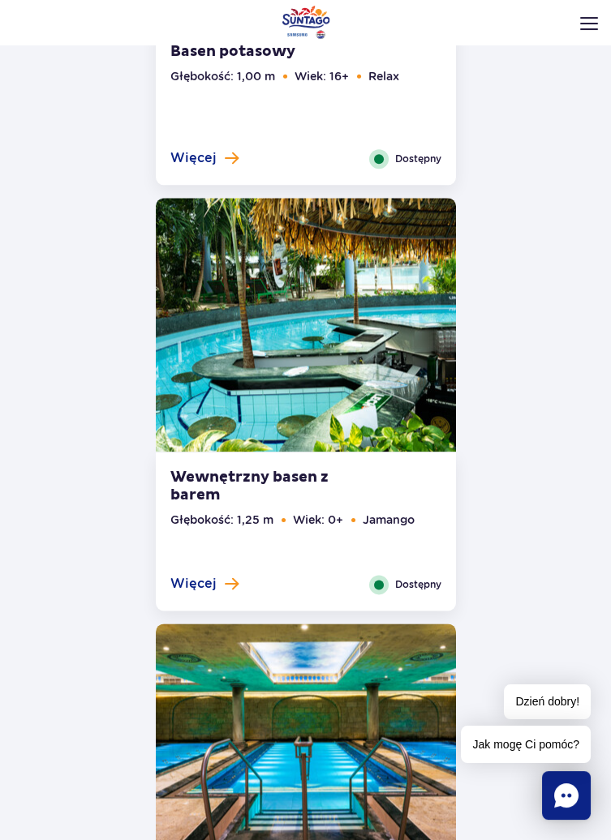
scroll to position [3394, 0]
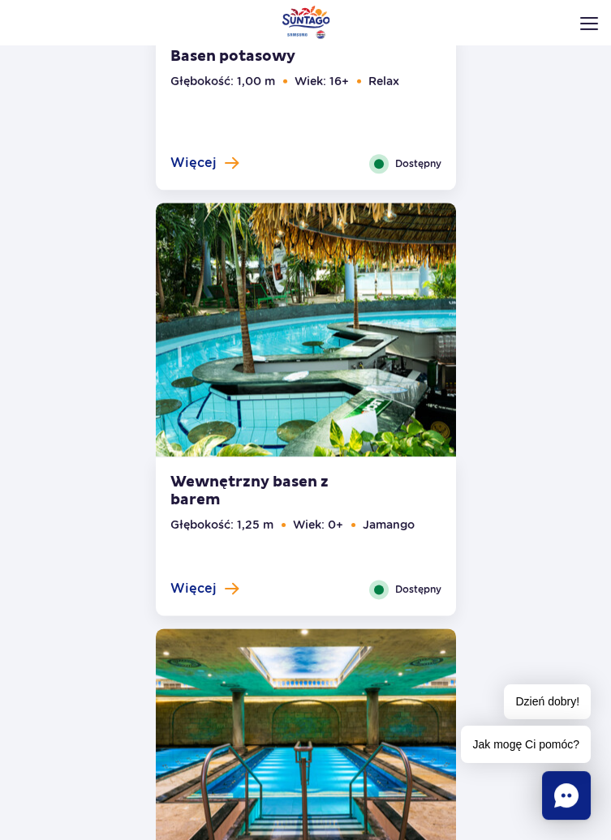
click at [332, 467] on div "Wewnętrzny basen z barem Głębokość: 1,25 m Wiek: 0+ Jamango Więcej Zamknij Dost…" at bounding box center [306, 537] width 300 height 158
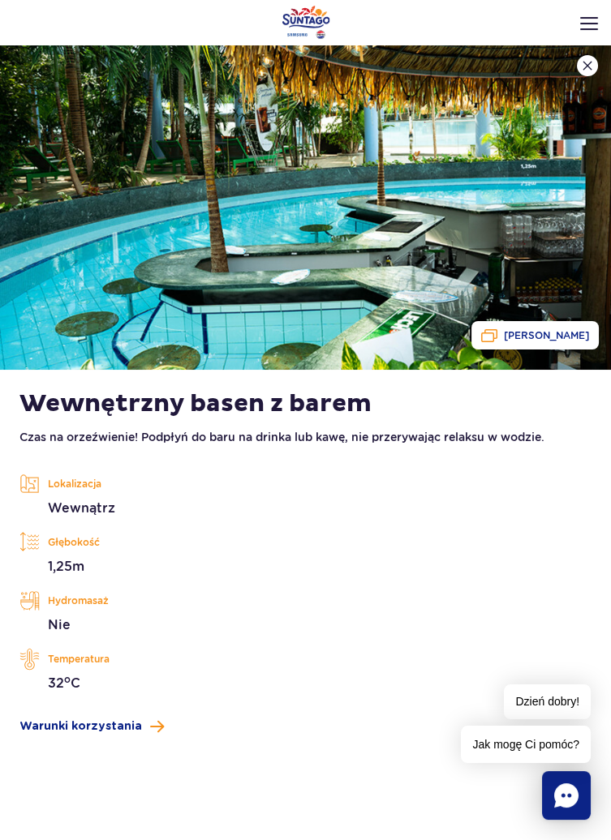
click at [564, 335] on span "Zobacz galerię" at bounding box center [546, 335] width 85 height 11
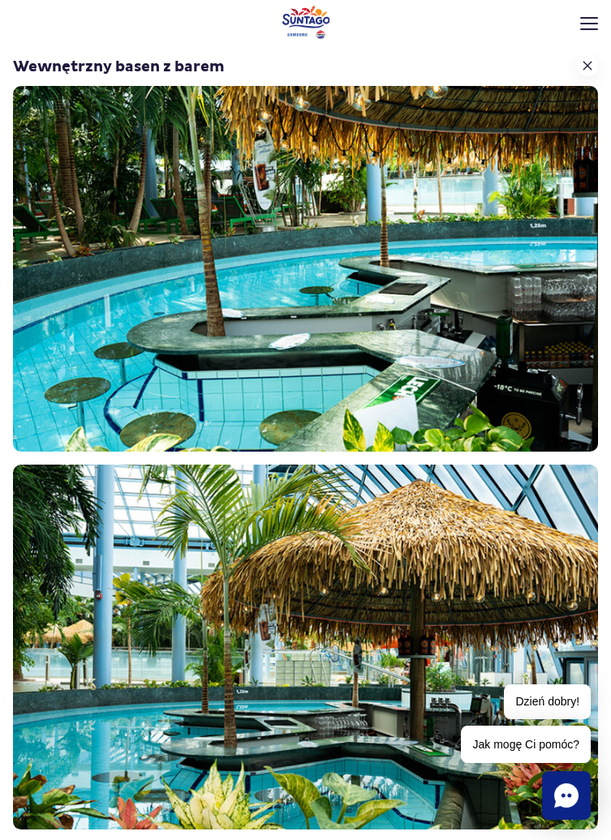
scroll to position [2, 0]
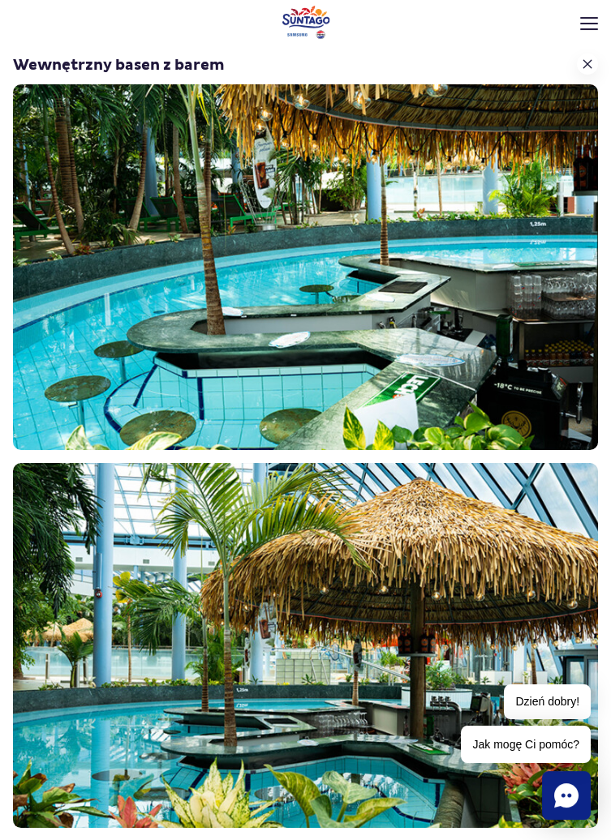
click at [583, 59] on img at bounding box center [587, 64] width 10 height 10
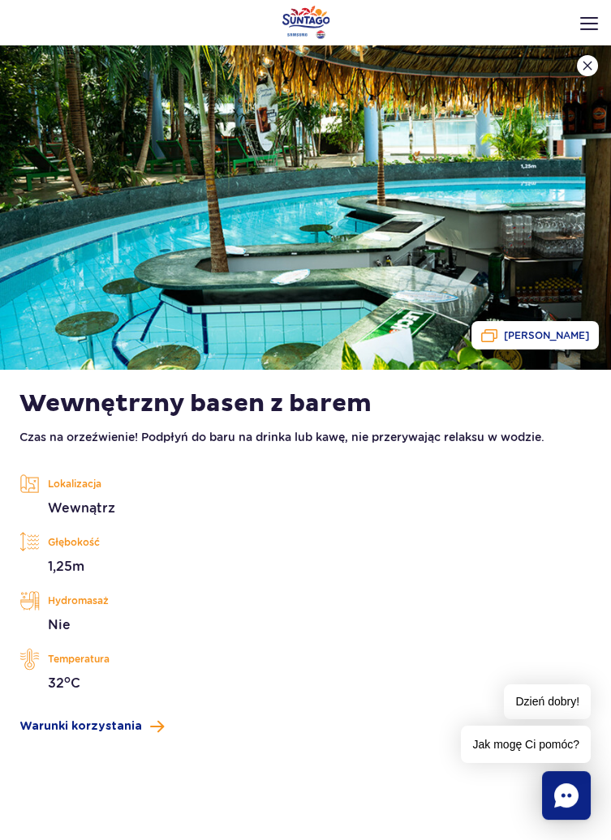
click at [578, 72] on img at bounding box center [305, 207] width 611 height 324
click at [586, 62] on img at bounding box center [587, 66] width 10 height 10
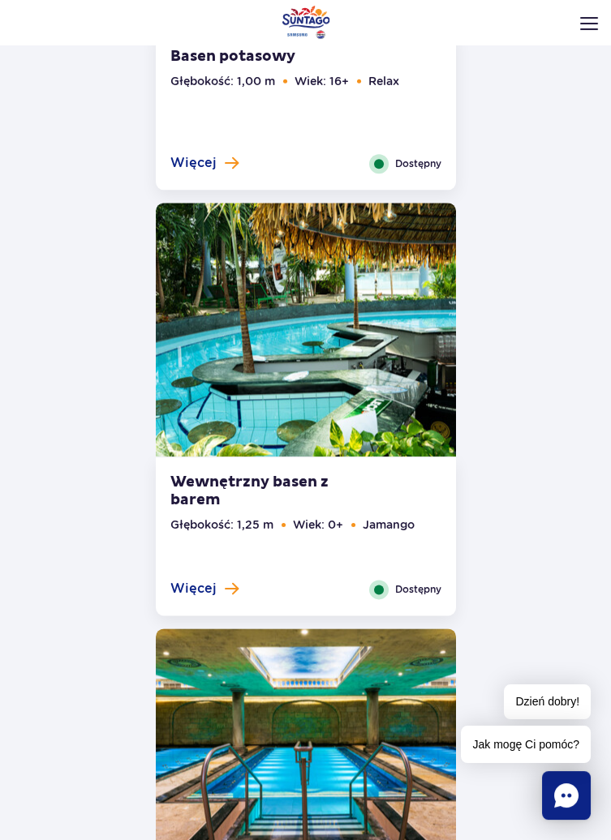
scroll to position [3663, 0]
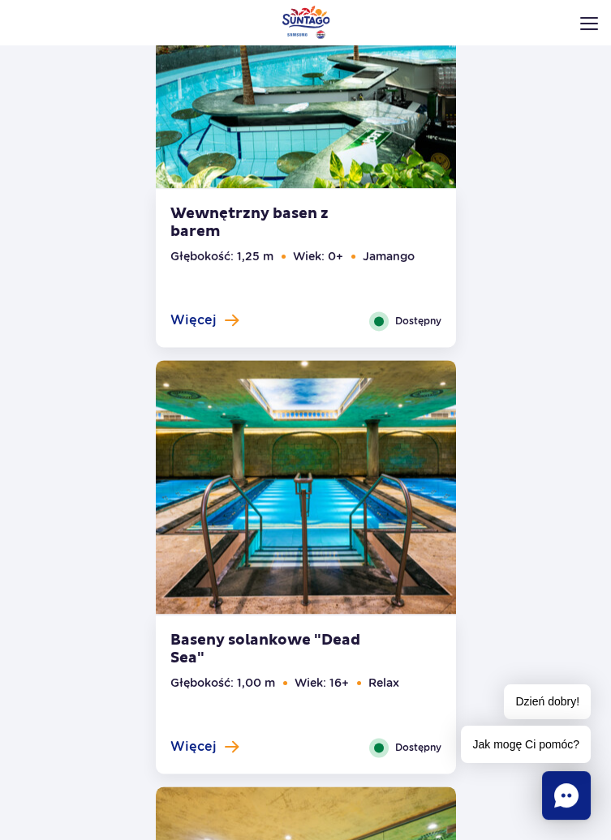
click at [372, 480] on img at bounding box center [306, 487] width 300 height 254
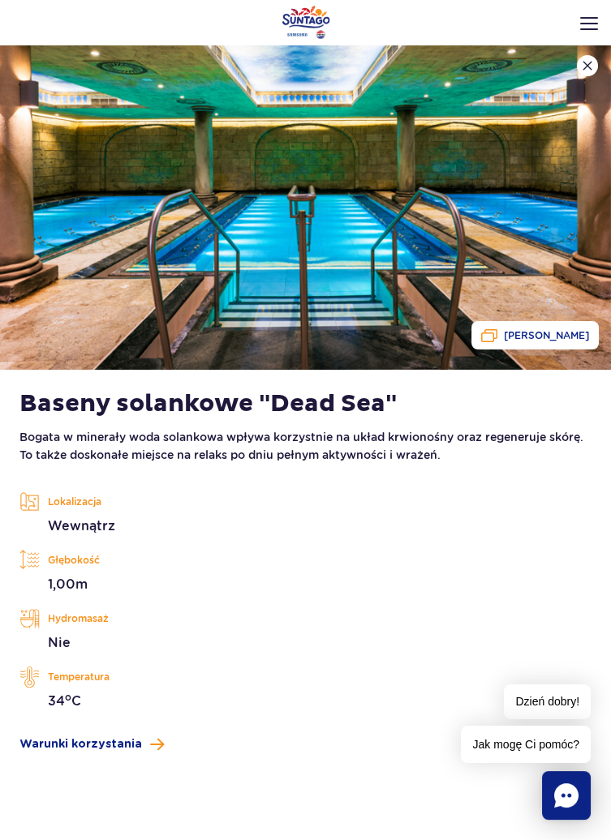
click at [110, 740] on span "Warunki korzystania" at bounding box center [80, 745] width 122 height 17
click at [580, 67] on button at bounding box center [587, 65] width 21 height 21
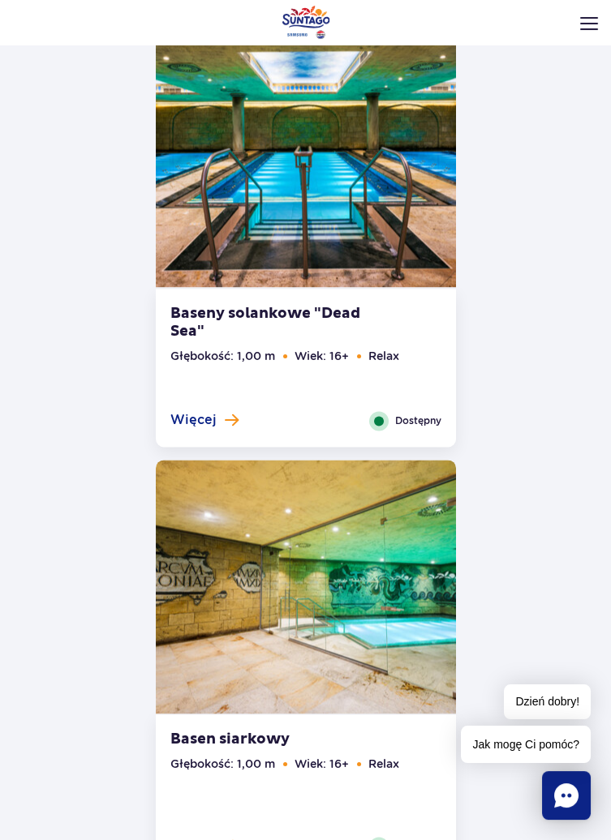
scroll to position [4238, 0]
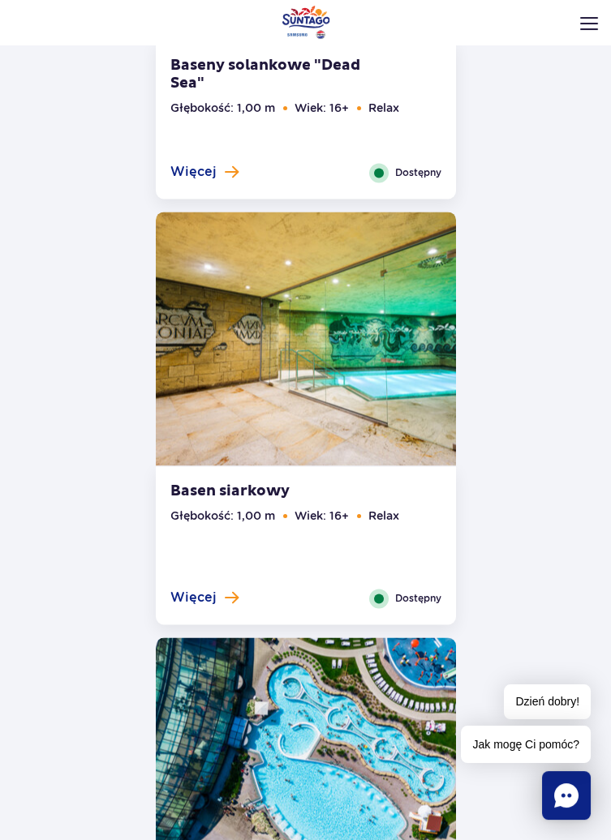
click at [333, 337] on img at bounding box center [306, 339] width 300 height 254
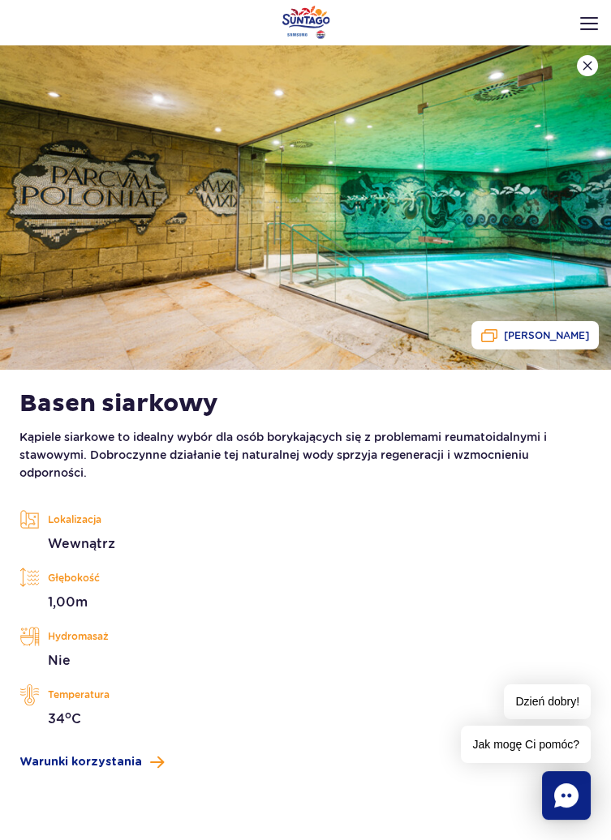
click at [564, 324] on button "Zobacz galerię" at bounding box center [534, 335] width 127 height 28
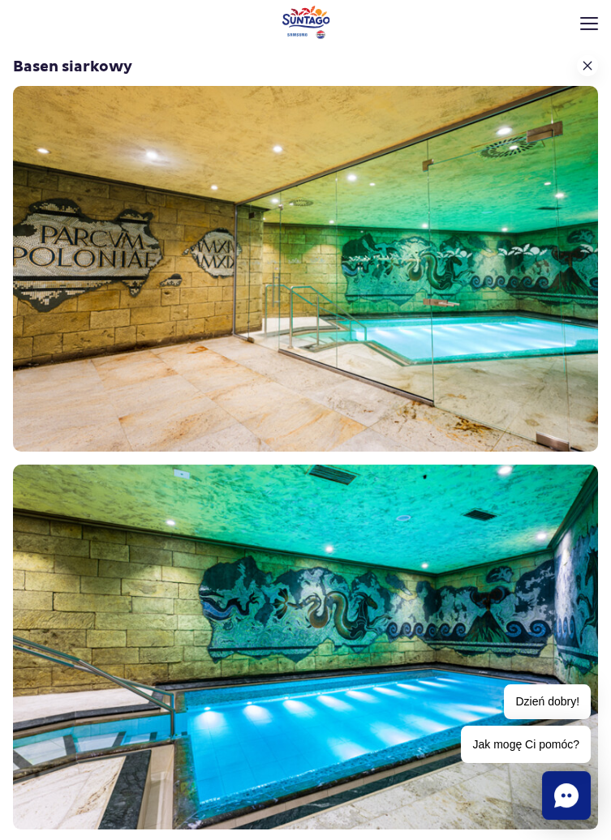
click at [581, 75] on div "Basen siarkowy" at bounding box center [305, 65] width 585 height 41
click at [589, 55] on button at bounding box center [587, 65] width 21 height 21
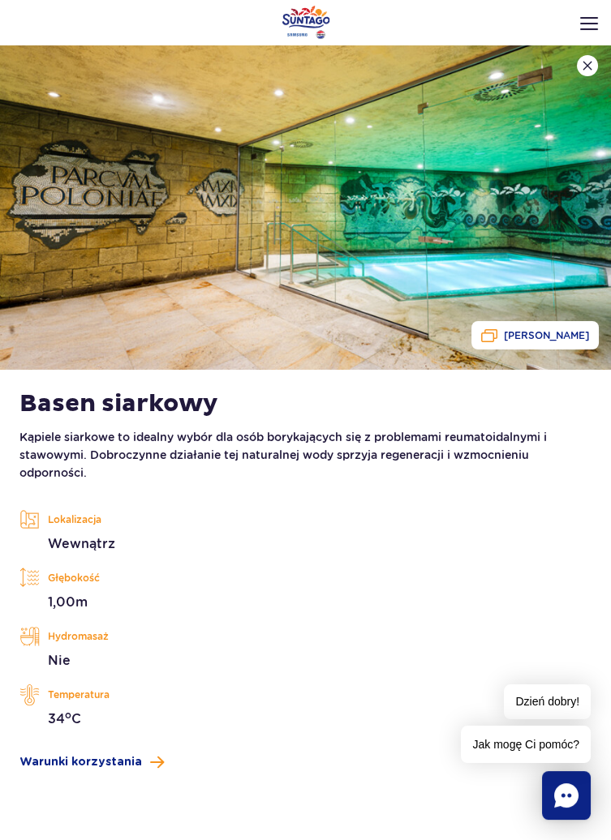
click at [584, 66] on img at bounding box center [587, 66] width 10 height 10
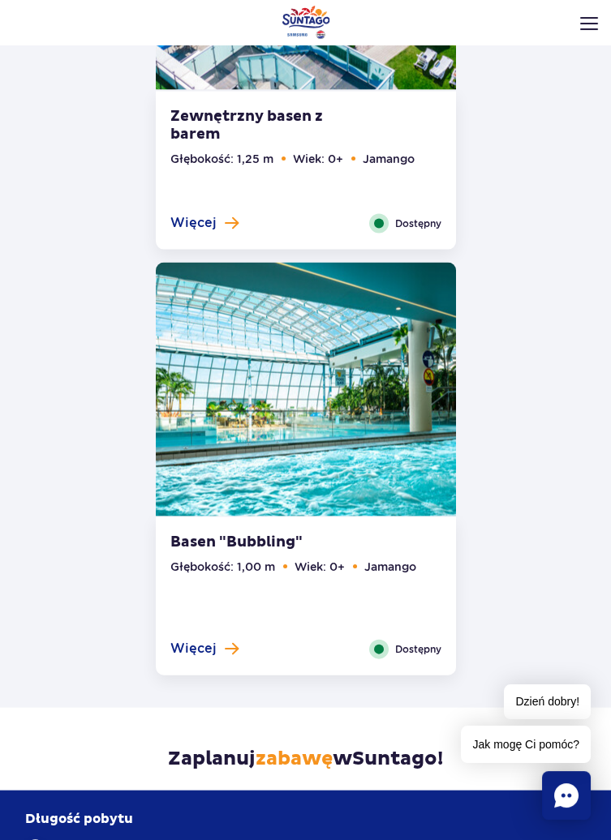
scroll to position [5890, 0]
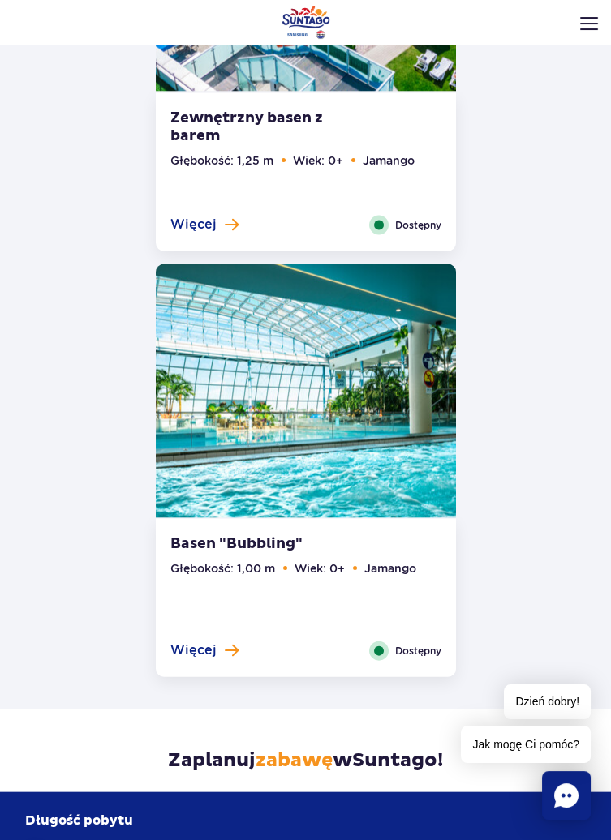
click at [377, 440] on img at bounding box center [306, 391] width 300 height 254
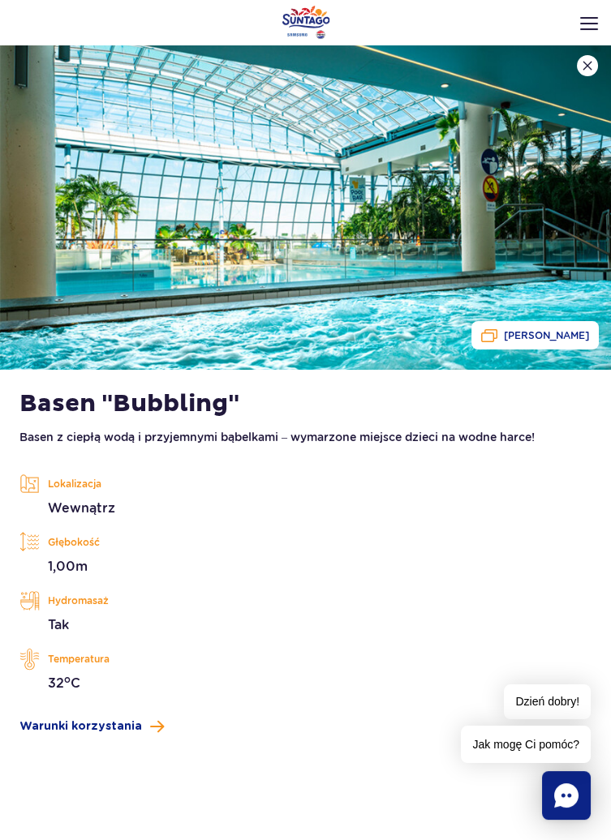
click at [551, 255] on img at bounding box center [305, 207] width 611 height 324
click at [558, 324] on button "Zobacz galerię" at bounding box center [534, 335] width 127 height 28
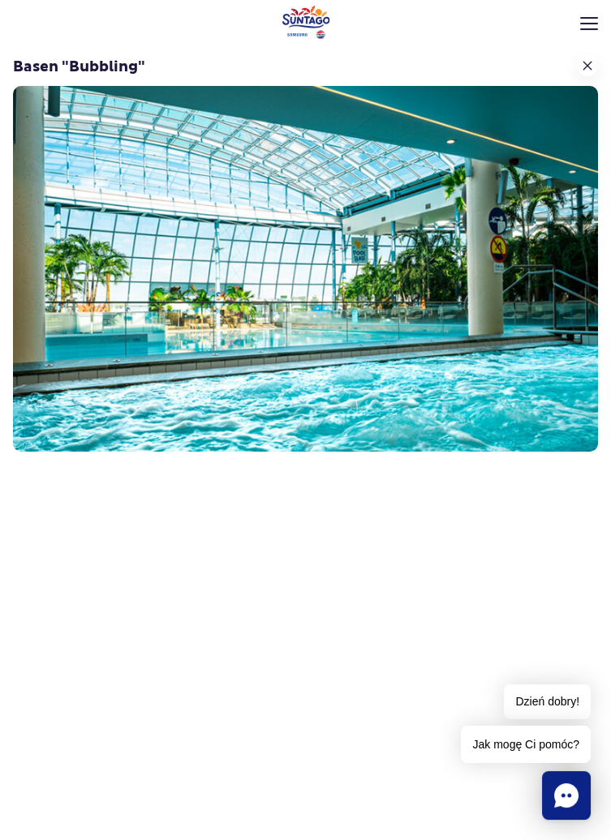
click at [585, 58] on button at bounding box center [587, 65] width 21 height 21
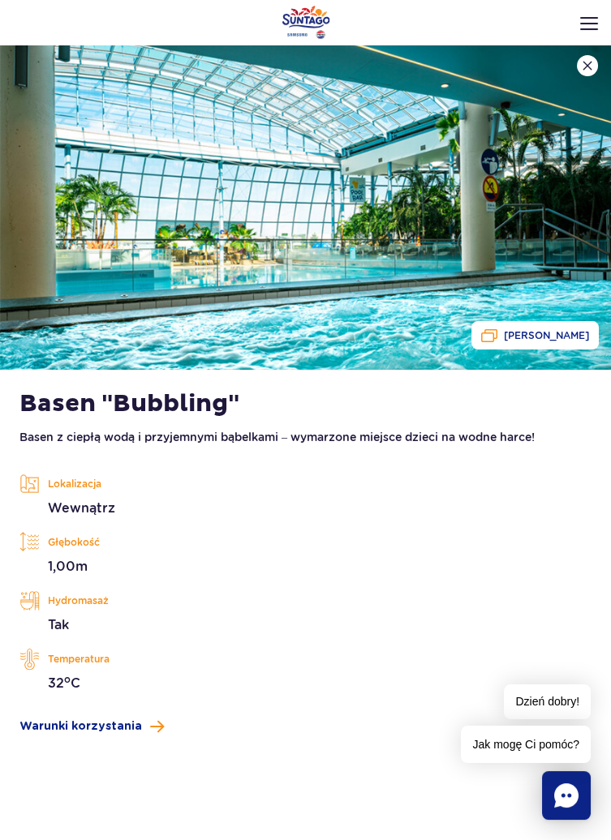
click at [583, 68] on img at bounding box center [587, 66] width 10 height 10
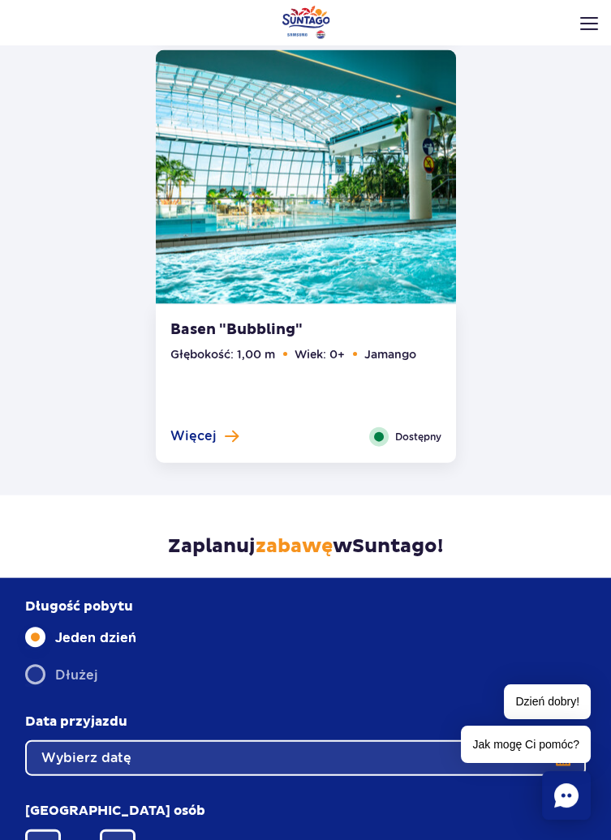
scroll to position [6091, 0]
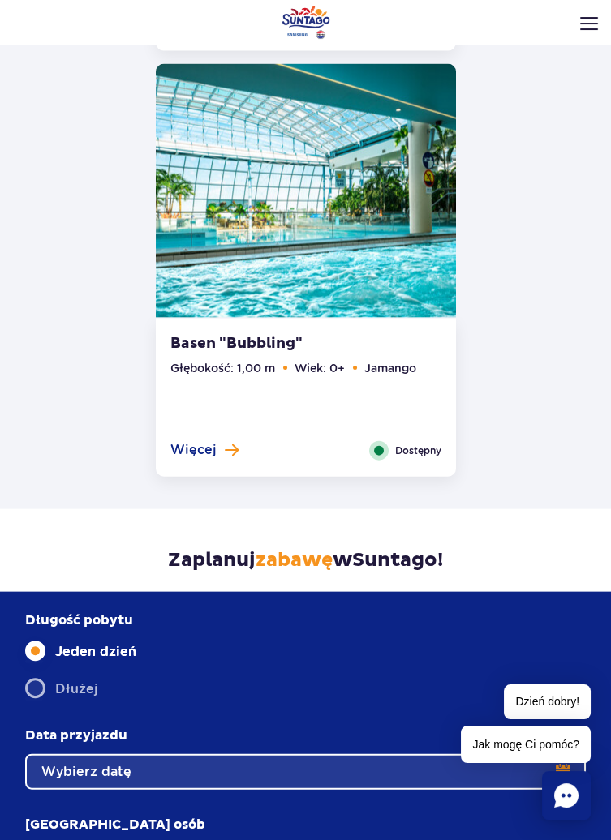
click at [309, 559] on span "zabawę" at bounding box center [294, 560] width 77 height 24
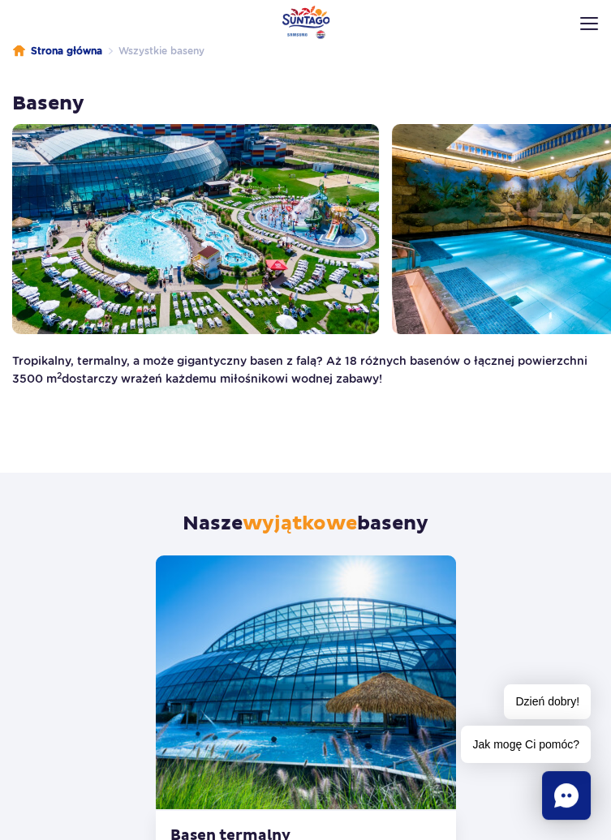
scroll to position [0, 0]
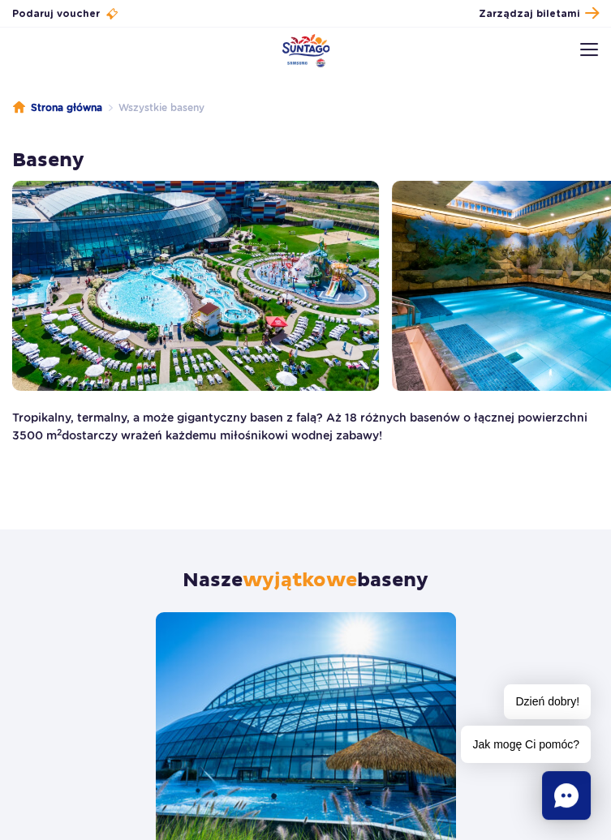
click at [75, 105] on link "Strona główna" at bounding box center [57, 108] width 89 height 16
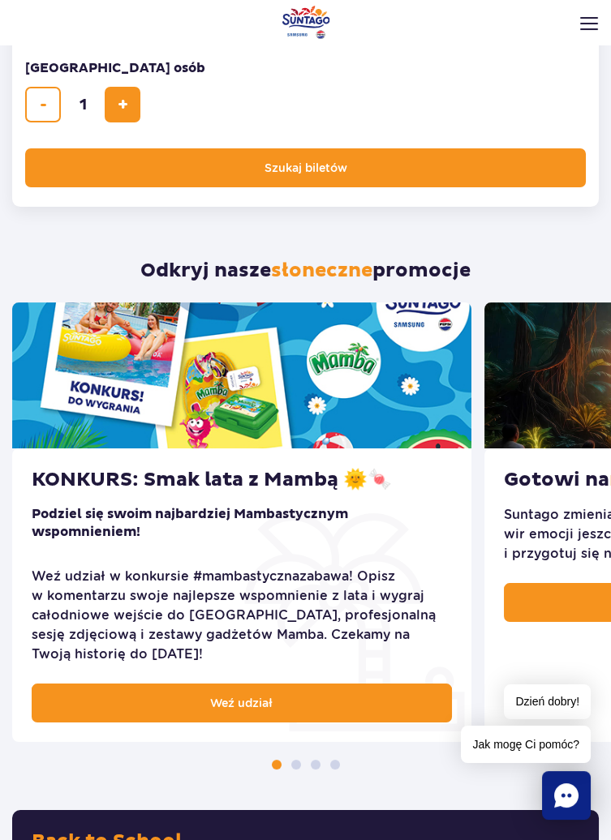
scroll to position [471, 0]
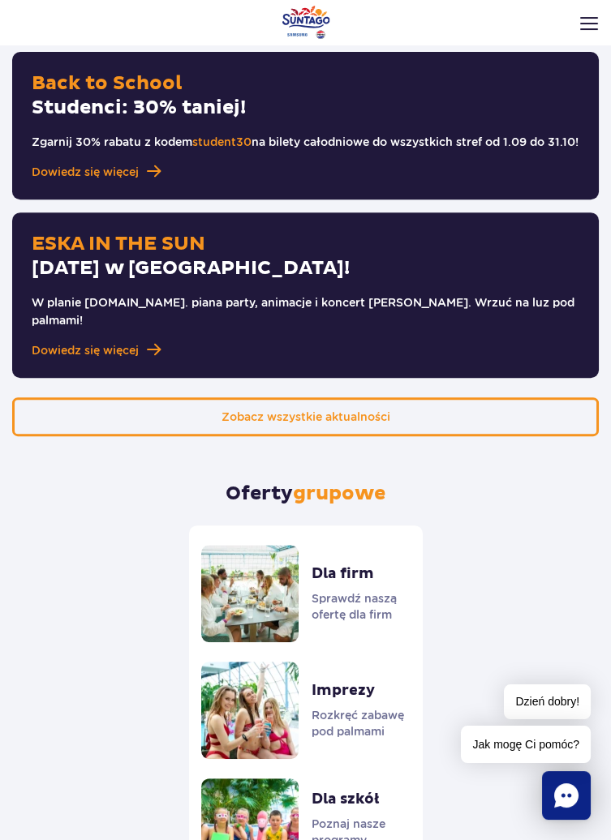
click at [514, 421] on link "Zobacz wszystkie aktualności" at bounding box center [305, 417] width 587 height 39
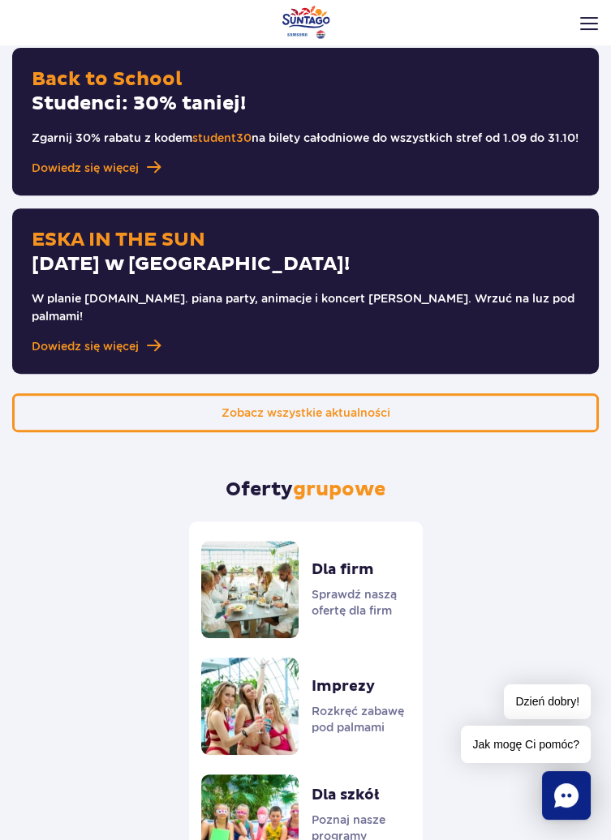
scroll to position [1264, 0]
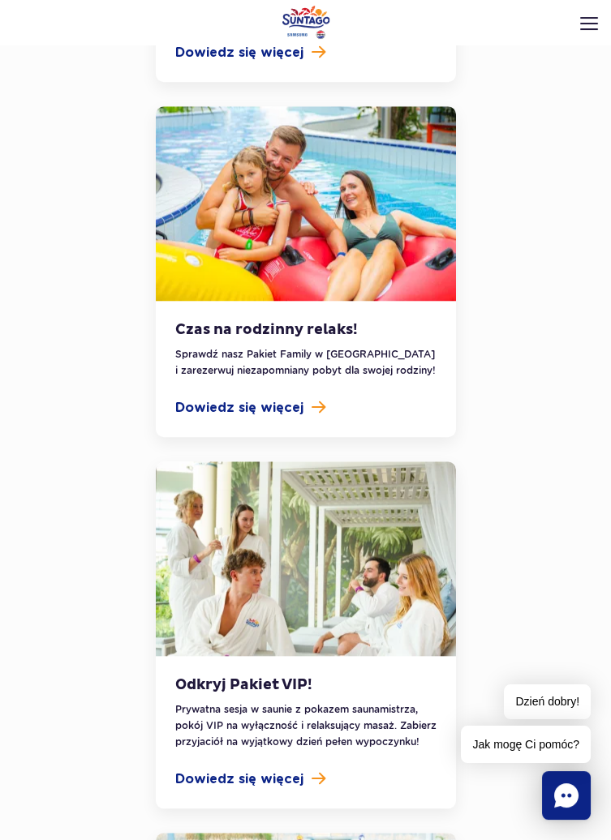
scroll to position [2575, 0]
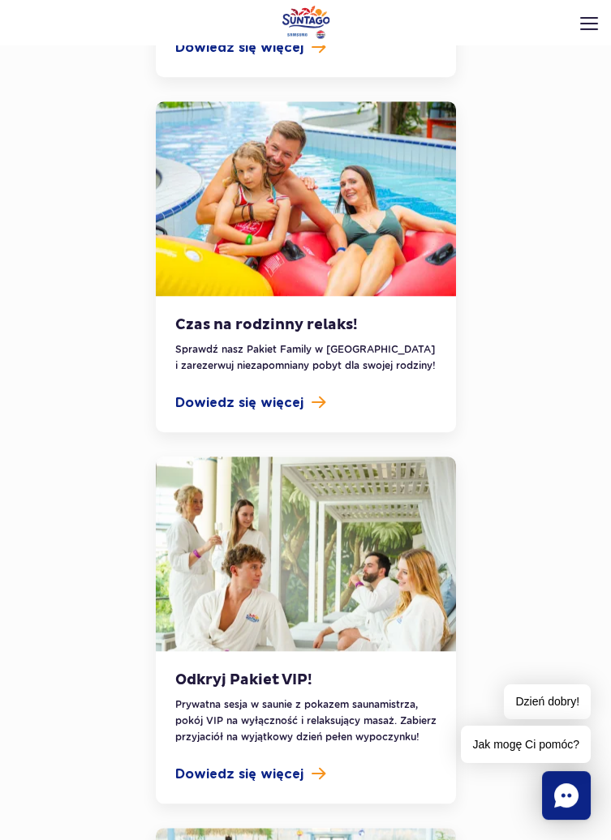
click at [276, 393] on span "Dowiedz się więcej" at bounding box center [239, 402] width 128 height 19
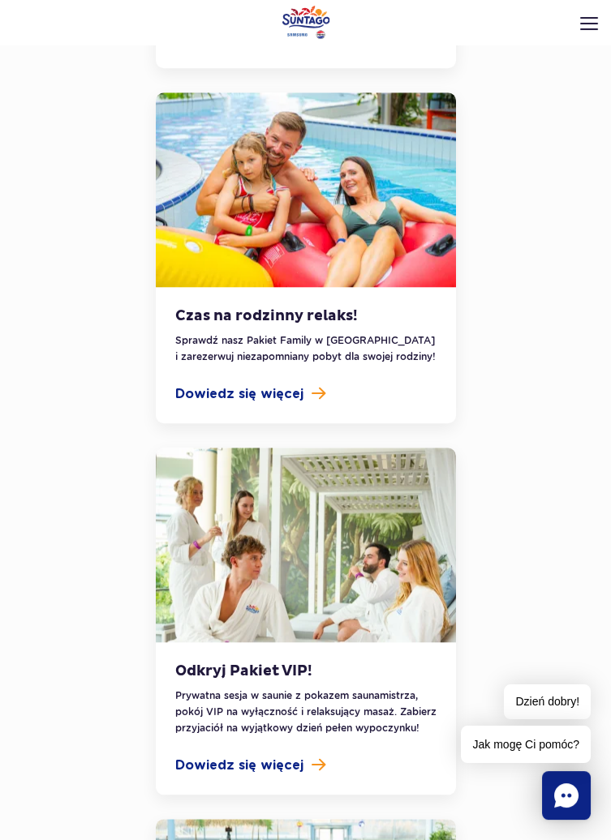
scroll to position [2609, 0]
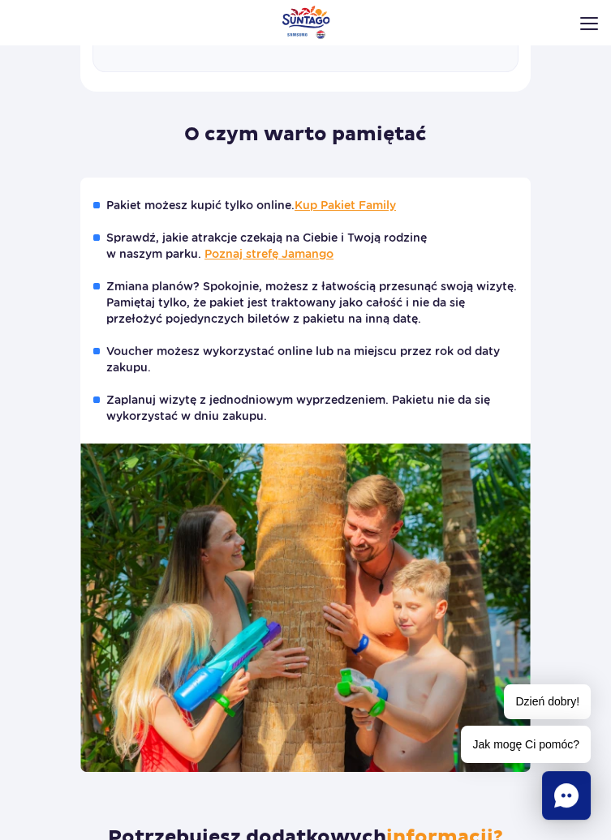
scroll to position [705, 0]
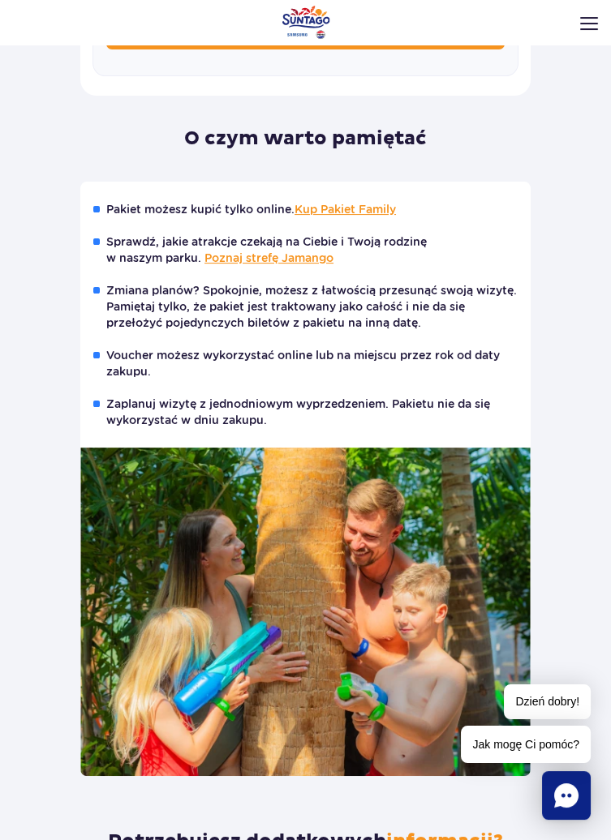
click at [476, 407] on li "Zaplanuj wizytę z jednodniowym wyprzedzeniem. Pakietu nie da się wykorzystać w …" at bounding box center [305, 412] width 424 height 32
click at [284, 251] on link "Poznaj strefę Jamango" at bounding box center [268, 257] width 129 height 13
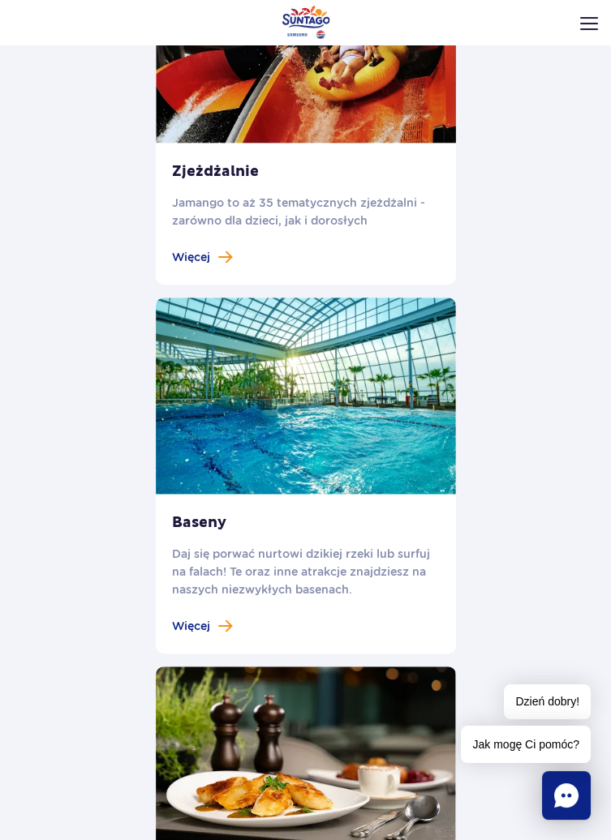
scroll to position [1292, 0]
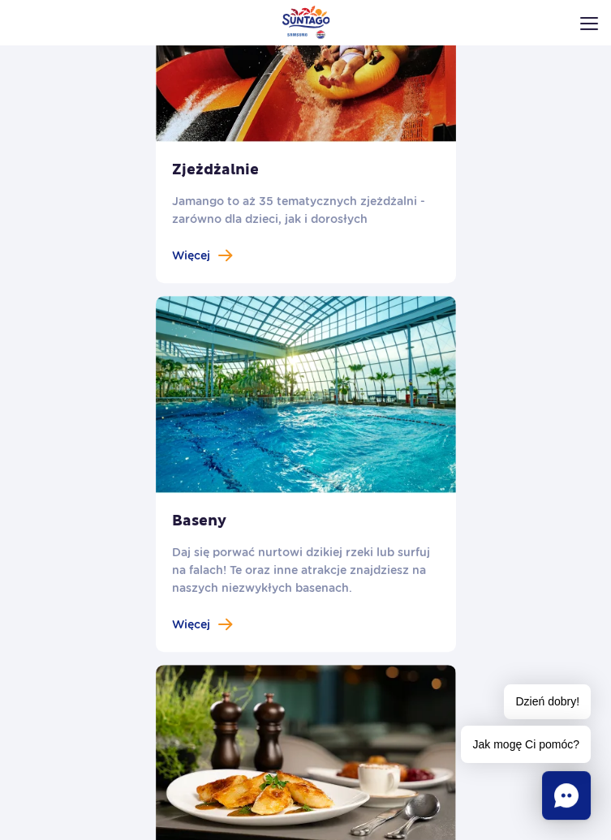
click at [321, 102] on link at bounding box center [306, 123] width 300 height 320
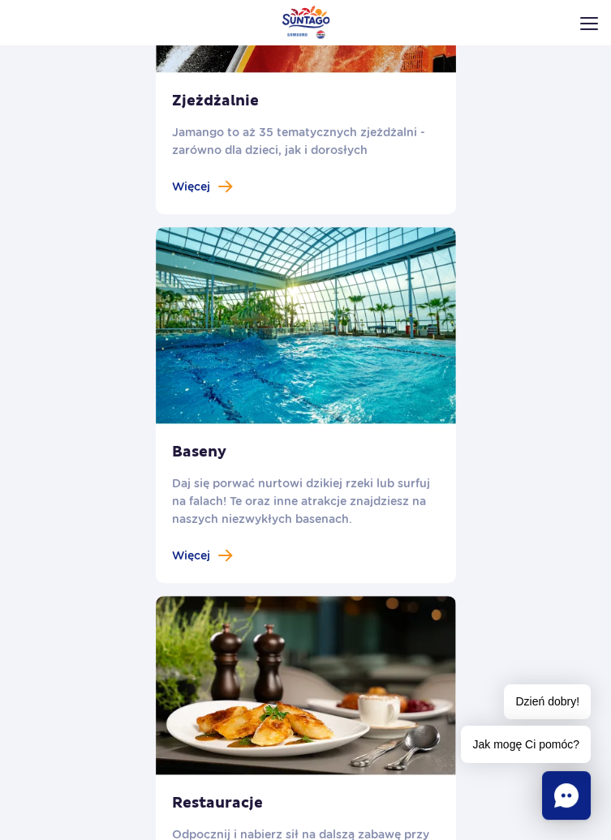
scroll to position [1370, 0]
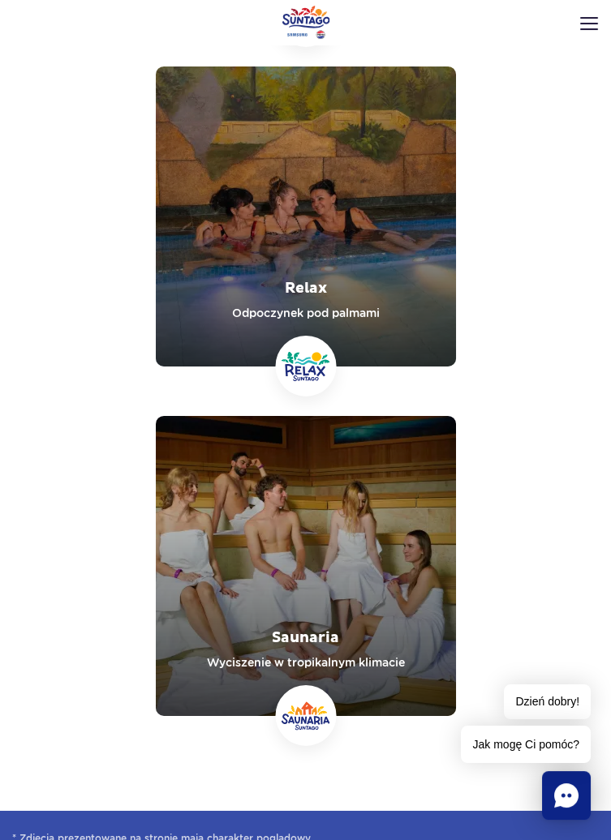
scroll to position [9237, 0]
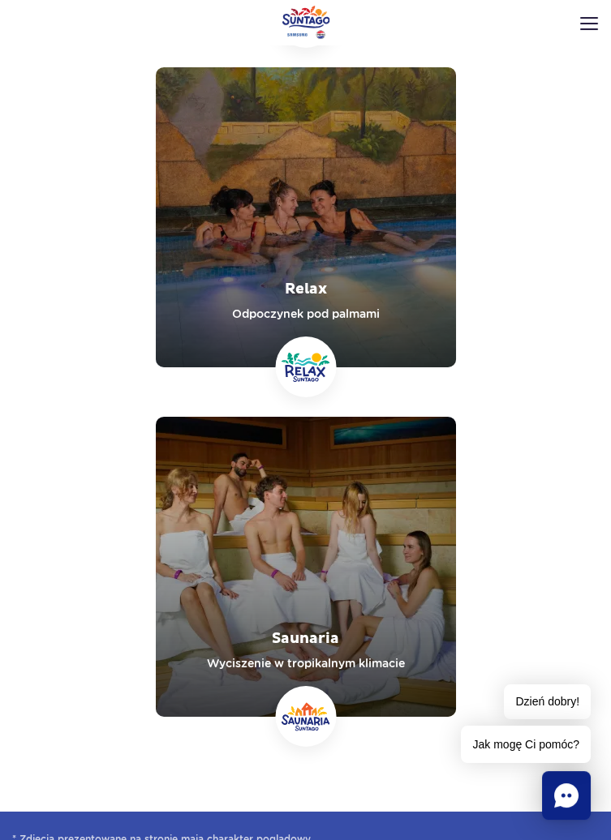
click at [402, 289] on link "Relax" at bounding box center [306, 217] width 300 height 300
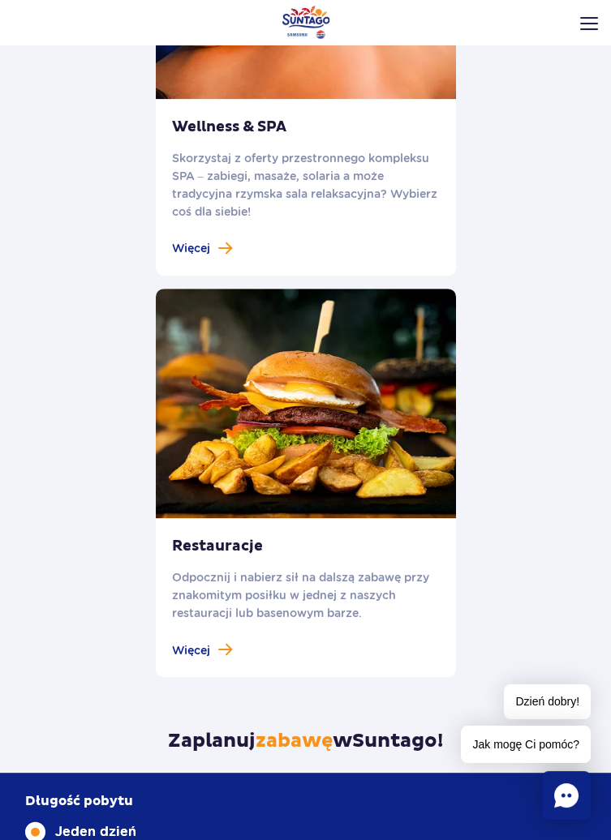
scroll to position [1330, 0]
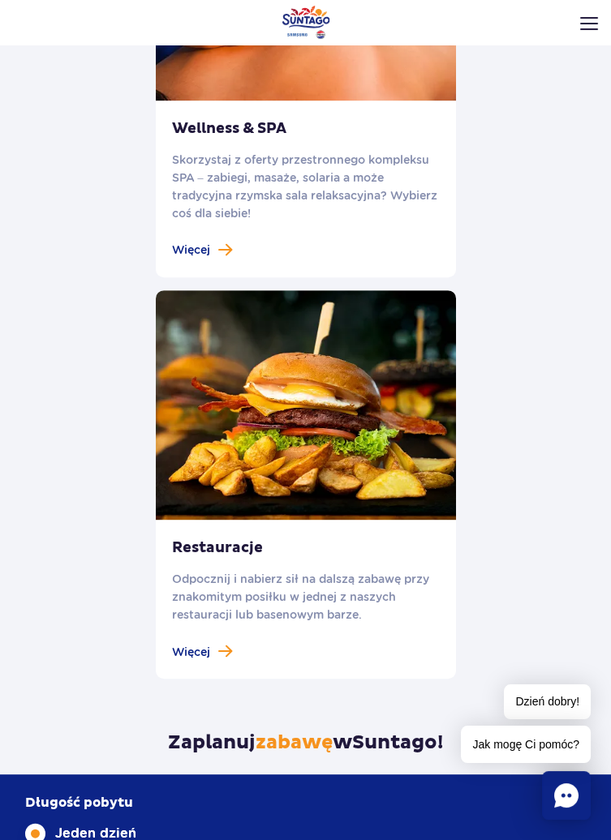
click at [264, 122] on h3 "Wellness & SPA" at bounding box center [229, 129] width 114 height 18
click at [200, 245] on span "Więcej" at bounding box center [191, 250] width 38 height 15
click at [200, 243] on span "Więcej" at bounding box center [191, 250] width 38 height 15
click at [307, 87] on header "Godziny otwarcia pl PL EN UA Moje konto Zarządzaj biletami Aktualny ruch w park…" at bounding box center [305, 63] width 611 height 71
click at [265, 75] on header "Godziny otwarcia pl PL EN UA Moje konto Zarządzaj biletami Aktualny ruch w park…" at bounding box center [305, 63] width 611 height 71
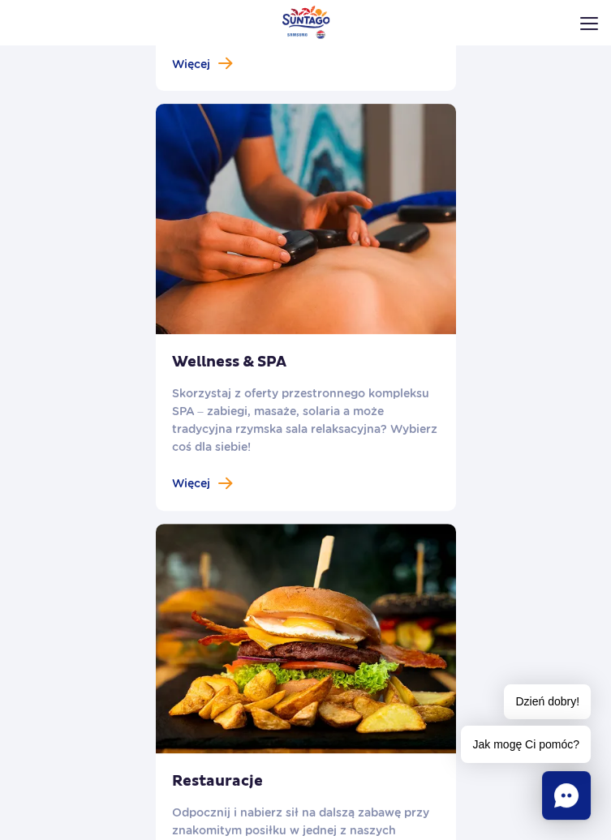
scroll to position [1090, 0]
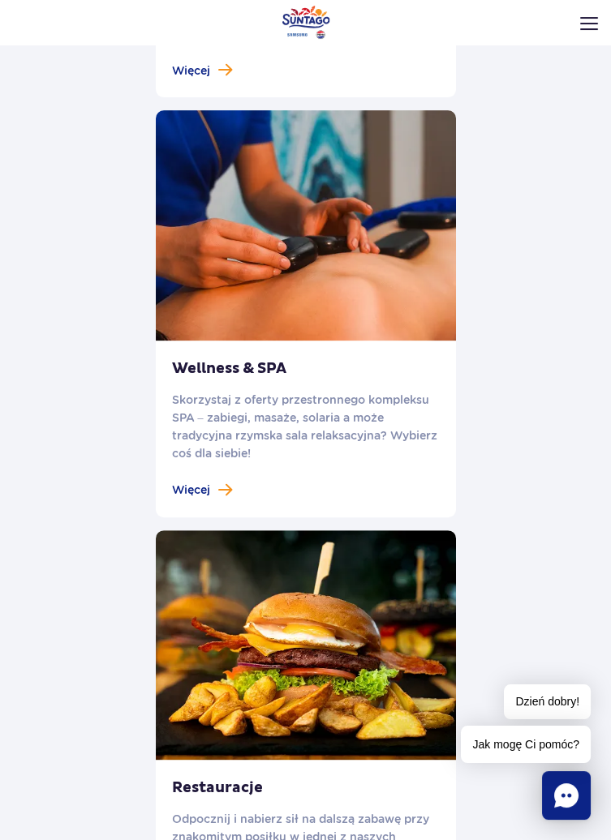
click at [339, 290] on link at bounding box center [306, 313] width 300 height 407
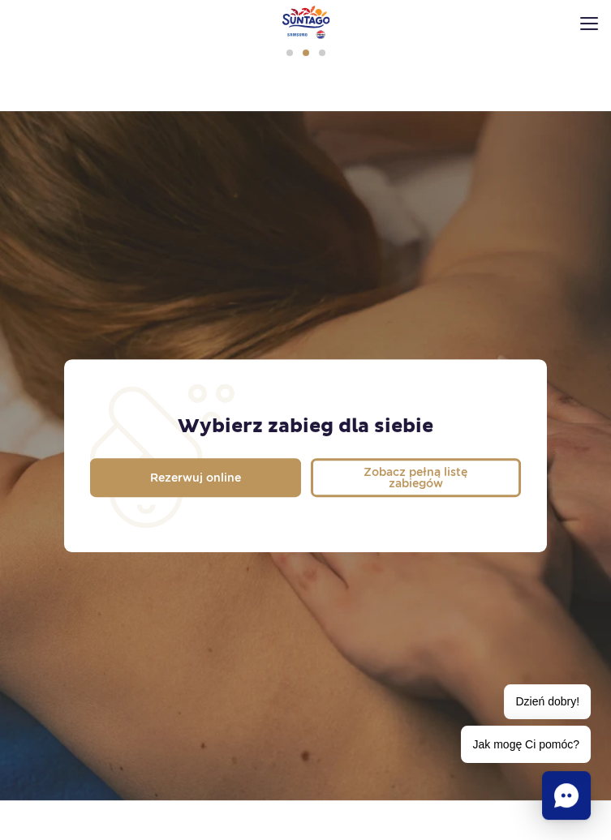
scroll to position [946, 0]
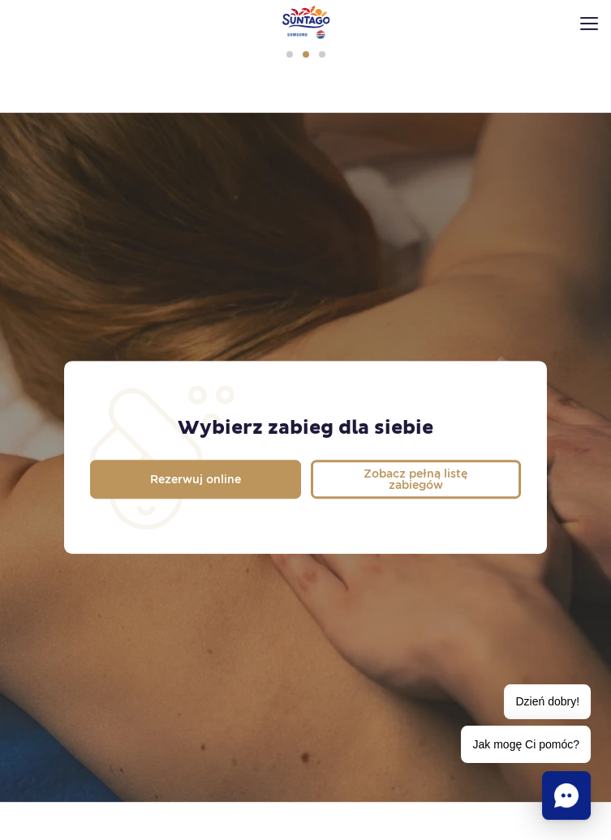
click at [469, 471] on span "Zobacz pełną listę zabiegów" at bounding box center [416, 479] width 154 height 23
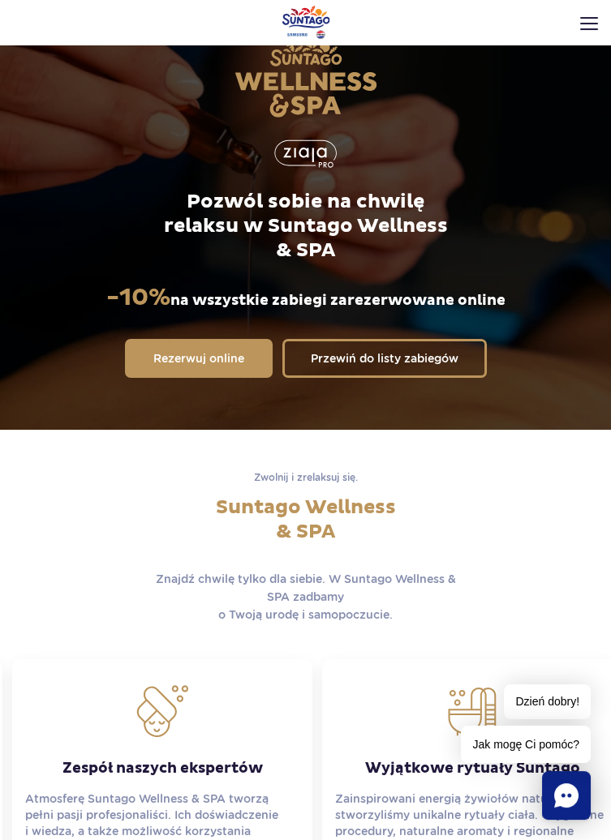
scroll to position [0, 0]
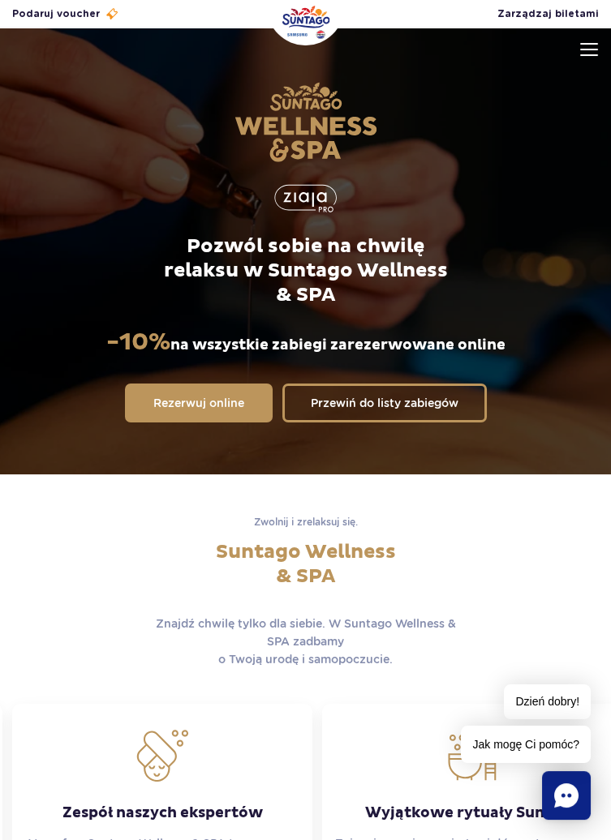
click at [591, 52] on img at bounding box center [589, 49] width 18 height 13
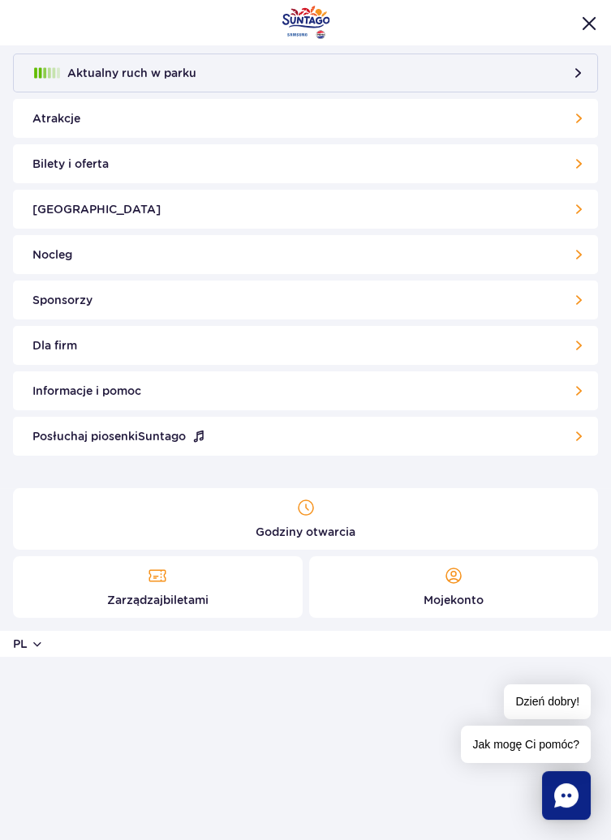
click at [551, 247] on link "Nocleg" at bounding box center [305, 254] width 585 height 39
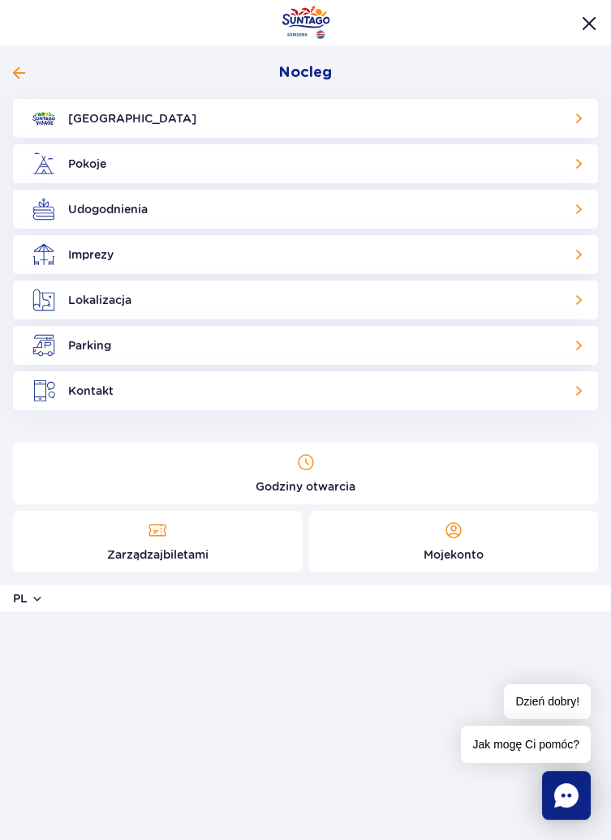
click at [565, 118] on link "Suntago Village" at bounding box center [305, 118] width 585 height 39
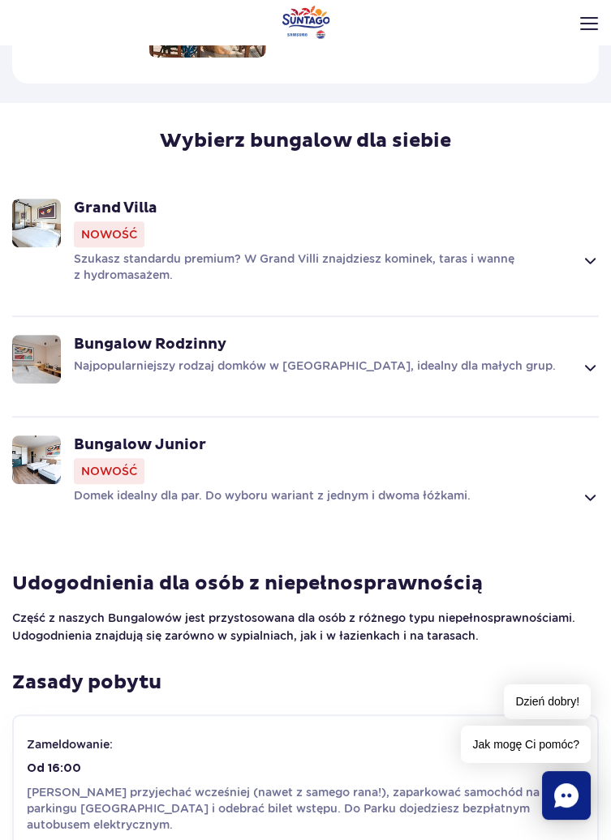
scroll to position [1114, 0]
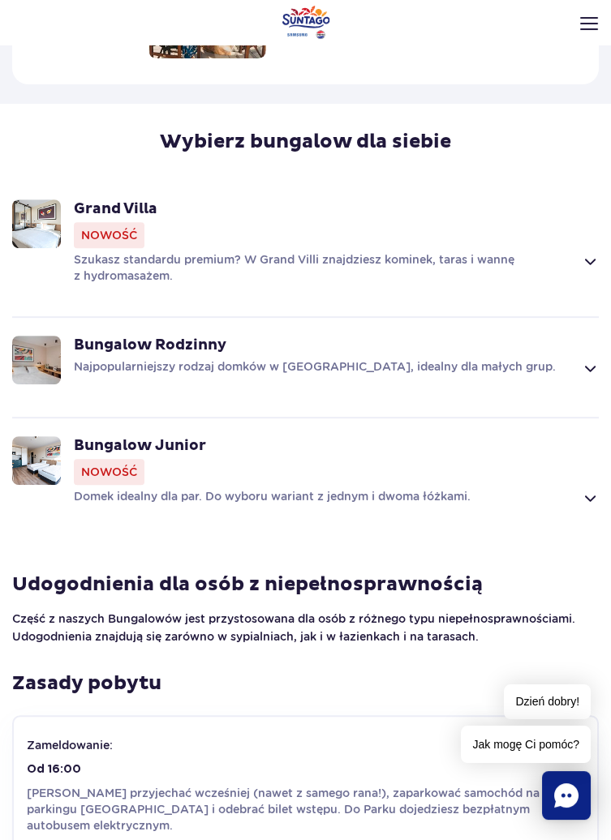
click at [591, 359] on span at bounding box center [589, 368] width 19 height 19
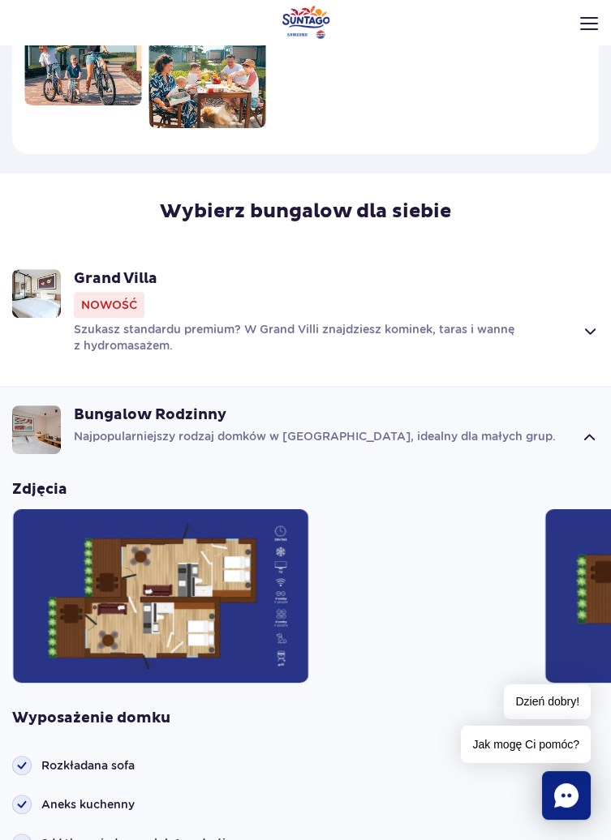
scroll to position [1042, 0]
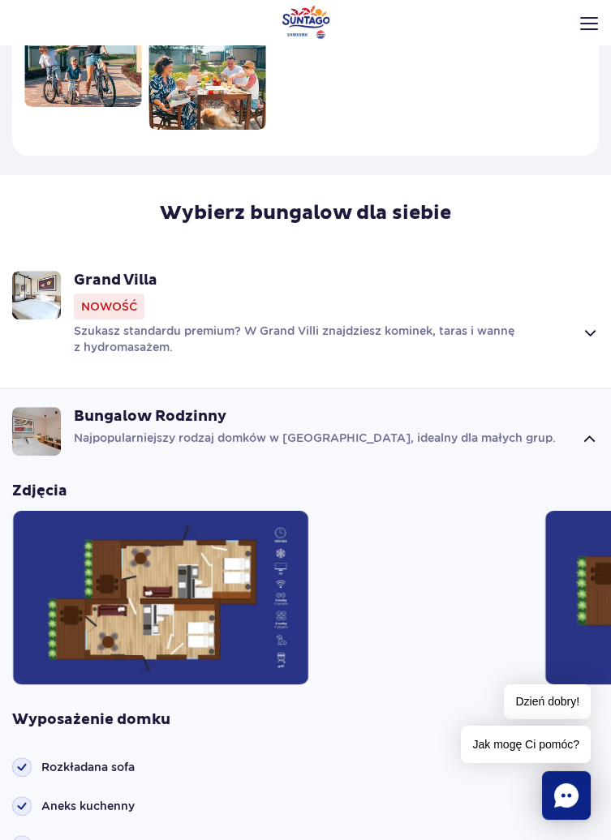
click at [317, 430] on p "Najpopularniejszy rodzaj domków w Suntago Village, idealny dla małych grup." at bounding box center [324, 439] width 500 height 19
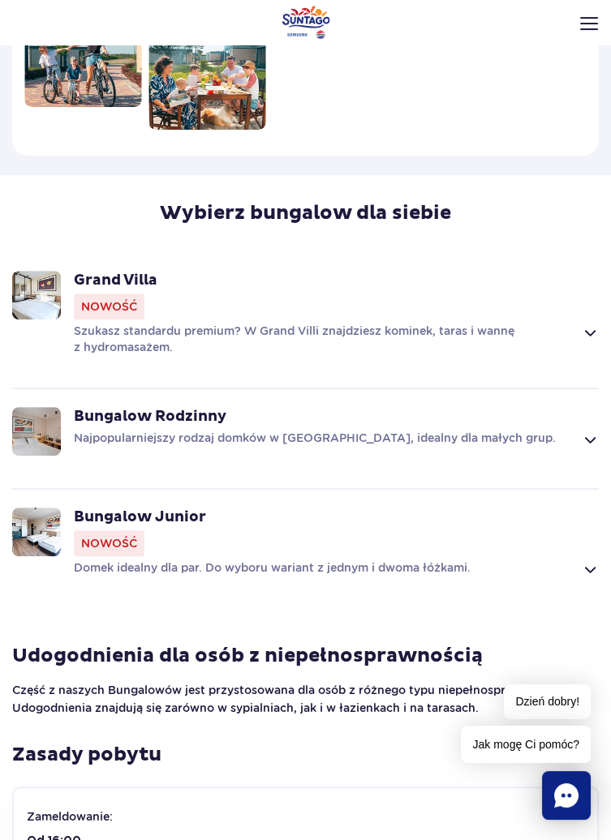
click at [594, 324] on span at bounding box center [589, 332] width 19 height 19
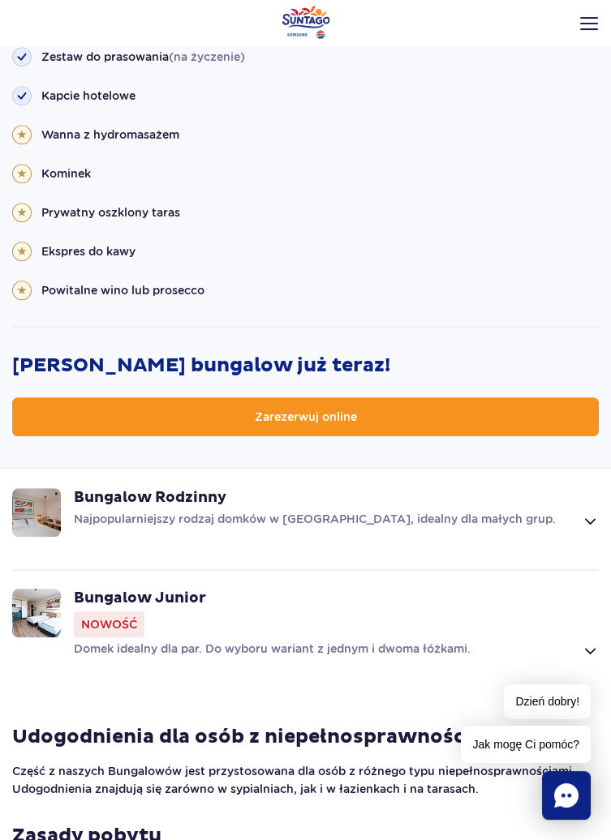
scroll to position [2103, 0]
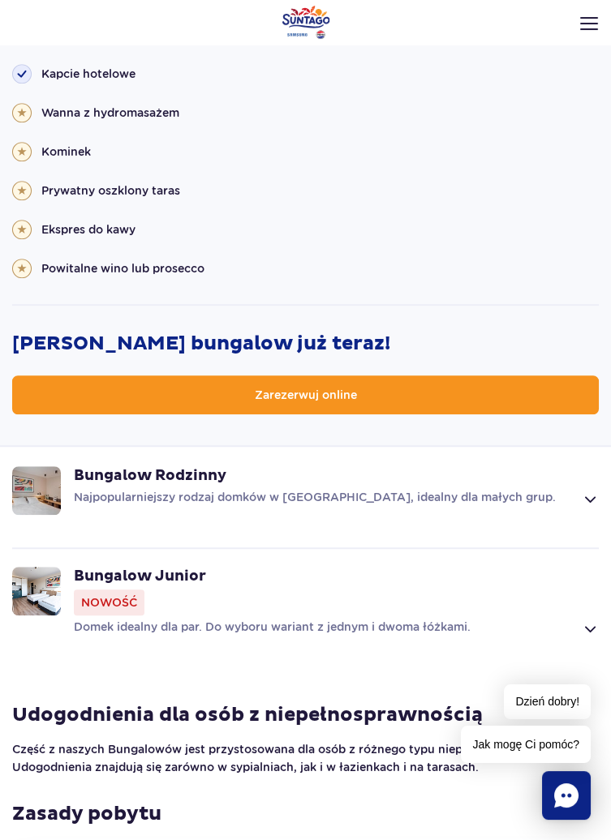
click at [432, 377] on link "Zarezerwuj online" at bounding box center [305, 395] width 587 height 39
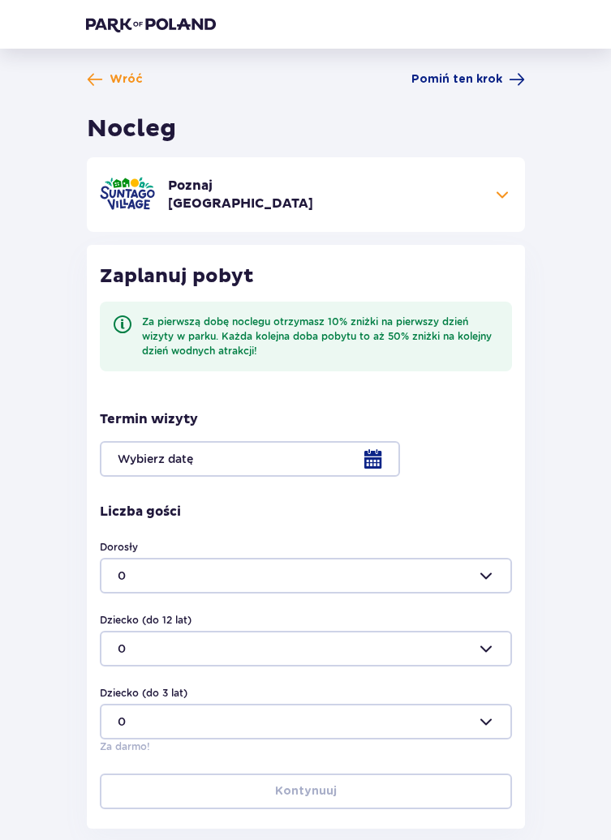
click at [367, 451] on div at bounding box center [306, 459] width 412 height 36
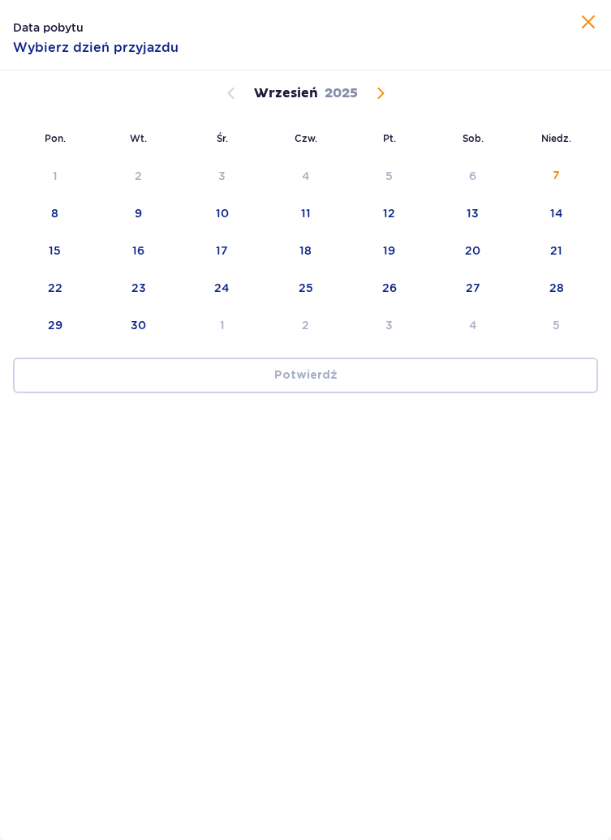
click at [471, 214] on div "13" at bounding box center [472, 213] width 12 height 16
click at [552, 208] on div "14" at bounding box center [556, 213] width 13 height 16
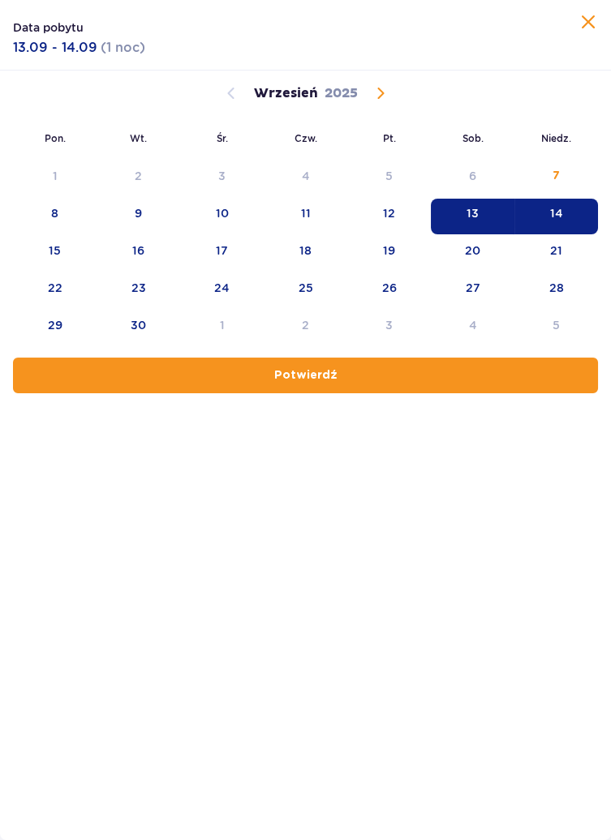
click at [422, 374] on button "Potwierdź" at bounding box center [305, 376] width 585 height 36
type input "13.09.25 - 14.09.25"
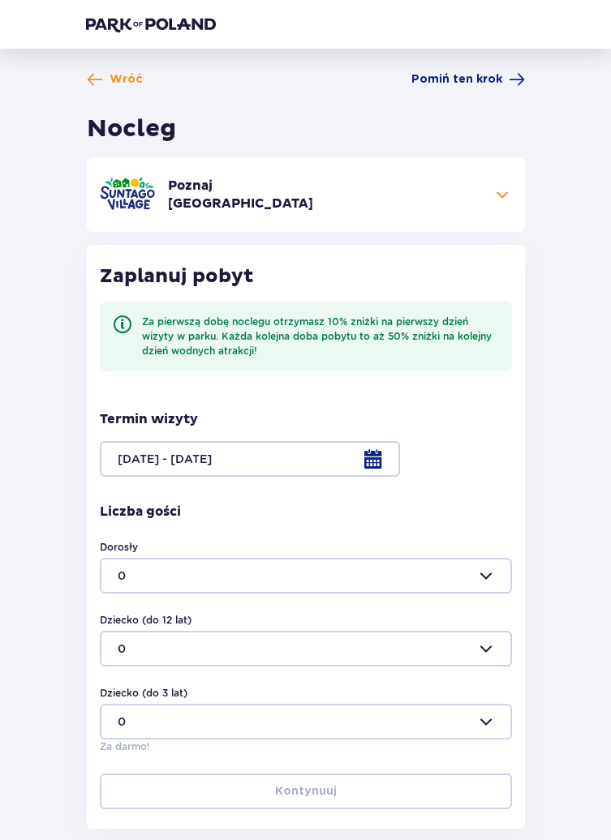
scroll to position [3, 0]
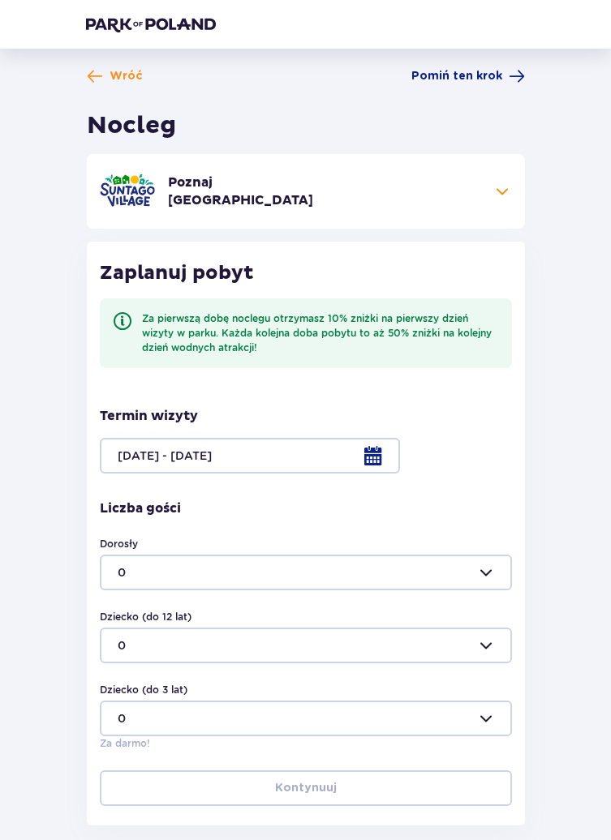
click at [489, 573] on div at bounding box center [306, 573] width 412 height 36
click at [252, 683] on div "2" at bounding box center [305, 685] width 376 height 16
type input "2"
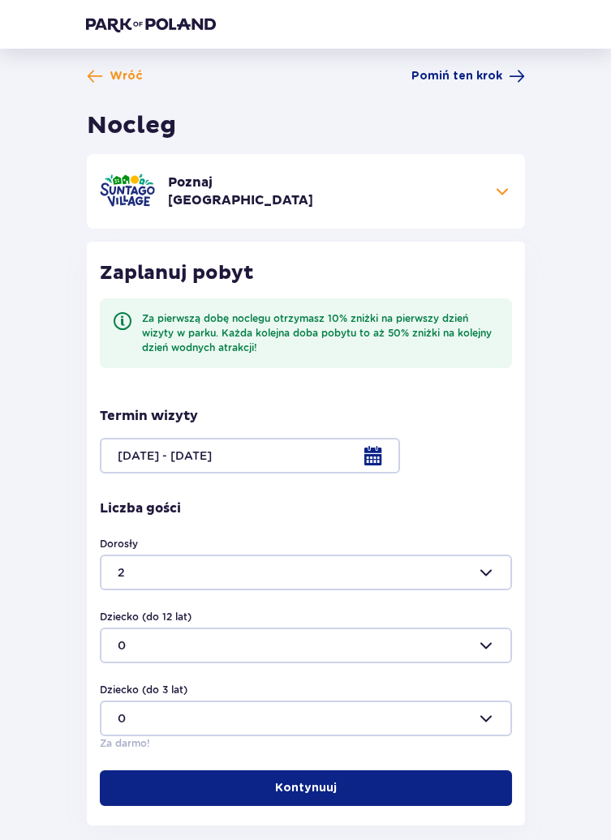
click at [368, 635] on div at bounding box center [306, 646] width 412 height 36
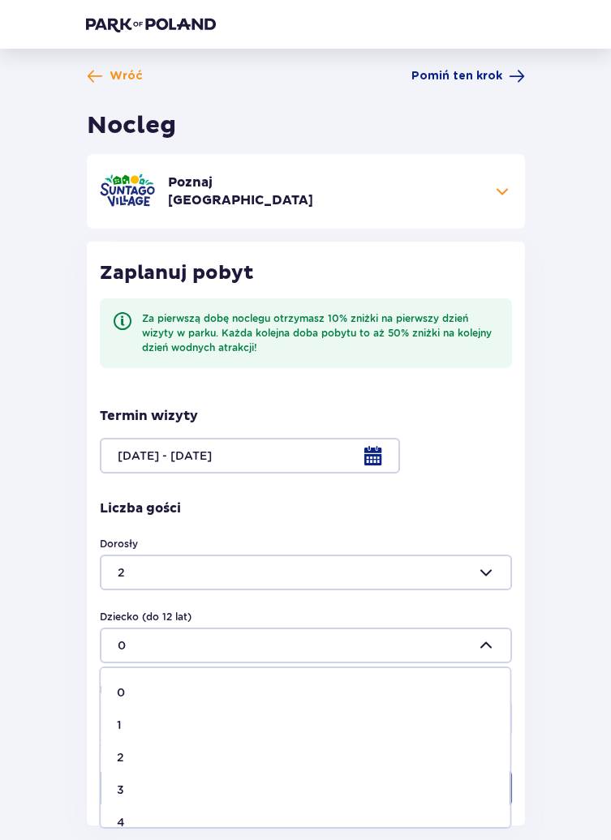
click at [213, 748] on span "2" at bounding box center [305, 757] width 409 height 32
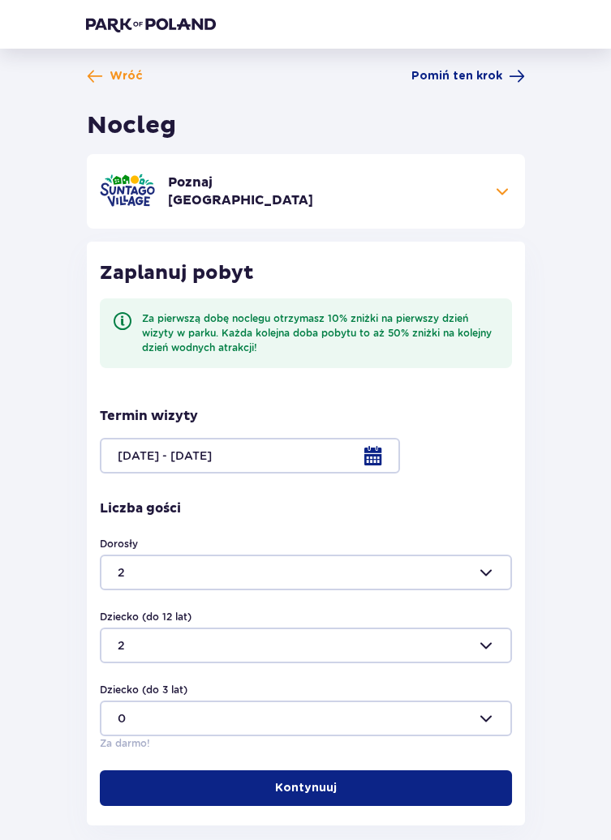
type input "2"
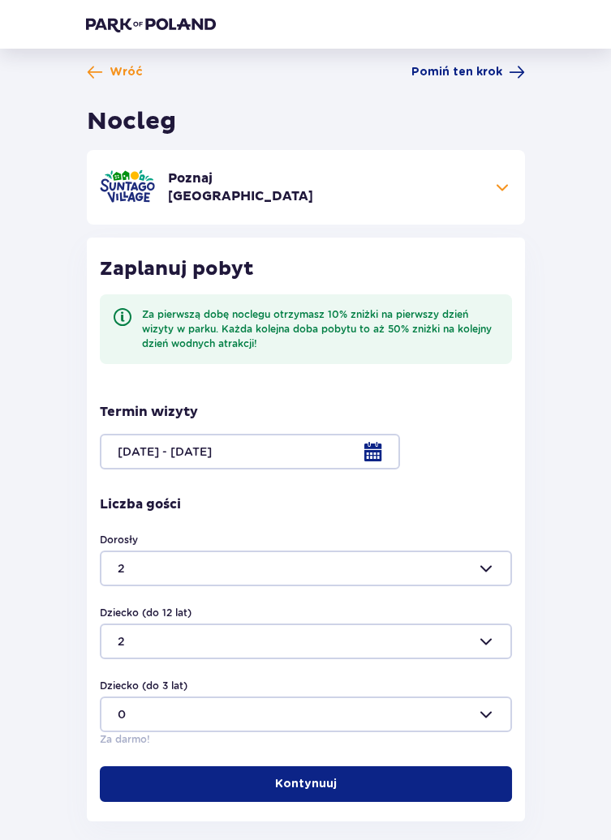
click at [382, 777] on button "Kontynuuj" at bounding box center [306, 785] width 412 height 36
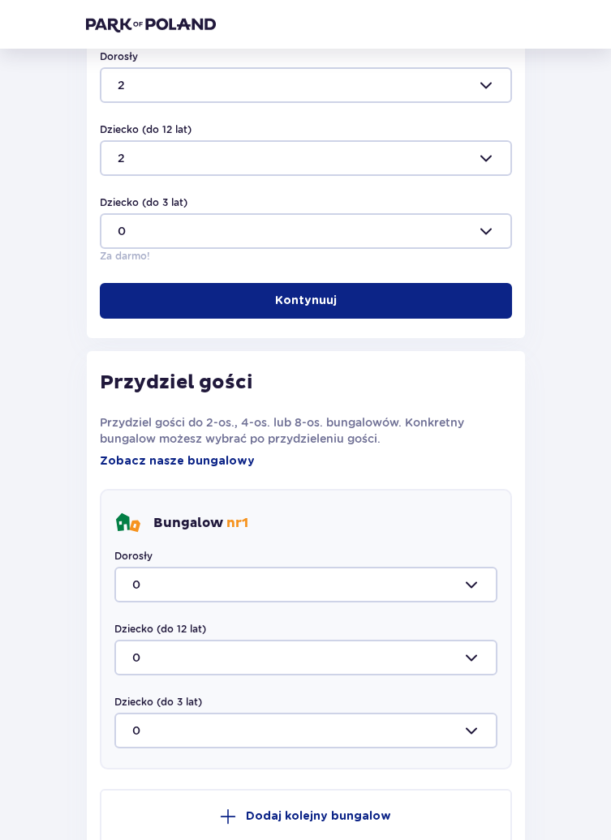
scroll to position [514, 0]
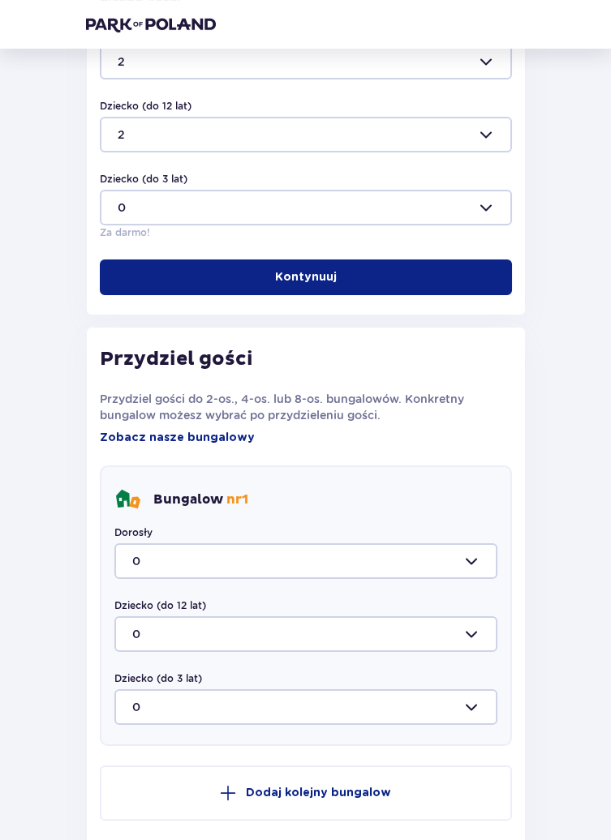
click at [217, 430] on span "Zobacz nasze bungalowy" at bounding box center [177, 438] width 155 height 16
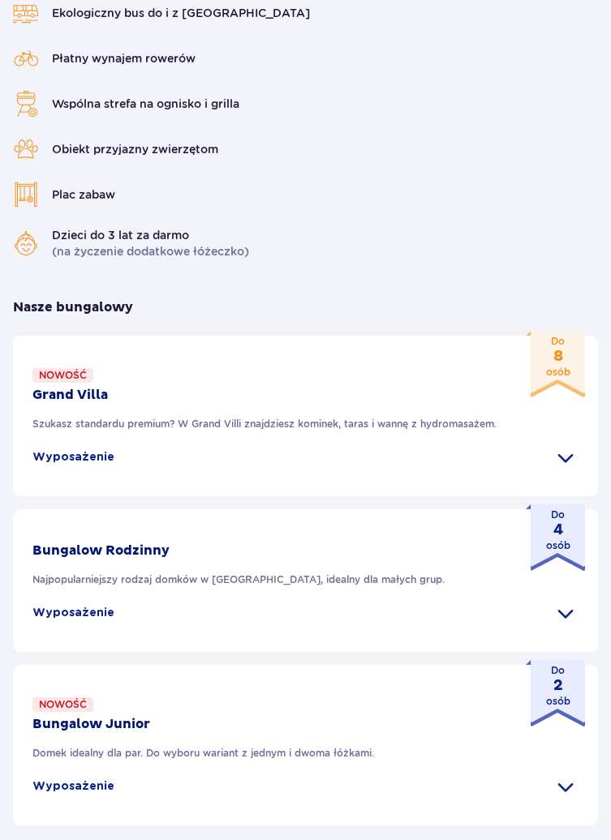
scroll to position [897, 0]
click at [553, 539] on strong "4" at bounding box center [558, 530] width 24 height 16
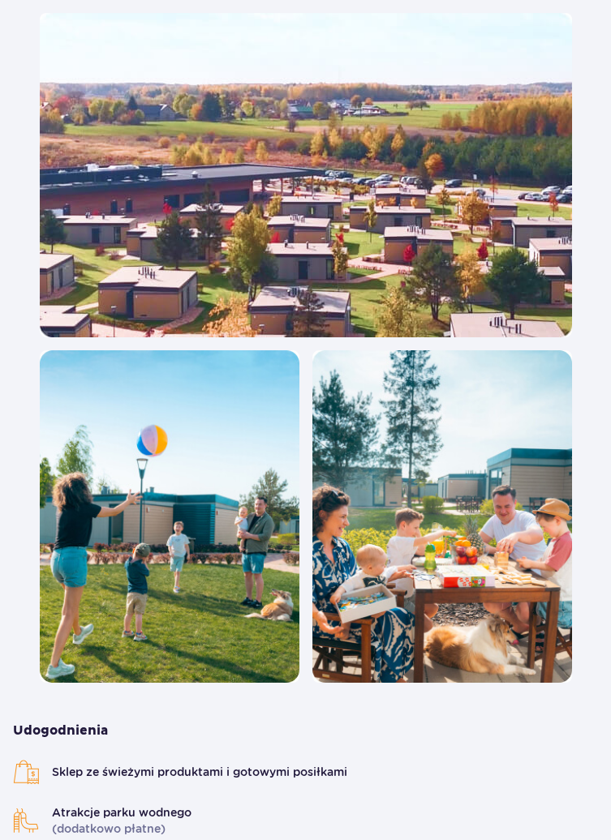
scroll to position [0, 0]
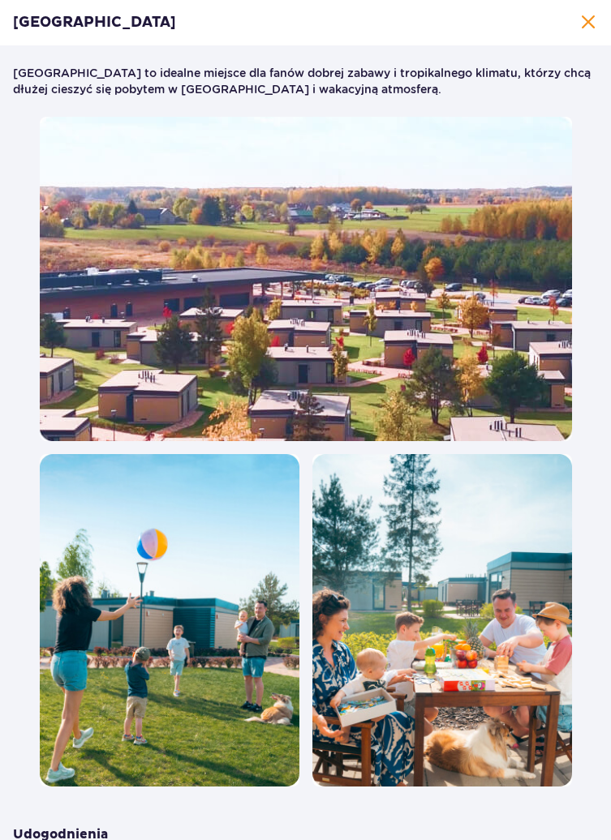
click at [578, 24] on span at bounding box center [587, 22] width 19 height 19
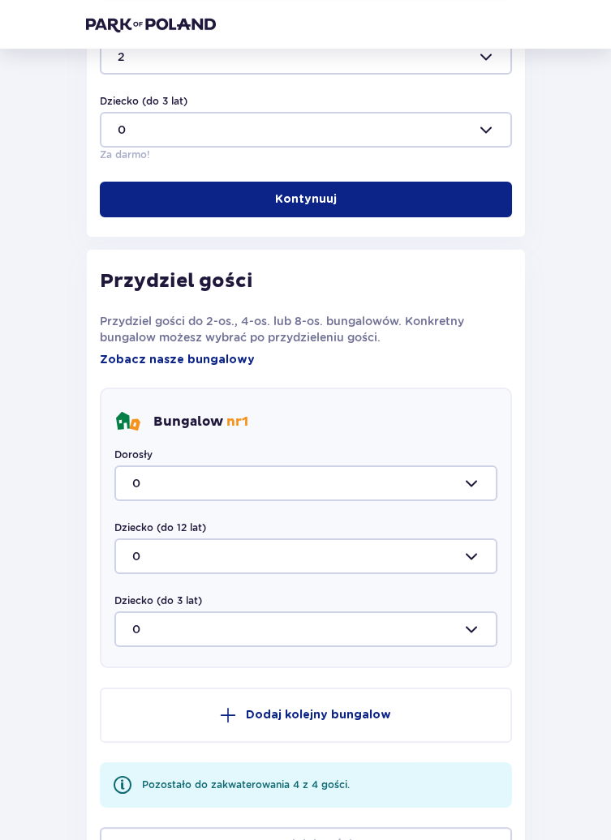
scroll to position [595, 0]
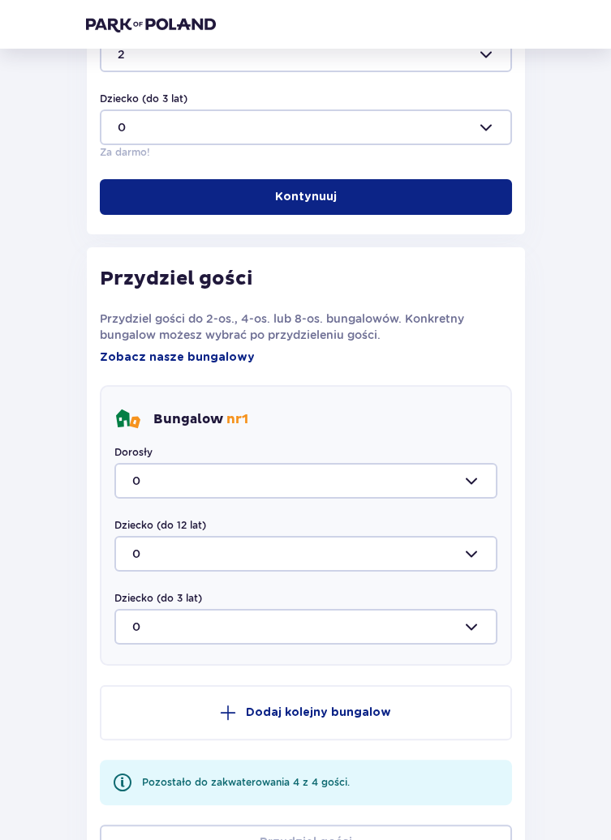
click at [462, 489] on div at bounding box center [305, 481] width 383 height 36
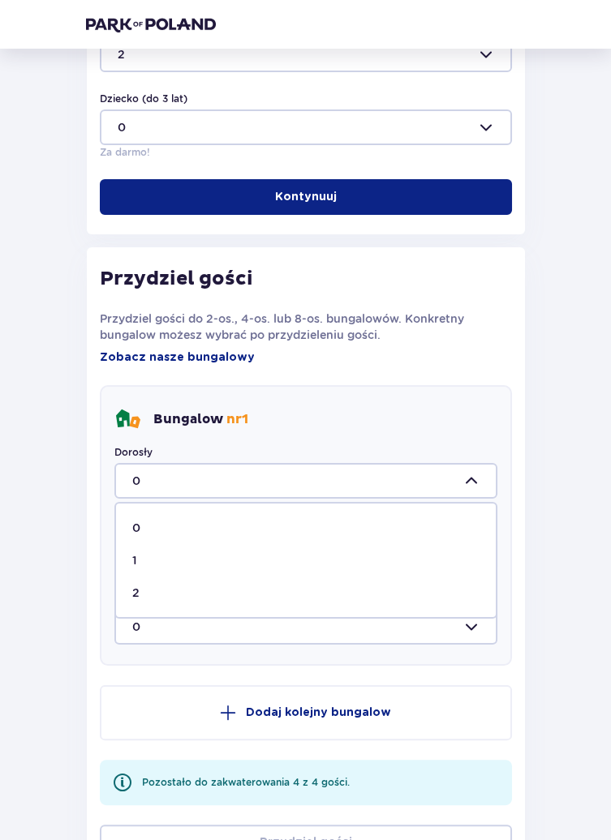
click at [337, 582] on span "2" at bounding box center [306, 593] width 380 height 32
type input "2"
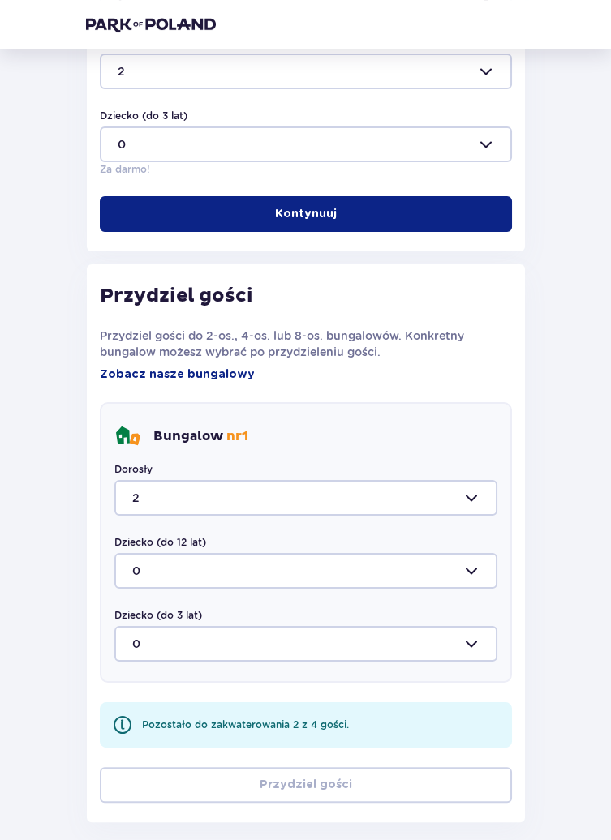
click at [360, 564] on div at bounding box center [305, 571] width 383 height 36
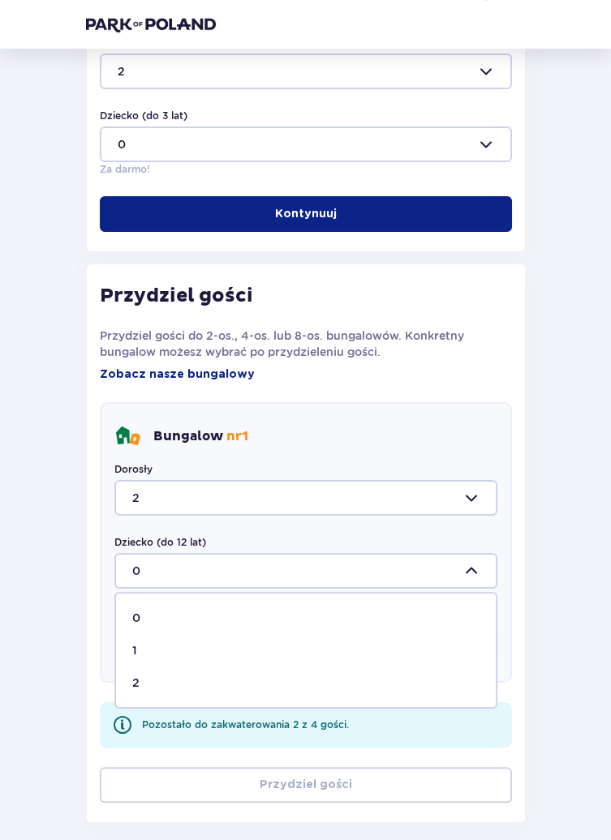
click at [257, 679] on div "2" at bounding box center [305, 683] width 347 height 16
type input "2"
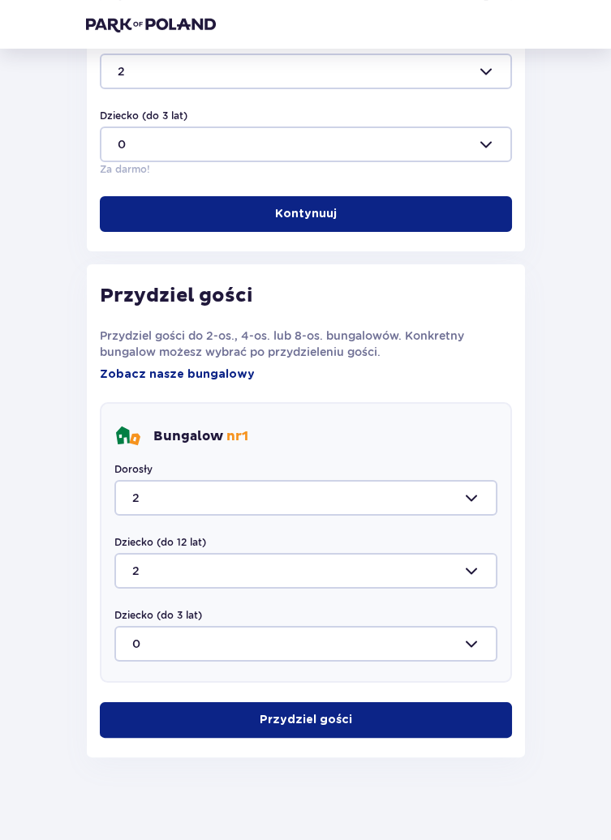
scroll to position [513, 0]
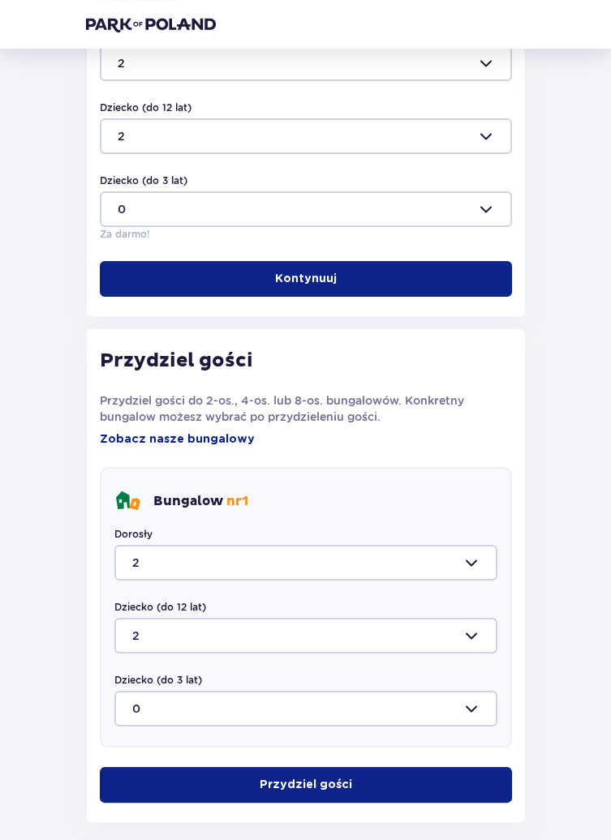
click at [391, 780] on button "Przydziel gości" at bounding box center [306, 785] width 412 height 36
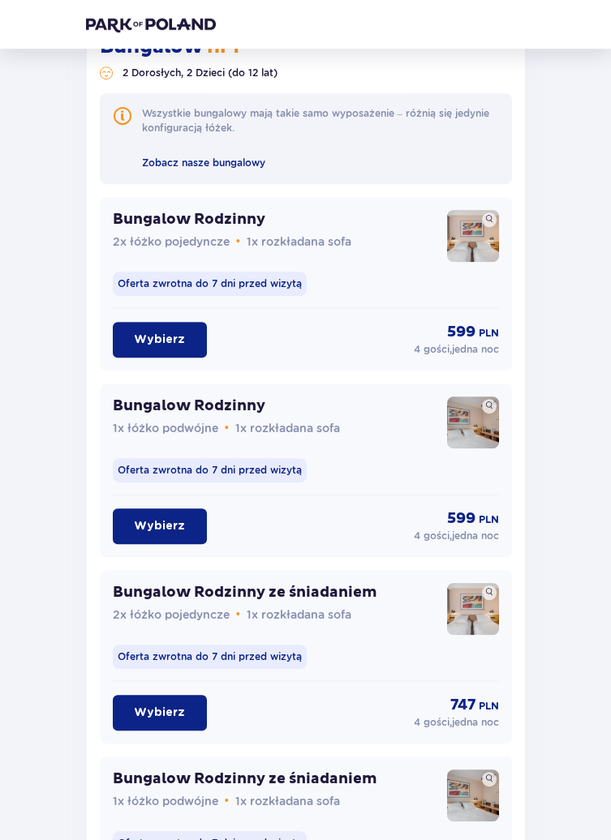
scroll to position [1243, 0]
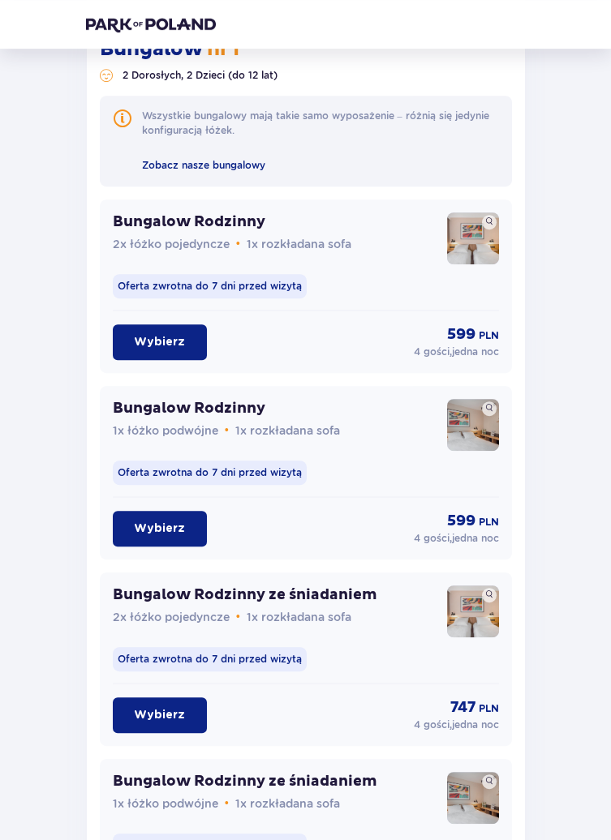
click at [171, 523] on p "Wybierz" at bounding box center [159, 529] width 51 height 16
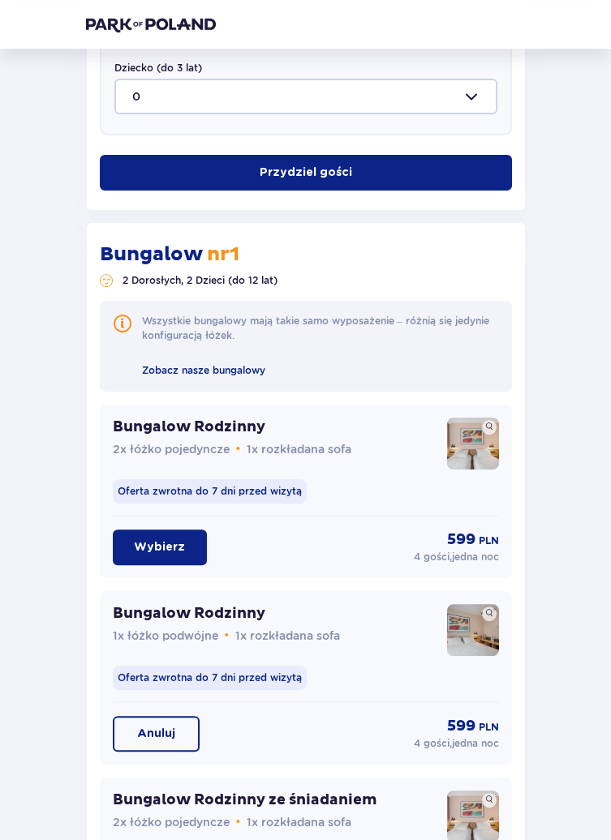
scroll to position [1039, 0]
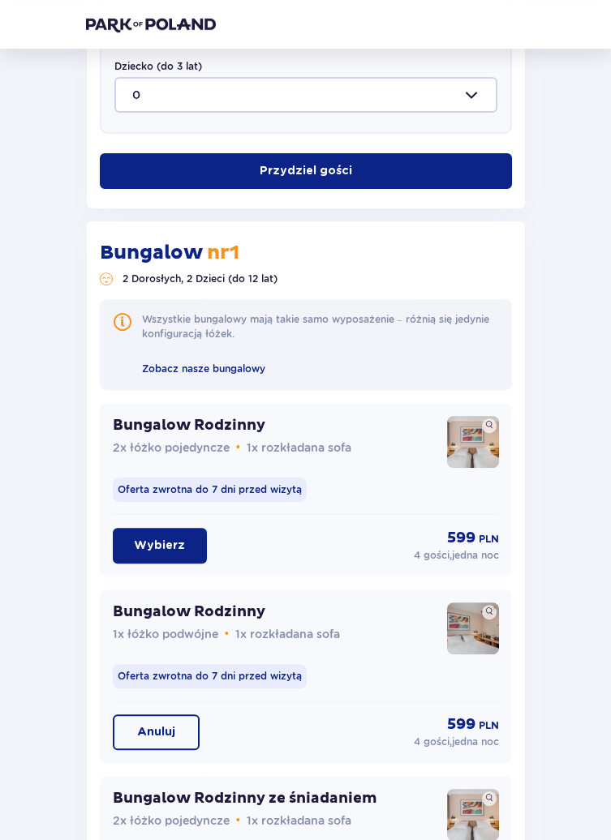
click at [247, 369] on span "Zobacz nasze bungalowy" at bounding box center [203, 369] width 123 height 12
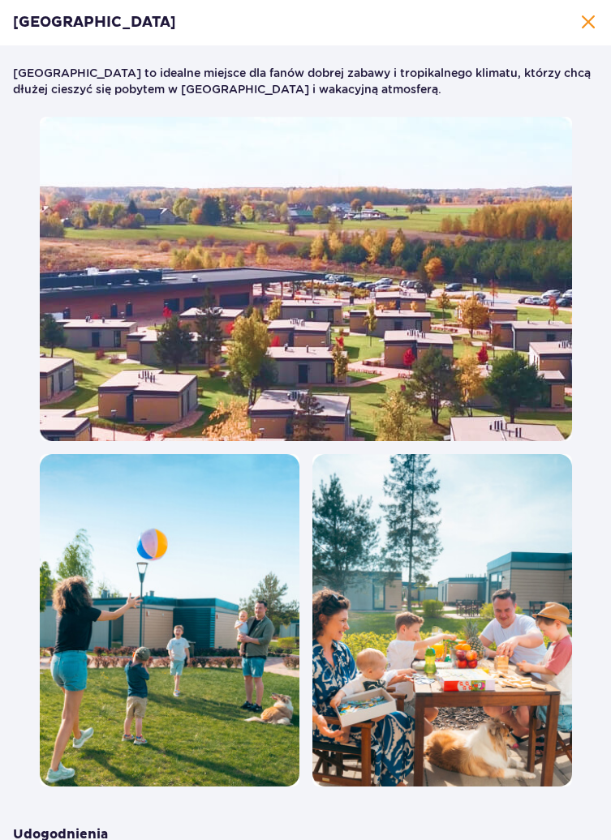
click at [582, 26] on span at bounding box center [587, 22] width 19 height 19
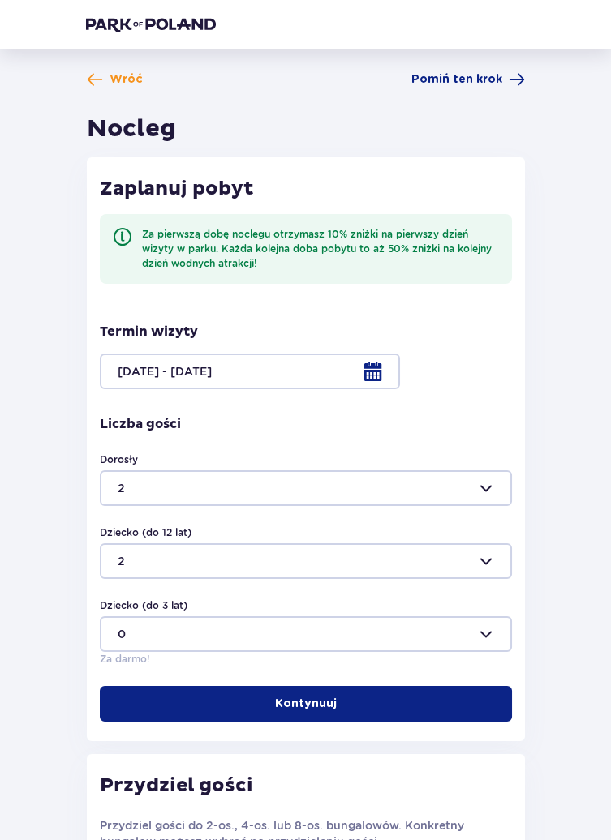
click at [483, 73] on span "Pomiń ten krok" at bounding box center [456, 79] width 91 height 16
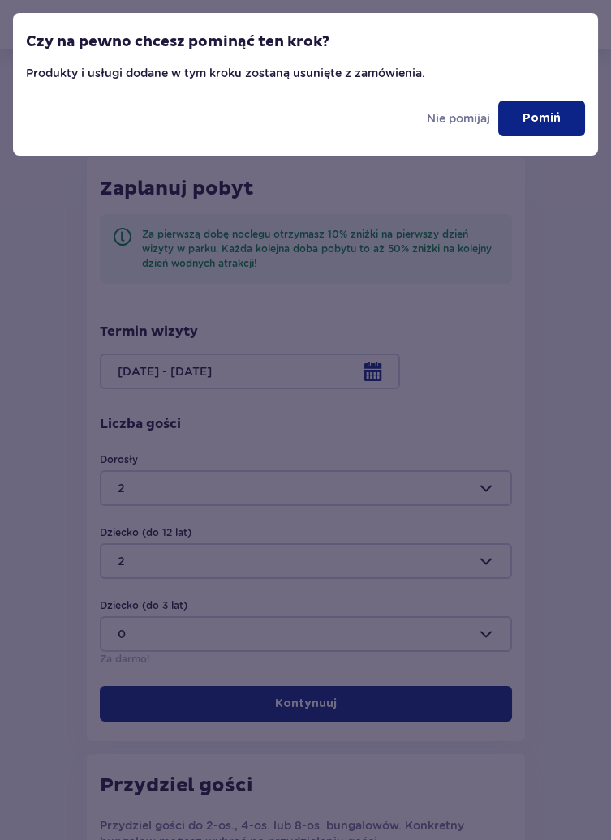
click at [522, 118] on button "Pomiń" at bounding box center [541, 119] width 87 height 36
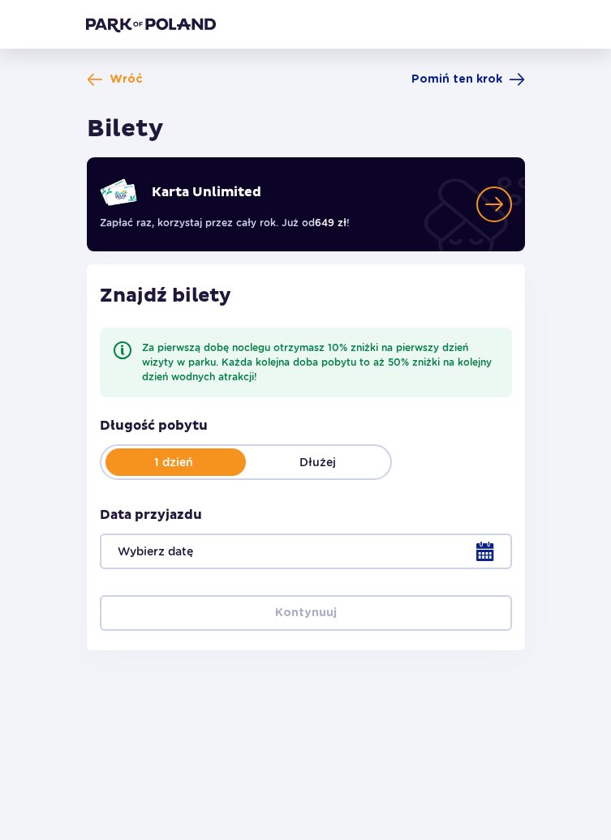
click at [488, 554] on div at bounding box center [306, 552] width 412 height 36
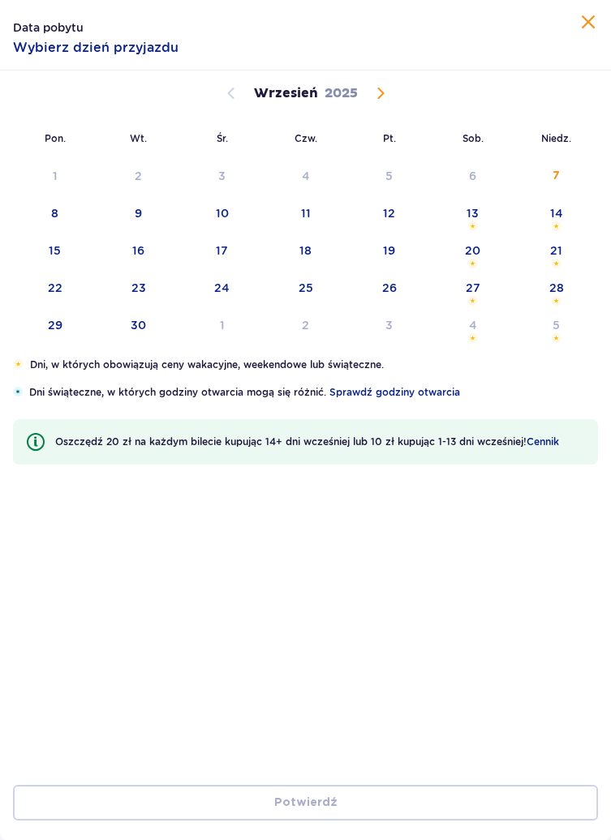
click at [475, 214] on div "13" at bounding box center [472, 213] width 12 height 16
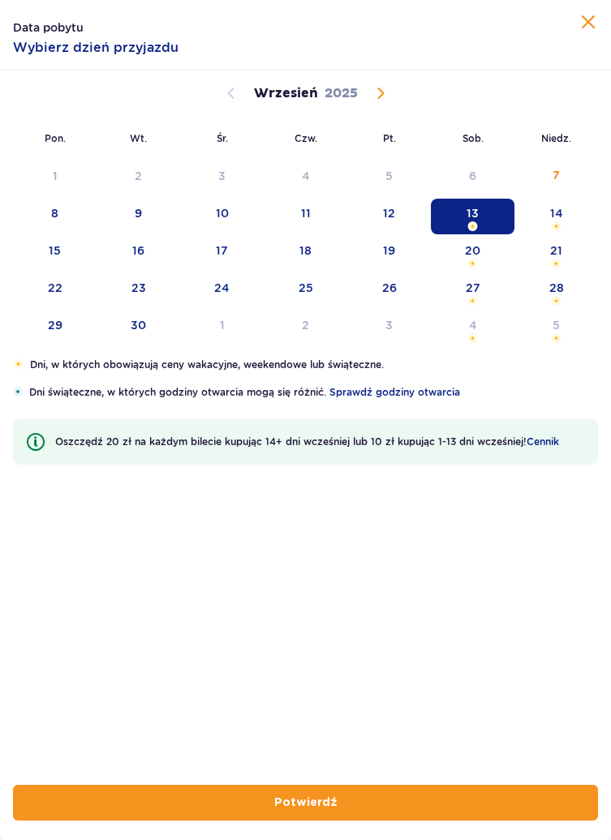
click at [359, 810] on button "Potwierdź" at bounding box center [305, 803] width 585 height 36
type input "13.09.25"
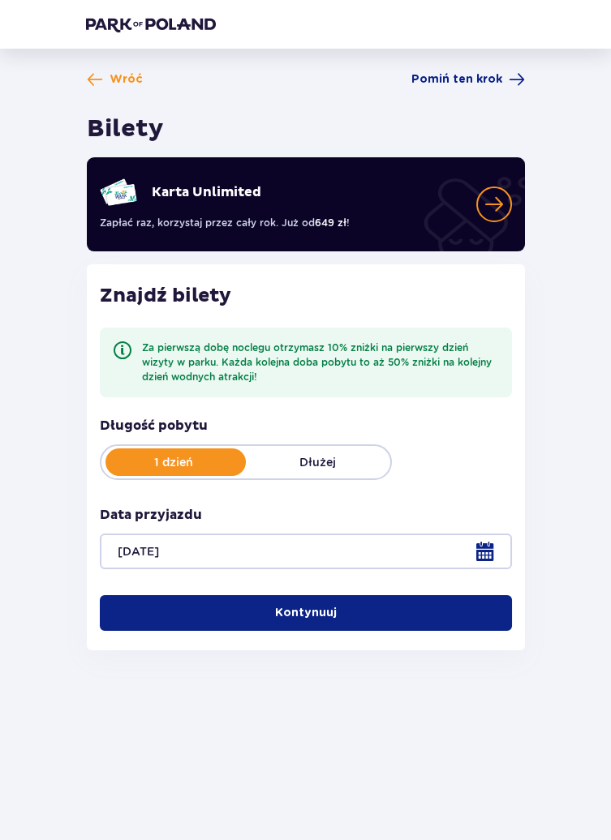
click at [392, 629] on button "Kontynuuj" at bounding box center [306, 613] width 412 height 36
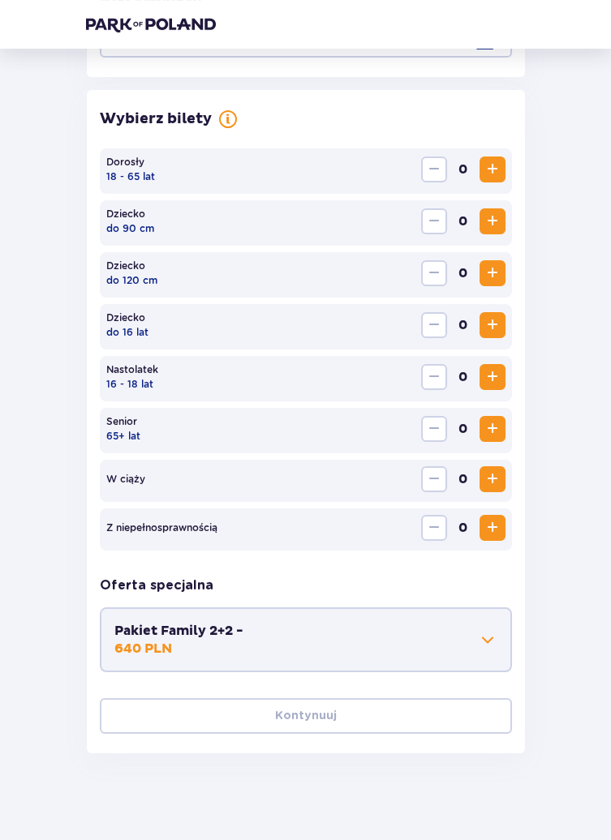
scroll to position [522, 0]
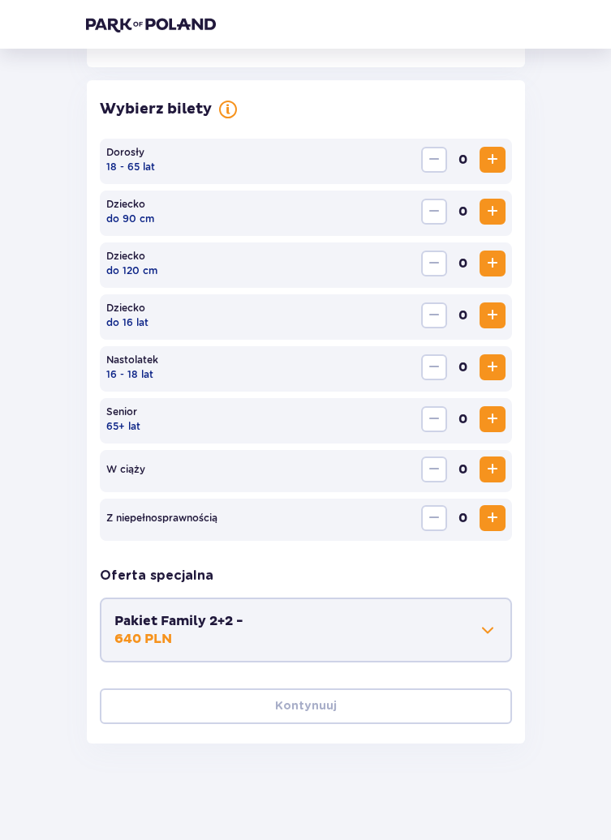
click at [483, 630] on span at bounding box center [487, 630] width 19 height 19
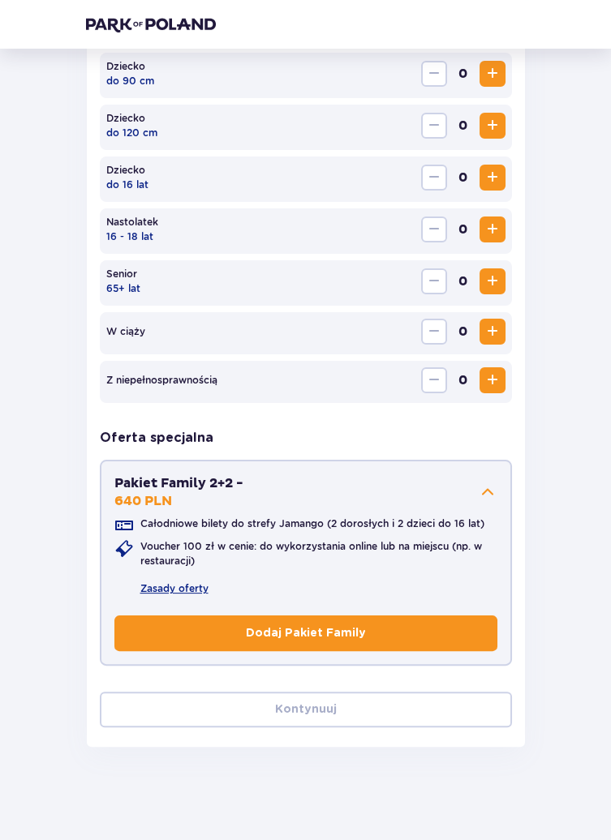
scroll to position [662, 0]
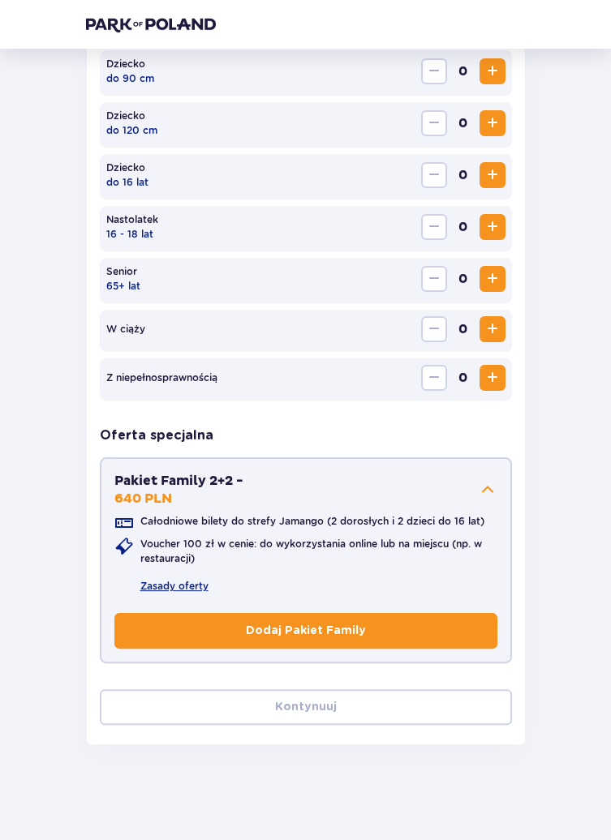
click at [428, 630] on button "Dodaj Pakiet Family" at bounding box center [305, 631] width 383 height 36
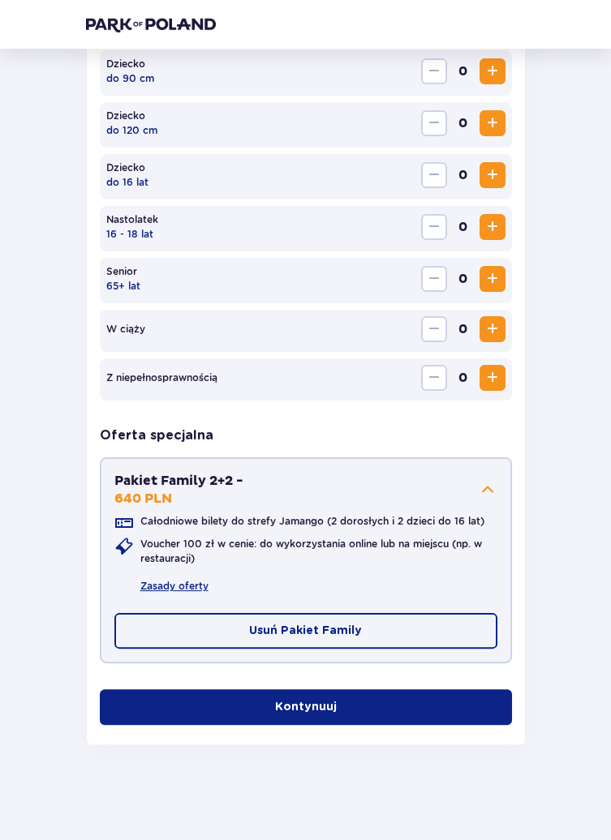
click at [466, 691] on button "Kontynuuj" at bounding box center [306, 708] width 412 height 36
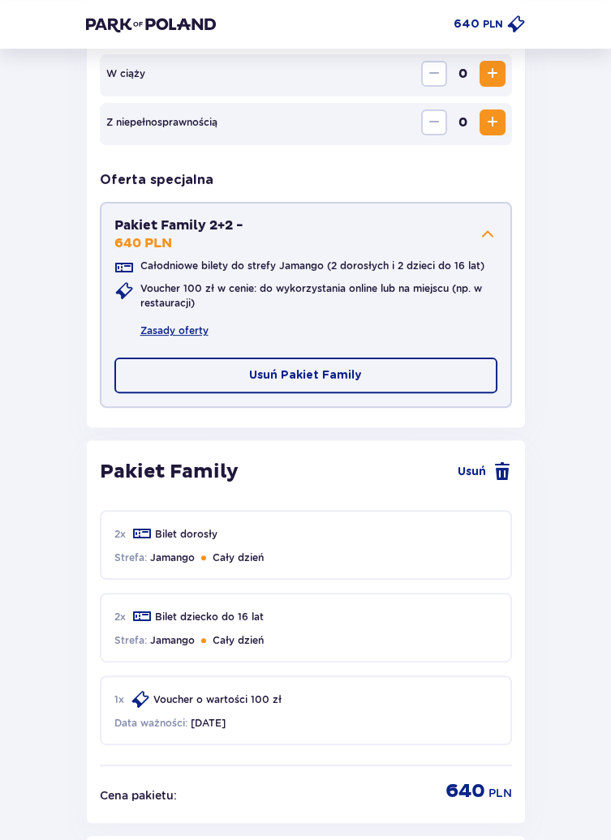
scroll to position [1048, 0]
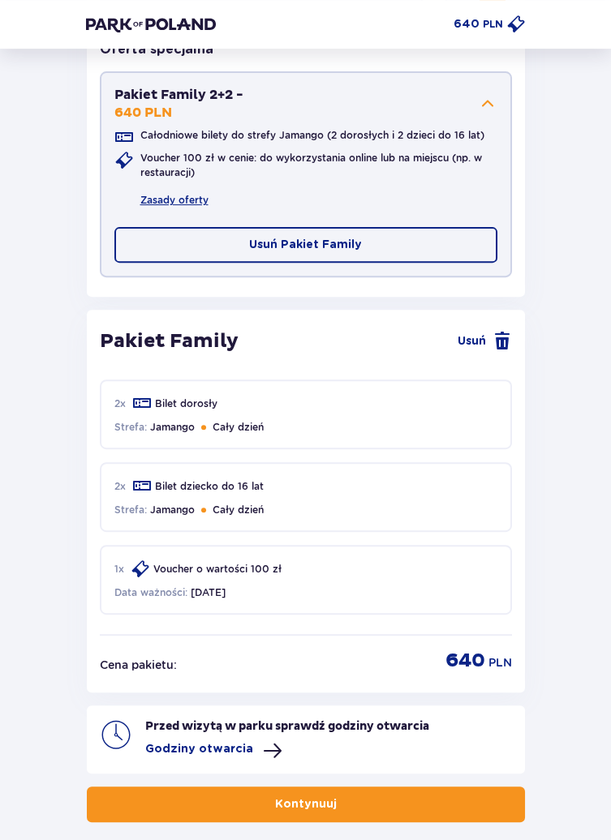
click at [425, 809] on button "Kontynuuj" at bounding box center [306, 805] width 438 height 36
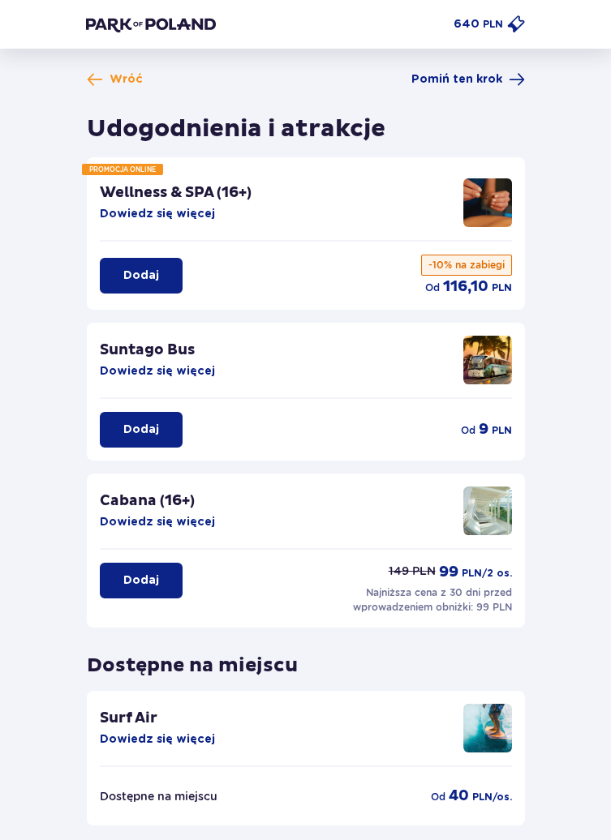
scroll to position [58, 0]
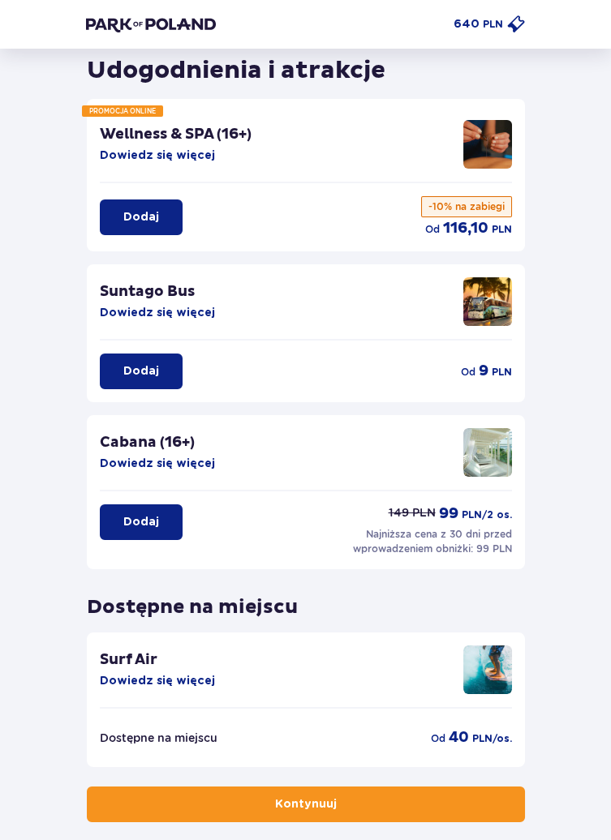
click at [417, 798] on button "Kontynuuj" at bounding box center [306, 805] width 438 height 36
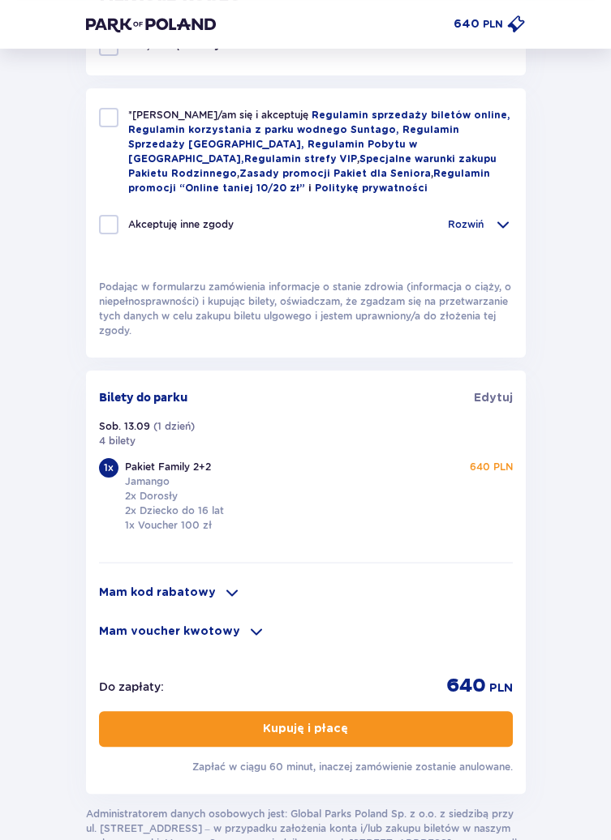
scroll to position [849, 0]
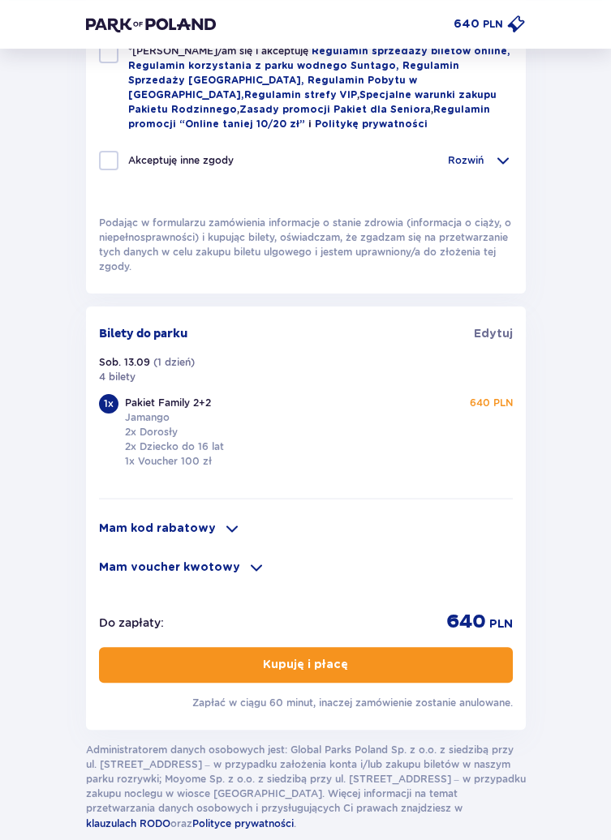
click at [247, 558] on span at bounding box center [256, 567] width 19 height 19
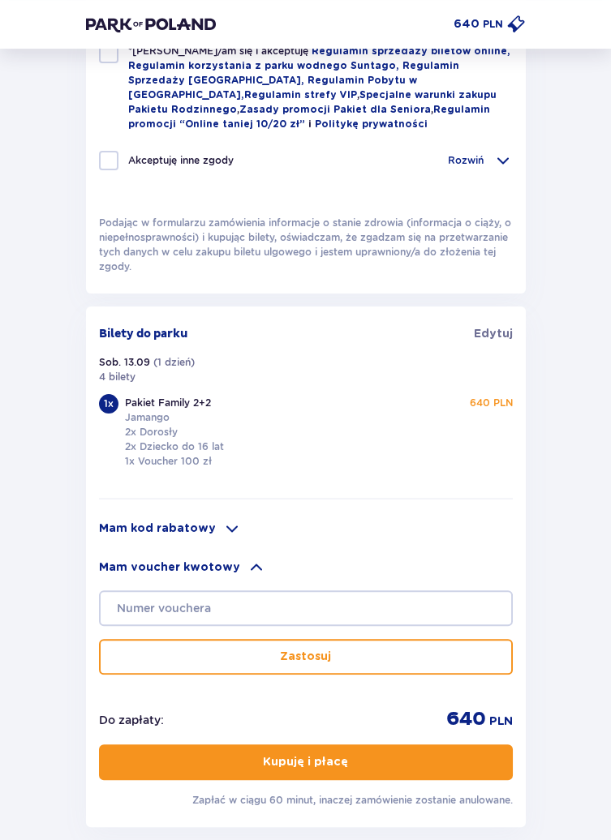
click at [222, 519] on span at bounding box center [231, 528] width 19 height 19
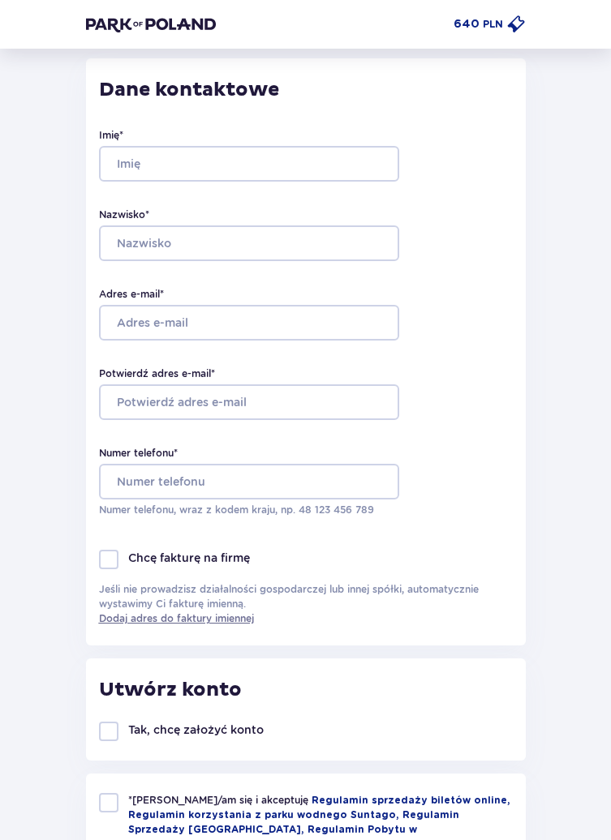
scroll to position [0, 0]
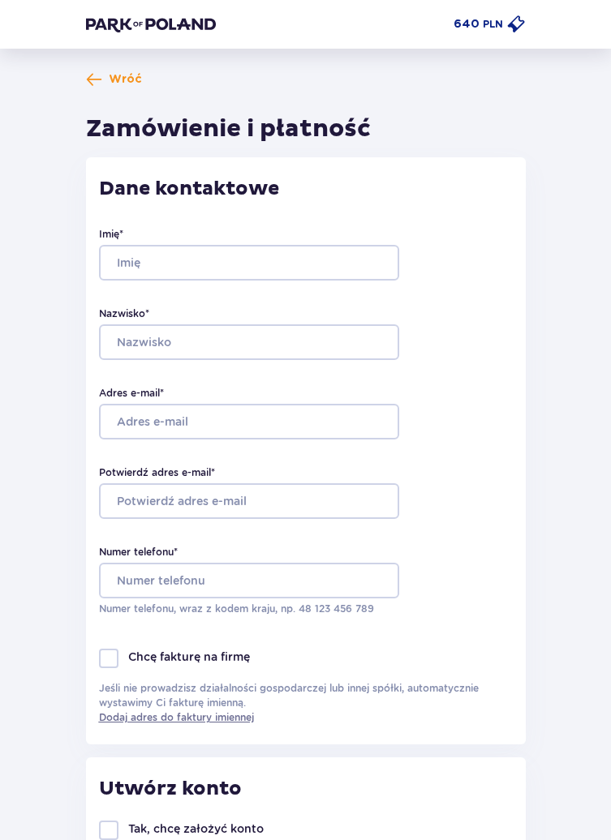
click at [116, 71] on span "Wróć" at bounding box center [125, 79] width 33 height 16
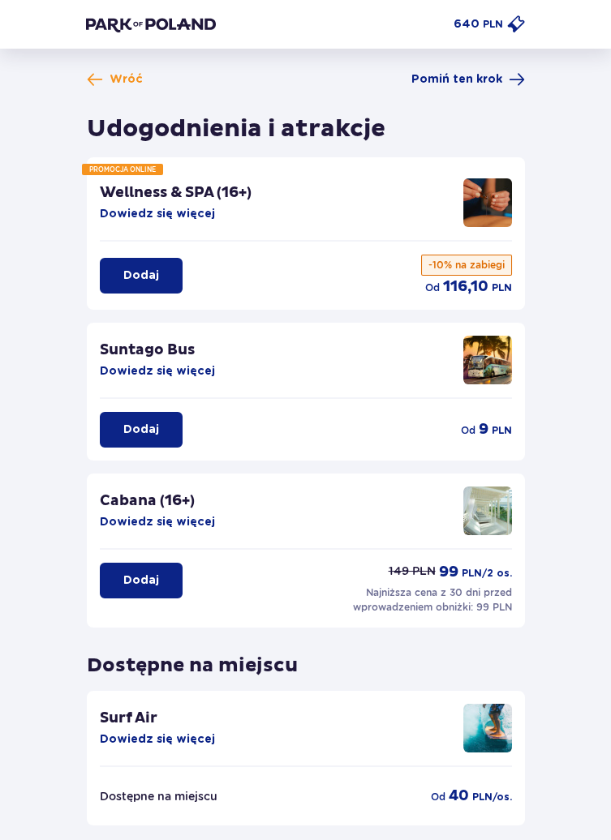
click at [463, 70] on div "Wróć Pomiń ten krok Udogodnienia i atrakcje PROMOCJA ONLINE Wellness & SPA (16+…" at bounding box center [305, 514] width 611 height 930
click at [482, 80] on span "Pomiń ten krok" at bounding box center [456, 79] width 91 height 16
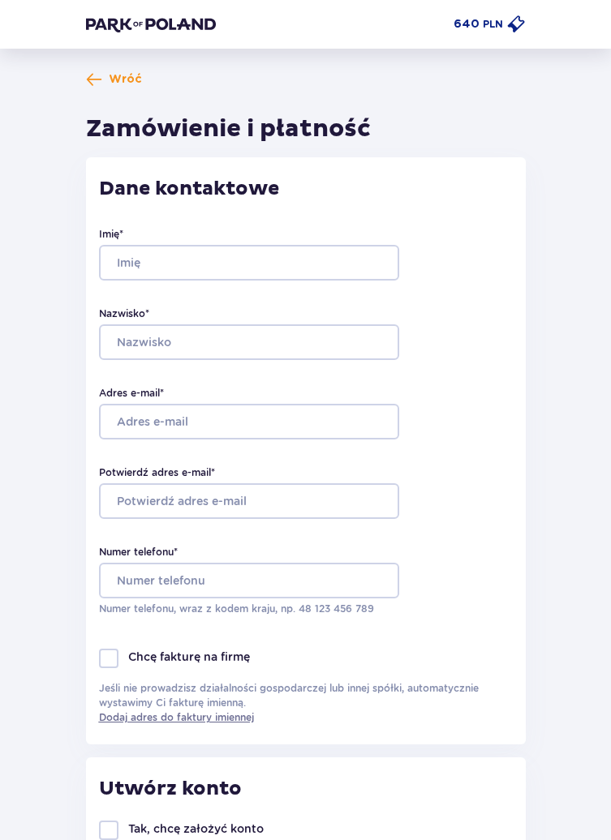
click at [165, 19] on img at bounding box center [151, 24] width 130 height 16
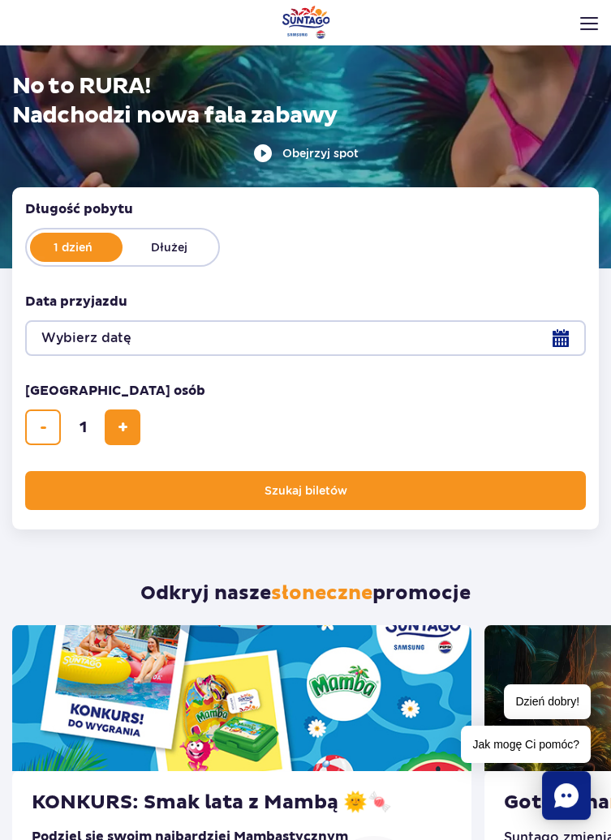
scroll to position [148, 0]
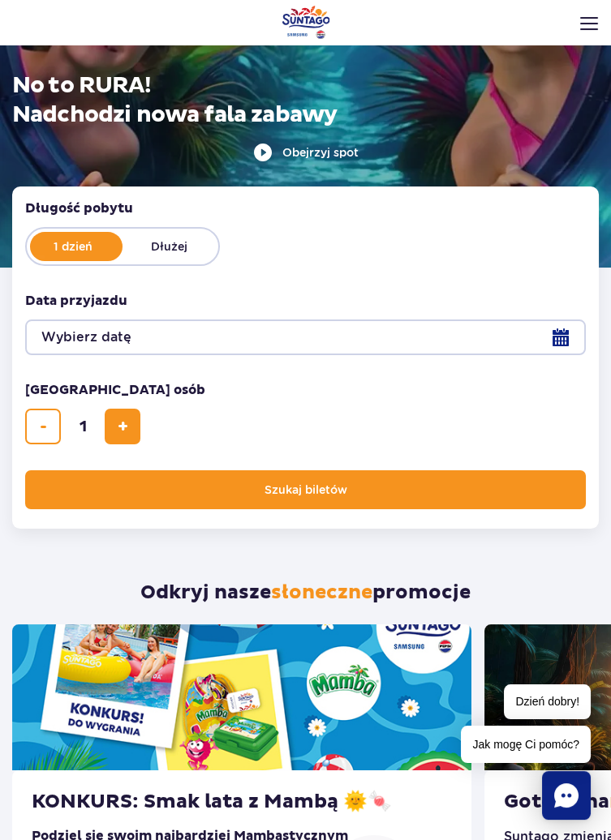
click at [464, 477] on button "Szukaj biletów" at bounding box center [305, 490] width 561 height 39
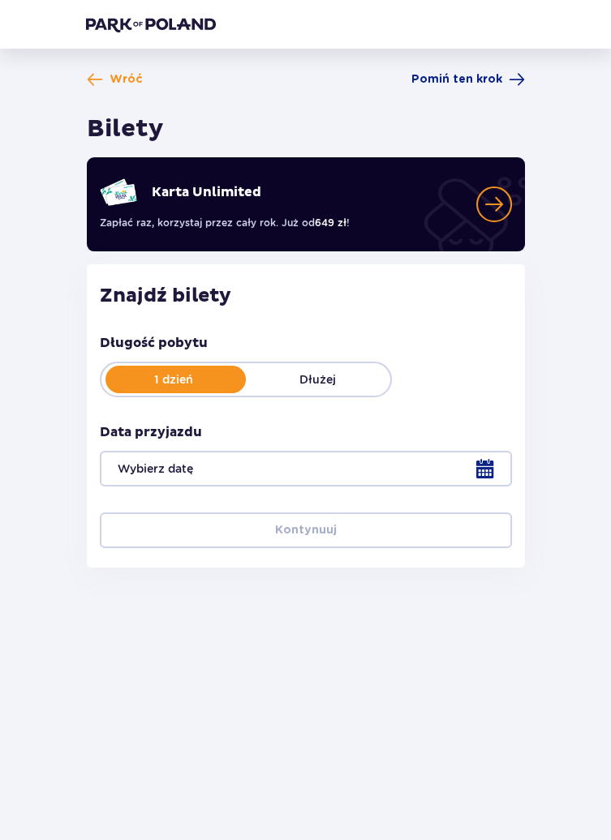
click at [500, 202] on span at bounding box center [494, 205] width 36 height 36
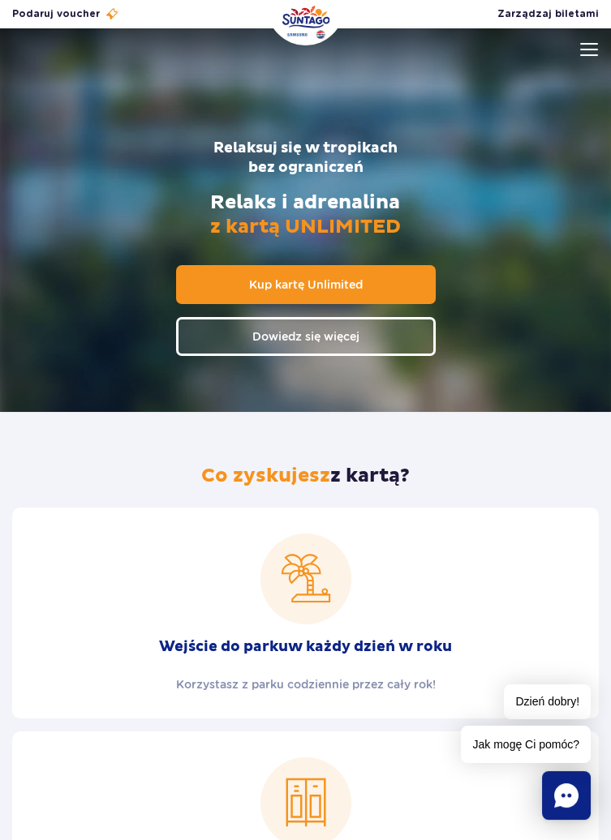
click at [392, 338] on link "Dowiedz się więcej" at bounding box center [306, 336] width 260 height 39
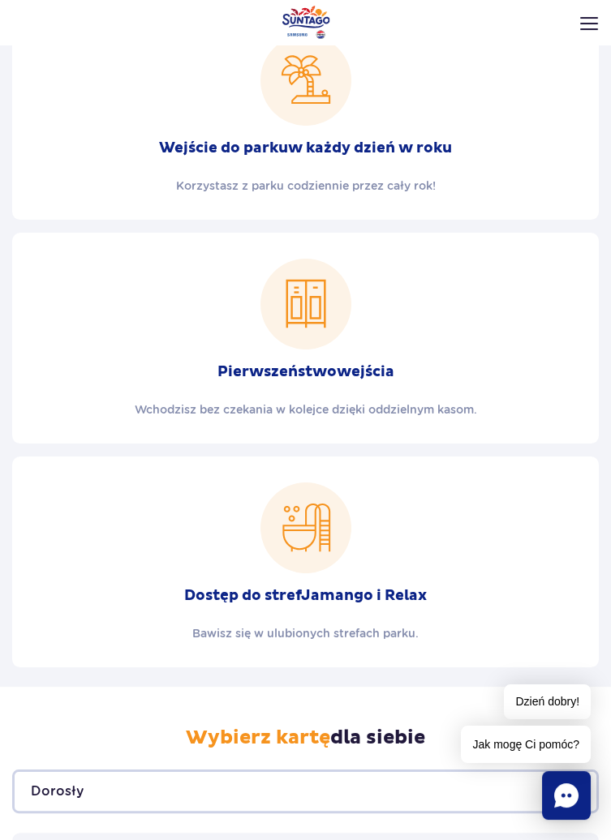
scroll to position [501, 0]
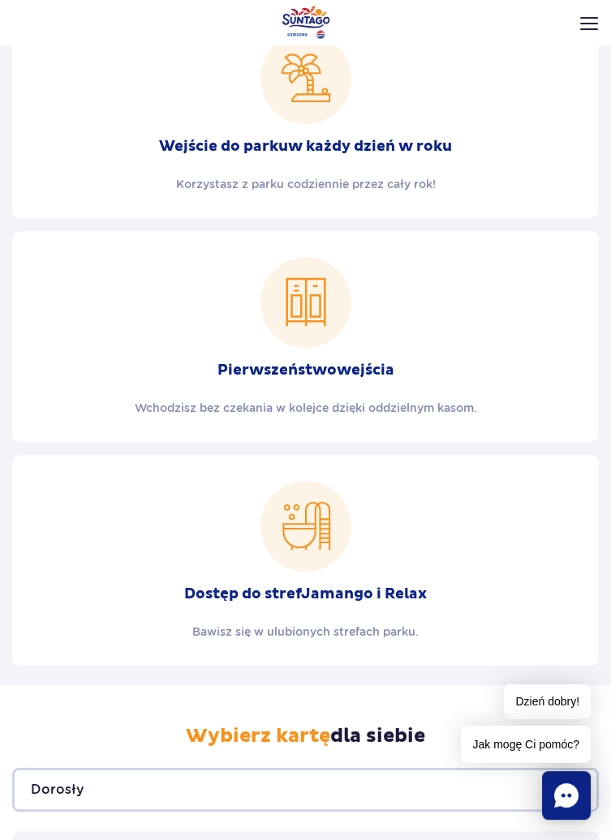
click at [224, 176] on p "Korzystasz z parku codziennie przez cały rok!" at bounding box center [306, 184] width 260 height 16
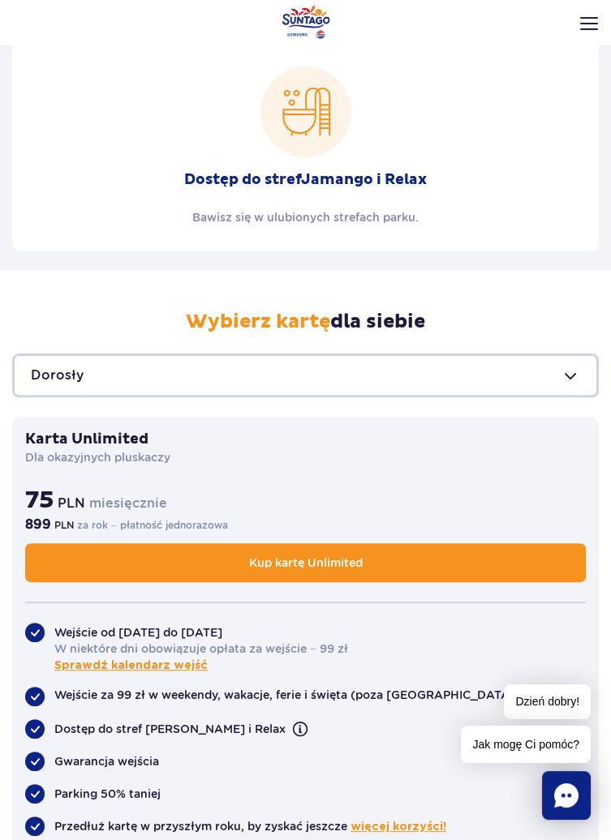
scroll to position [917, 0]
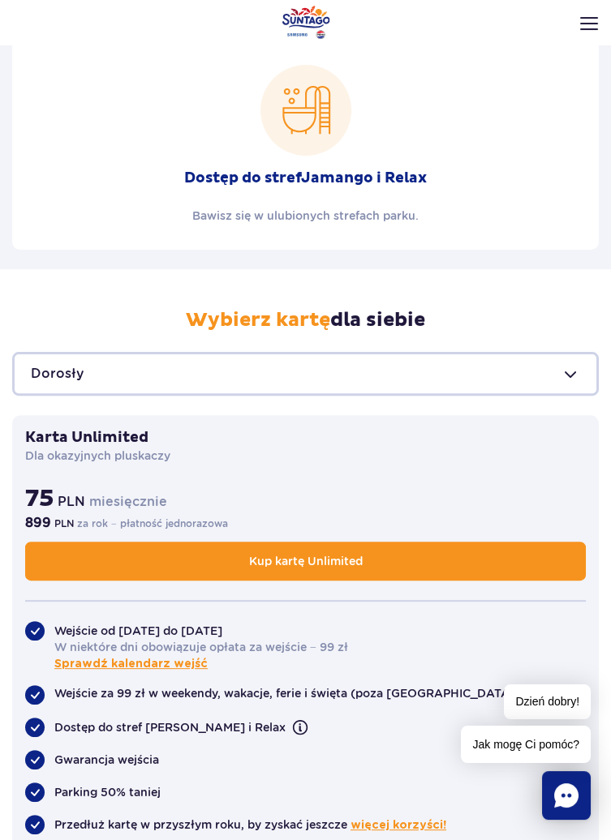
click at [183, 667] on span "Sprawdź kalendarz wejść" at bounding box center [130, 664] width 153 height 16
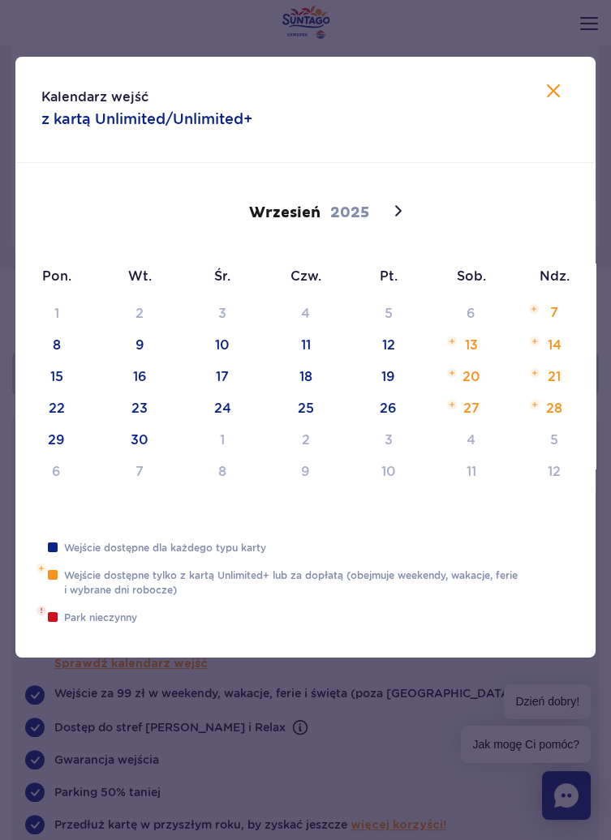
click at [545, 95] on icon at bounding box center [553, 90] width 19 height 19
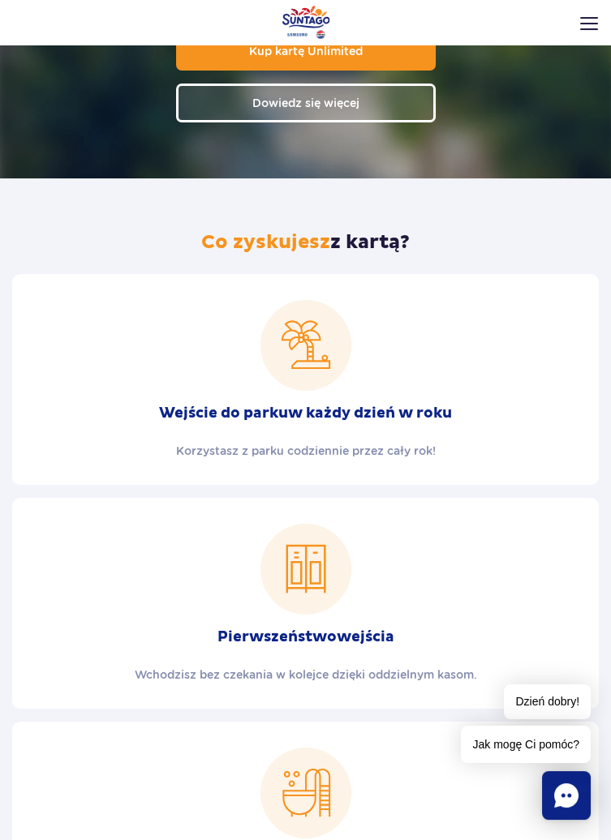
scroll to position [0, 0]
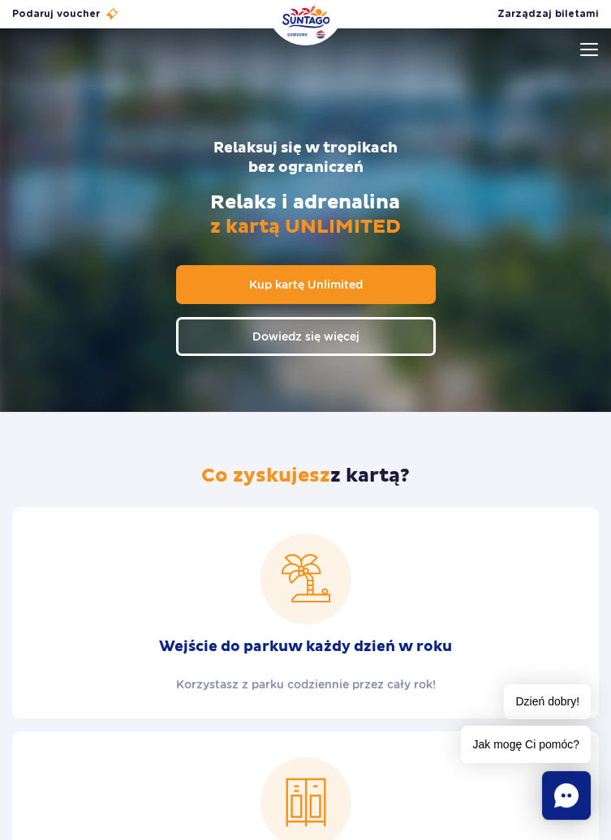
click at [394, 342] on link "Dowiedz się więcej" at bounding box center [306, 336] width 260 height 39
click at [391, 282] on link "Kup kartę Unlimited" at bounding box center [306, 284] width 260 height 39
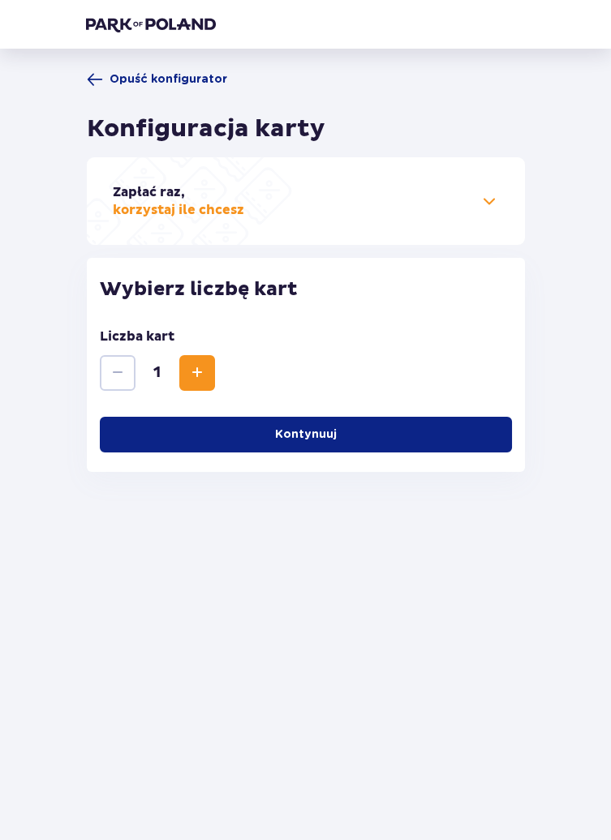
click at [483, 199] on span at bounding box center [488, 200] width 19 height 19
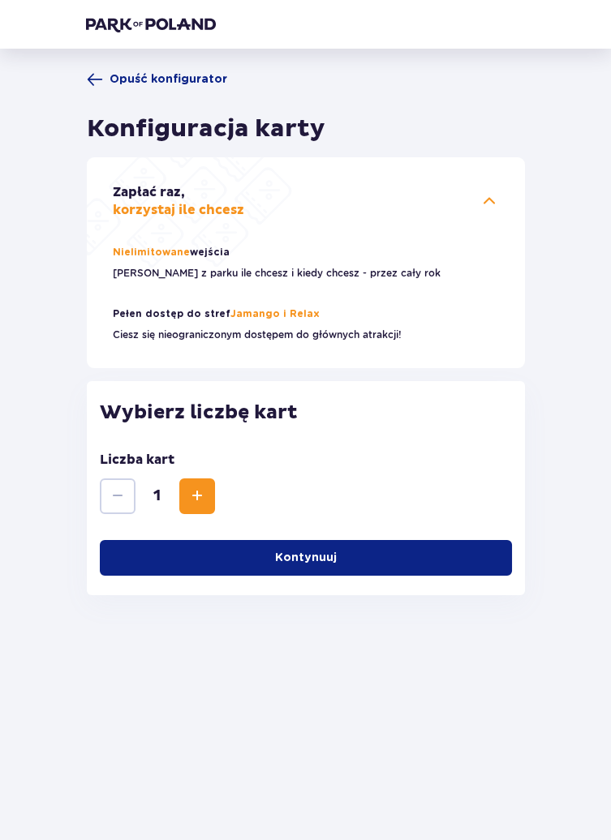
click at [194, 489] on span "Increase" at bounding box center [196, 496] width 19 height 19
click at [201, 496] on span "Increase" at bounding box center [196, 496] width 19 height 19
click at [195, 501] on span "Increase" at bounding box center [196, 496] width 19 height 19
click at [451, 543] on button "Kontynuuj" at bounding box center [306, 558] width 412 height 36
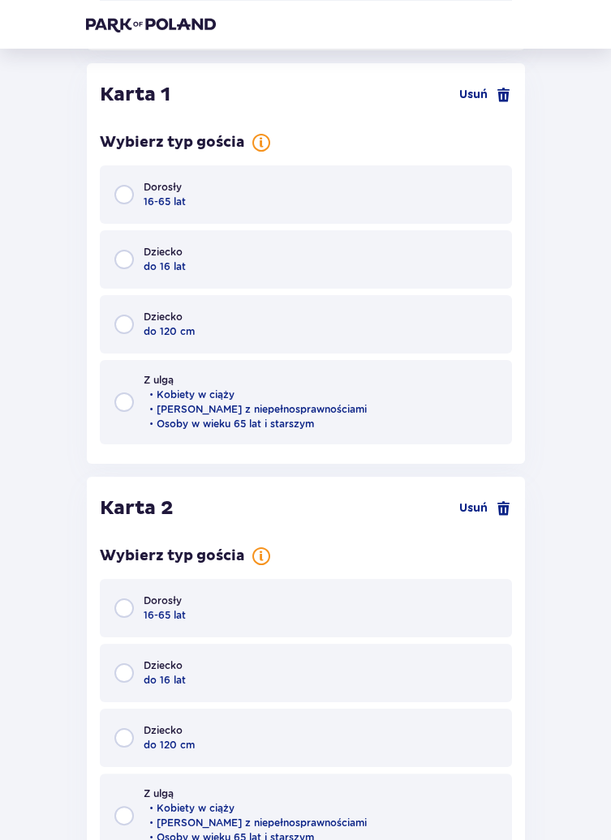
scroll to position [546, 0]
click at [344, 264] on div "Dziecko do 16 lat" at bounding box center [306, 259] width 412 height 58
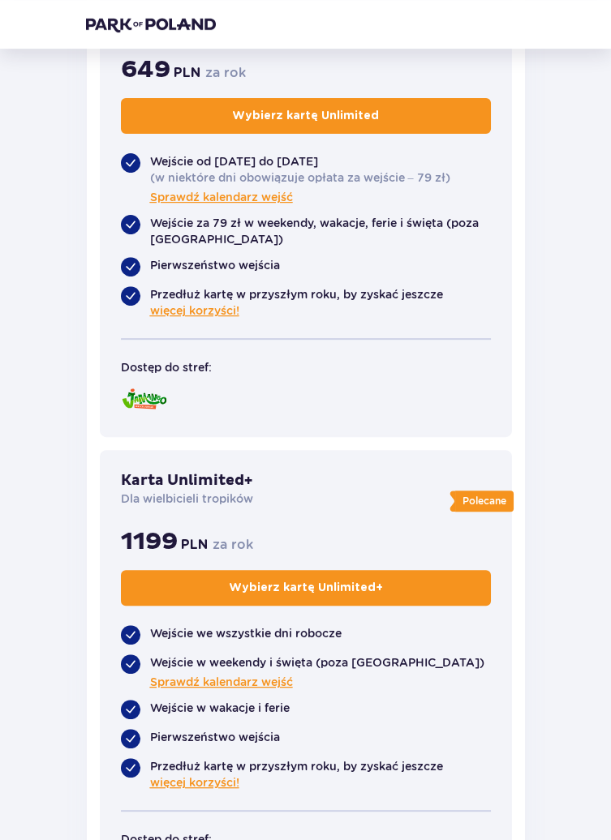
scroll to position [1072, 0]
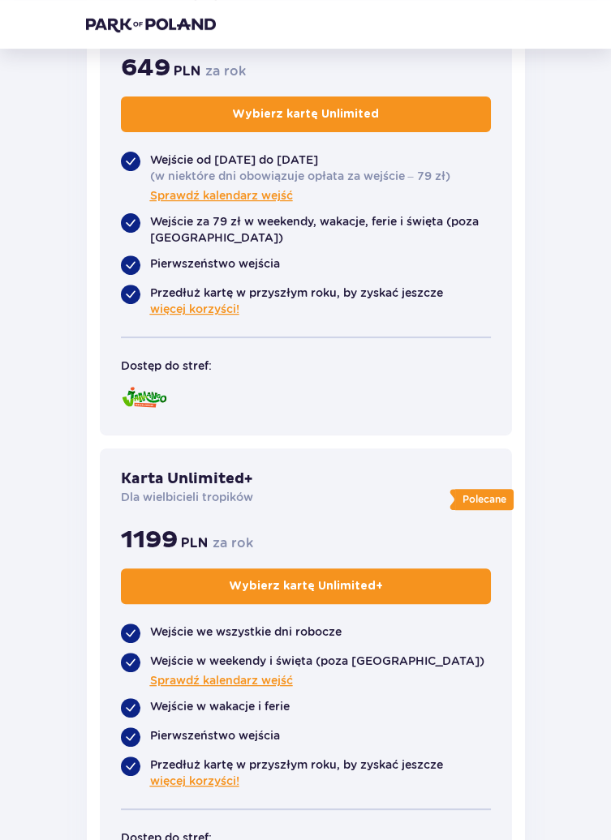
click at [444, 587] on button "Wybierz kartę Unlimited +" at bounding box center [306, 587] width 370 height 36
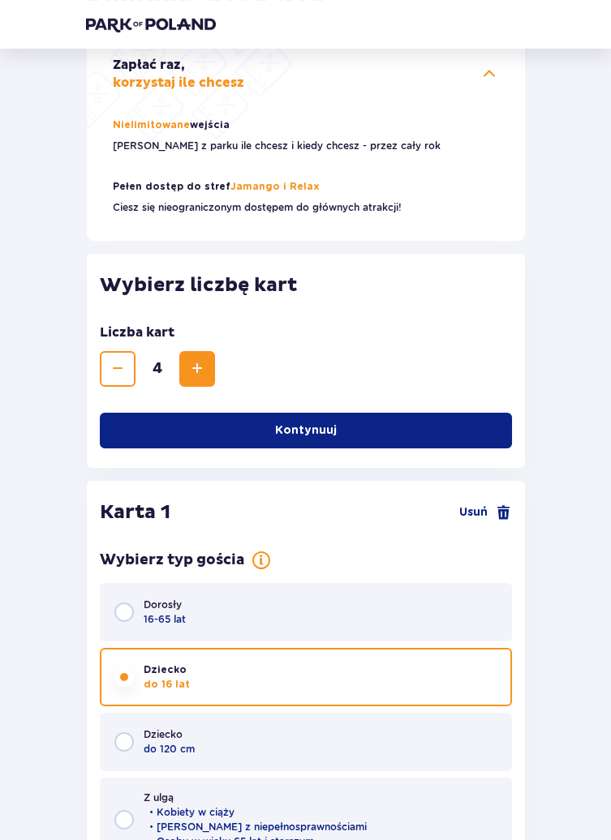
scroll to position [0, 0]
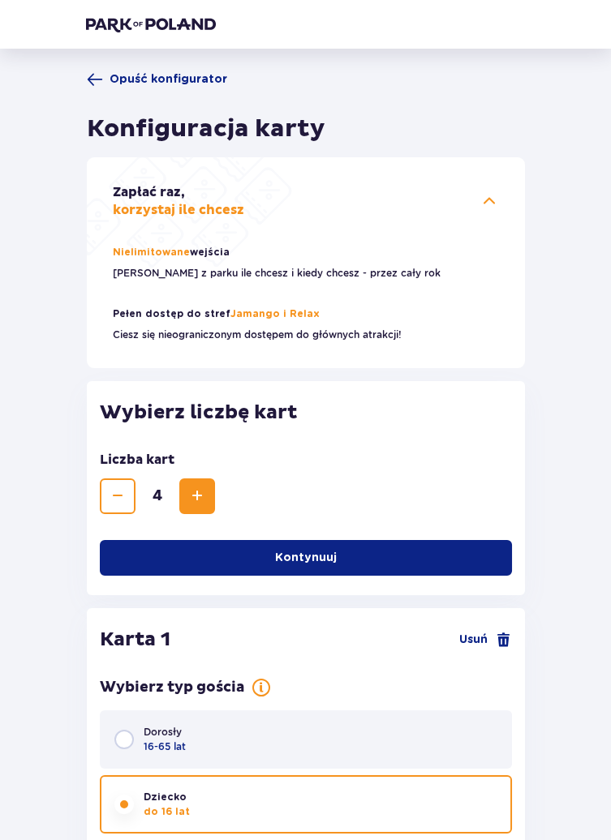
click at [149, 80] on span "Opuść konfigurator" at bounding box center [169, 79] width 118 height 16
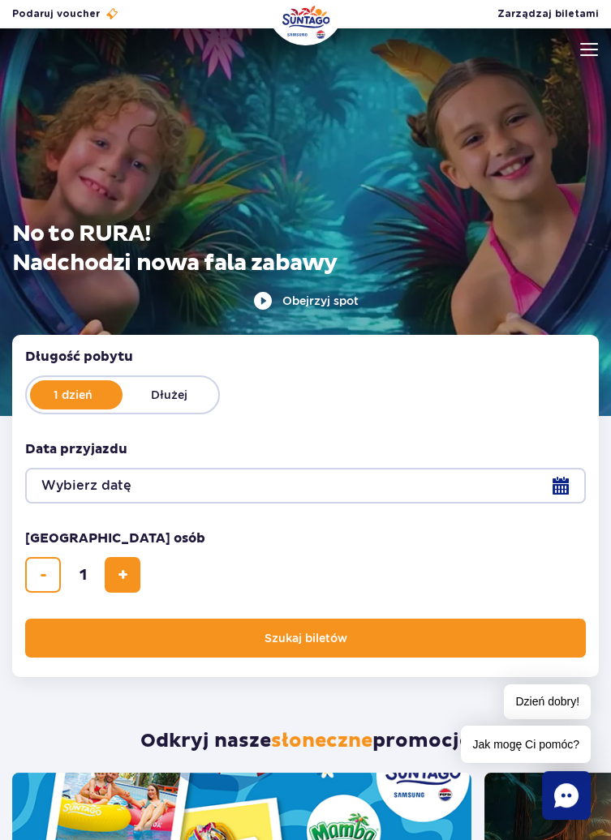
click at [584, 33] on div at bounding box center [305, 221] width 611 height 389
